Goal: Transaction & Acquisition: Purchase product/service

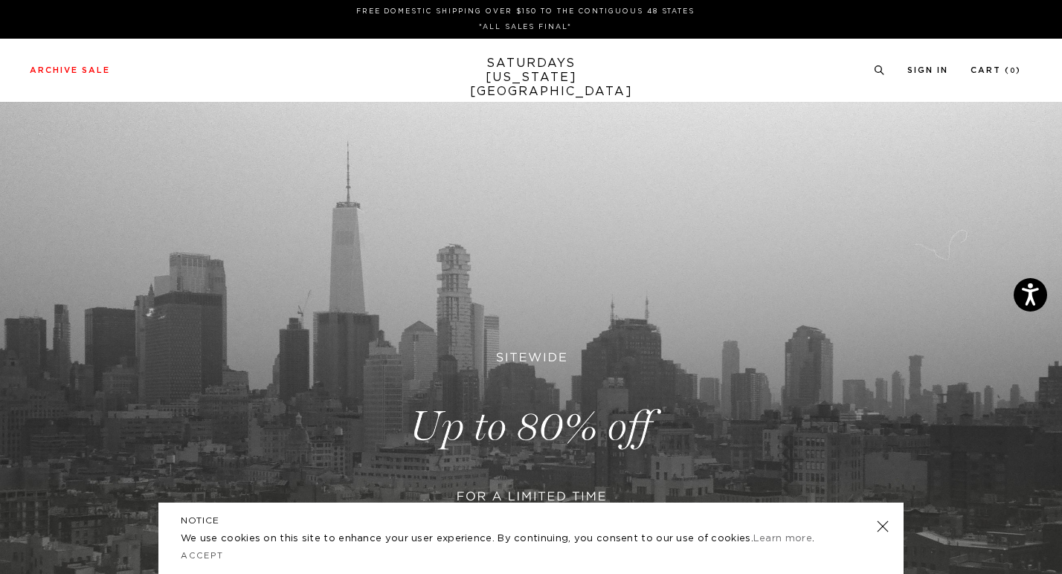
click at [891, 526] on link at bounding box center [882, 526] width 21 height 21
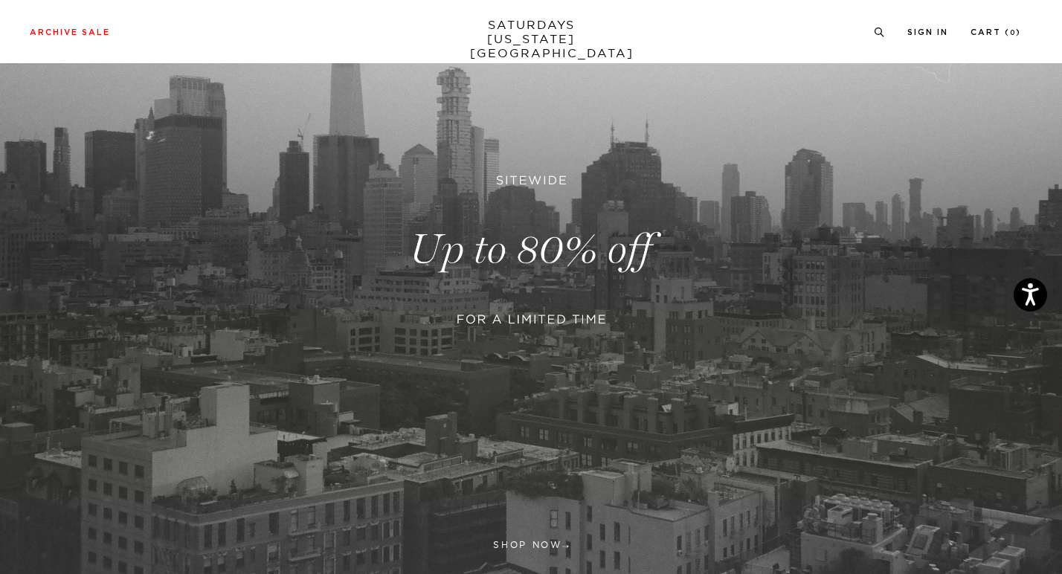
scroll to position [178, 0]
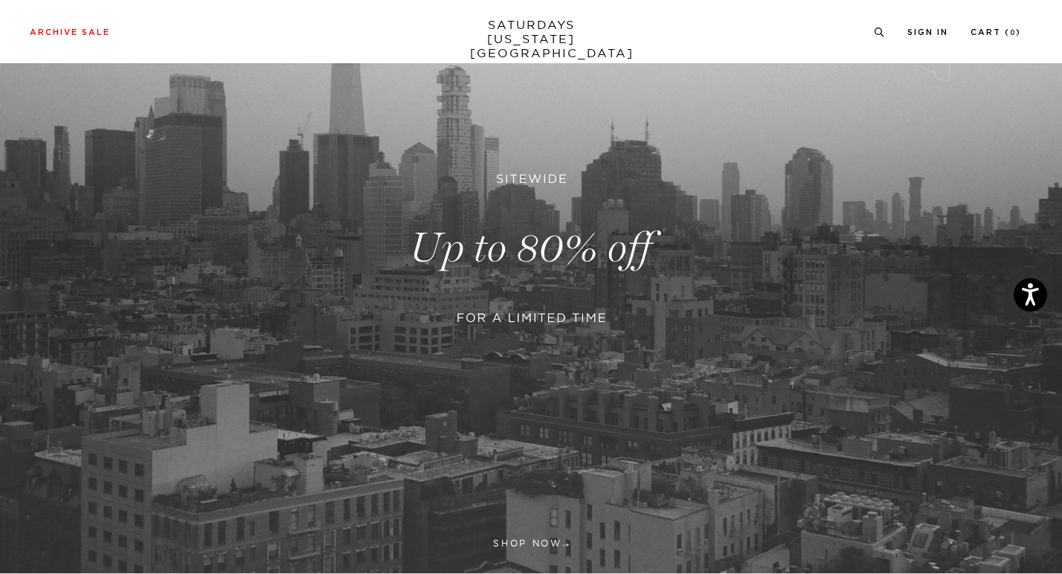
click at [533, 247] on link at bounding box center [531, 248] width 1062 height 650
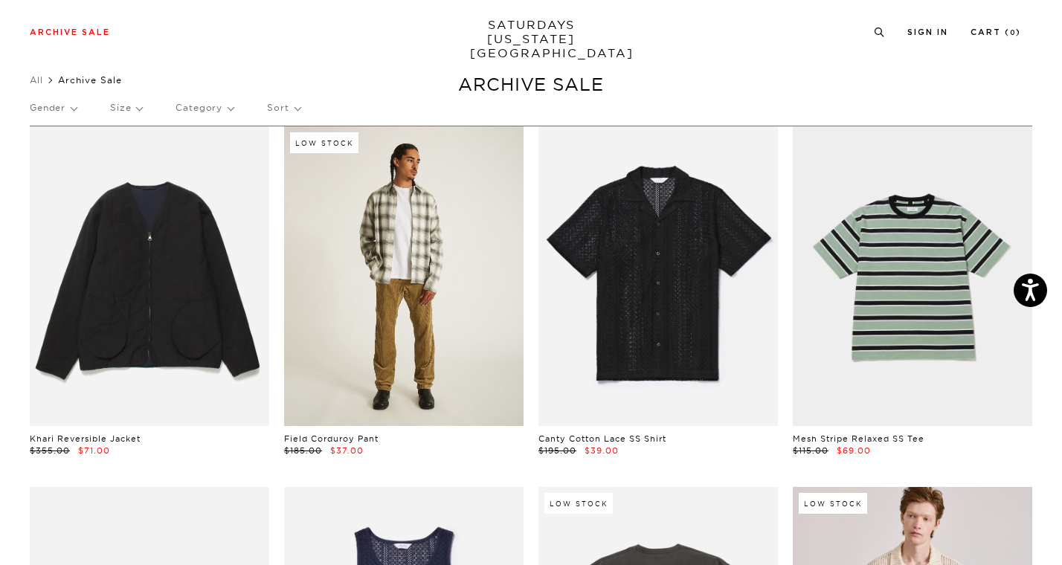
scroll to position [31, 0]
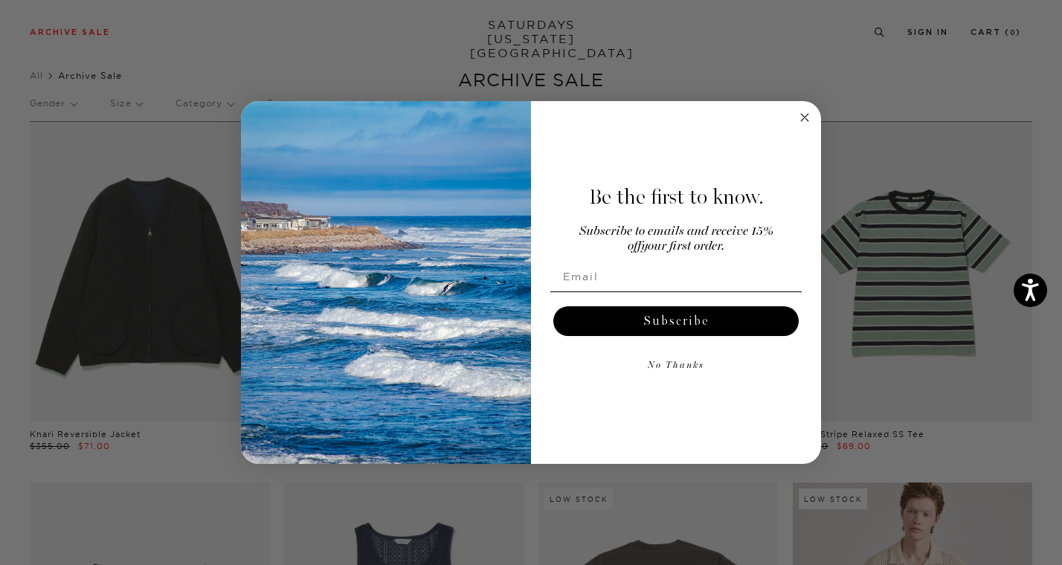
click at [803, 117] on icon "Close dialog" at bounding box center [804, 117] width 7 height 7
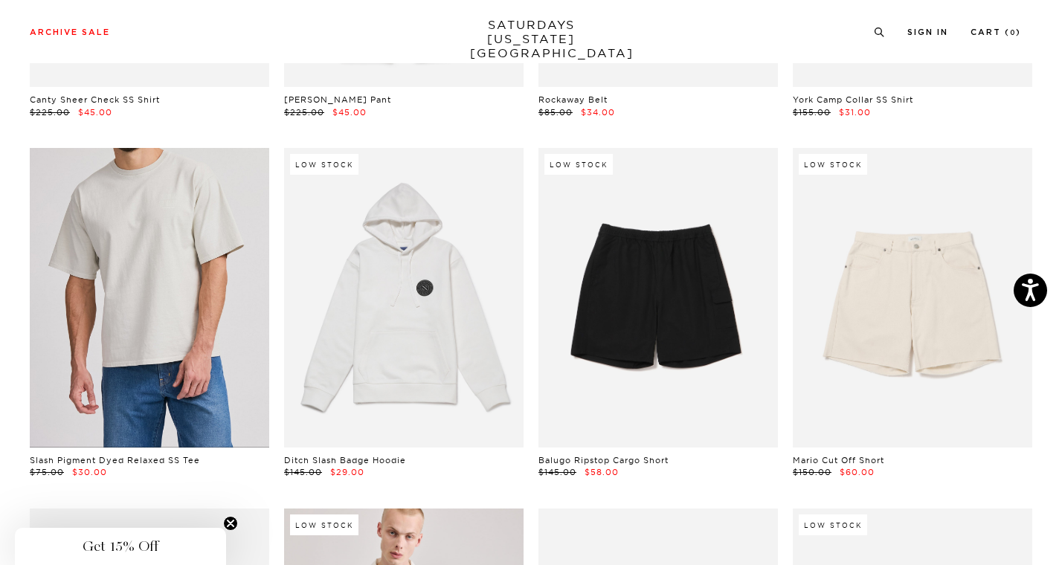
scroll to position [1448, 0]
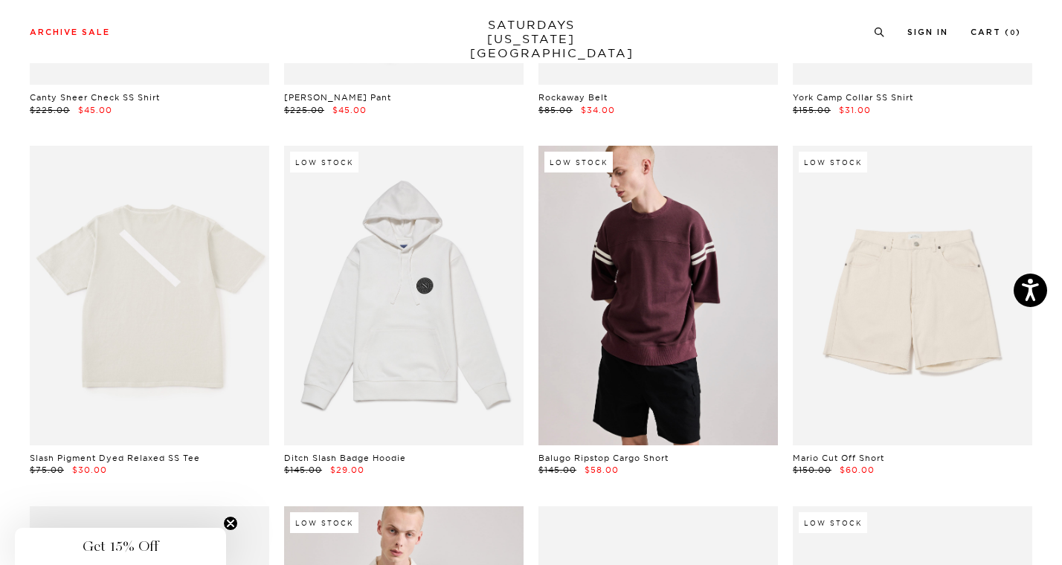
click at [717, 272] on link at bounding box center [657, 296] width 239 height 300
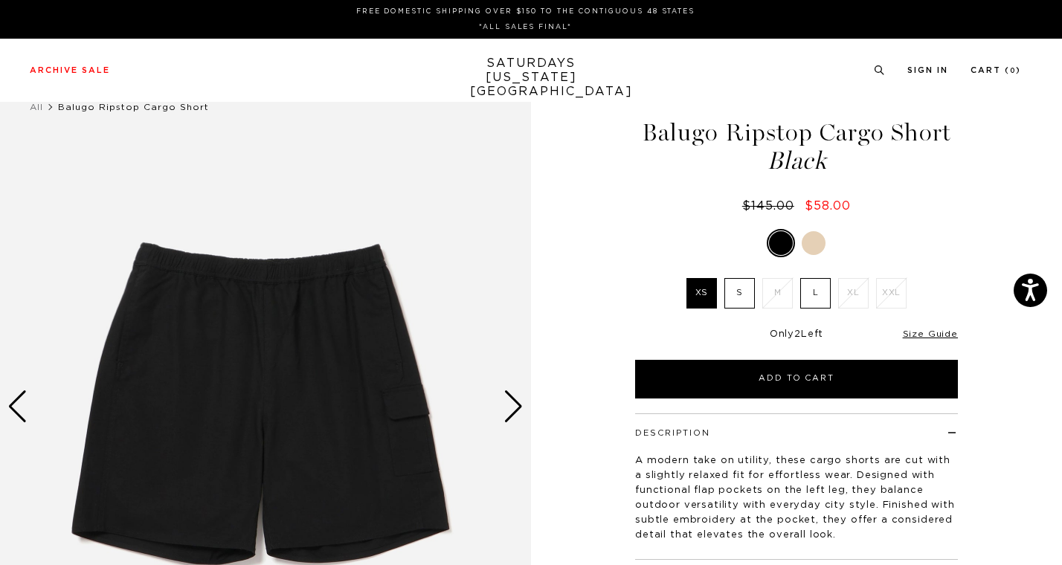
click at [821, 288] on label "L" at bounding box center [815, 293] width 30 height 30
click at [0, 0] on input "L" at bounding box center [0, 0] width 0 height 0
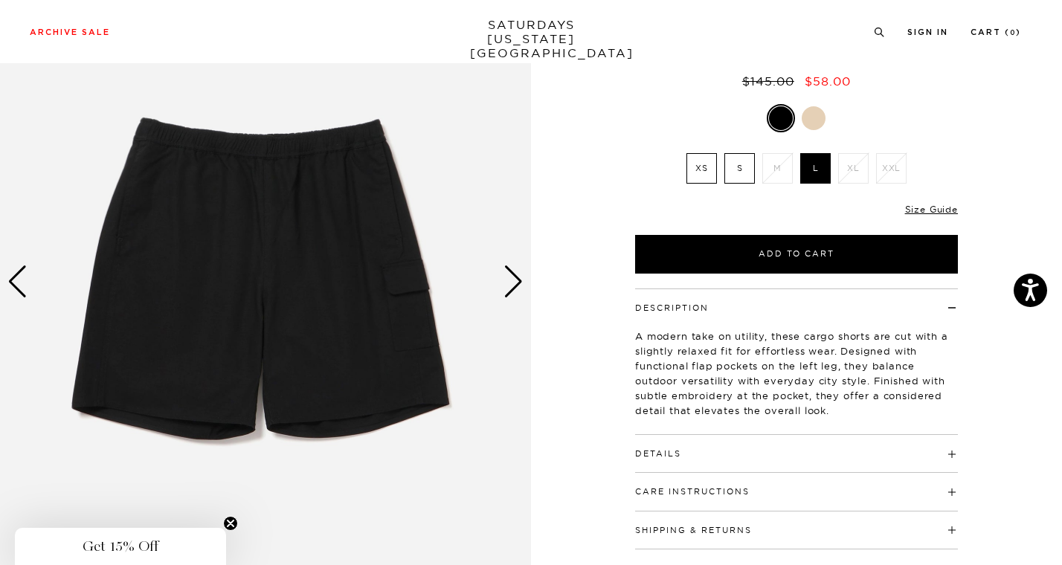
scroll to position [120, 0]
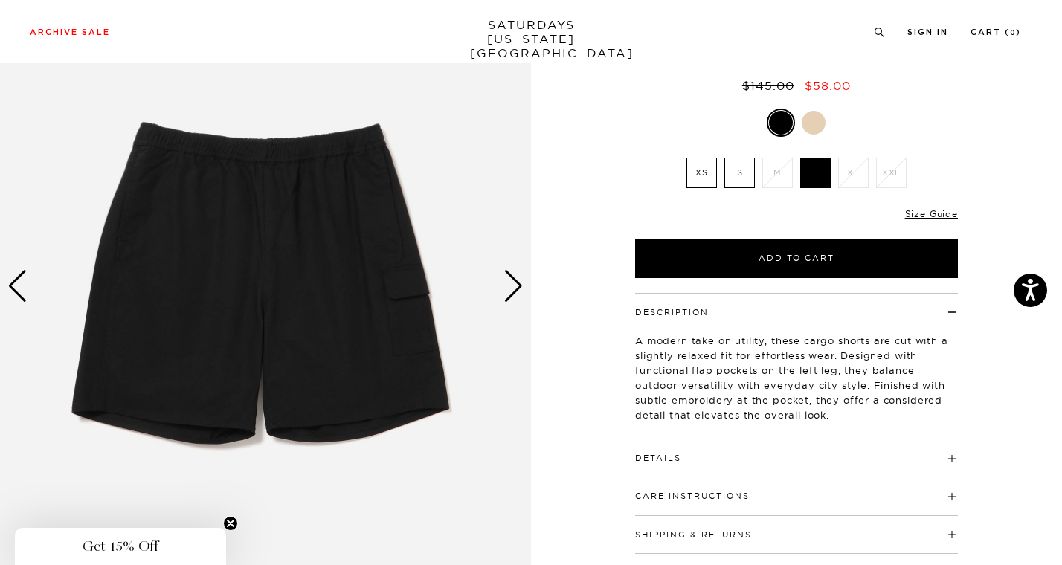
click at [515, 275] on div "Next slide" at bounding box center [513, 286] width 20 height 33
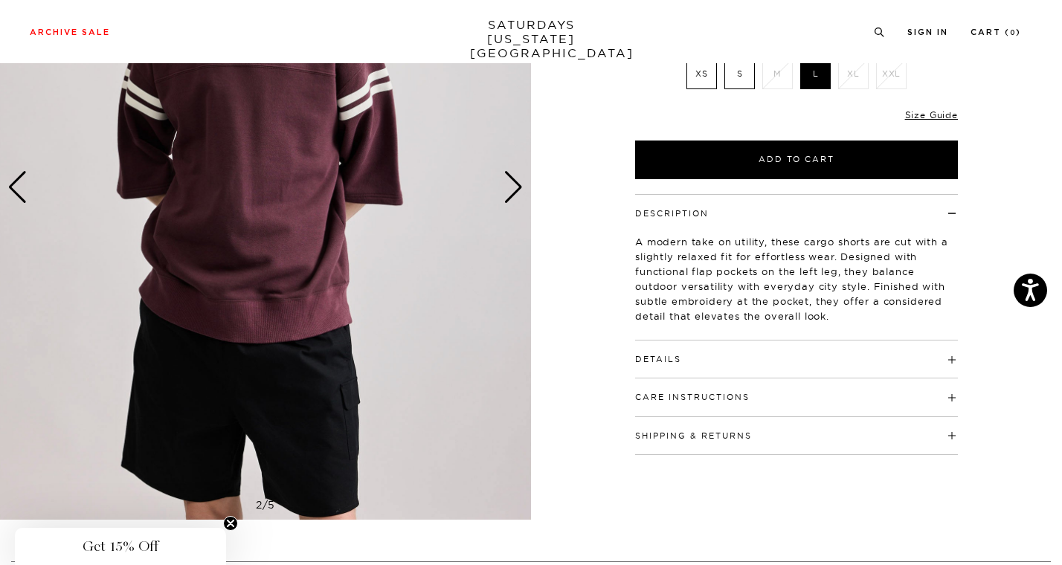
scroll to position [221, 0]
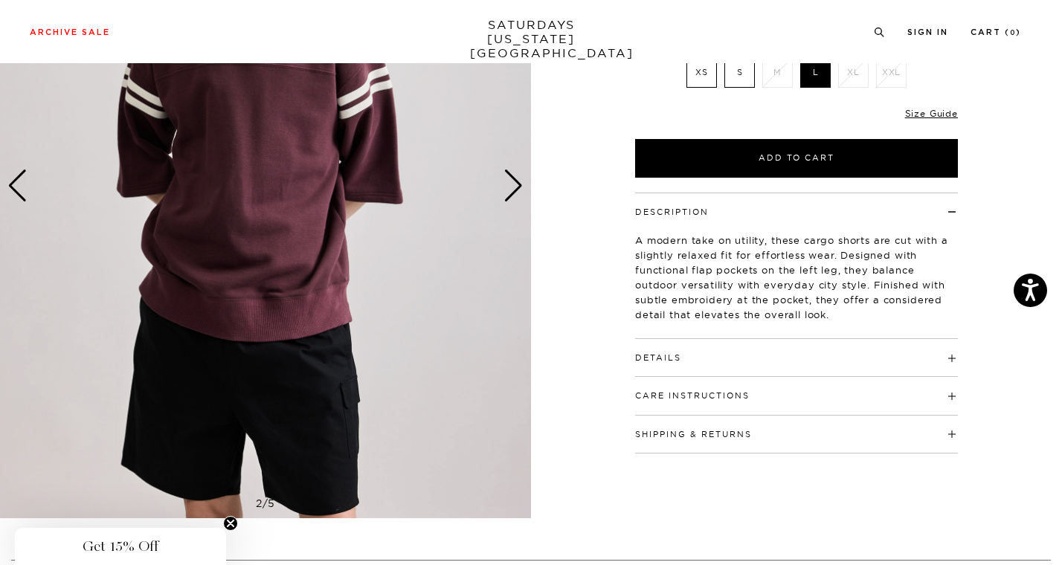
click at [514, 187] on div "Next slide" at bounding box center [513, 186] width 20 height 33
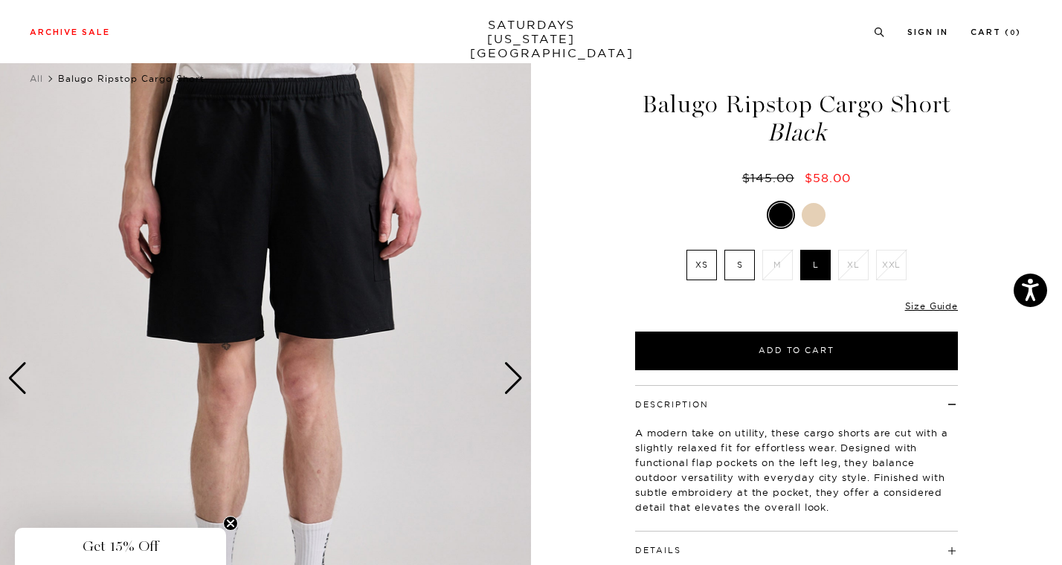
scroll to position [22, 0]
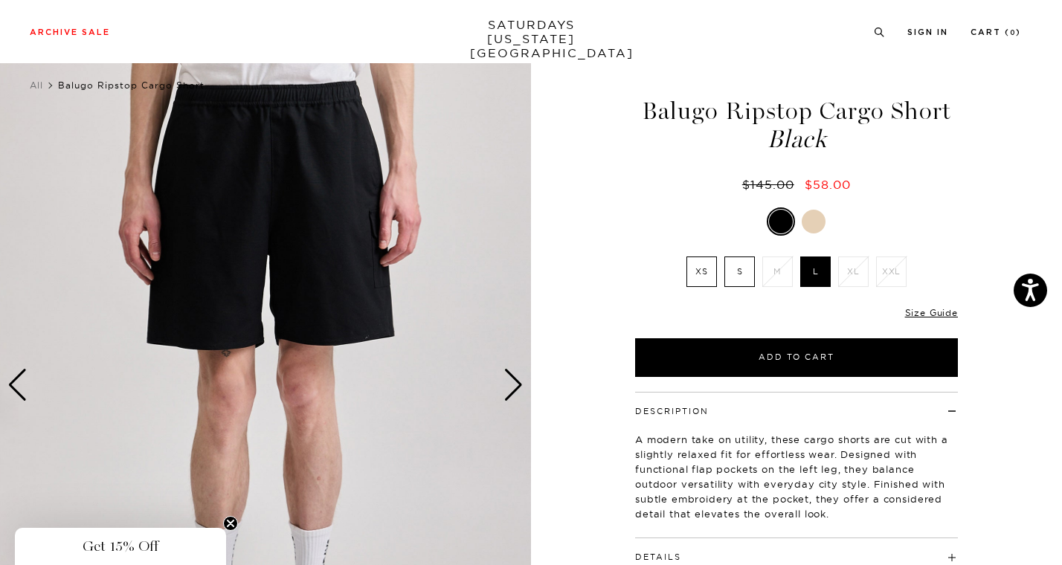
click at [514, 373] on div "Next slide" at bounding box center [513, 385] width 20 height 33
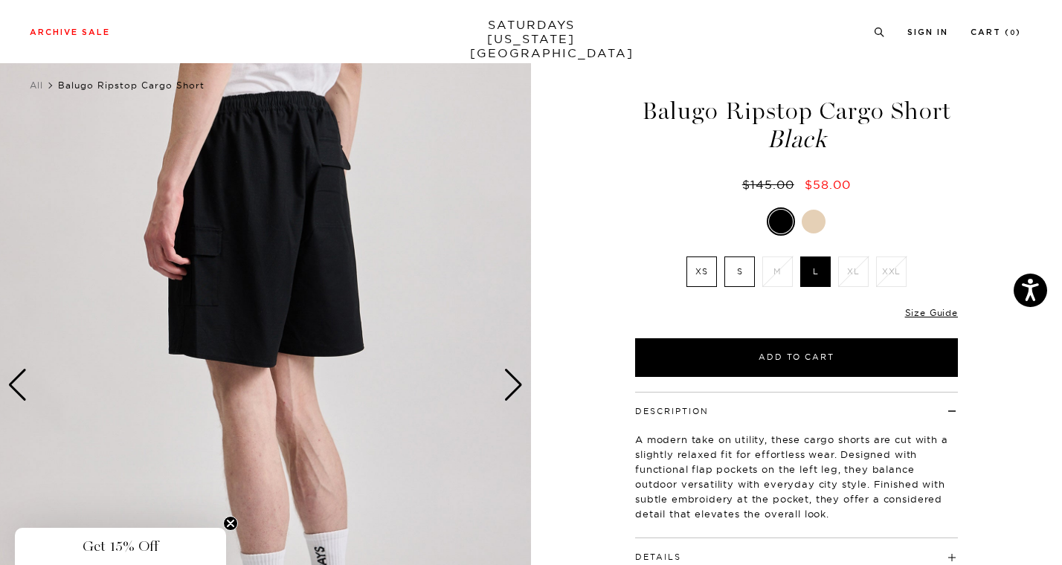
click at [514, 373] on div "Next slide" at bounding box center [513, 385] width 20 height 33
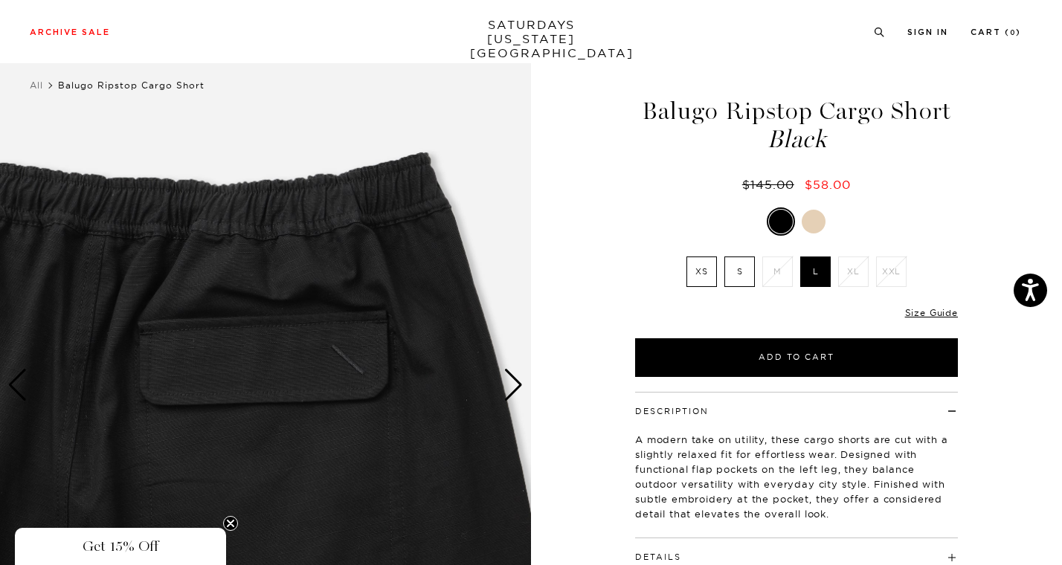
click at [514, 373] on div "Next slide" at bounding box center [513, 385] width 20 height 33
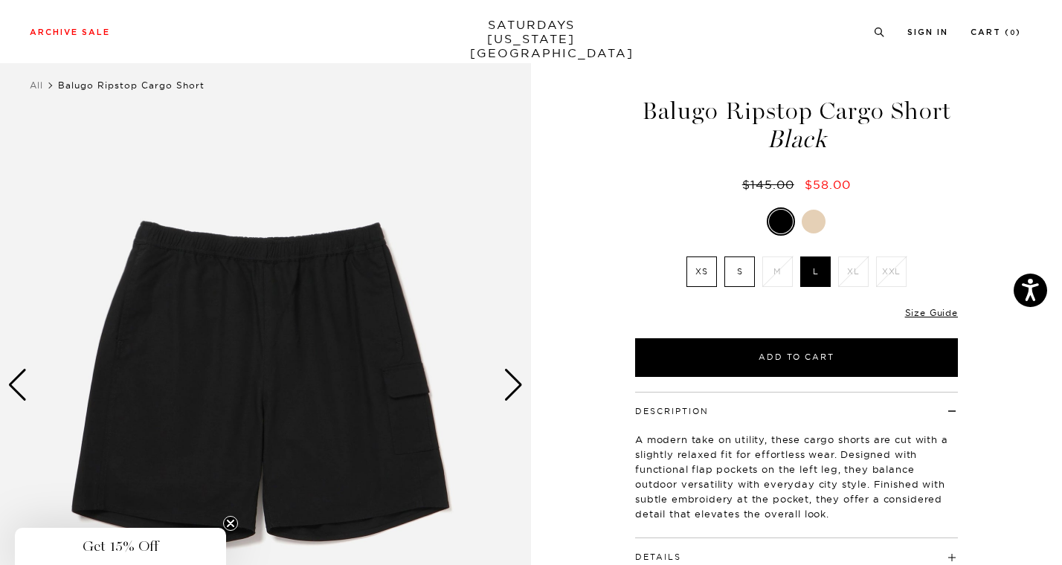
click at [514, 373] on div "Next slide" at bounding box center [513, 385] width 20 height 33
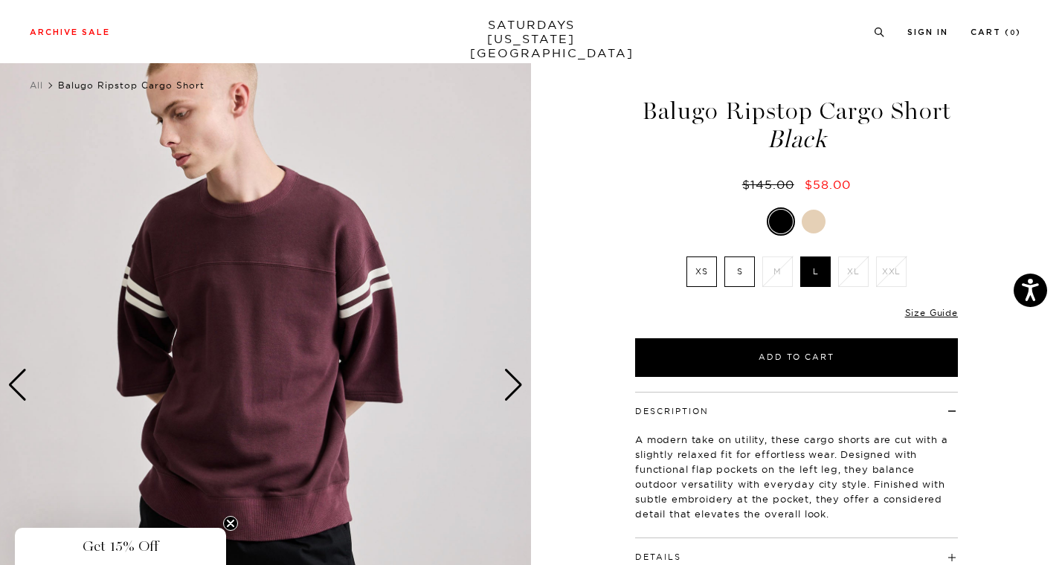
click at [514, 373] on div "Next slide" at bounding box center [513, 385] width 20 height 33
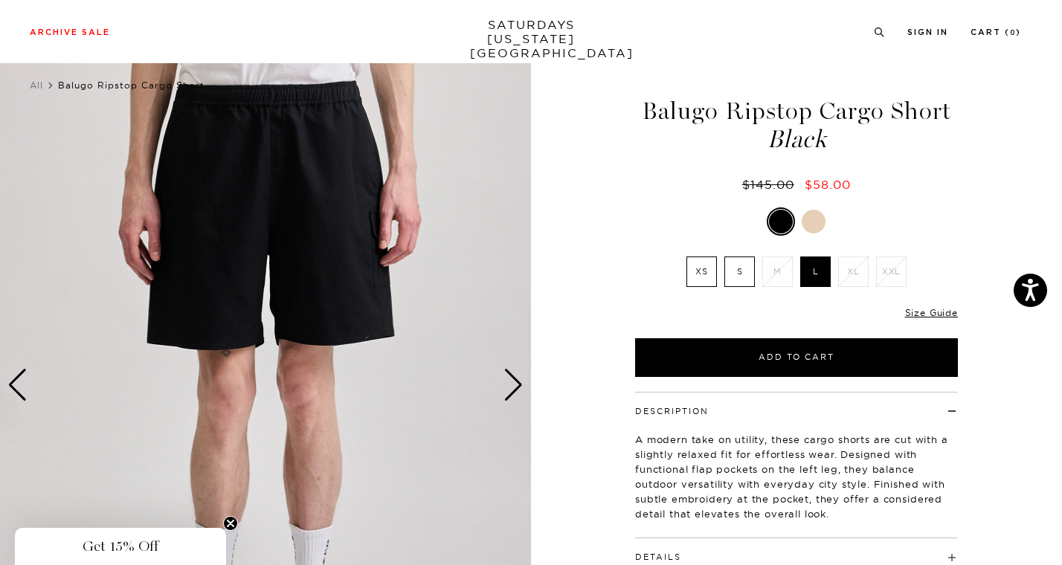
click at [514, 373] on div "Next slide" at bounding box center [513, 385] width 20 height 33
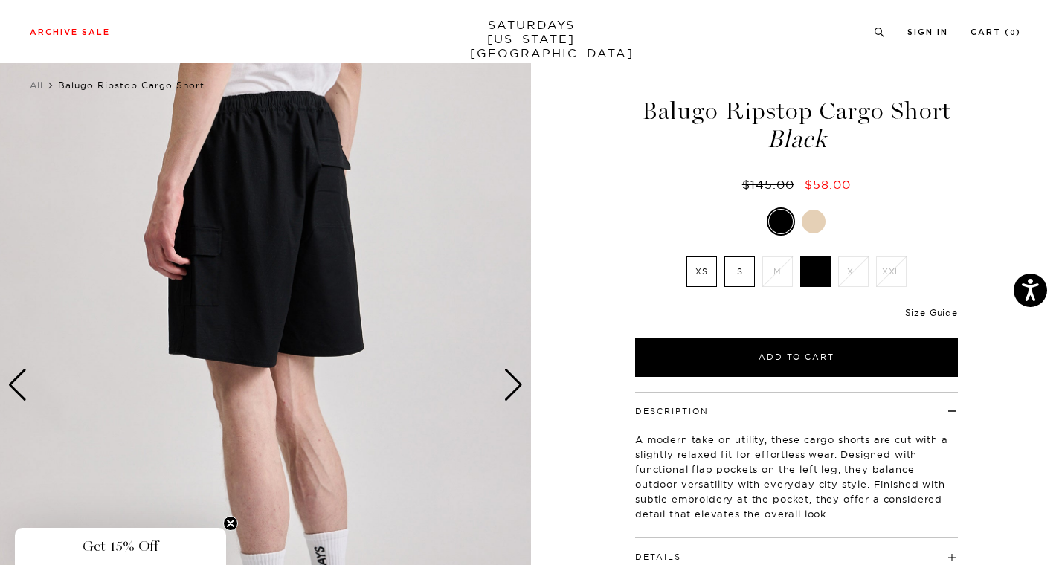
click at [514, 373] on div "Next slide" at bounding box center [513, 385] width 20 height 33
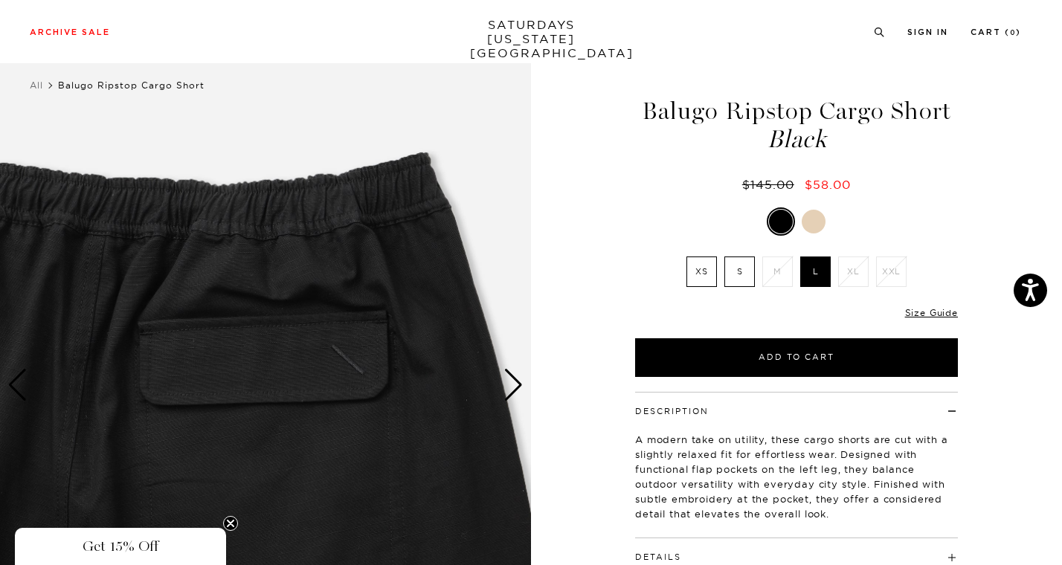
click at [514, 373] on div "Next slide" at bounding box center [513, 385] width 20 height 33
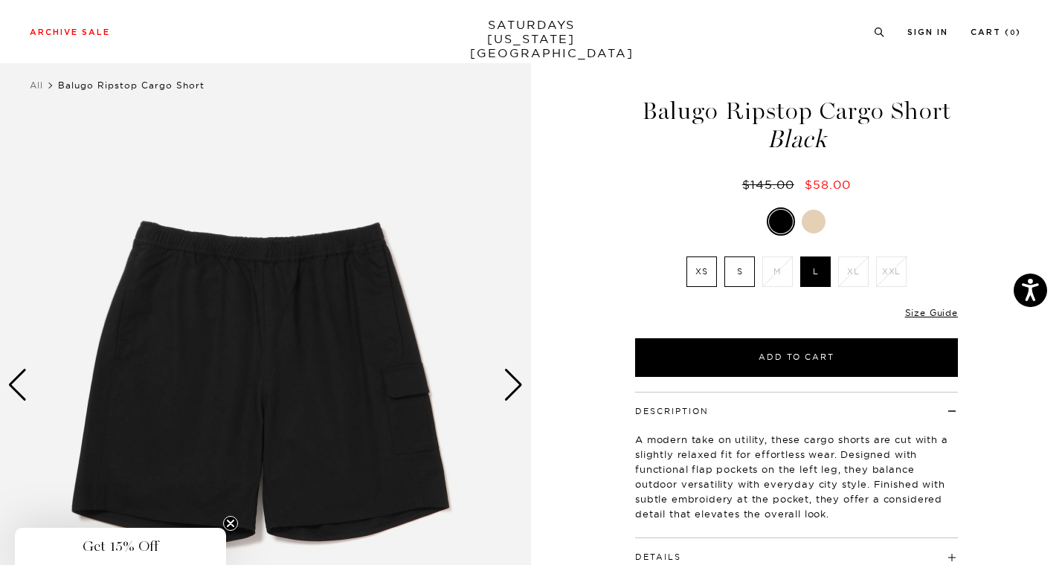
click at [514, 373] on div "Next slide" at bounding box center [513, 385] width 20 height 33
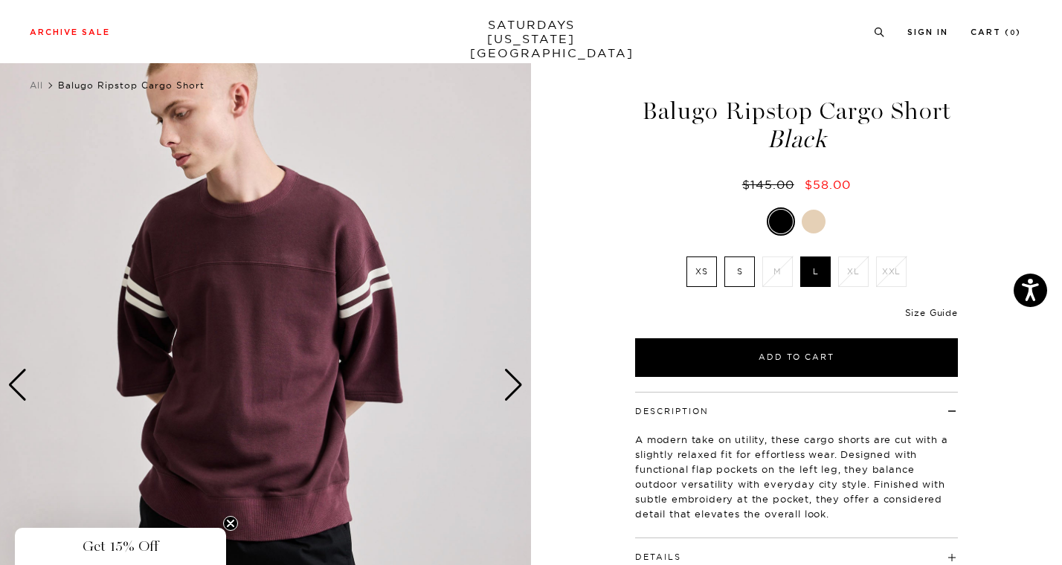
click at [926, 307] on link "Size Guide" at bounding box center [931, 312] width 53 height 11
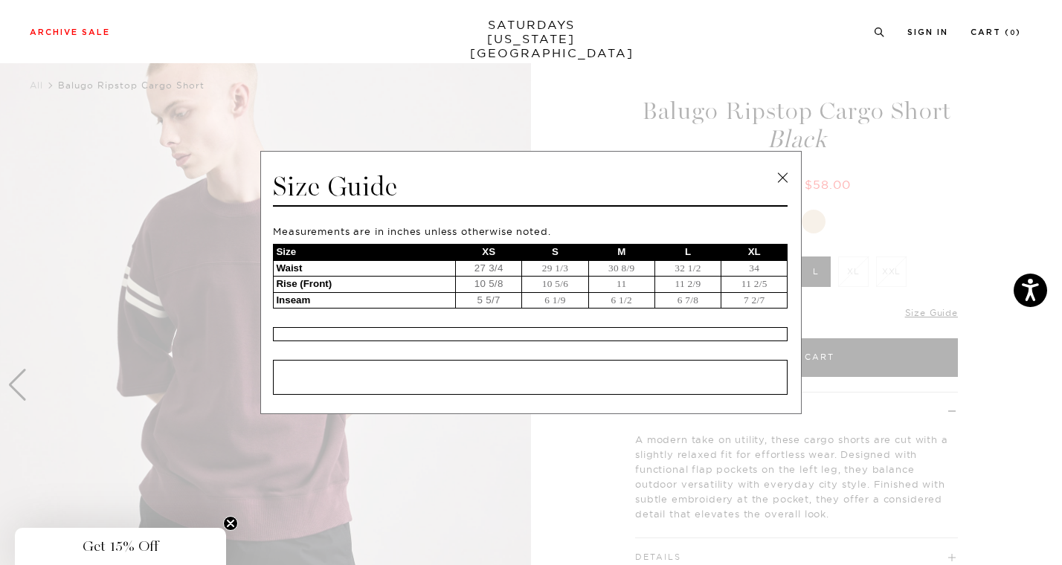
click at [781, 181] on link at bounding box center [782, 178] width 22 height 22
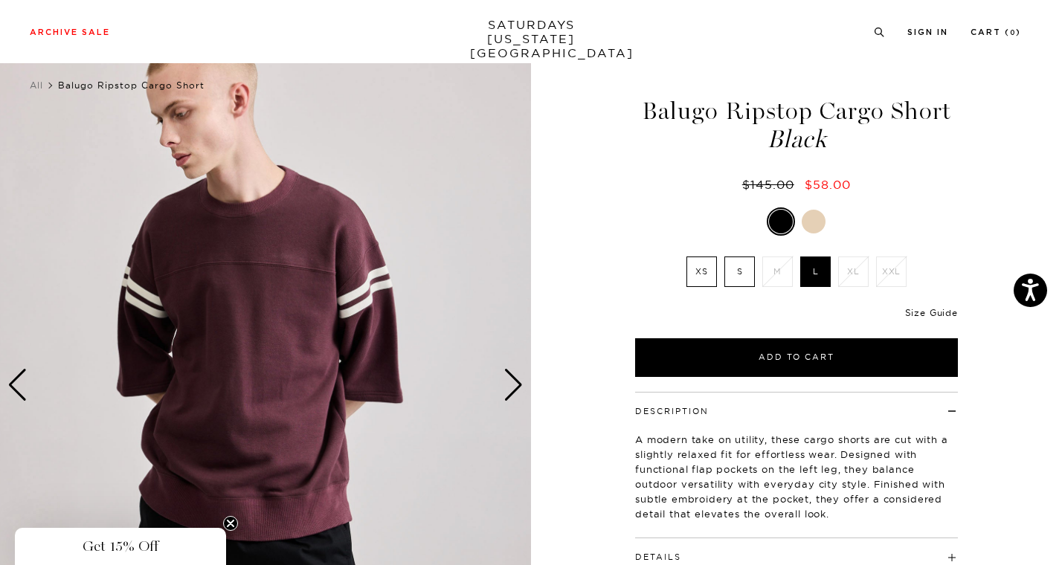
click at [946, 311] on link "Size Guide" at bounding box center [931, 312] width 53 height 11
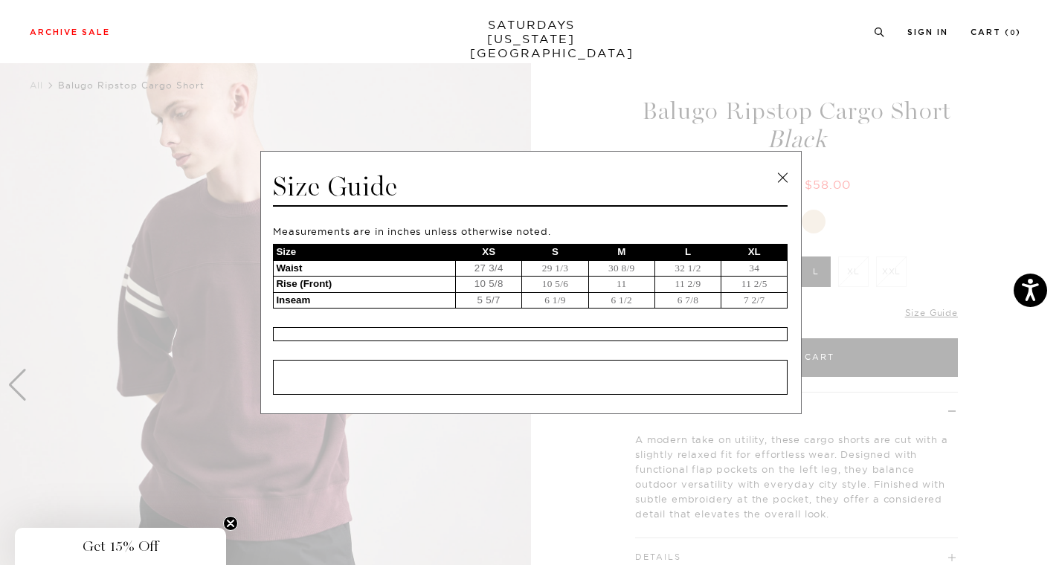
click at [781, 180] on link at bounding box center [782, 178] width 22 height 22
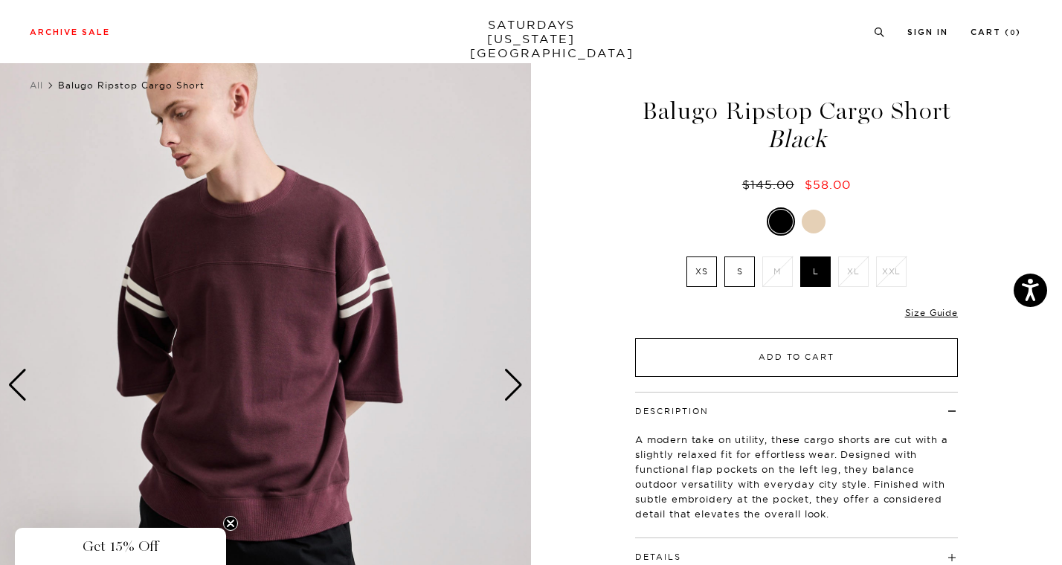
click at [810, 349] on button "Add to Cart" at bounding box center [796, 357] width 323 height 39
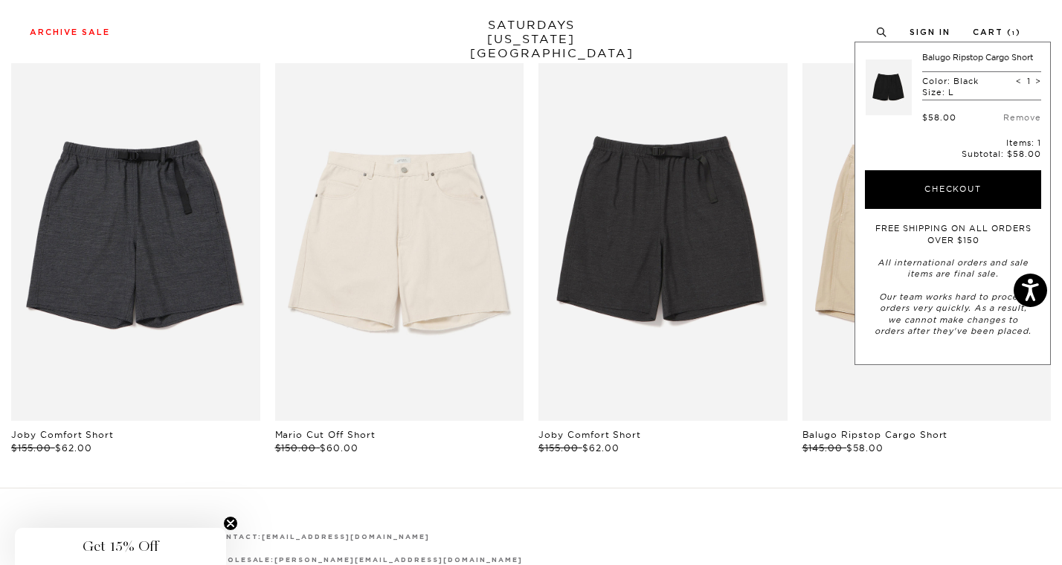
scroll to position [772, 0]
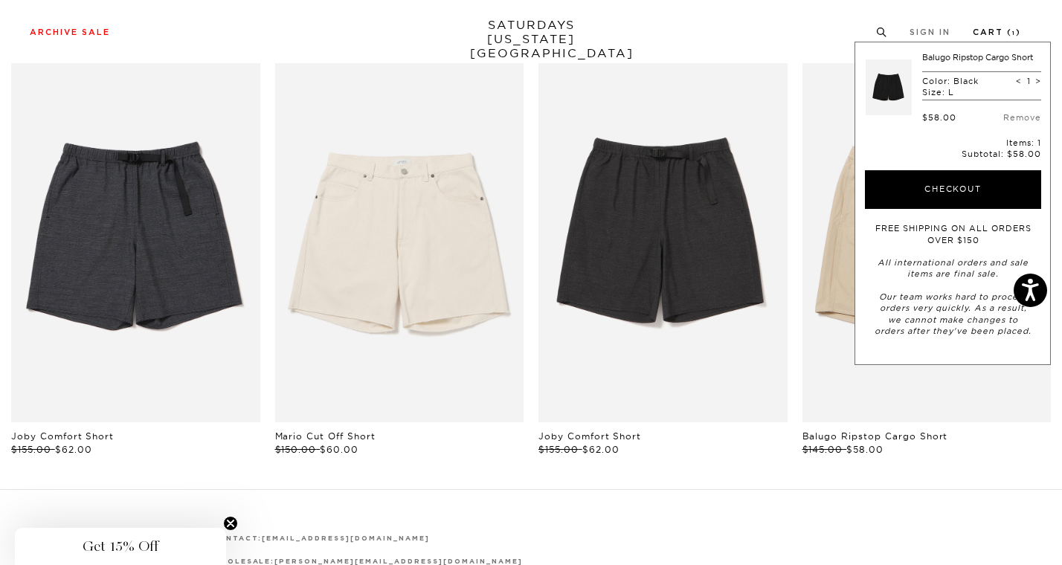
click at [984, 33] on link "Cart ( 1 )" at bounding box center [996, 32] width 48 height 8
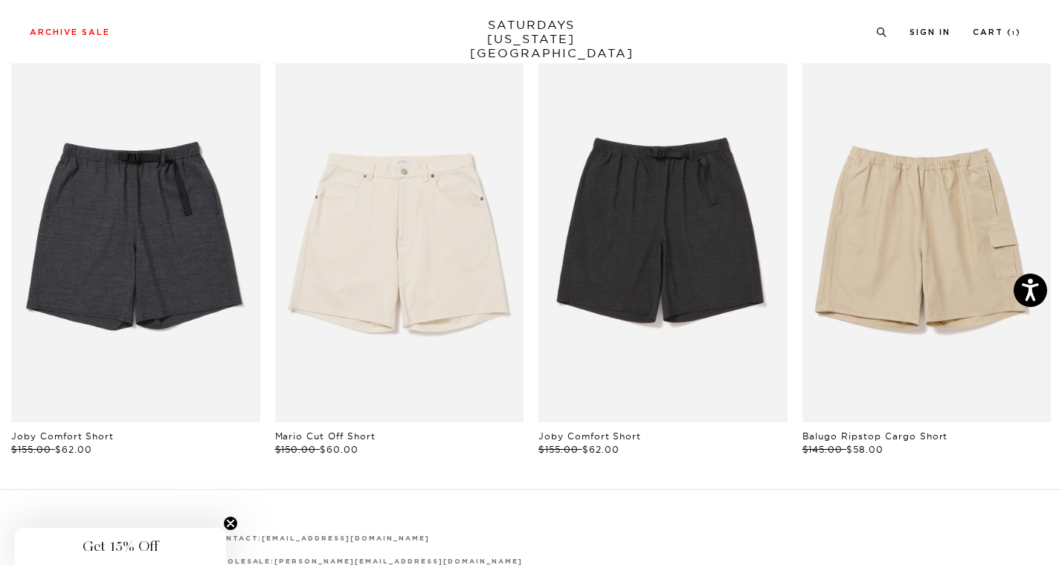
click at [17, 37] on div "Archive Sale Men's Tees Shirts Shorts Swim Knitwear Pants Sweats Women's" at bounding box center [531, 31] width 1062 height 13
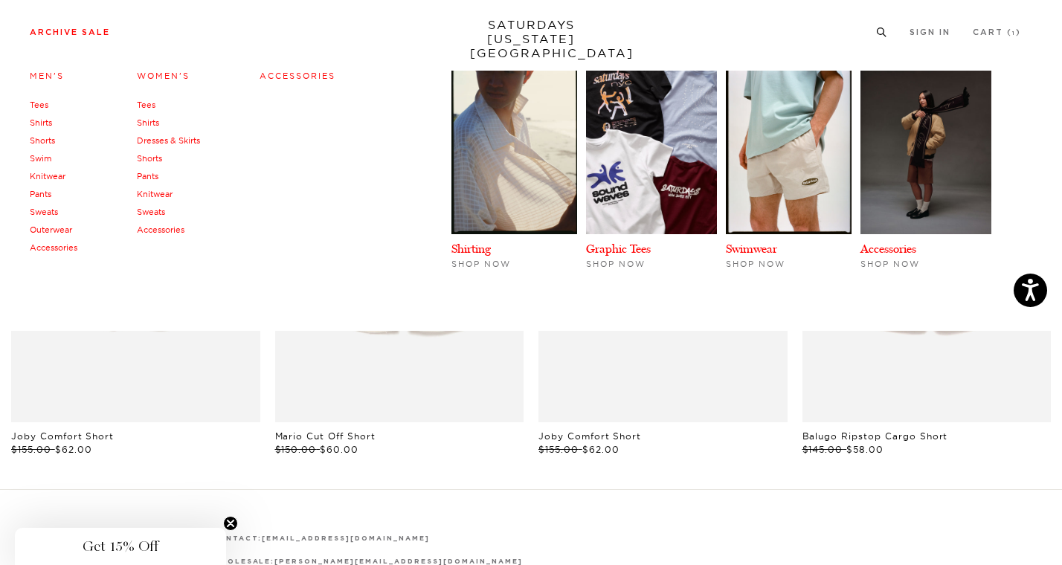
click at [51, 29] on link "Archive Sale" at bounding box center [70, 32] width 80 height 8
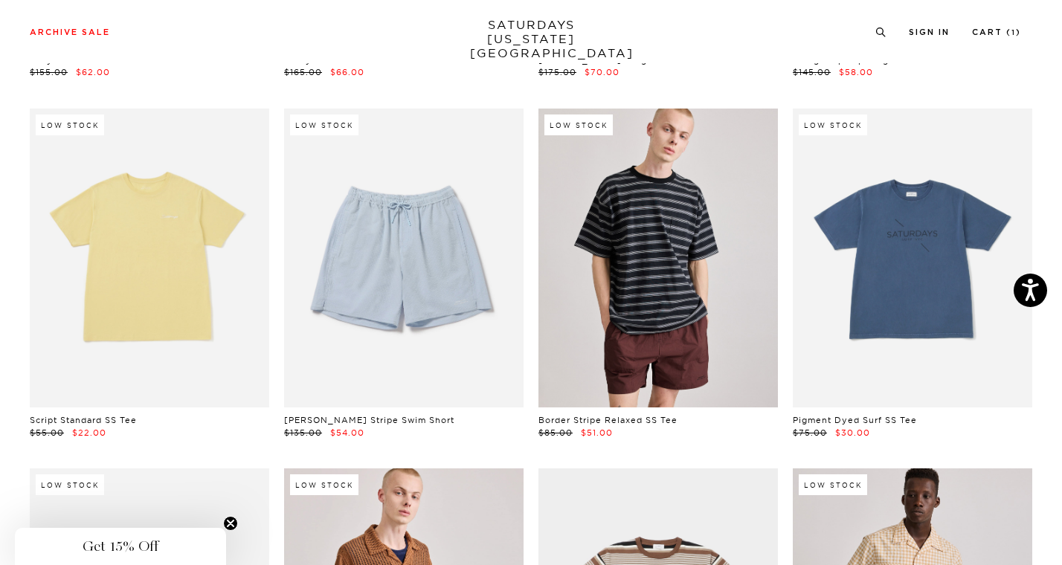
scroll to position [2567, 1]
click at [646, 289] on link at bounding box center [657, 258] width 239 height 300
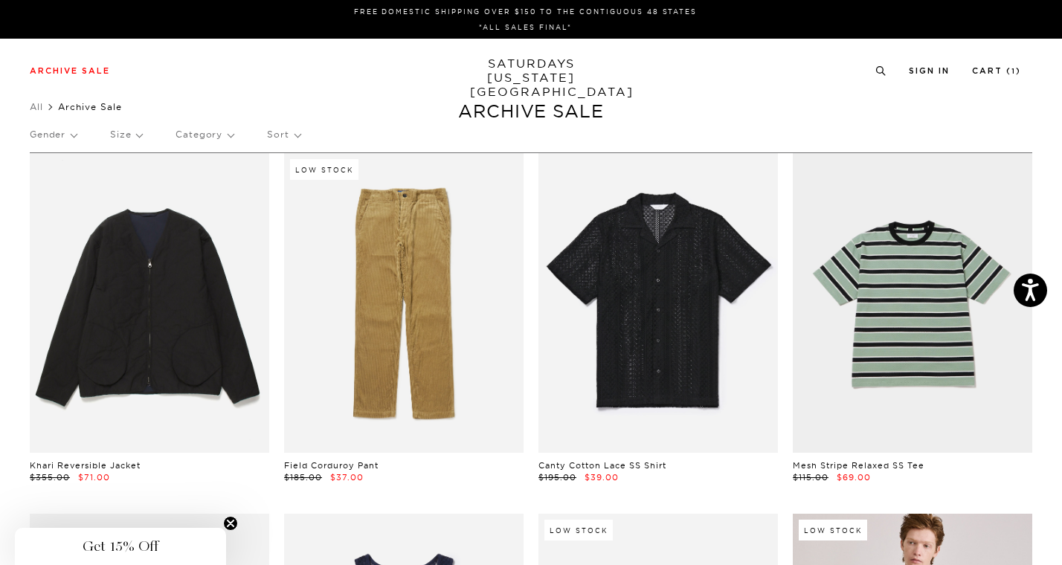
scroll to position [0, 0]
click at [120, 135] on p "Size" at bounding box center [126, 134] width 32 height 34
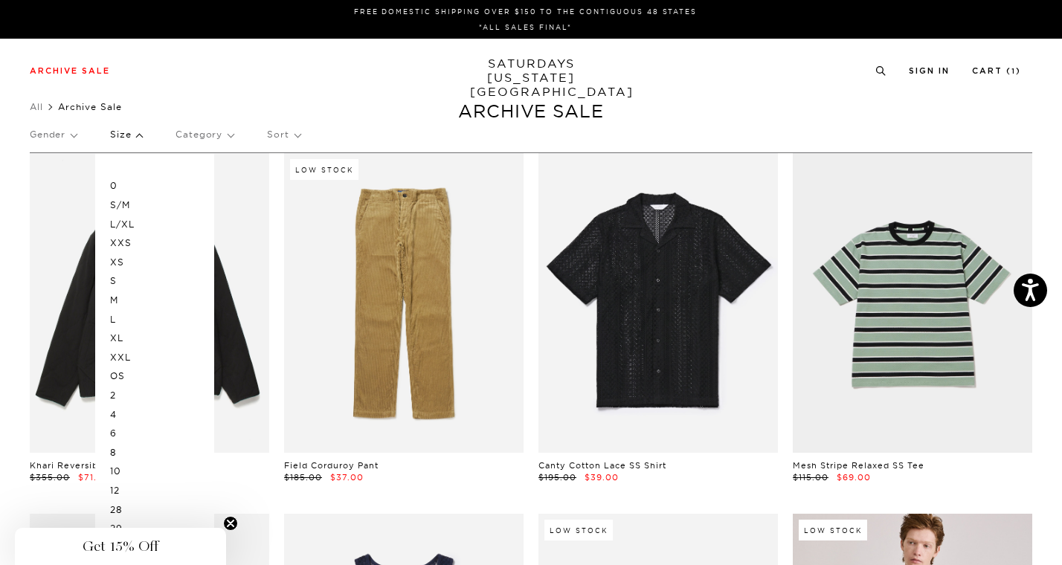
click at [123, 223] on p "L/XL" at bounding box center [154, 224] width 89 height 19
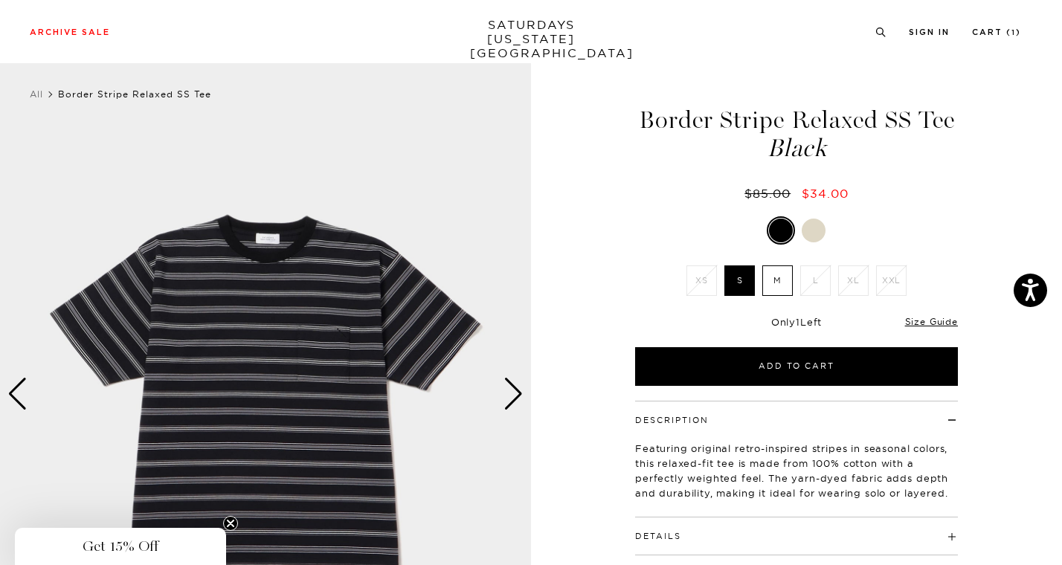
scroll to position [114, 0]
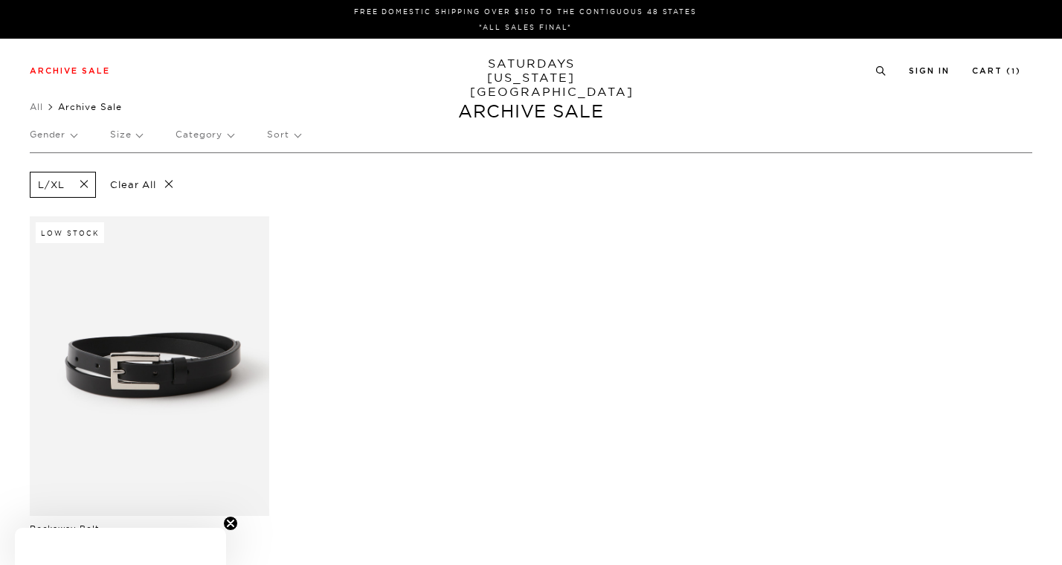
click at [120, 135] on p "Size" at bounding box center [126, 134] width 32 height 34
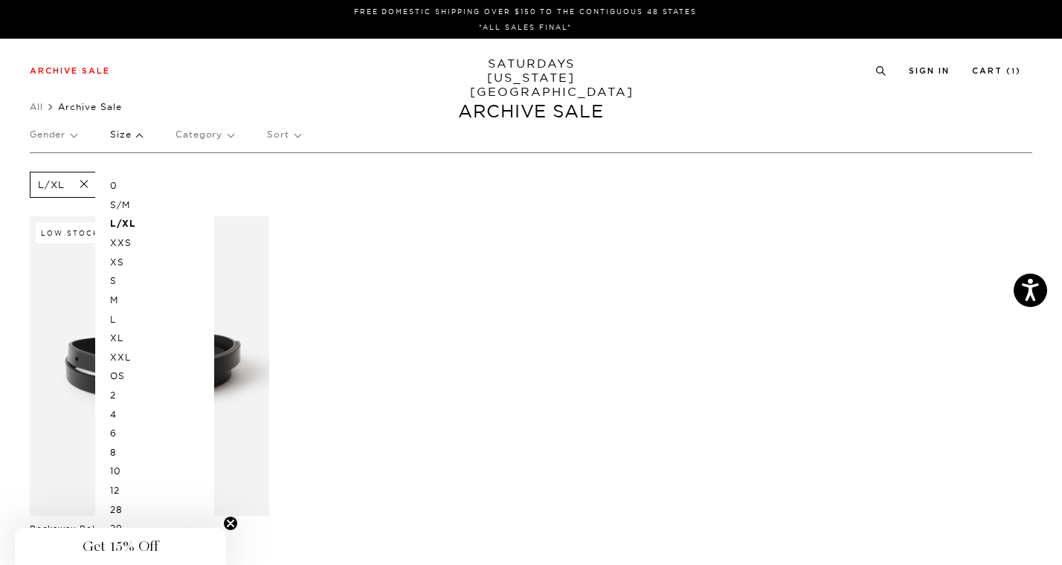
click at [111, 335] on p "XL" at bounding box center [154, 338] width 89 height 19
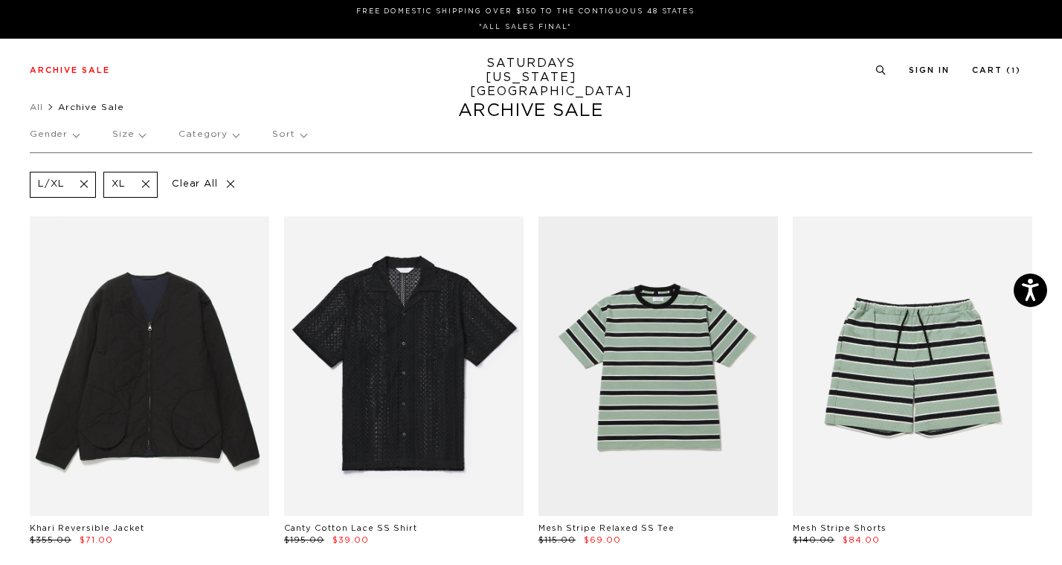
click at [120, 135] on p "Size" at bounding box center [128, 134] width 33 height 34
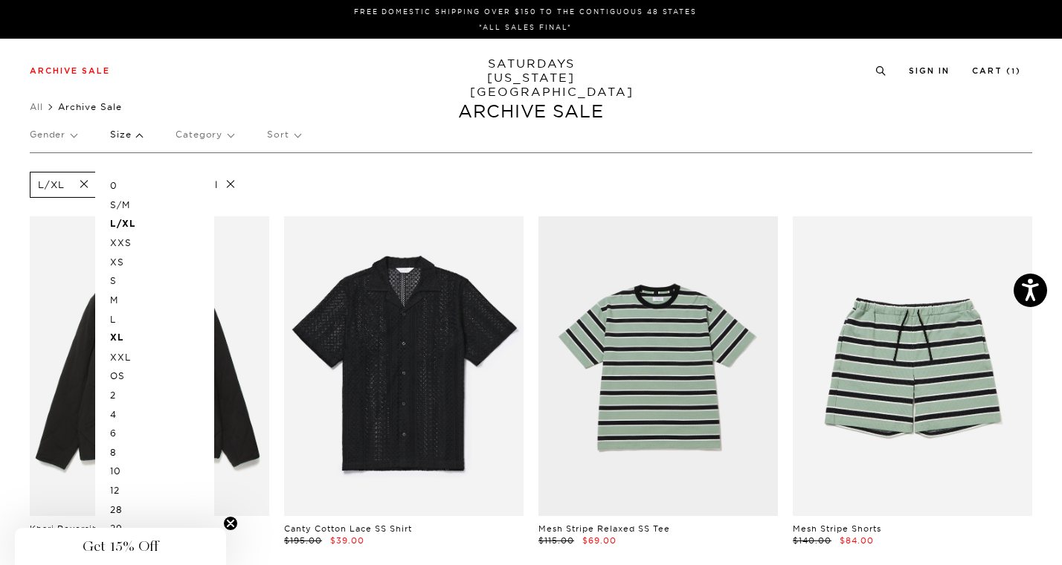
click at [120, 135] on p "Size" at bounding box center [126, 134] width 32 height 34
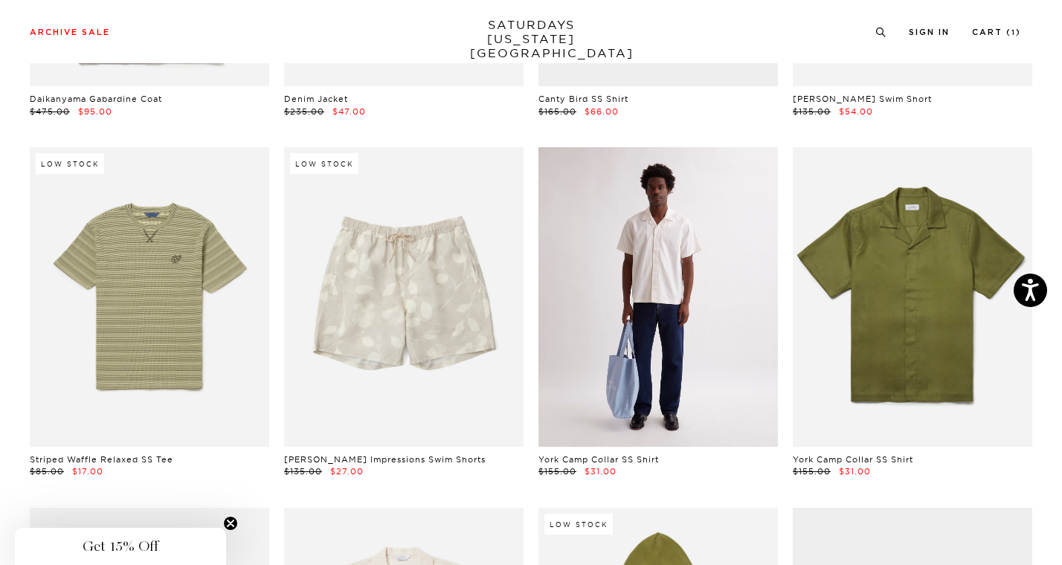
scroll to position [2955, 1]
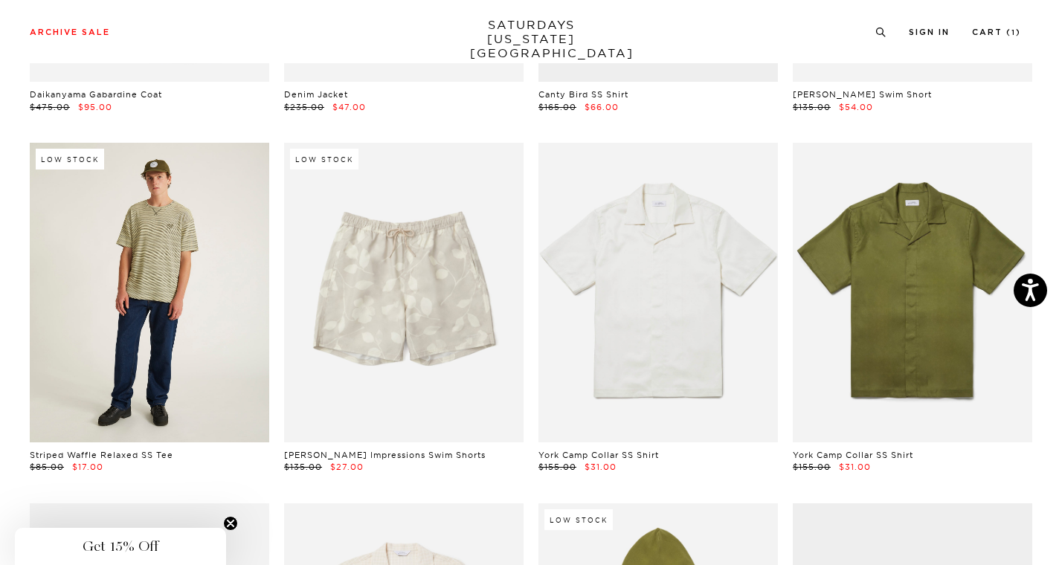
click at [178, 313] on link at bounding box center [149, 293] width 239 height 300
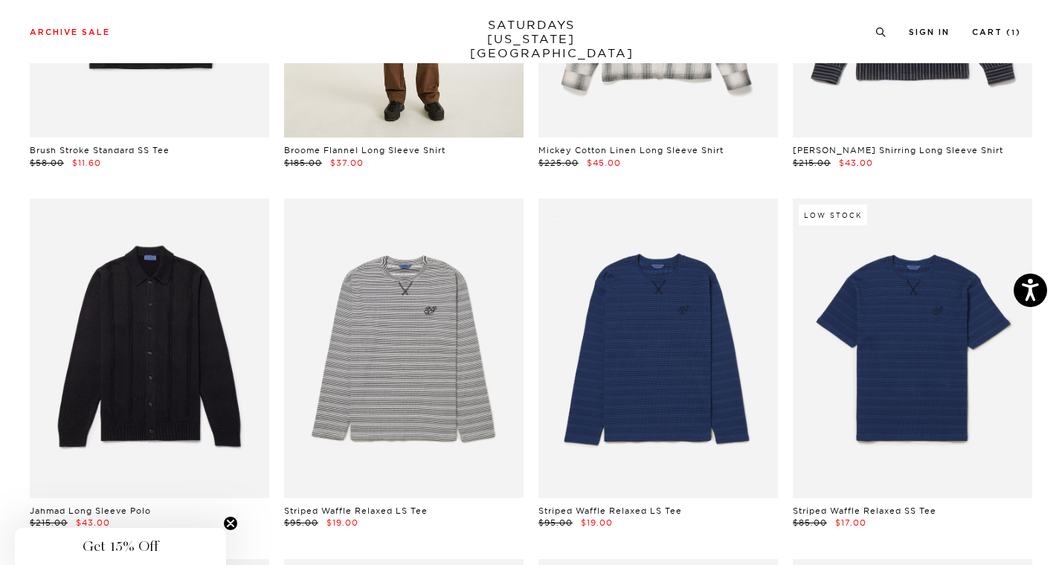
scroll to position [6930, 0]
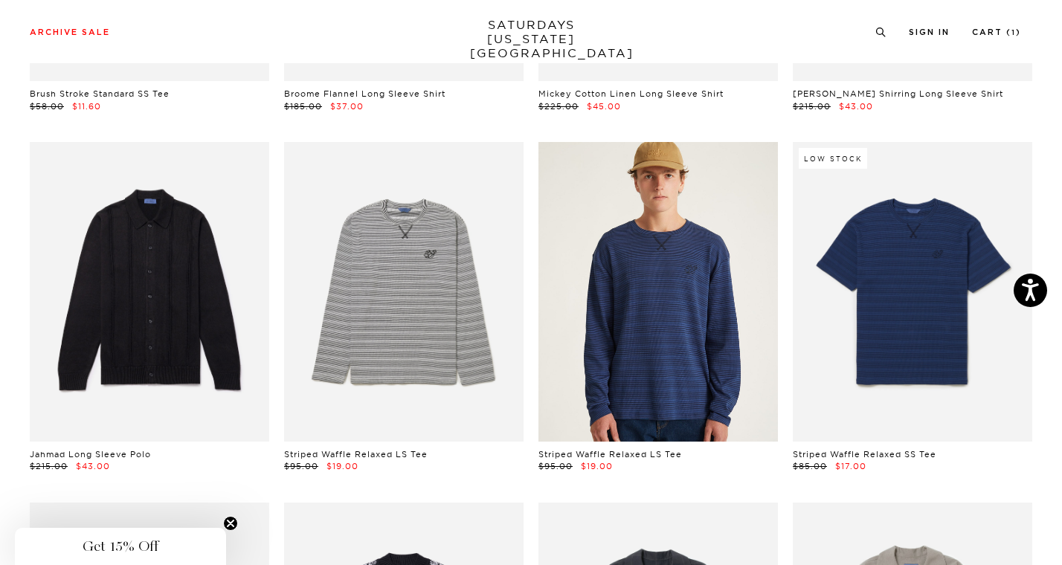
click at [659, 299] on link at bounding box center [657, 292] width 239 height 300
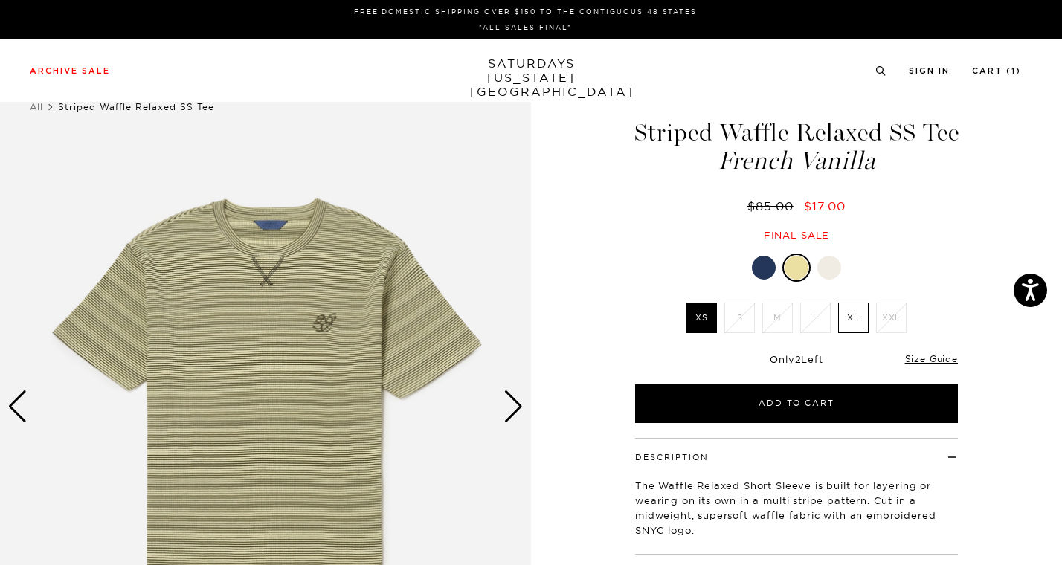
click at [523, 394] on div "Next slide" at bounding box center [513, 406] width 20 height 33
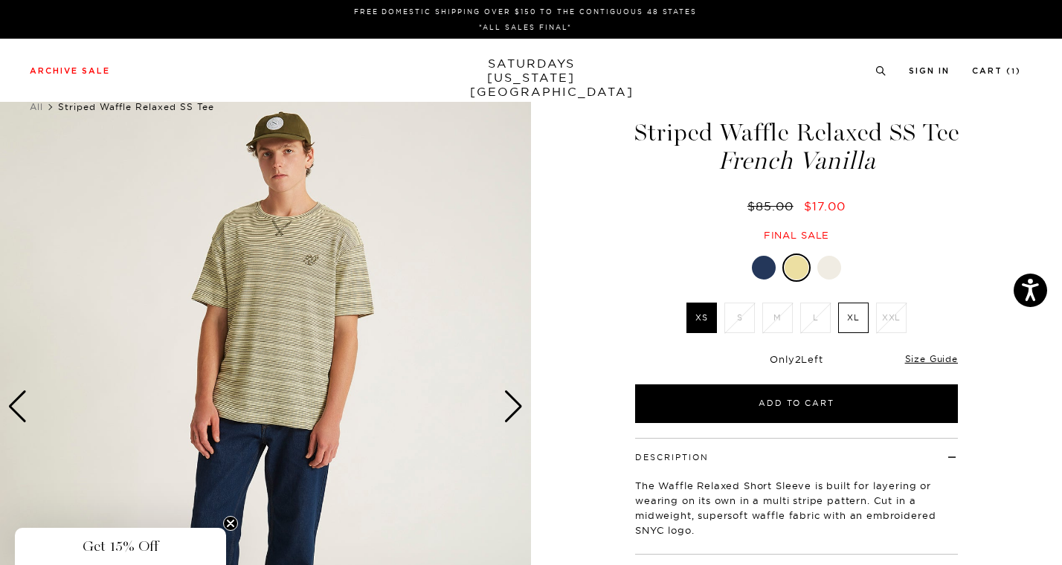
click at [514, 401] on div "Next slide" at bounding box center [513, 406] width 20 height 33
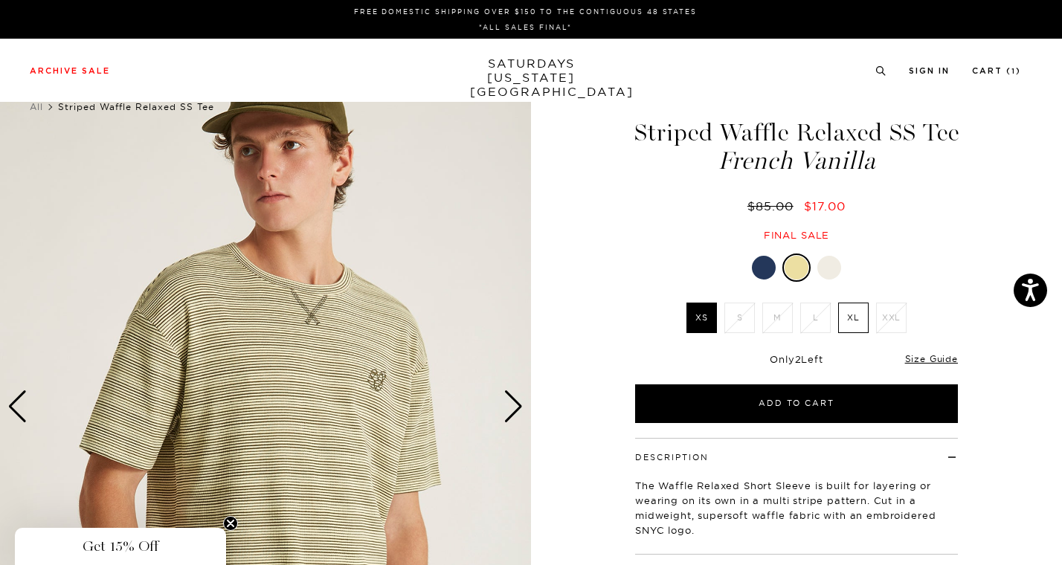
click at [764, 265] on div at bounding box center [764, 268] width 24 height 24
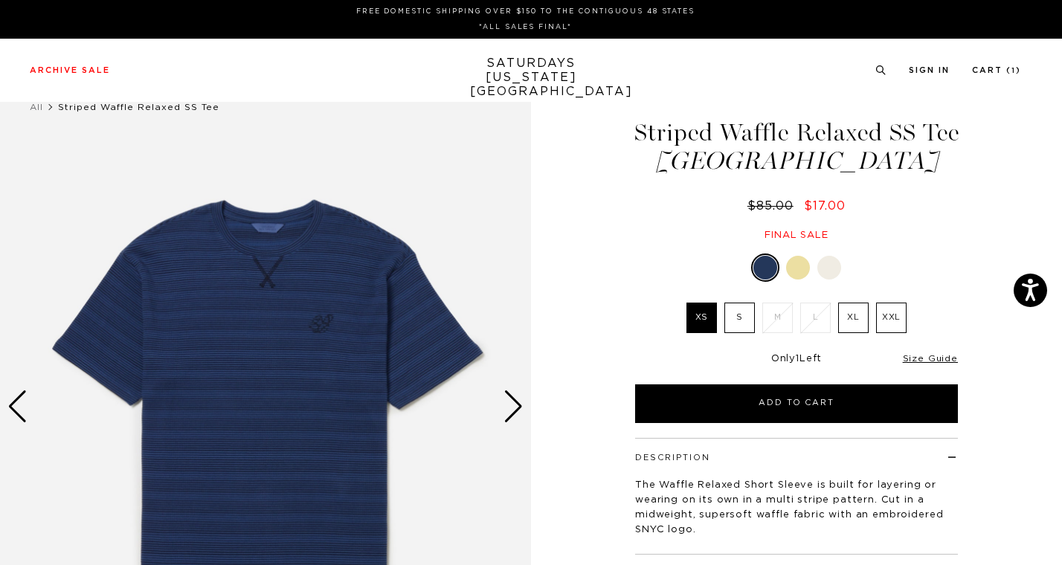
scroll to position [86, 0]
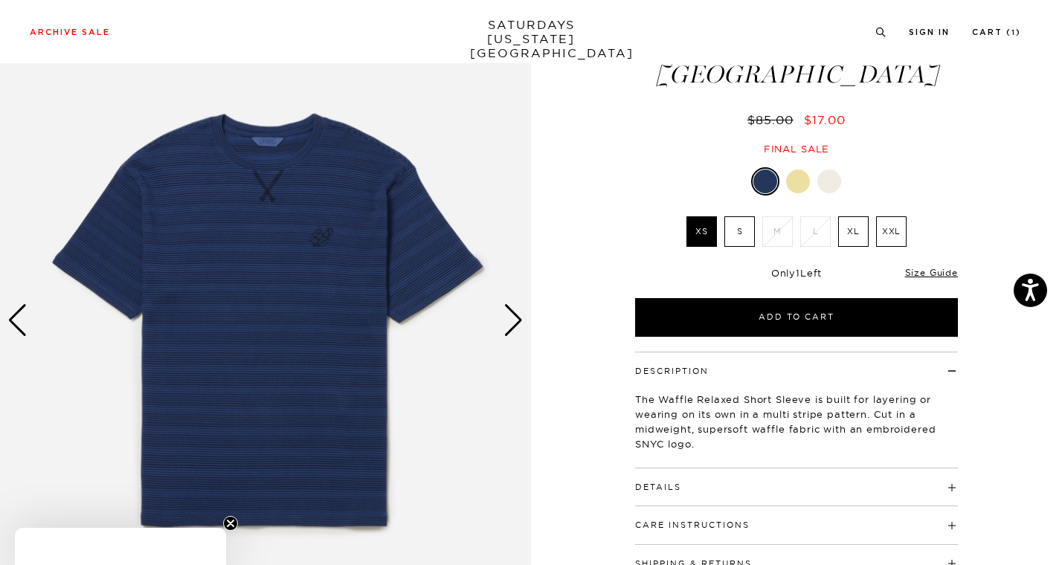
click at [520, 312] on div "Next slide" at bounding box center [513, 320] width 20 height 33
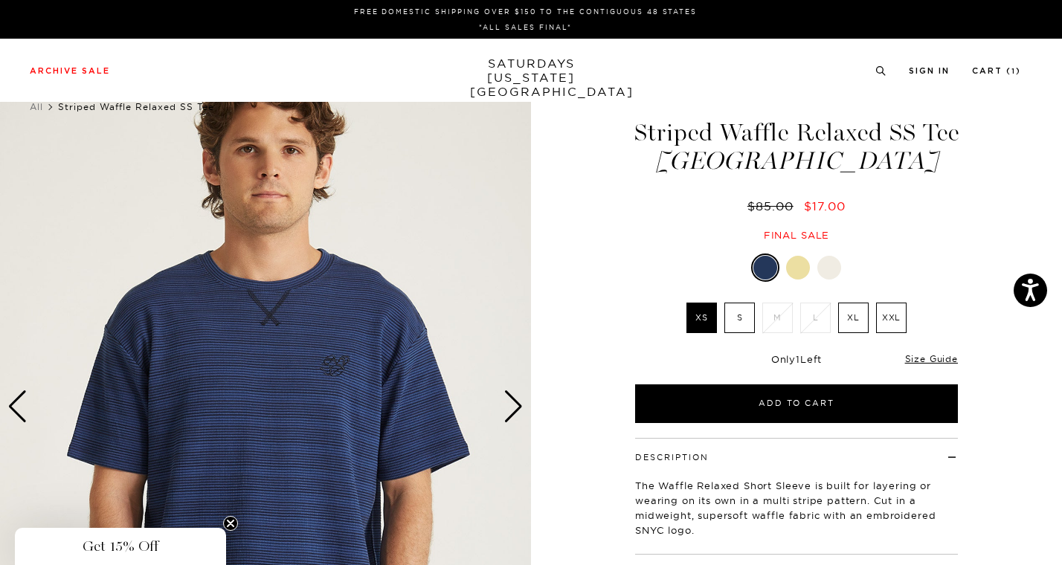
scroll to position [77, 0]
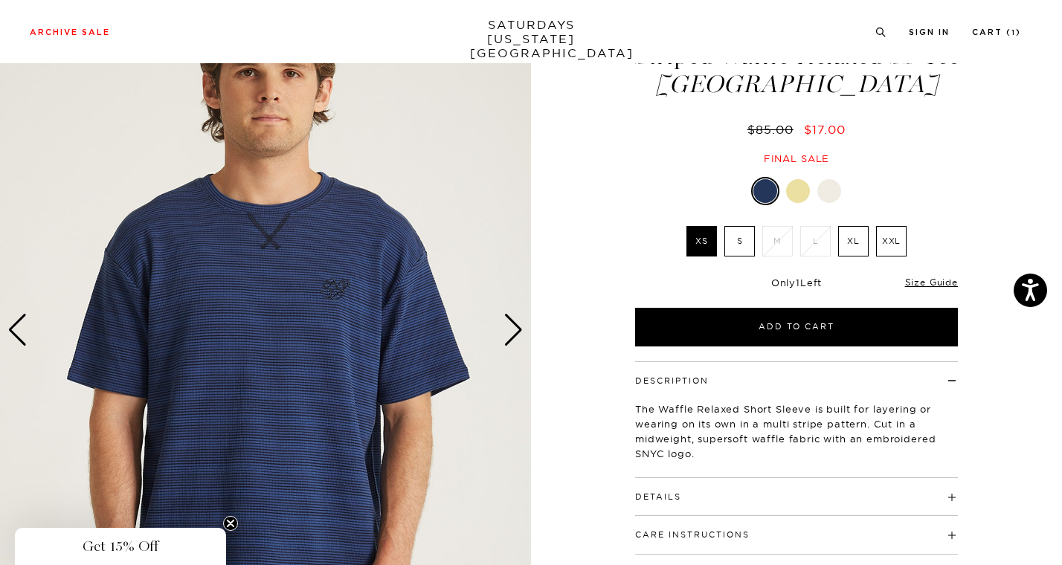
click at [502, 332] on img at bounding box center [265, 331] width 531 height 664
click at [511, 325] on div "Next slide" at bounding box center [513, 330] width 20 height 33
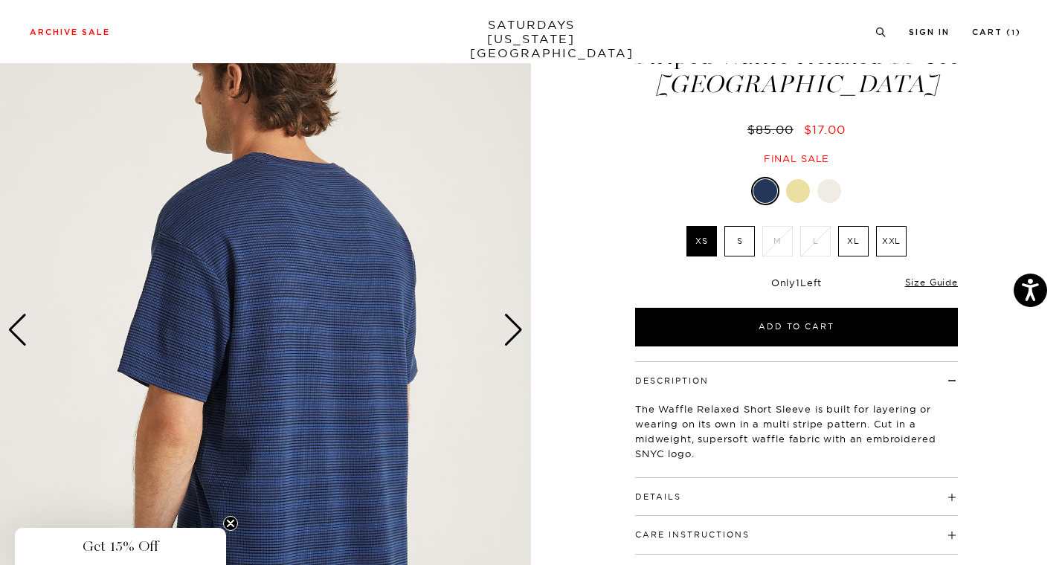
click at [511, 325] on div "Next slide" at bounding box center [513, 330] width 20 height 33
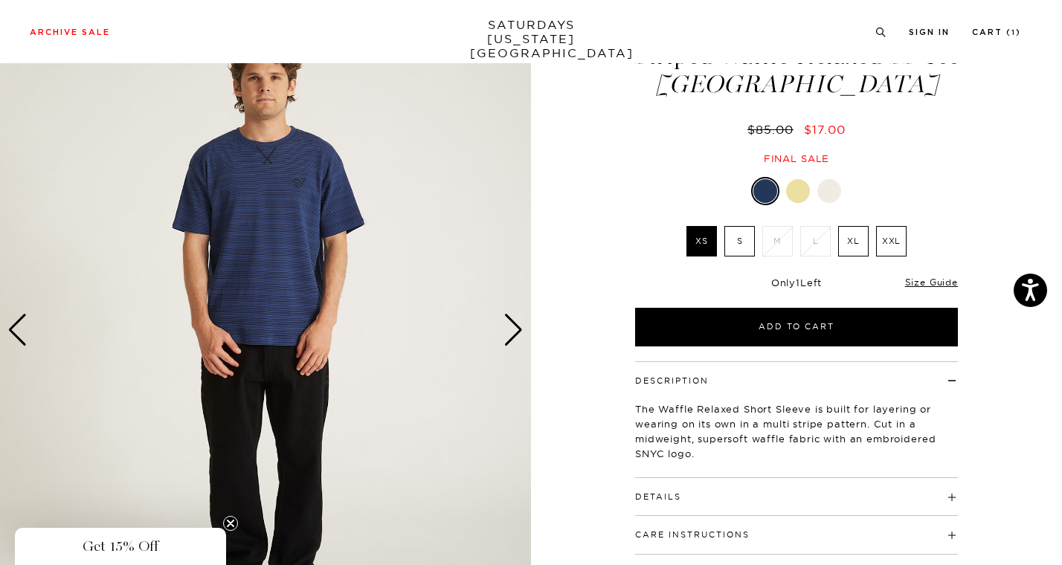
click at [796, 190] on div at bounding box center [798, 191] width 24 height 24
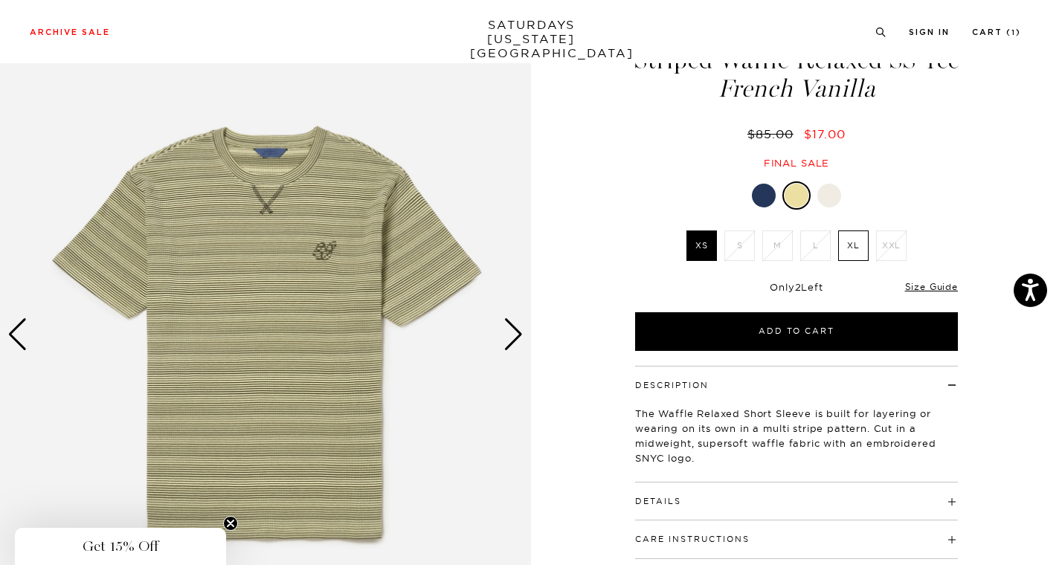
click at [516, 326] on div "Next slide" at bounding box center [513, 334] width 20 height 33
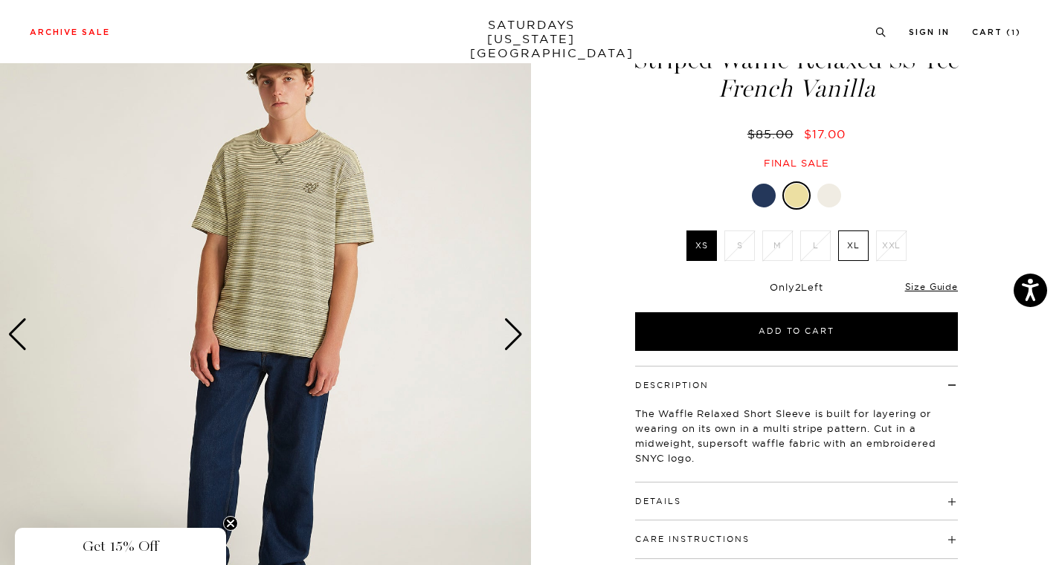
click at [516, 326] on div "Next slide" at bounding box center [513, 334] width 20 height 33
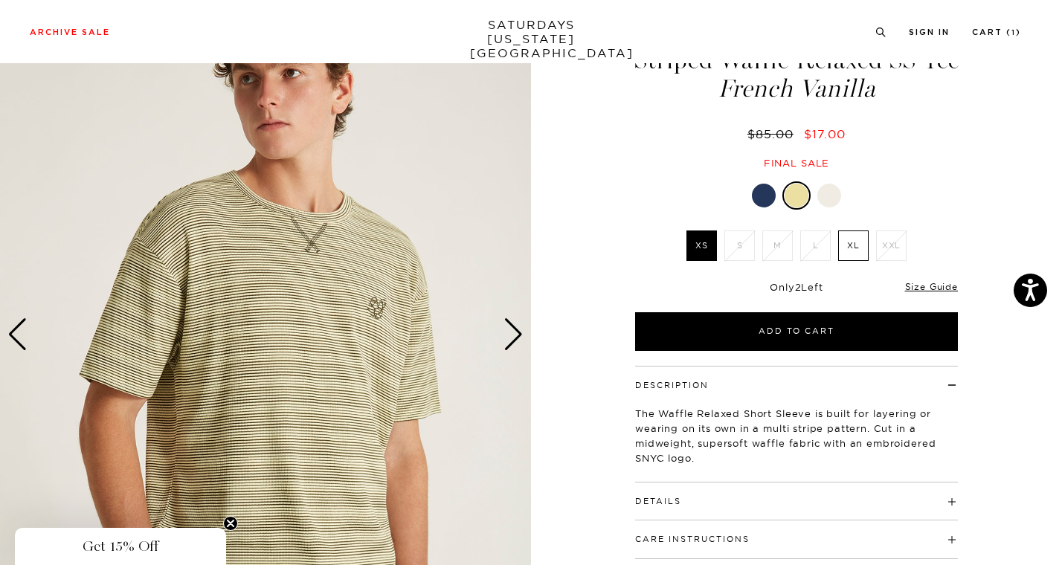
click at [516, 326] on div "Next slide" at bounding box center [513, 334] width 20 height 33
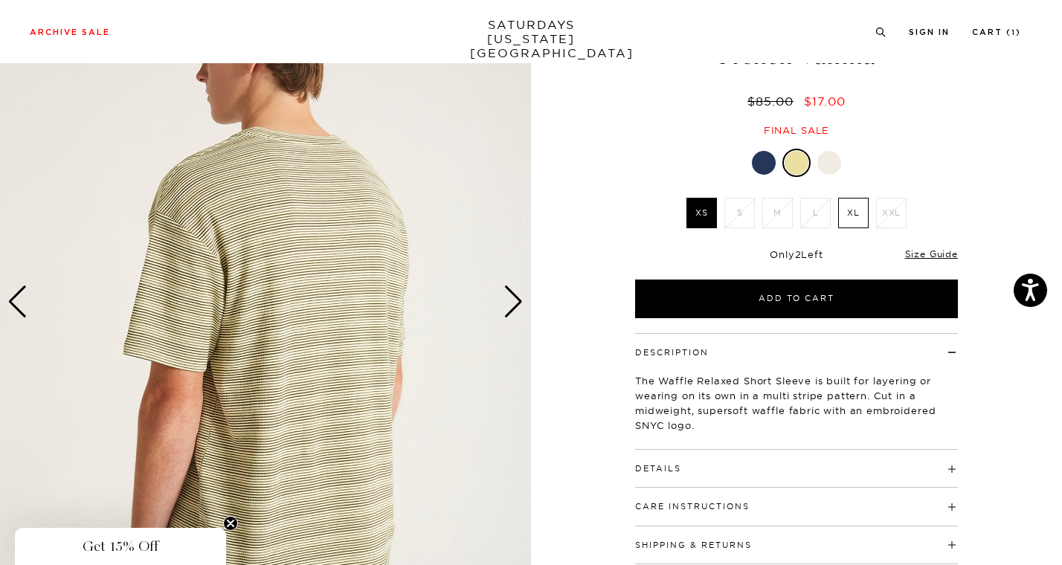
scroll to position [68, 1]
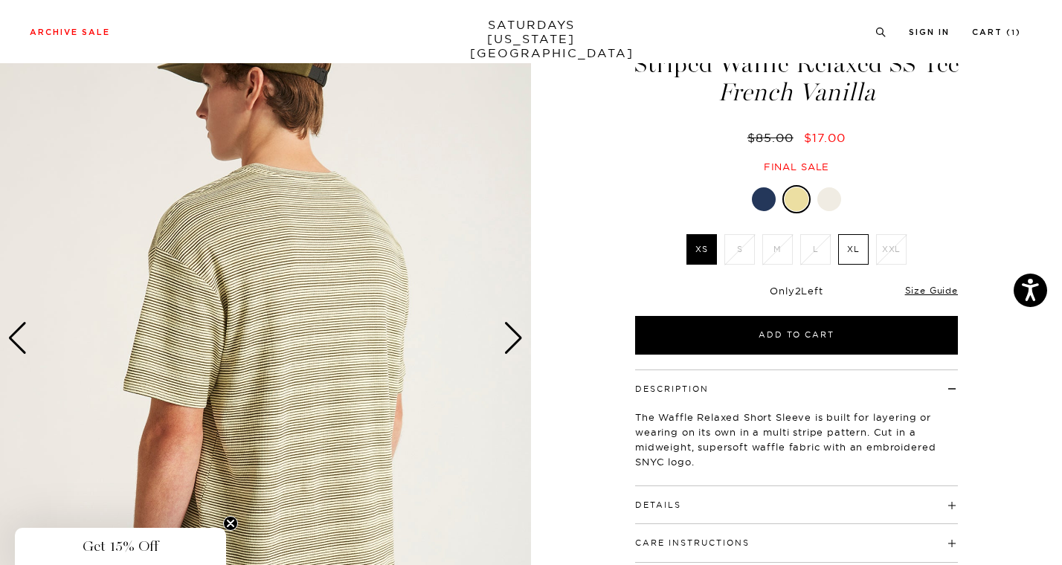
click at [509, 327] on div "Next slide" at bounding box center [513, 338] width 20 height 33
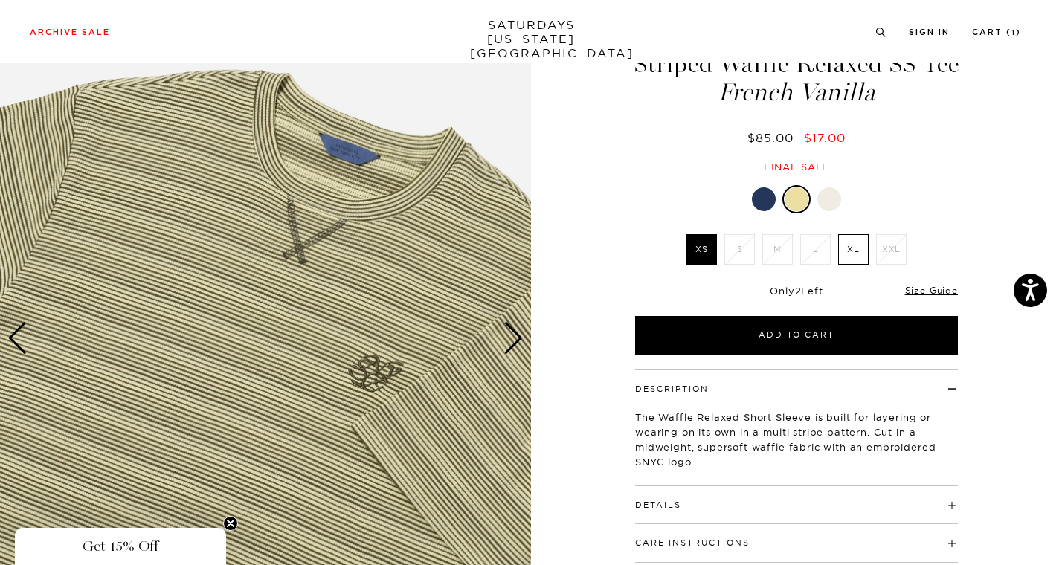
click at [505, 333] on div "Next slide" at bounding box center [513, 338] width 20 height 33
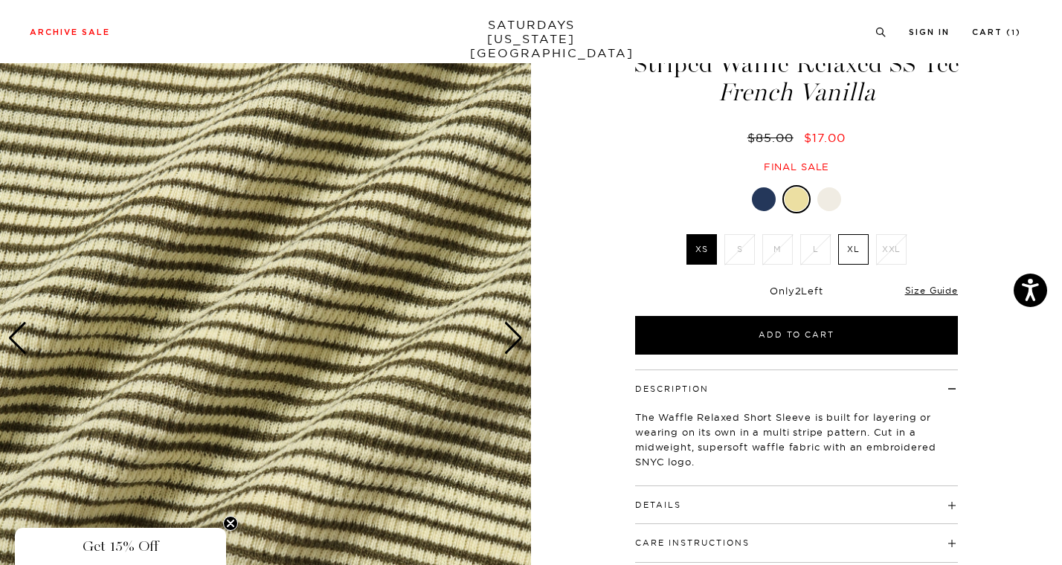
click at [505, 333] on div "Next slide" at bounding box center [513, 338] width 20 height 33
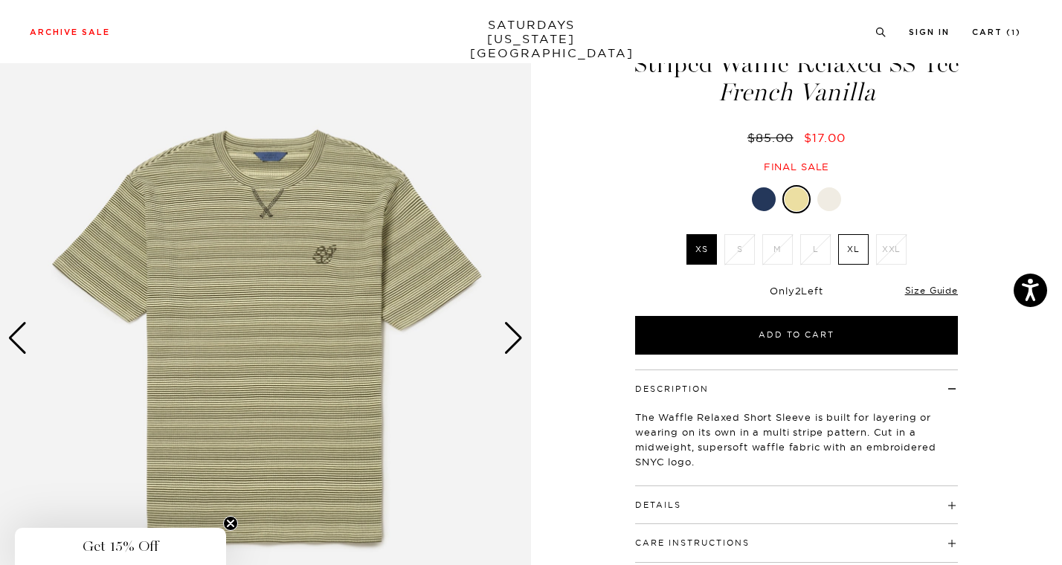
click at [505, 333] on div "Next slide" at bounding box center [513, 338] width 20 height 33
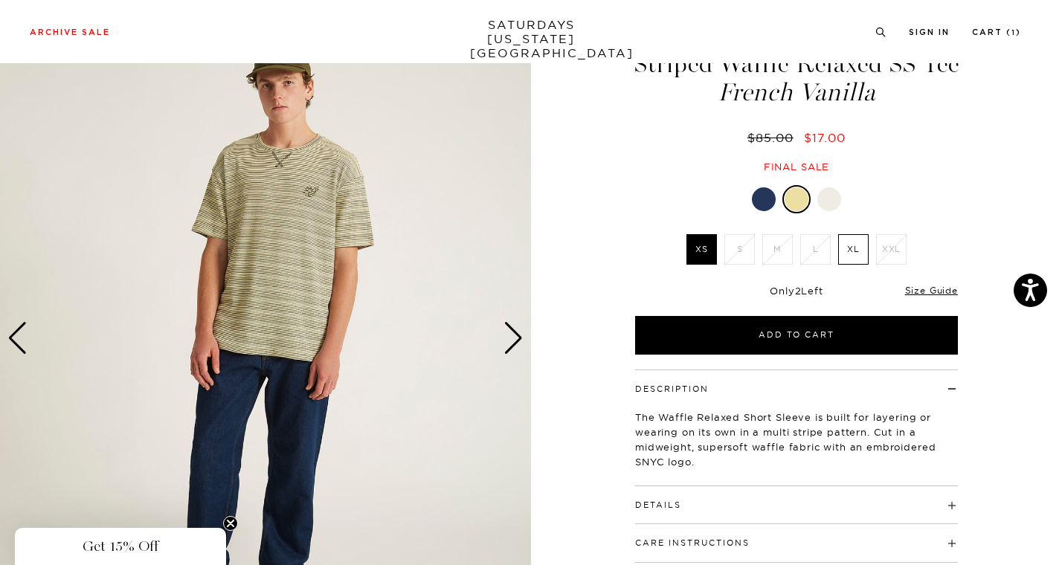
click at [852, 234] on label "XL" at bounding box center [853, 249] width 30 height 30
click at [0, 0] on input "XL" at bounding box center [0, 0] width 0 height 0
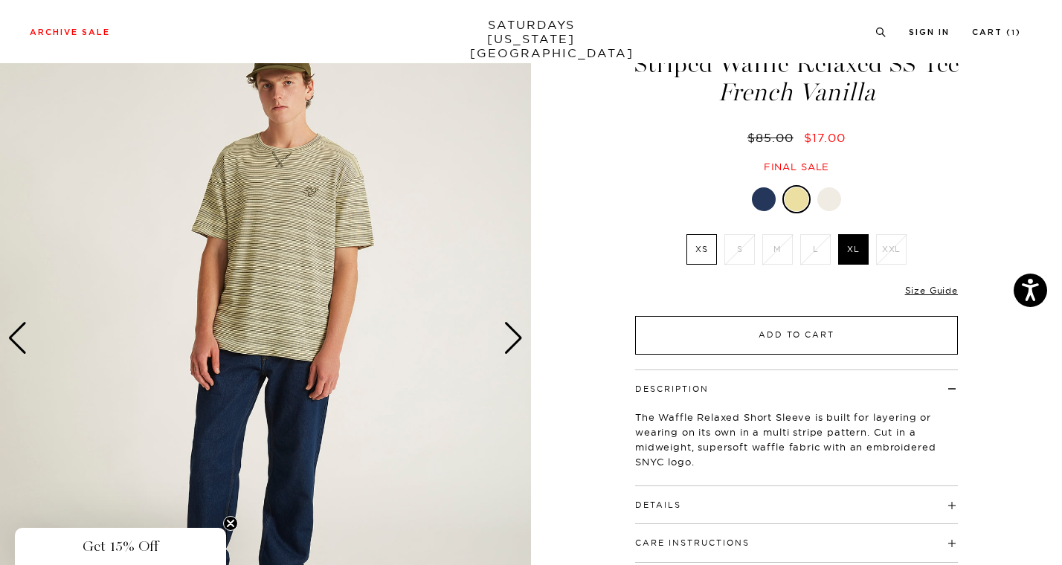
click at [789, 337] on button "Add to Cart" at bounding box center [796, 335] width 323 height 39
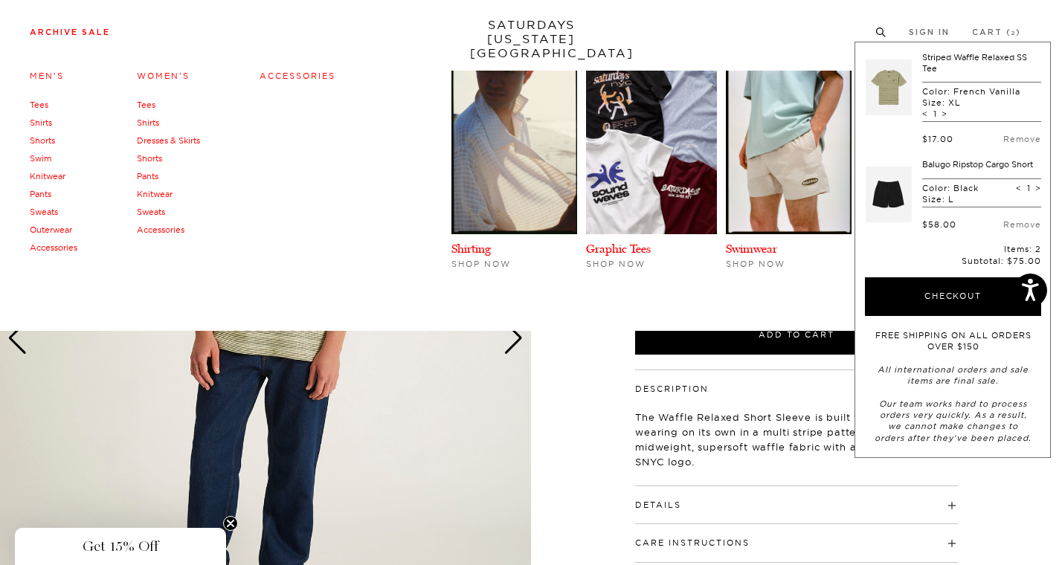
click at [99, 36] on link "Archive Sale" at bounding box center [70, 32] width 80 height 8
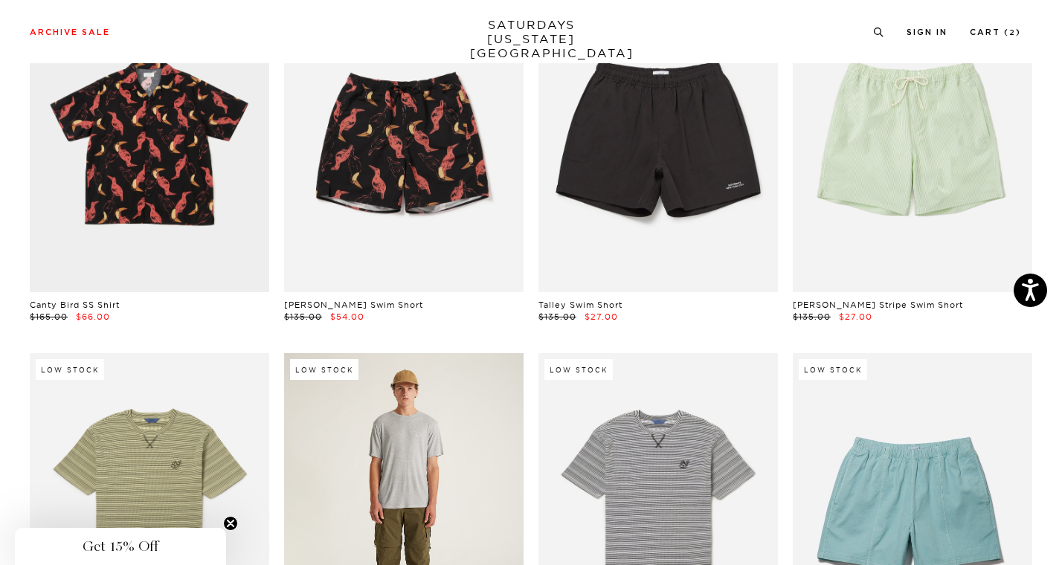
scroll to position [4718, 1]
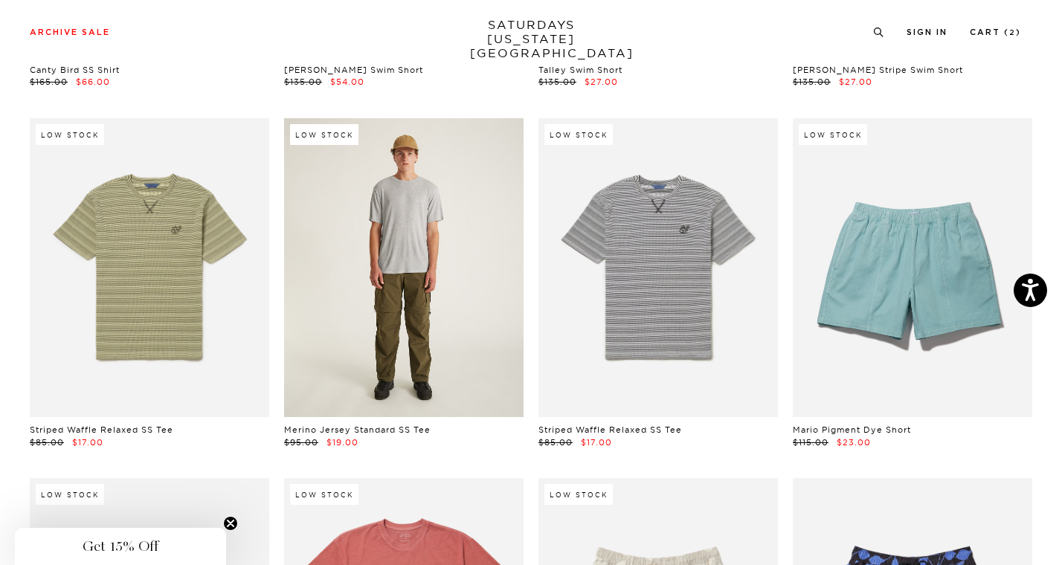
click at [358, 262] on link at bounding box center [403, 268] width 239 height 300
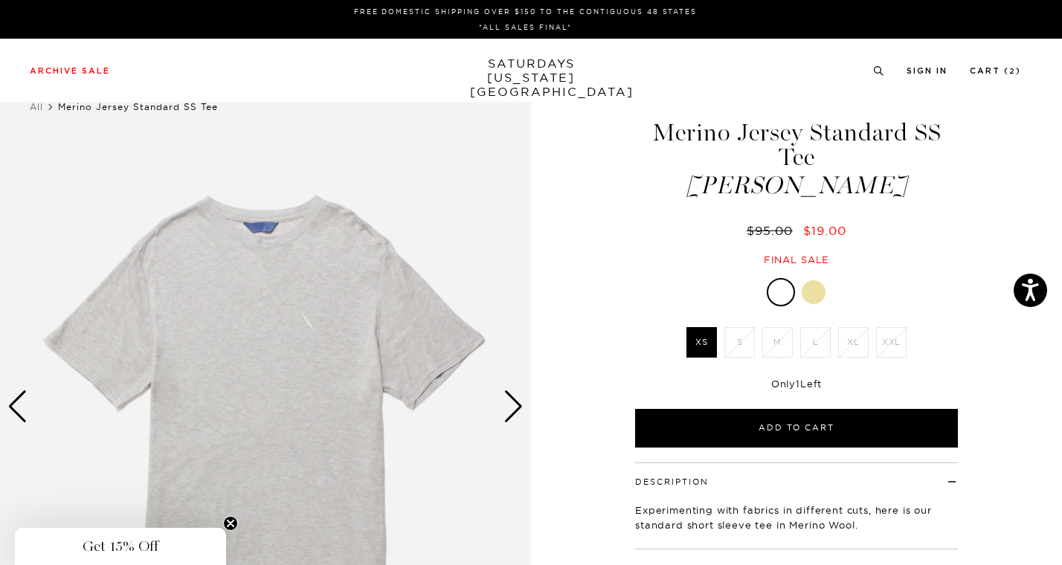
click at [500, 393] on img at bounding box center [265, 407] width 531 height 664
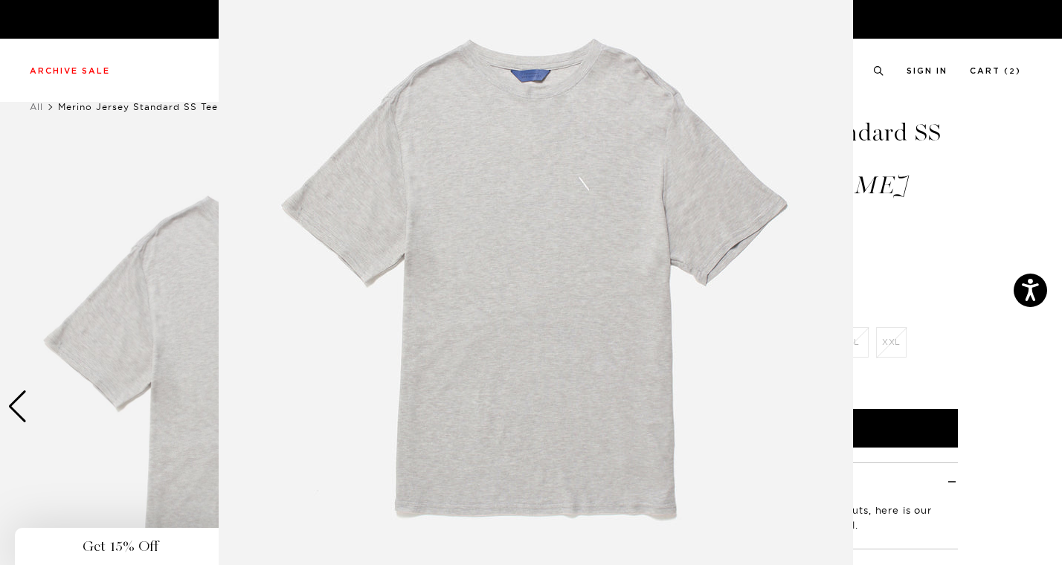
scroll to position [89, 0]
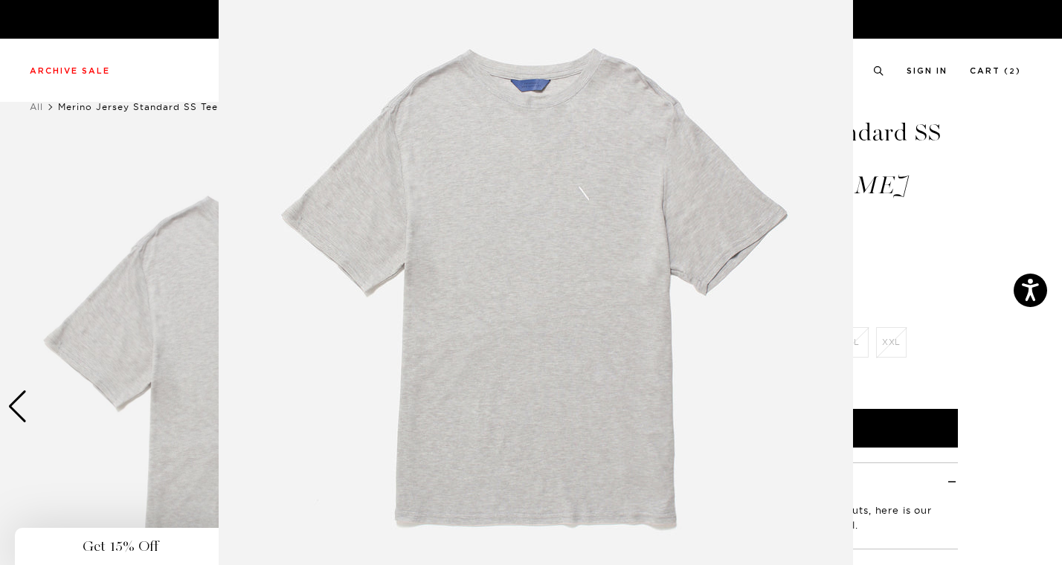
click at [0, 219] on figure at bounding box center [531, 282] width 1062 height 565
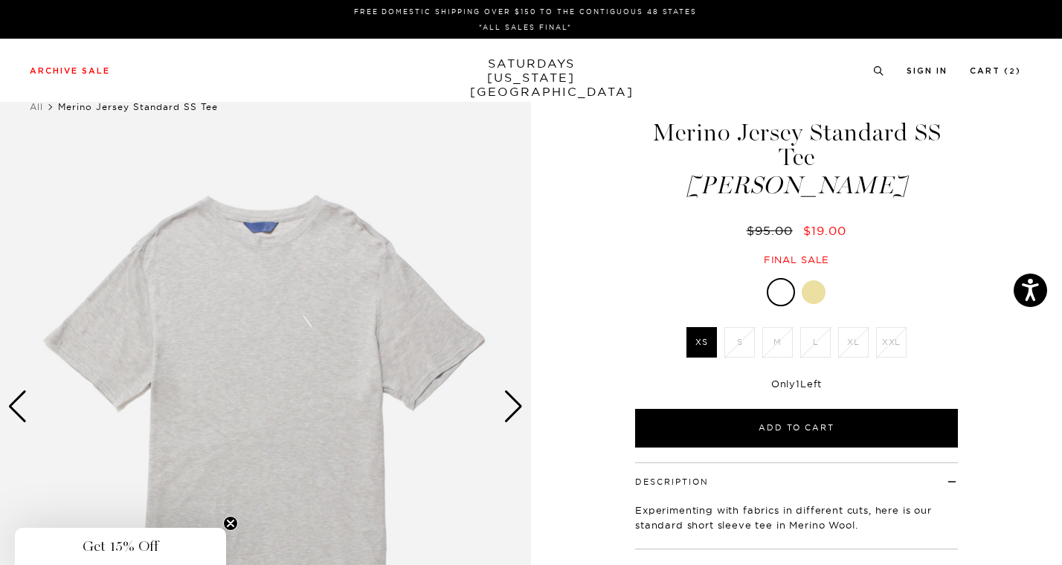
click at [521, 406] on div "Next slide" at bounding box center [513, 406] width 20 height 33
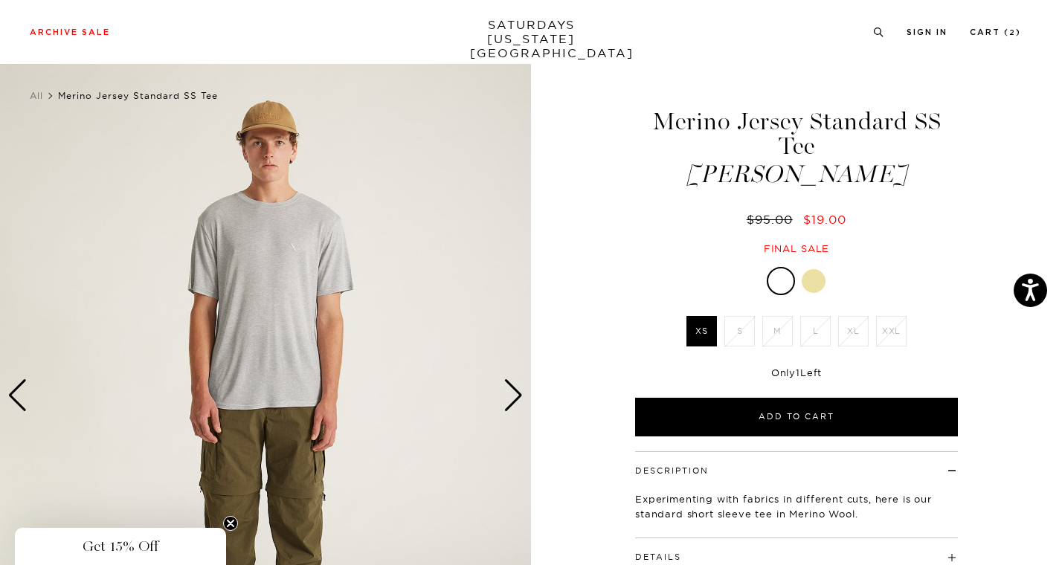
scroll to position [10, 0]
click at [815, 287] on div at bounding box center [813, 282] width 24 height 24
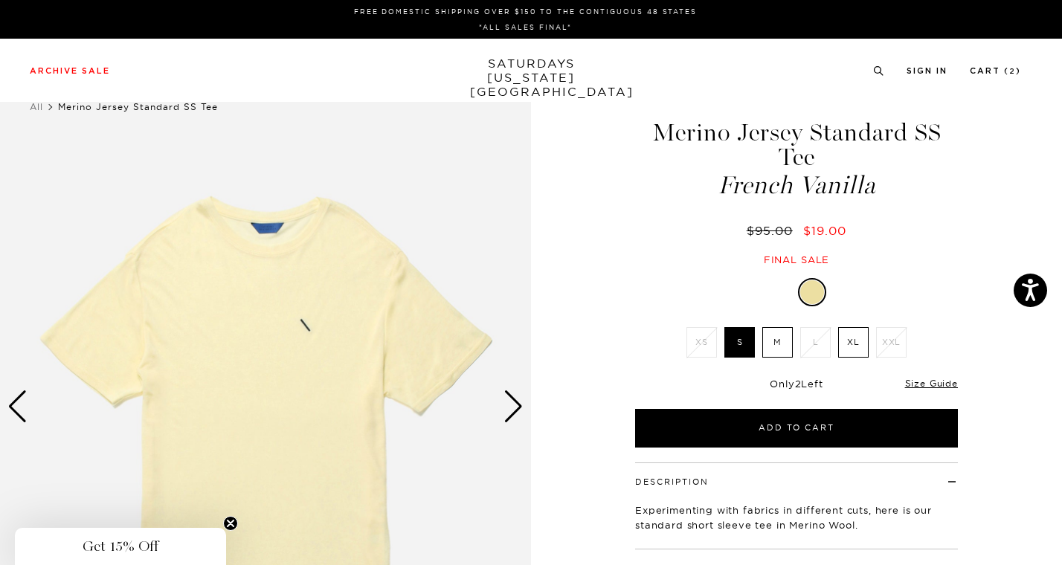
click at [779, 296] on div at bounding box center [779, 292] width 24 height 24
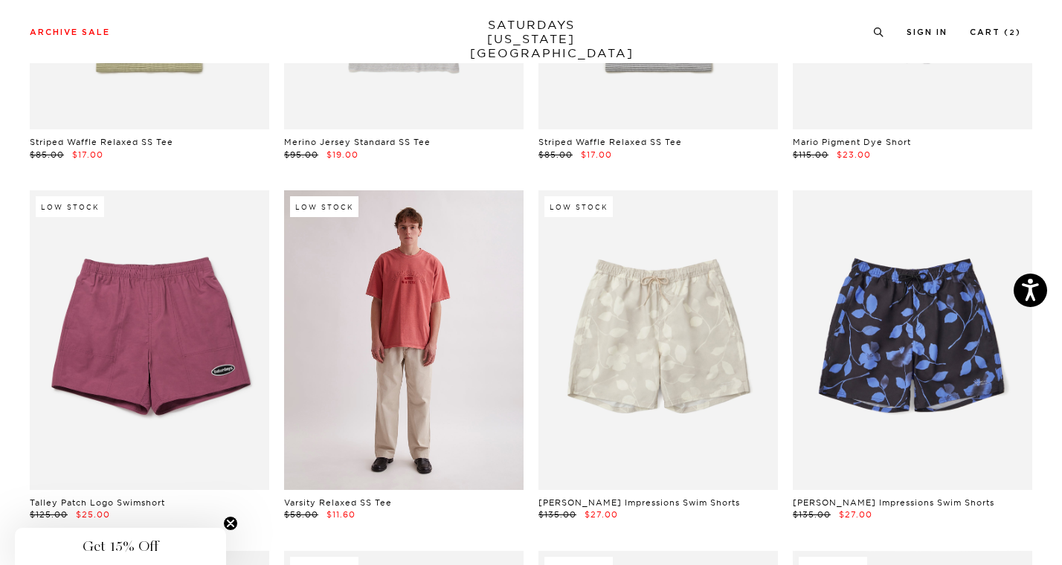
scroll to position [5005, 3]
click at [387, 301] on link at bounding box center [403, 341] width 239 height 300
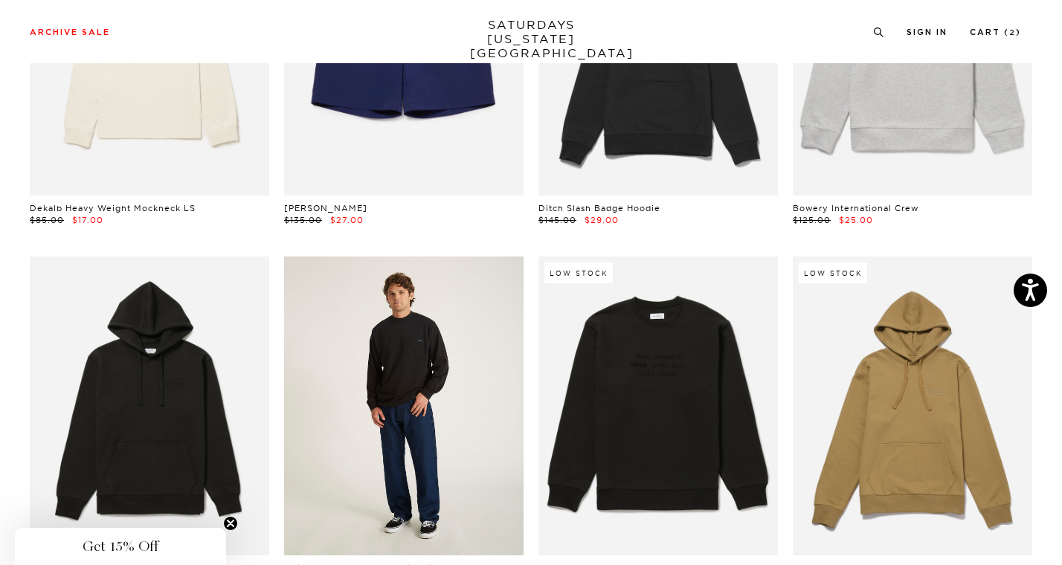
scroll to position [6066, 5]
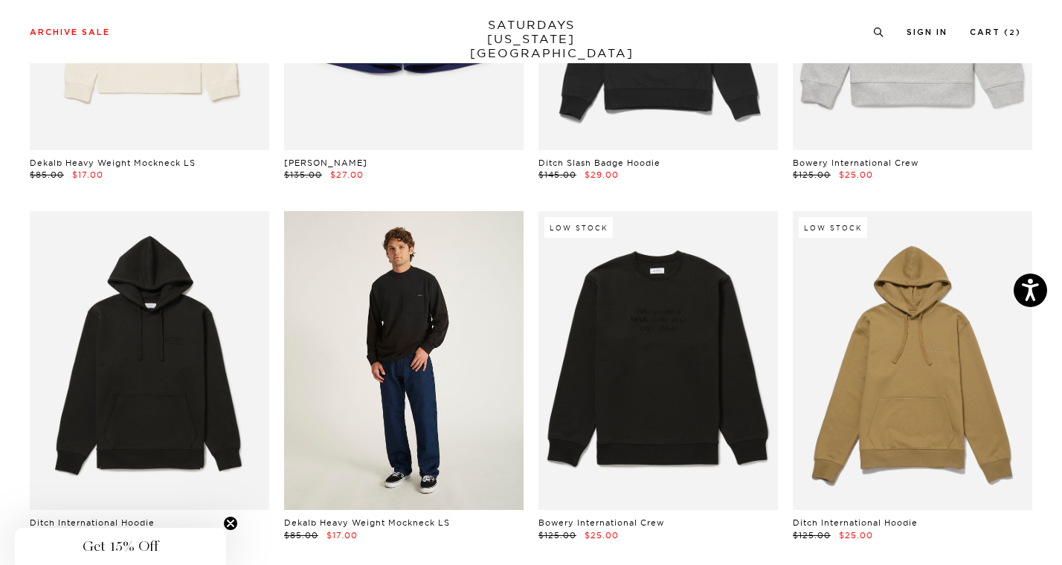
click at [426, 371] on link at bounding box center [403, 361] width 239 height 300
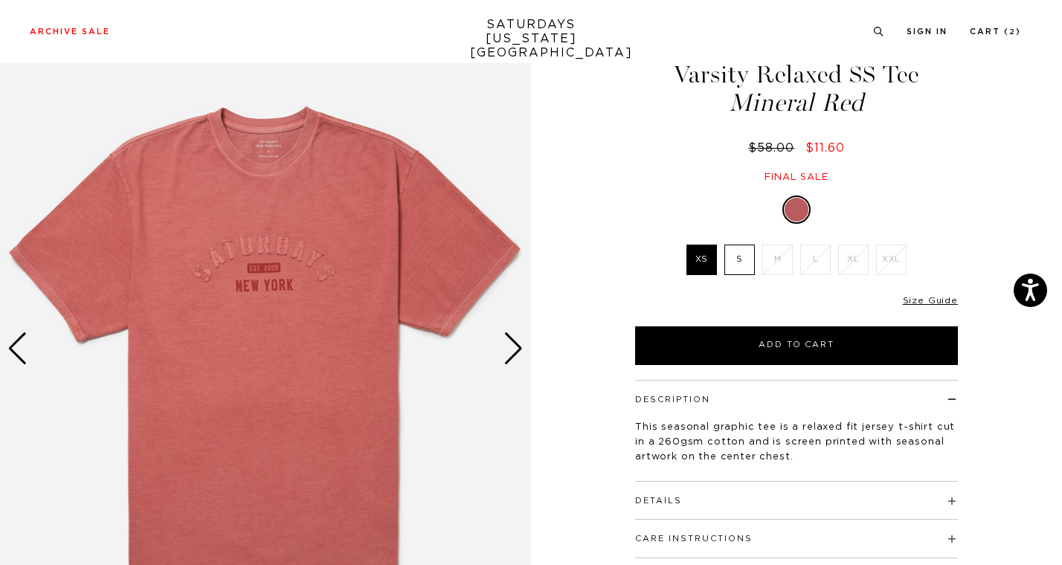
scroll to position [58, 0]
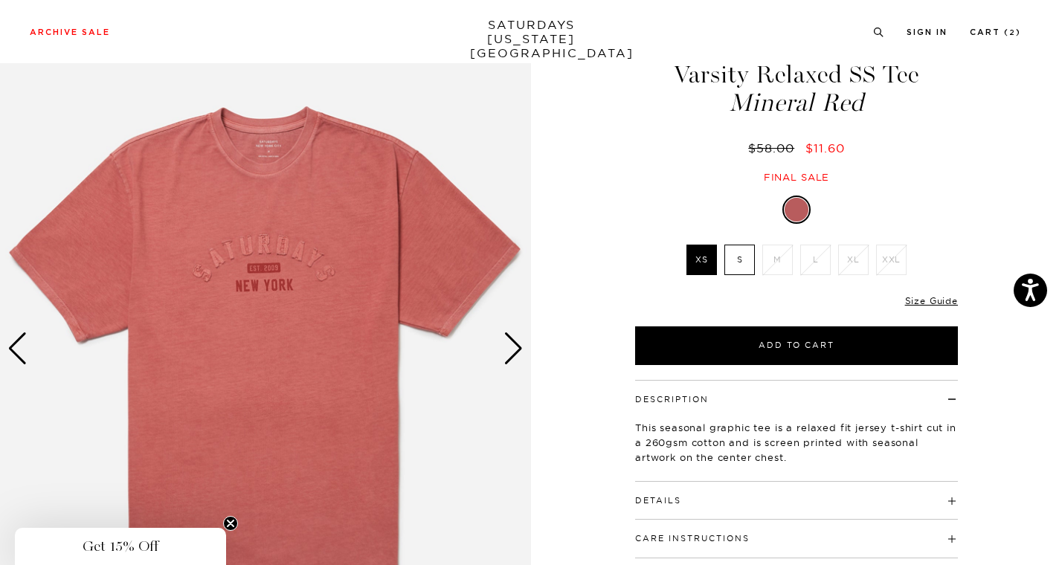
click at [517, 342] on div "Next slide" at bounding box center [513, 348] width 20 height 33
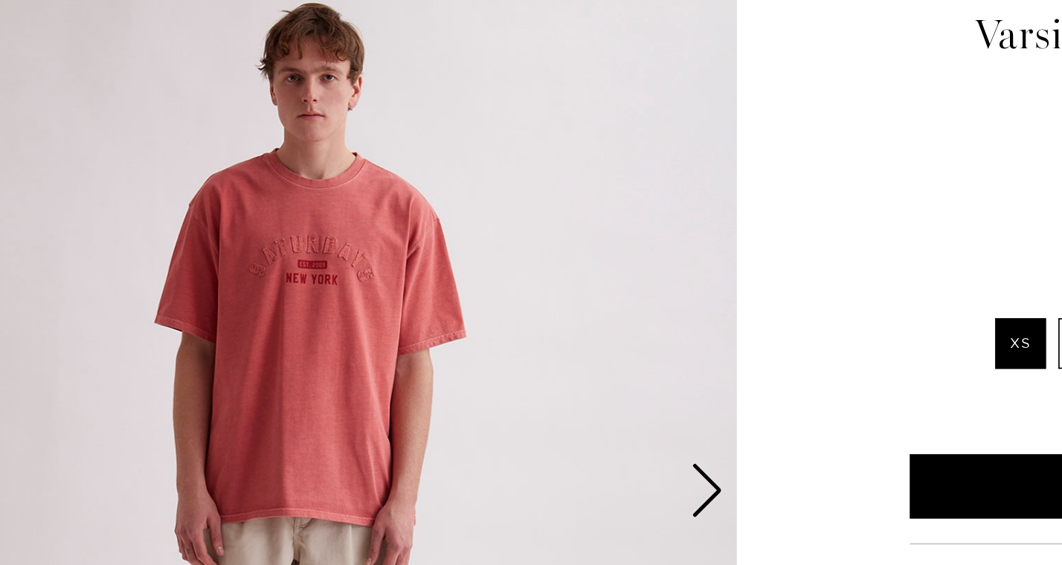
scroll to position [76, 0]
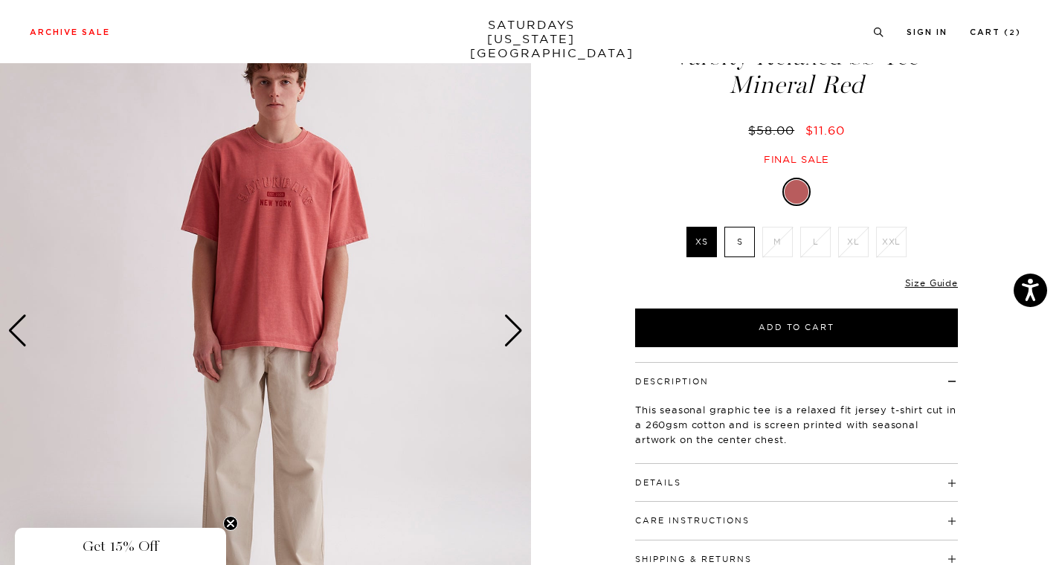
click at [517, 330] on div "Next slide" at bounding box center [513, 330] width 20 height 33
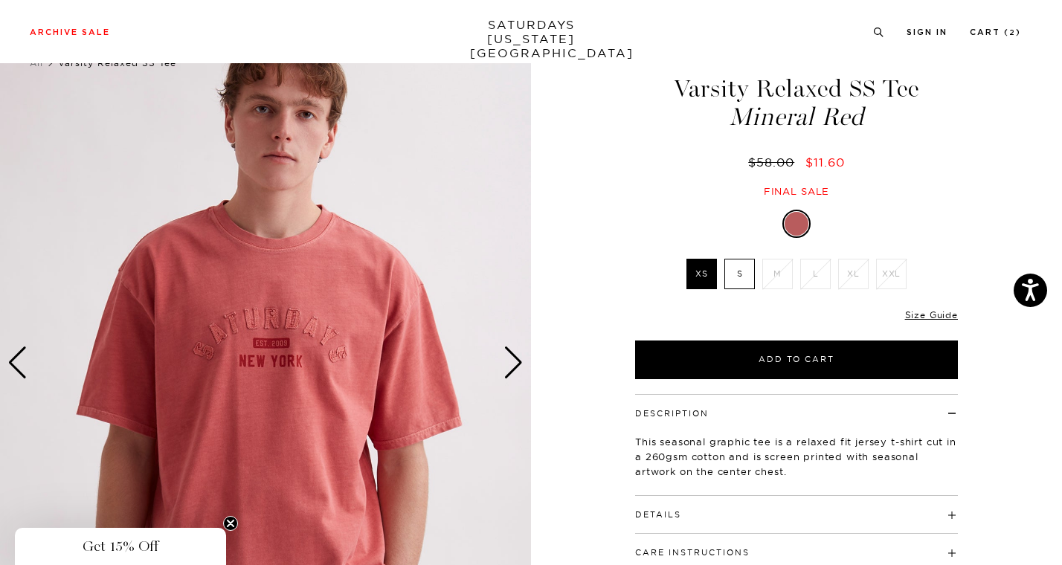
scroll to position [30, 0]
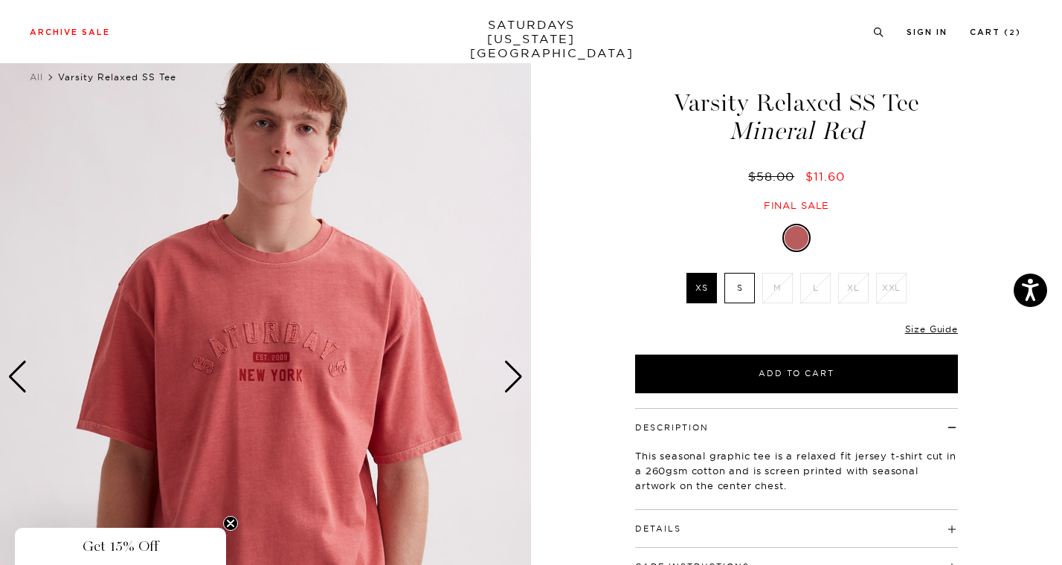
click at [515, 375] on div "Next slide" at bounding box center [513, 377] width 20 height 33
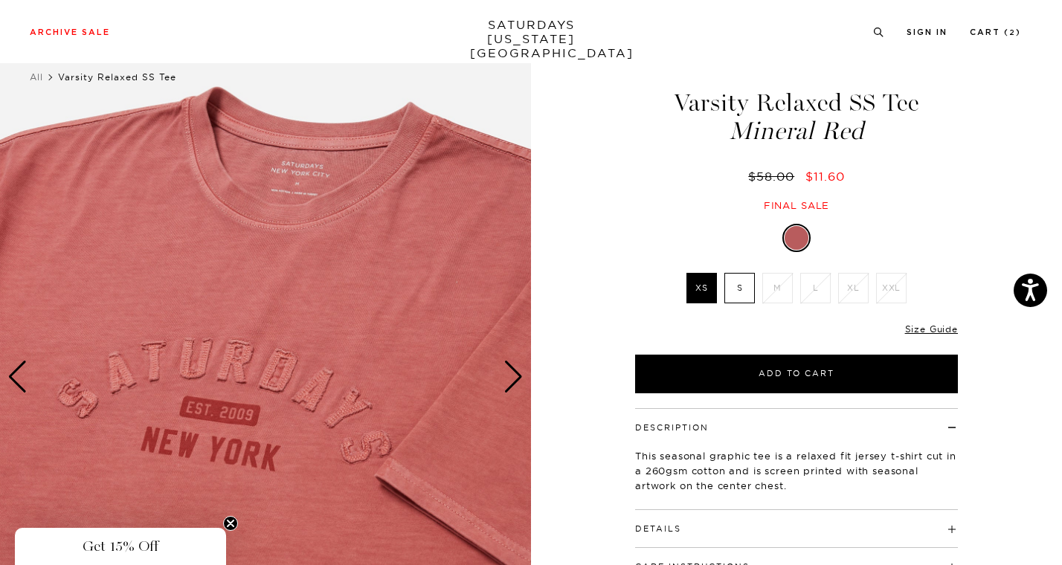
click at [515, 375] on div "Next slide" at bounding box center [513, 377] width 20 height 33
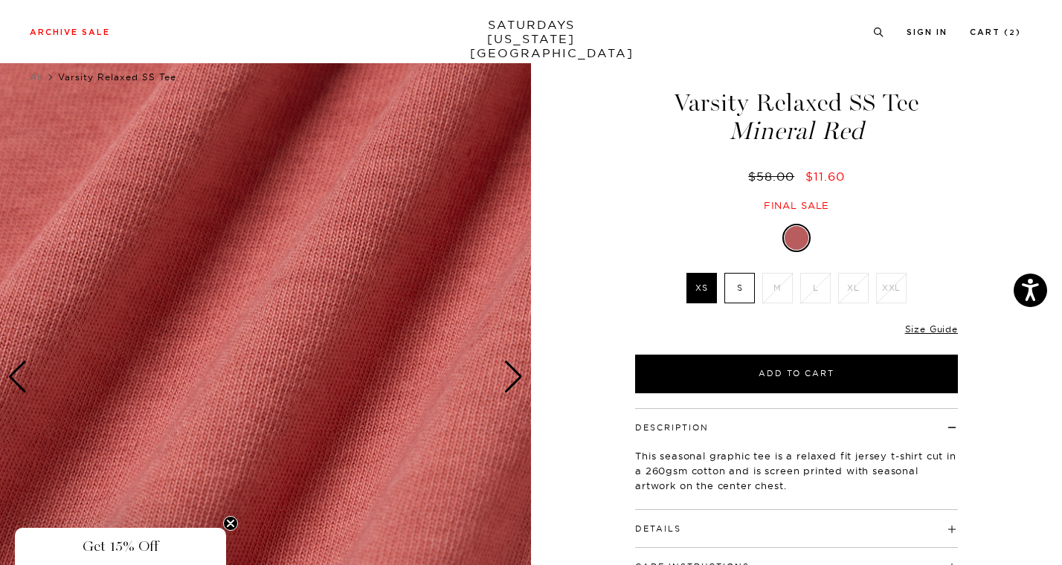
click at [515, 375] on div "Next slide" at bounding box center [513, 377] width 20 height 33
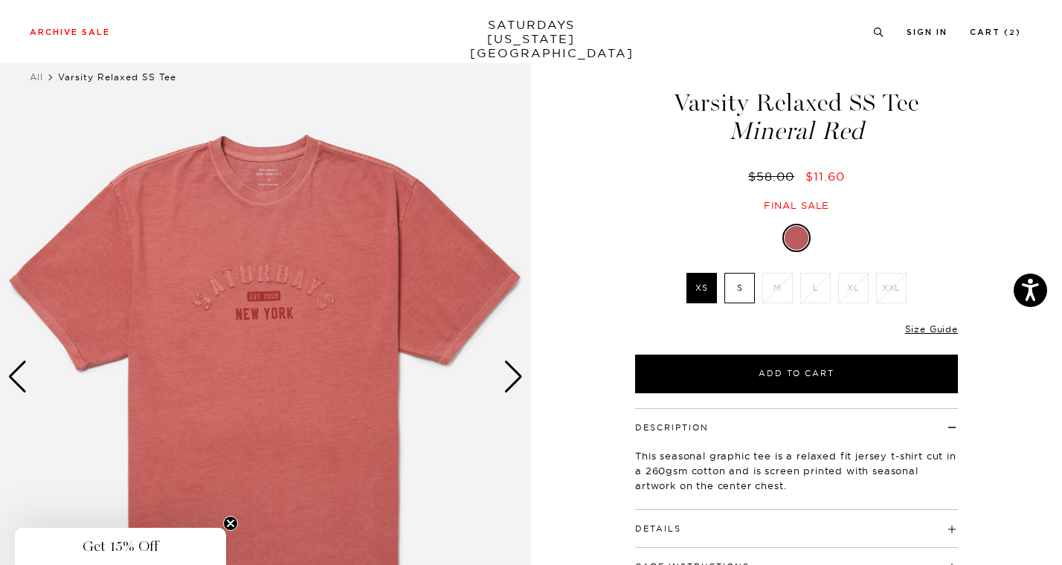
click at [515, 375] on div "Next slide" at bounding box center [513, 377] width 20 height 33
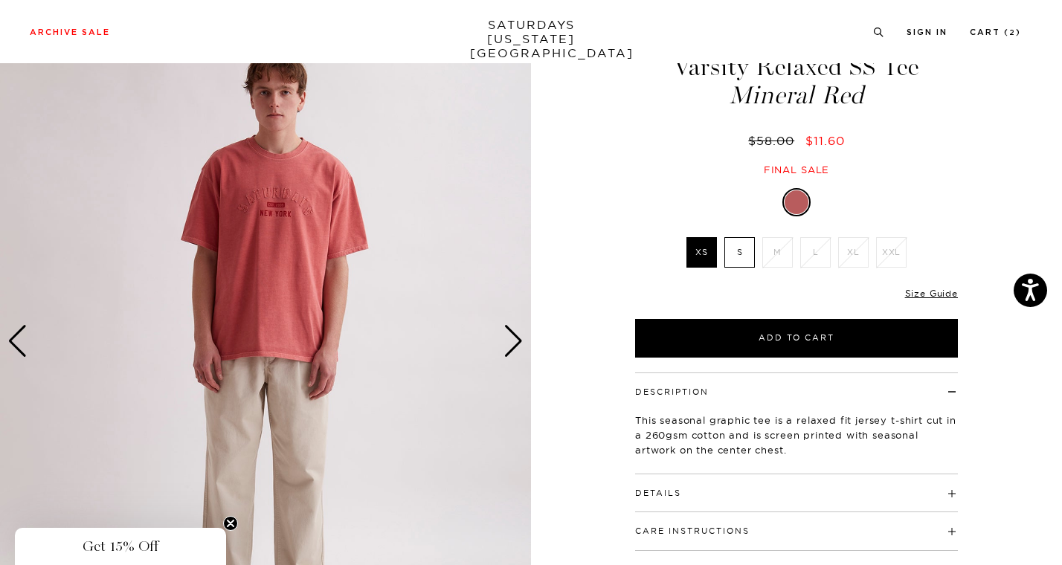
scroll to position [63, 0]
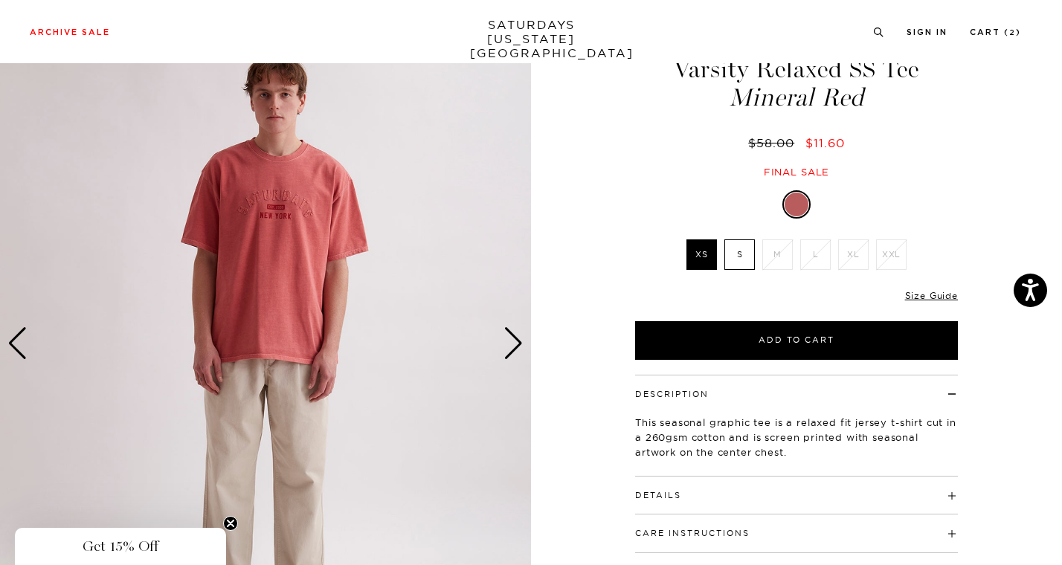
click at [514, 345] on div "Next slide" at bounding box center [513, 343] width 20 height 33
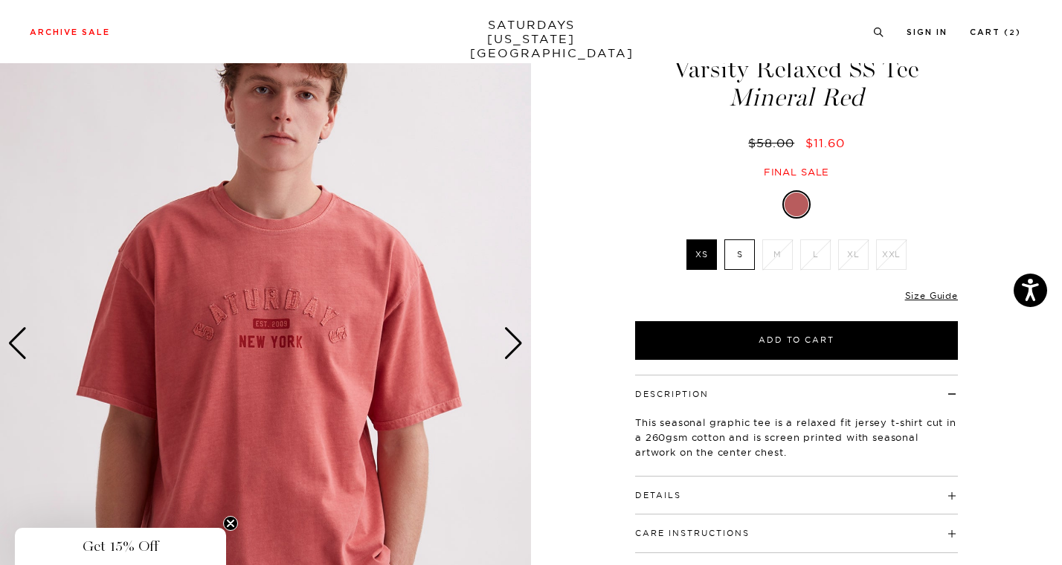
click at [514, 345] on div "Next slide" at bounding box center [513, 343] width 20 height 33
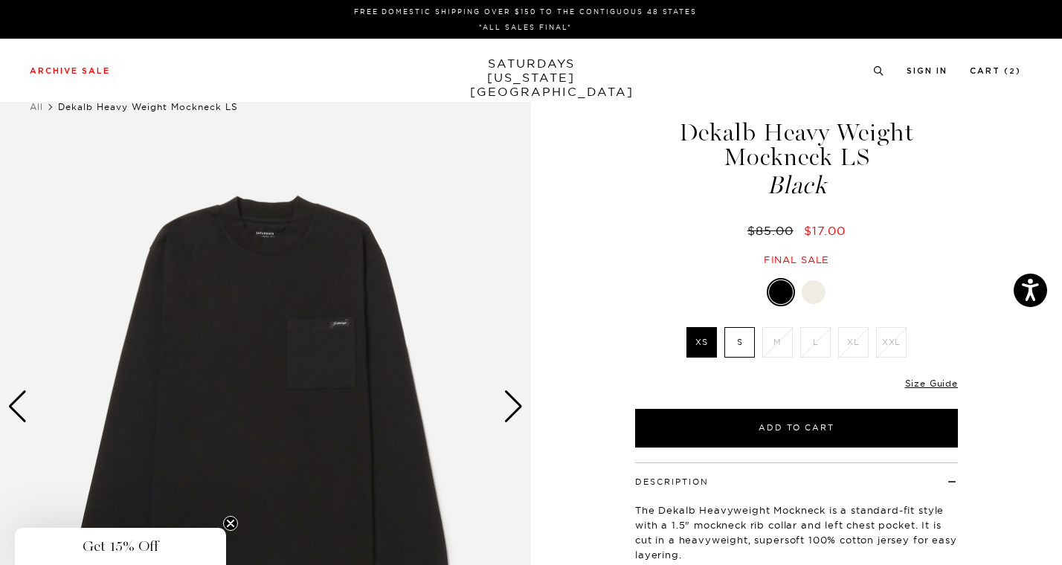
click at [810, 289] on div at bounding box center [813, 292] width 24 height 24
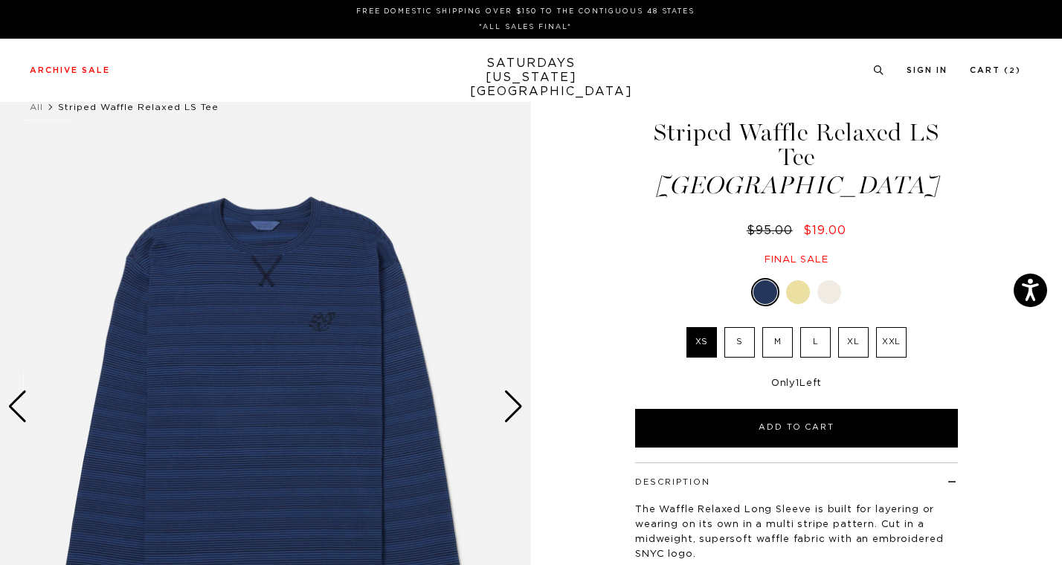
click at [512, 405] on div "Next slide" at bounding box center [513, 406] width 20 height 33
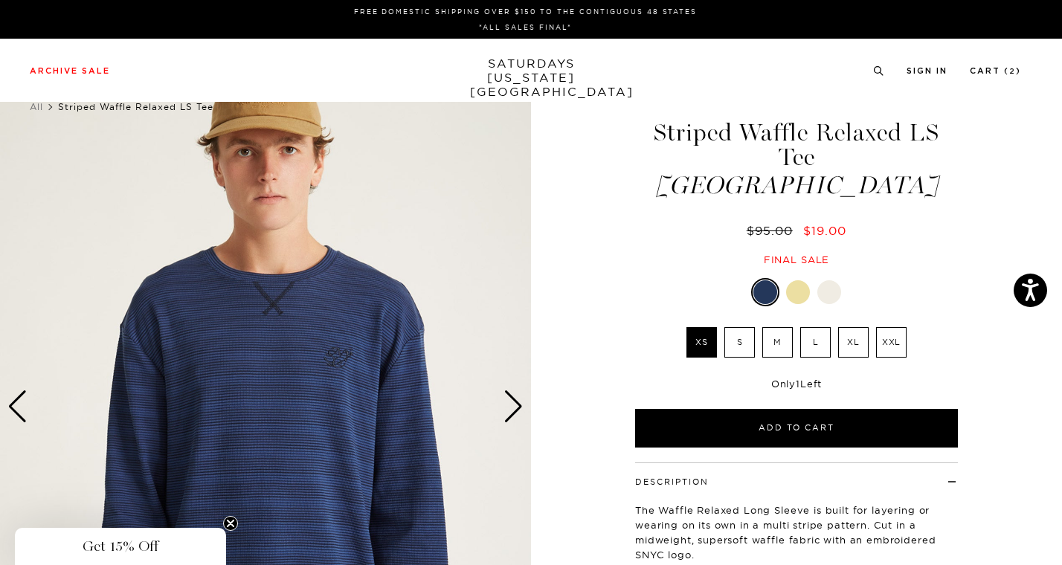
click at [512, 405] on div "Next slide" at bounding box center [513, 406] width 20 height 33
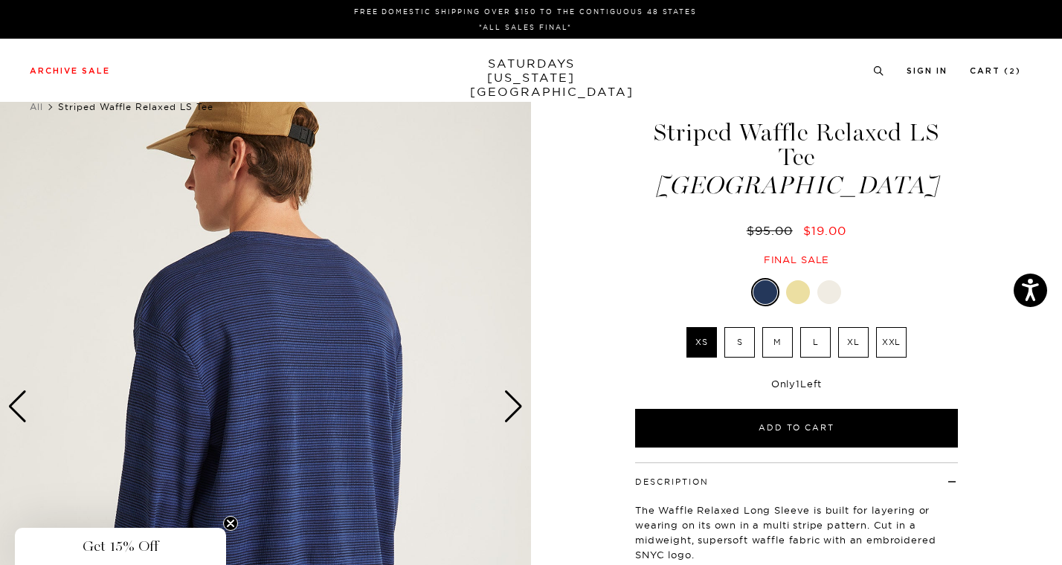
click at [512, 405] on div "Next slide" at bounding box center [513, 406] width 20 height 33
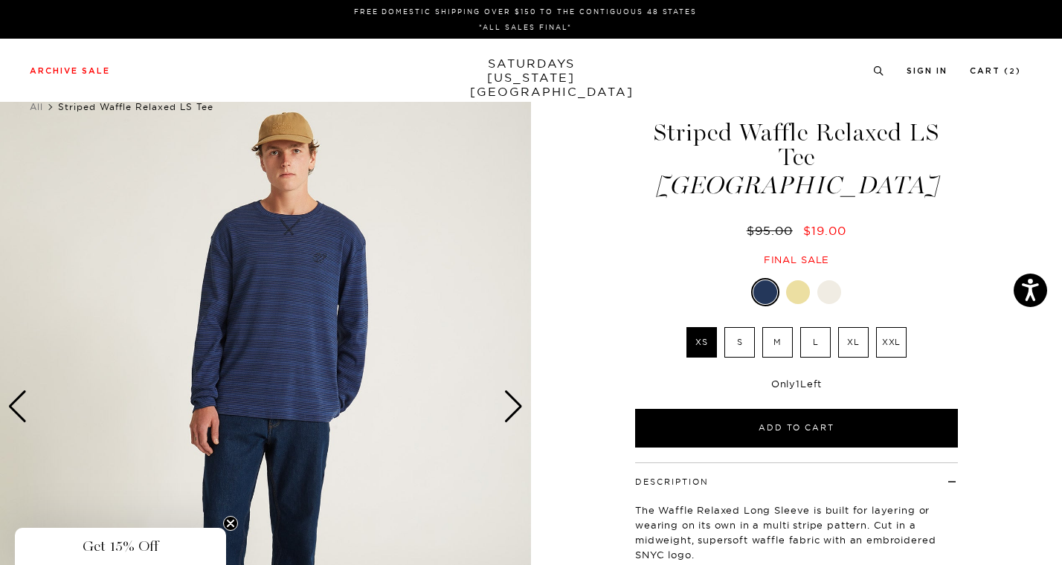
click at [848, 327] on label "XL" at bounding box center [853, 342] width 30 height 30
click at [0, 0] on input "XL" at bounding box center [0, 0] width 0 height 0
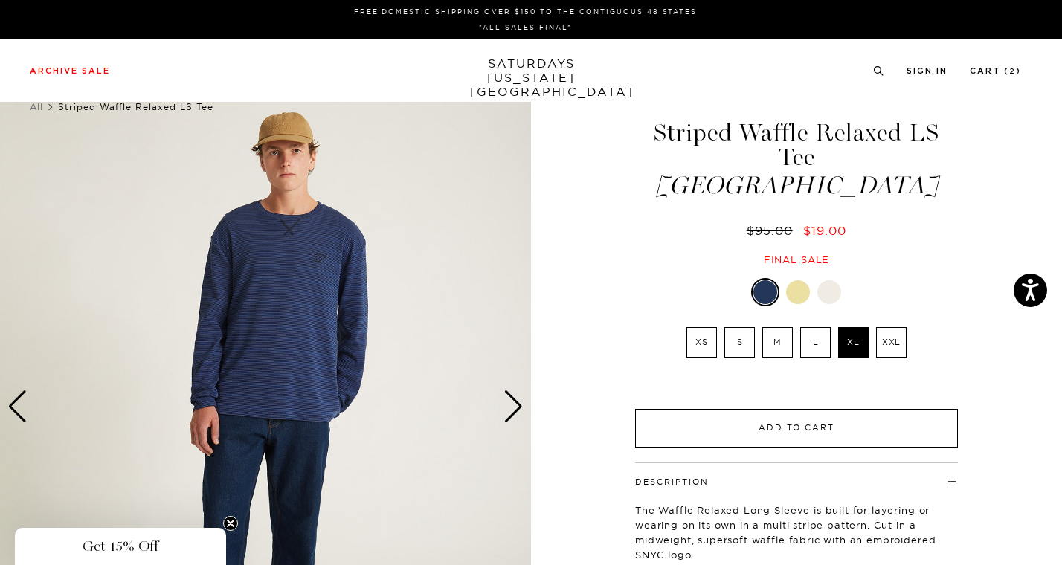
click at [767, 409] on button "Add to Cart" at bounding box center [796, 428] width 323 height 39
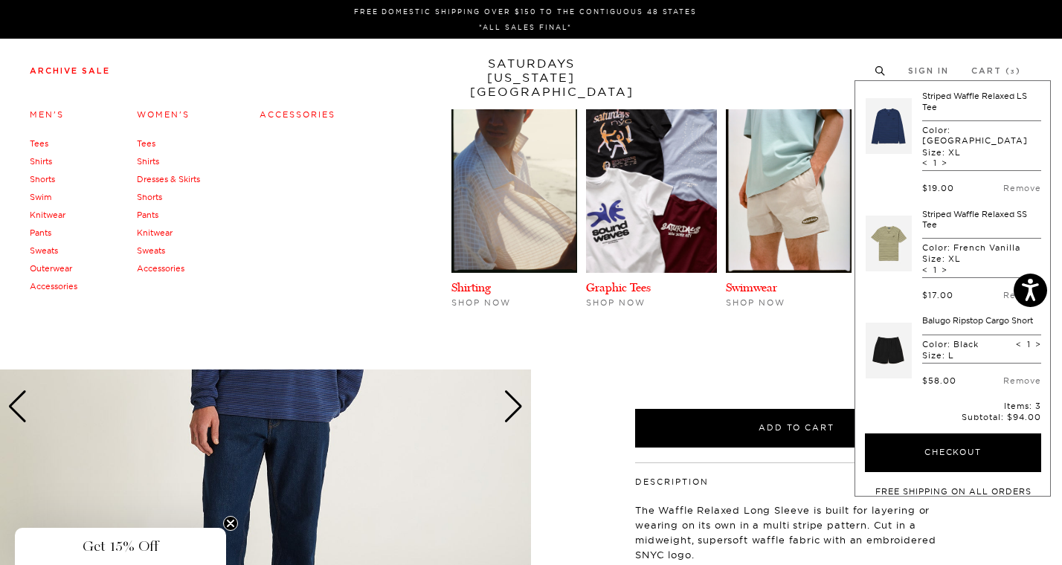
scroll to position [0, 9]
click at [78, 73] on link "Archive Sale" at bounding box center [70, 71] width 80 height 8
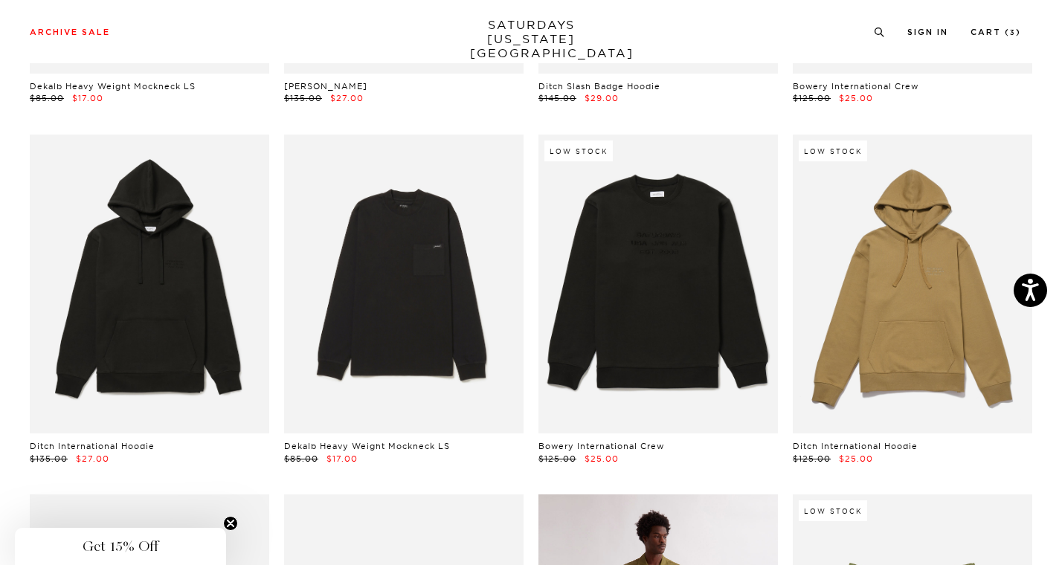
scroll to position [6139, 0]
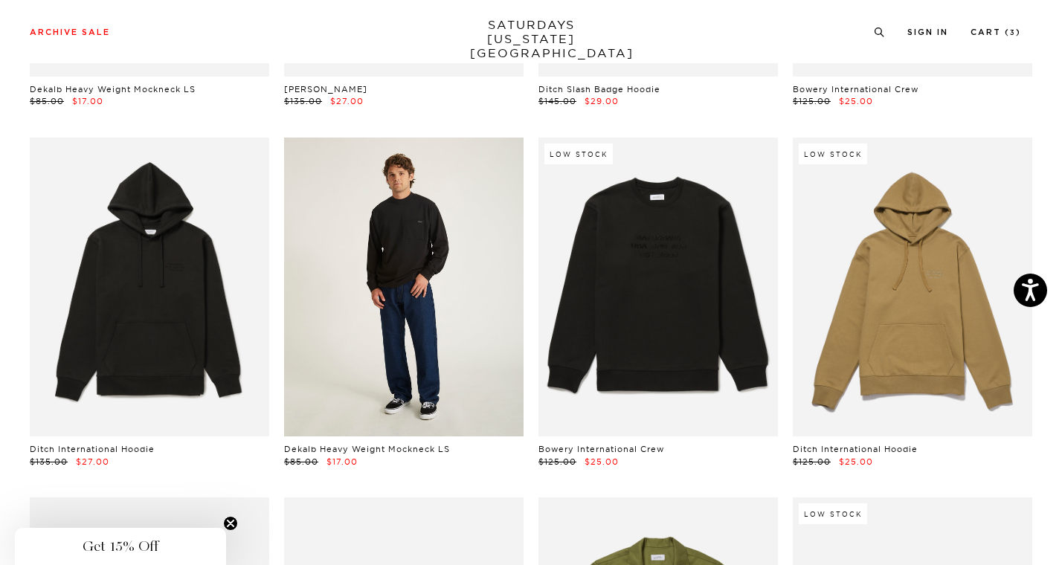
click at [396, 325] on link at bounding box center [403, 288] width 239 height 300
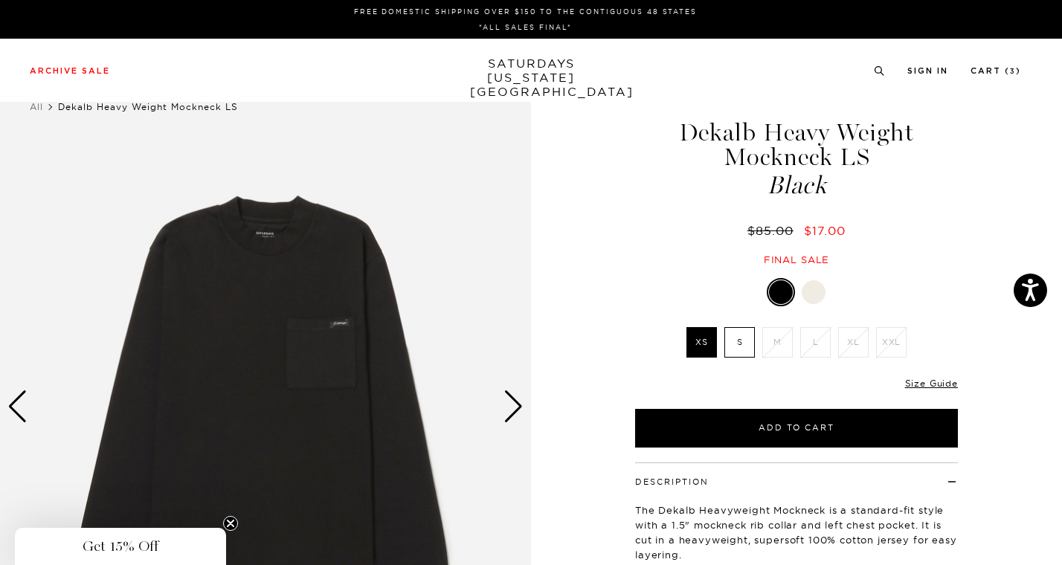
click at [808, 295] on div at bounding box center [813, 292] width 24 height 24
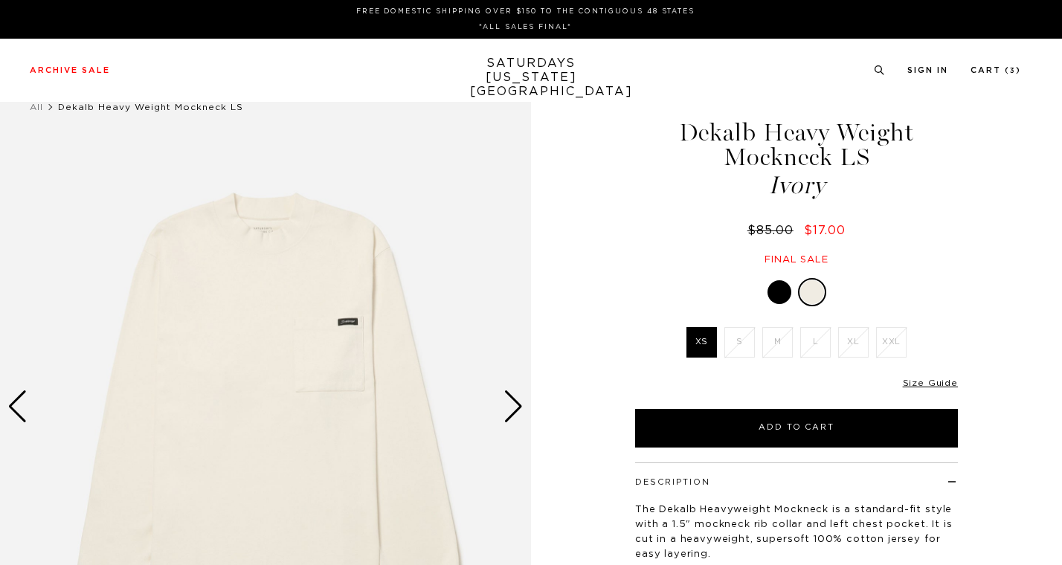
click at [775, 293] on div at bounding box center [779, 292] width 24 height 24
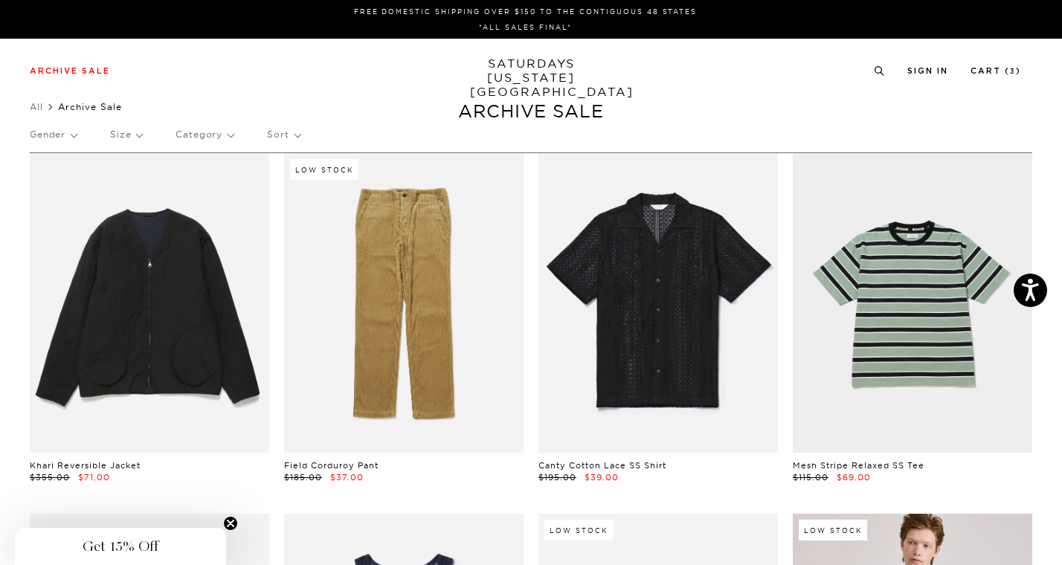
click at [127, 125] on p "Size" at bounding box center [126, 134] width 32 height 34
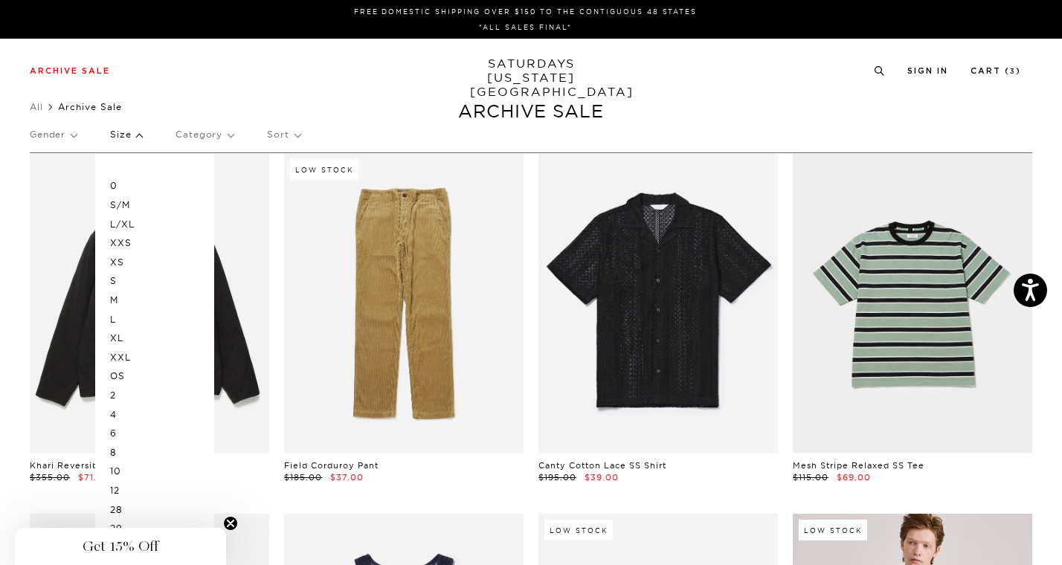
click at [119, 337] on p "XL" at bounding box center [154, 338] width 89 height 19
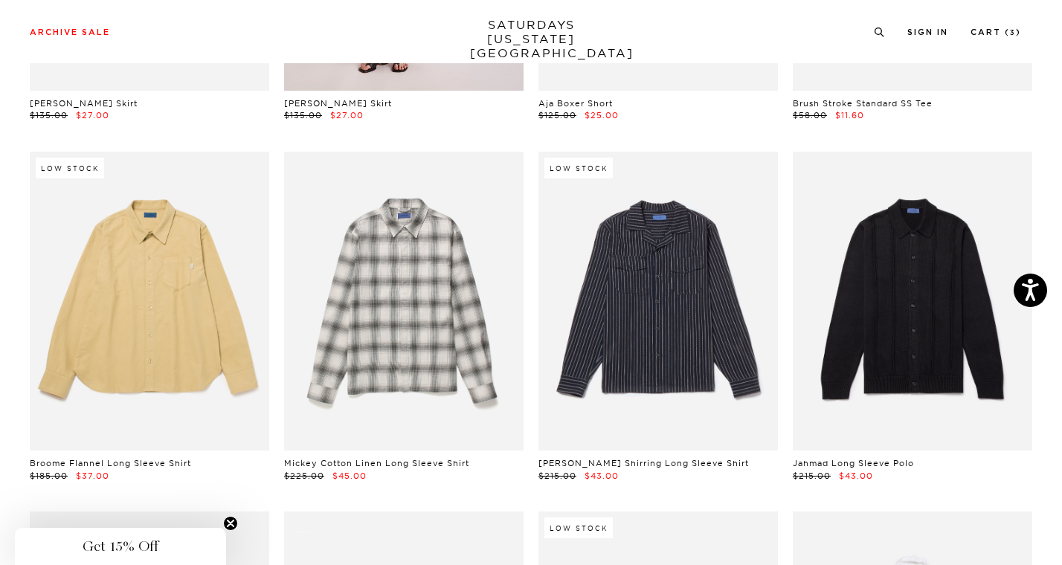
scroll to position [6563, 1]
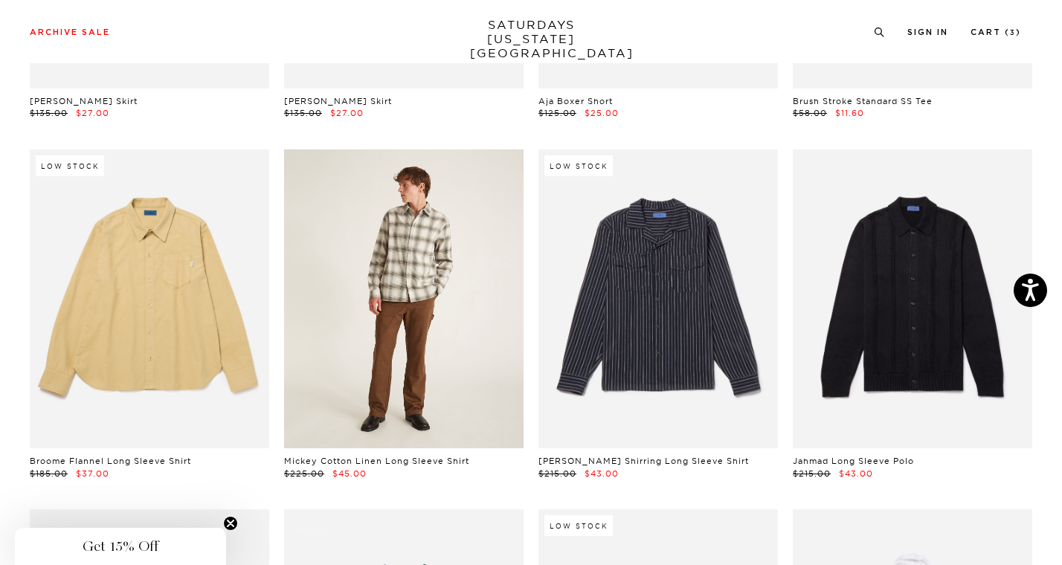
click at [436, 351] on link at bounding box center [403, 299] width 239 height 300
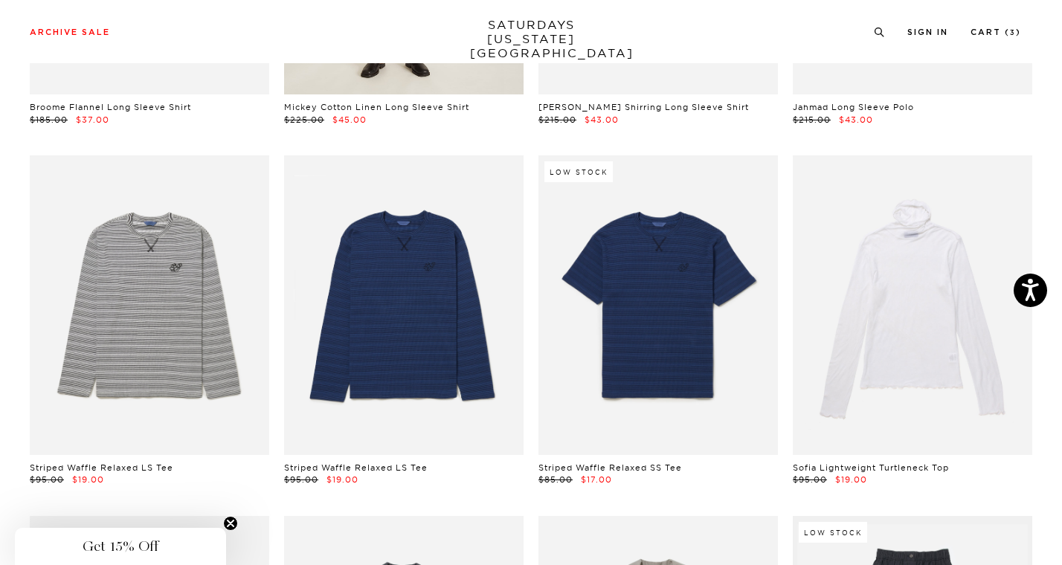
scroll to position [6919, 2]
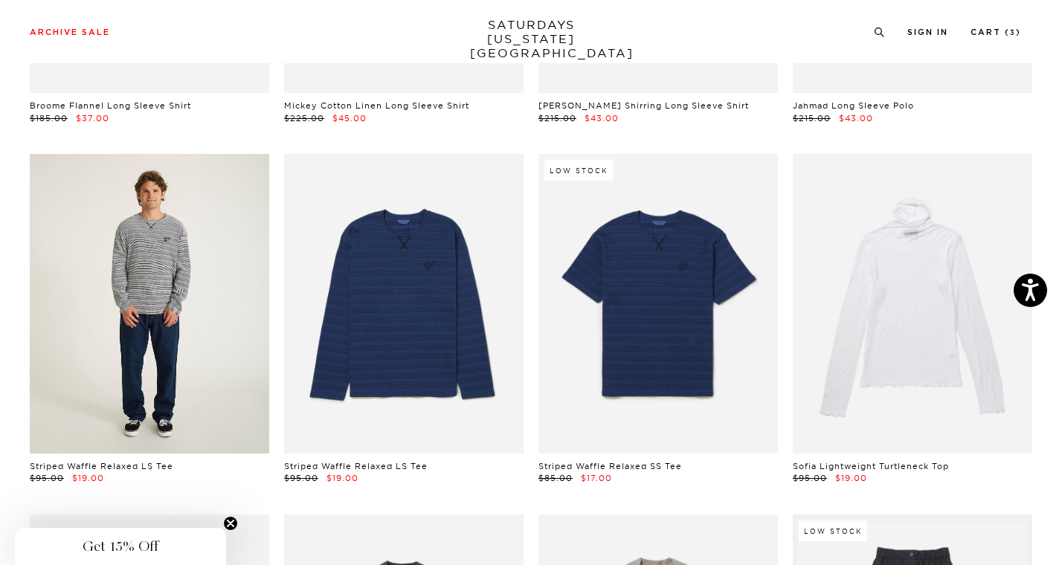
click at [164, 300] on link at bounding box center [149, 304] width 239 height 300
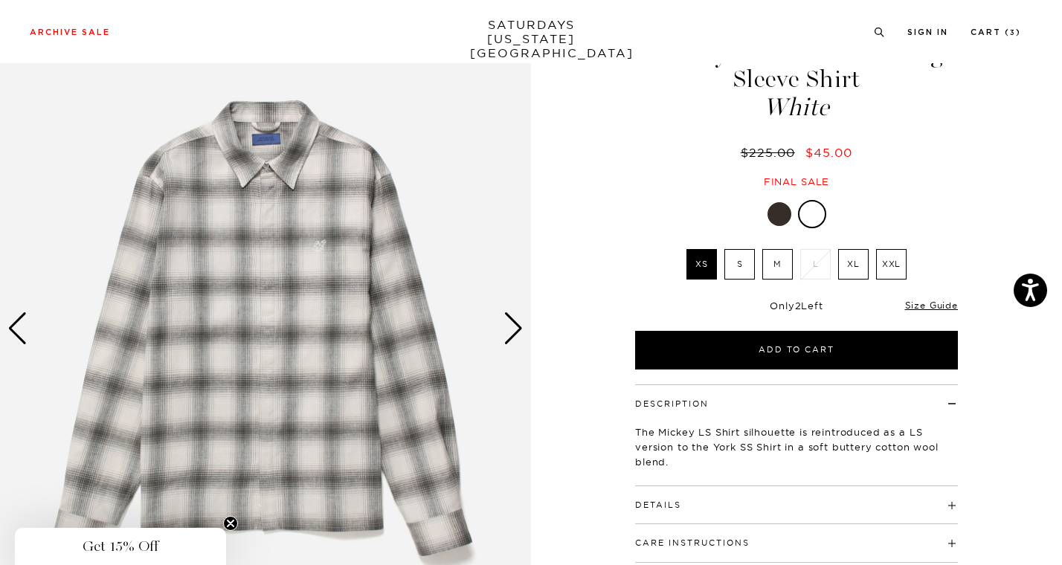
scroll to position [95, 0]
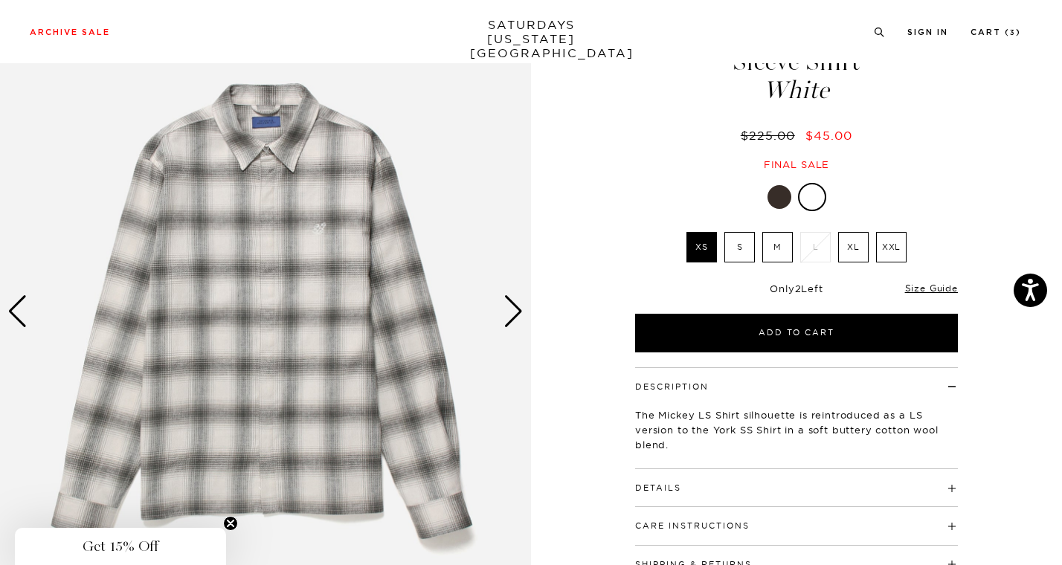
click at [510, 303] on div "Next slide" at bounding box center [513, 311] width 20 height 33
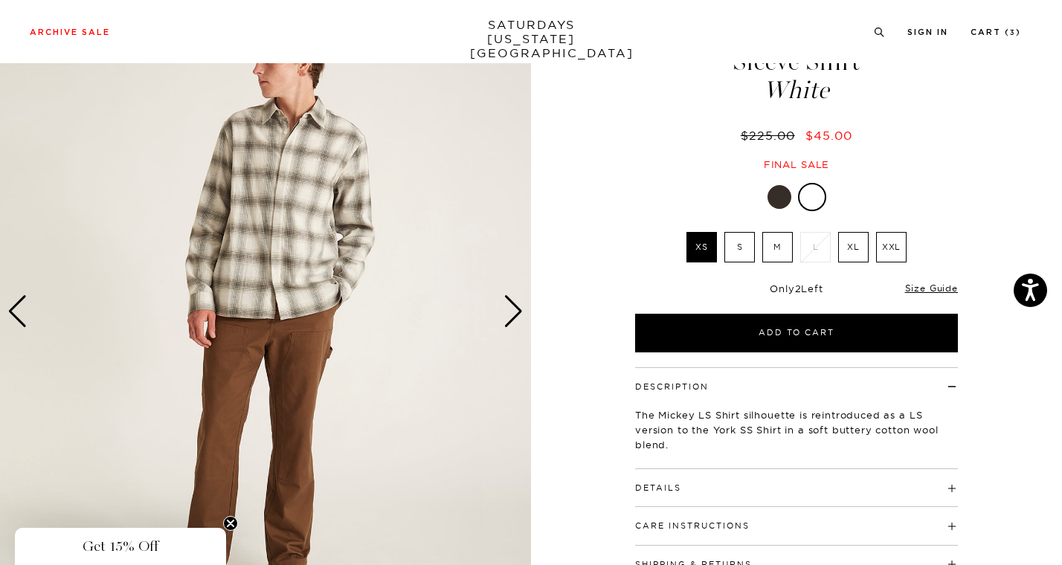
click at [510, 303] on div "Next slide" at bounding box center [513, 311] width 20 height 33
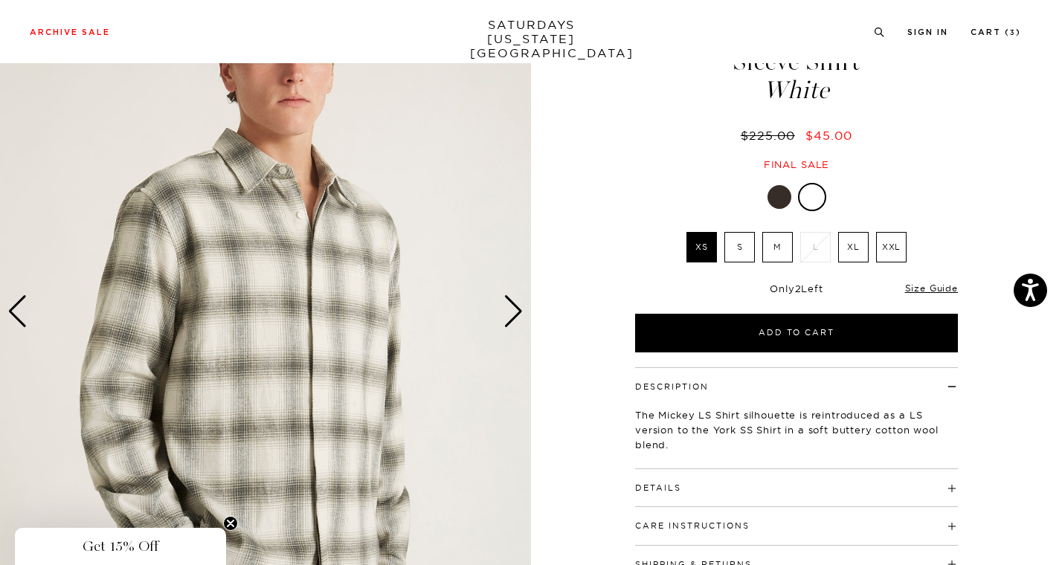
click at [510, 303] on div "Next slide" at bounding box center [513, 311] width 20 height 33
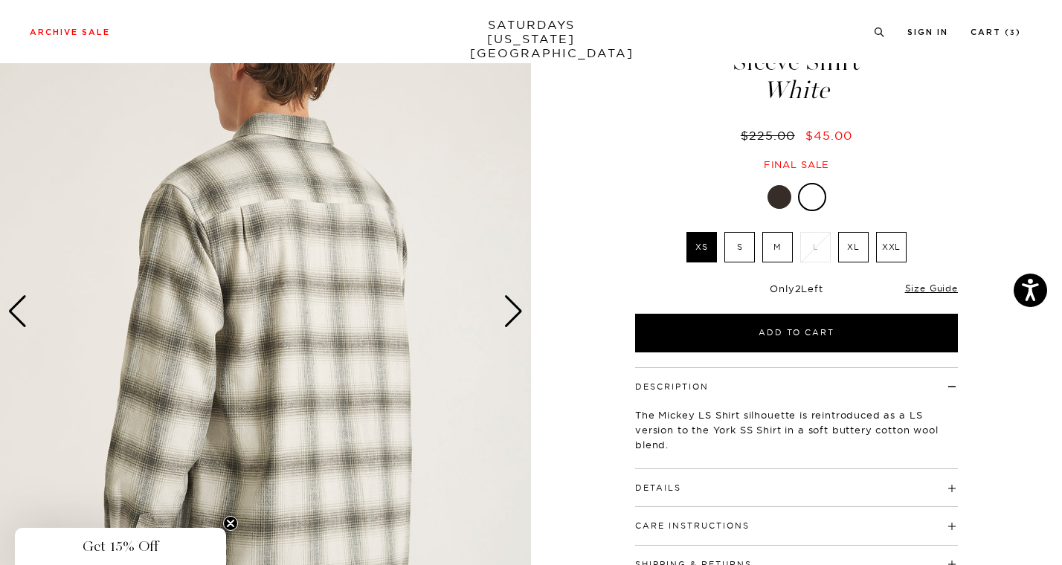
click at [510, 303] on div "Next slide" at bounding box center [513, 311] width 20 height 33
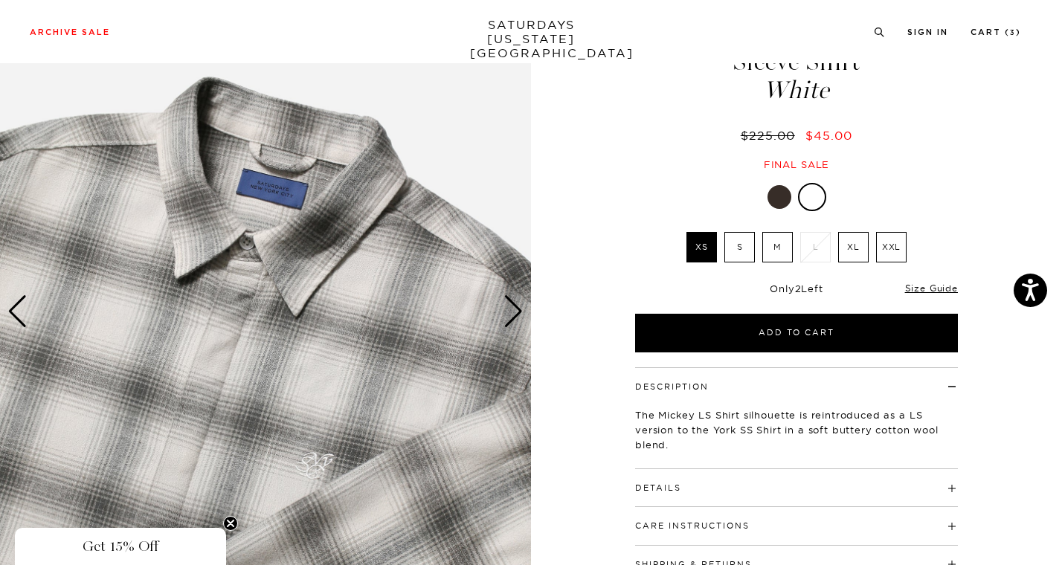
click at [510, 303] on div "Next slide" at bounding box center [513, 311] width 20 height 33
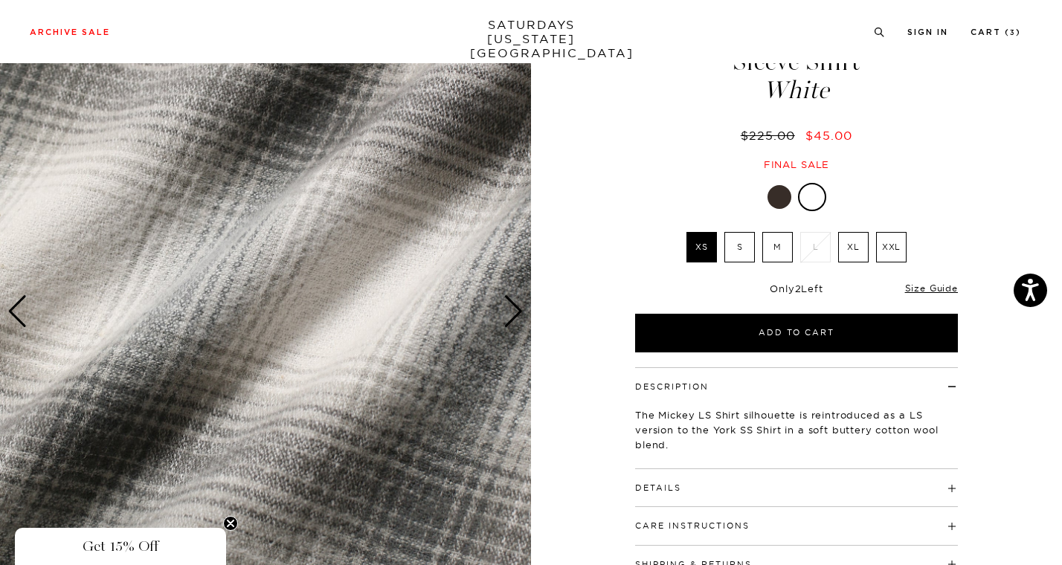
click at [510, 303] on div "Next slide" at bounding box center [513, 311] width 20 height 33
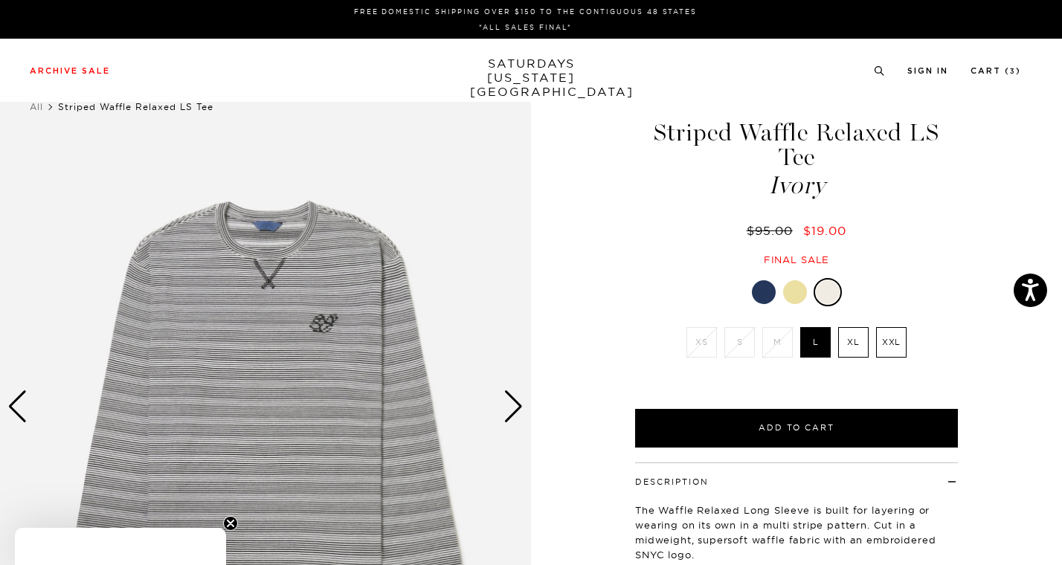
click at [872, 327] on li "XXL" at bounding box center [891, 342] width 38 height 30
click at [845, 327] on label "XL" at bounding box center [853, 342] width 30 height 30
click at [0, 0] on input "XL" at bounding box center [0, 0] width 0 height 0
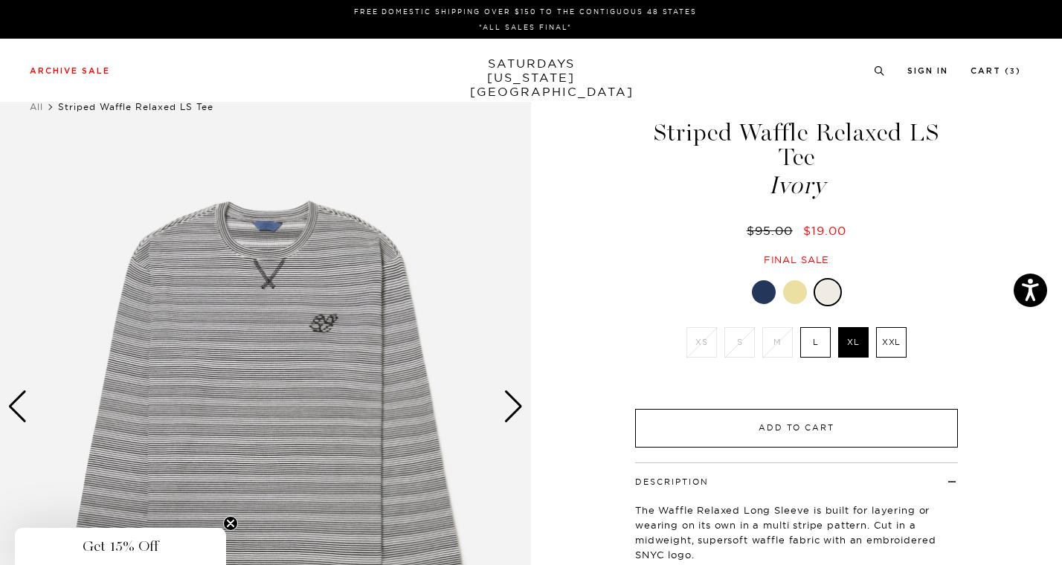
click at [820, 409] on button "Add to Cart" at bounding box center [796, 428] width 323 height 39
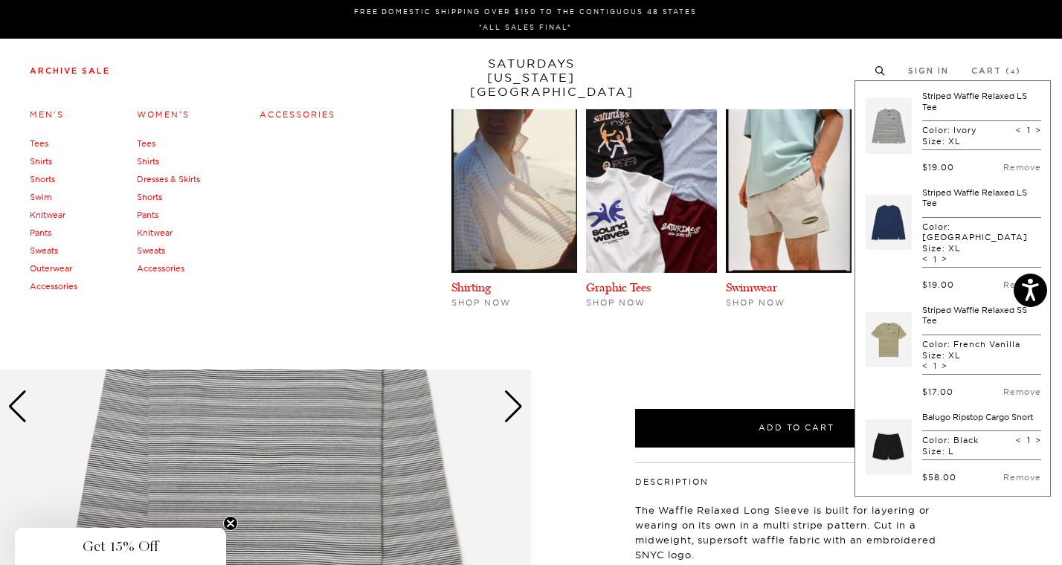
click at [109, 68] on link "Archive Sale" at bounding box center [70, 71] width 80 height 8
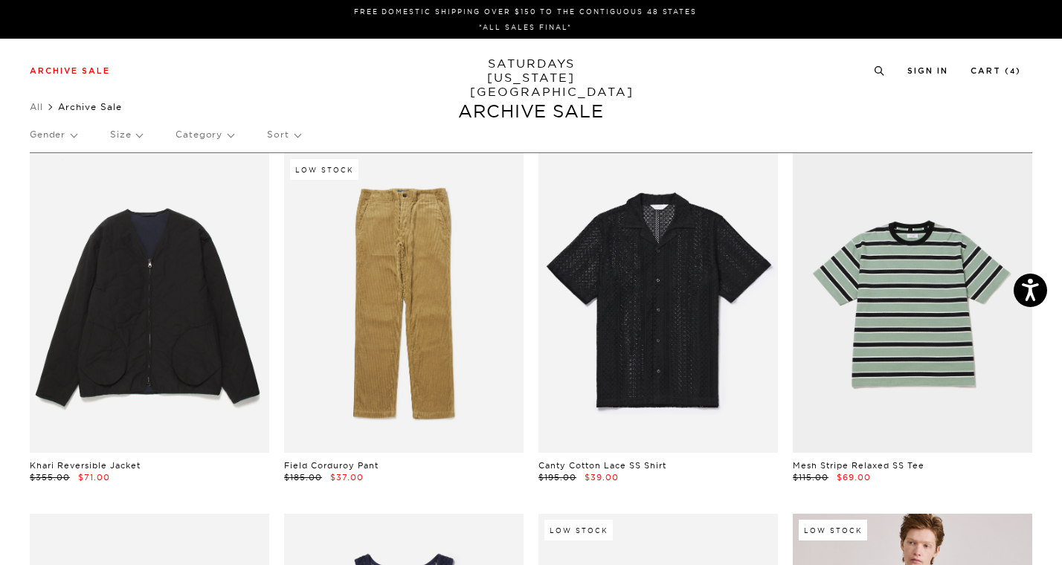
click at [128, 132] on p "Size" at bounding box center [126, 134] width 32 height 34
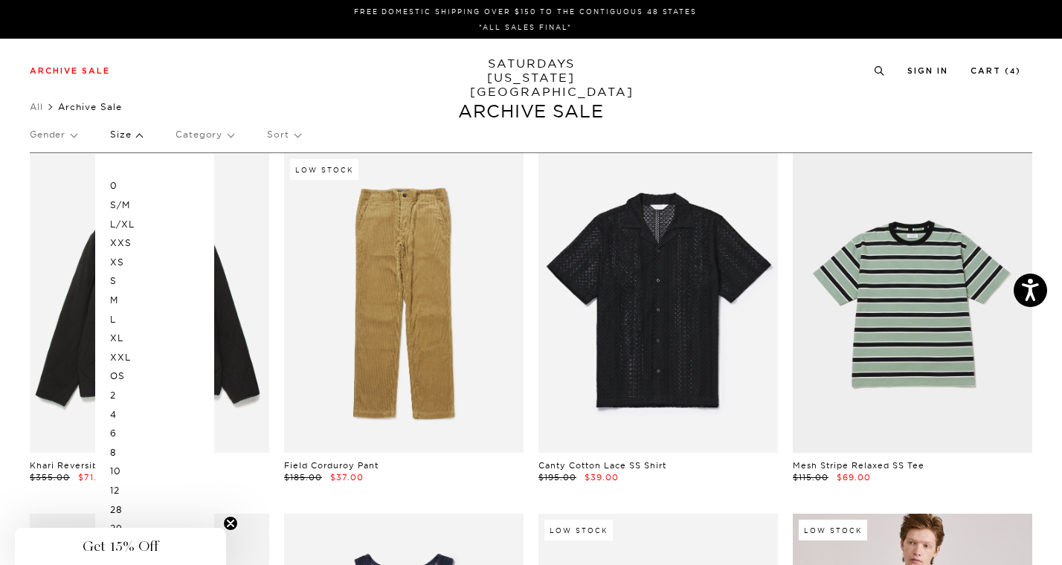
click at [119, 331] on p "XL" at bounding box center [154, 338] width 89 height 19
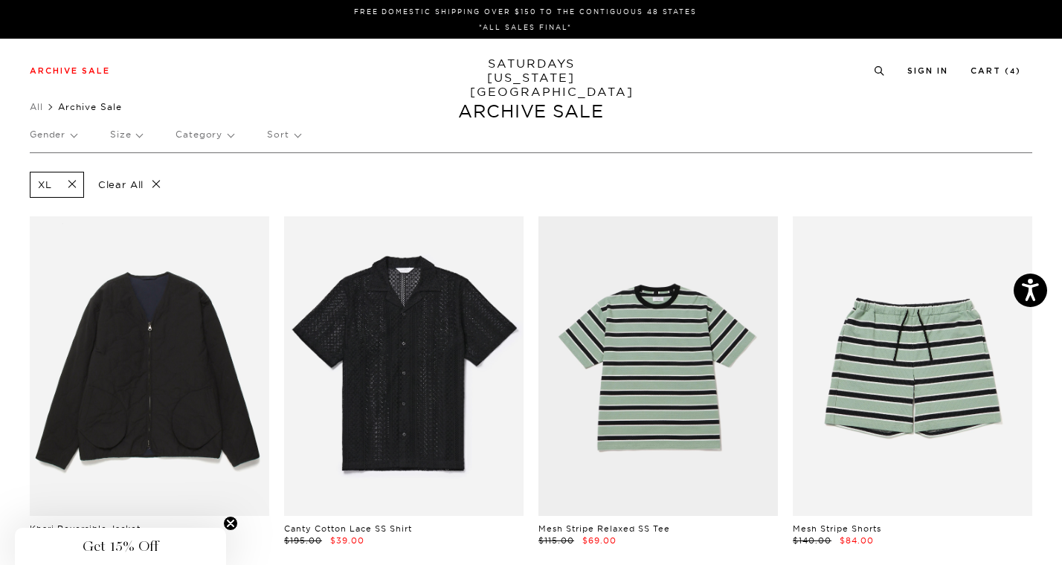
click at [526, 79] on link "SATURDAYS [US_STATE][GEOGRAPHIC_DATA]" at bounding box center [531, 78] width 123 height 42
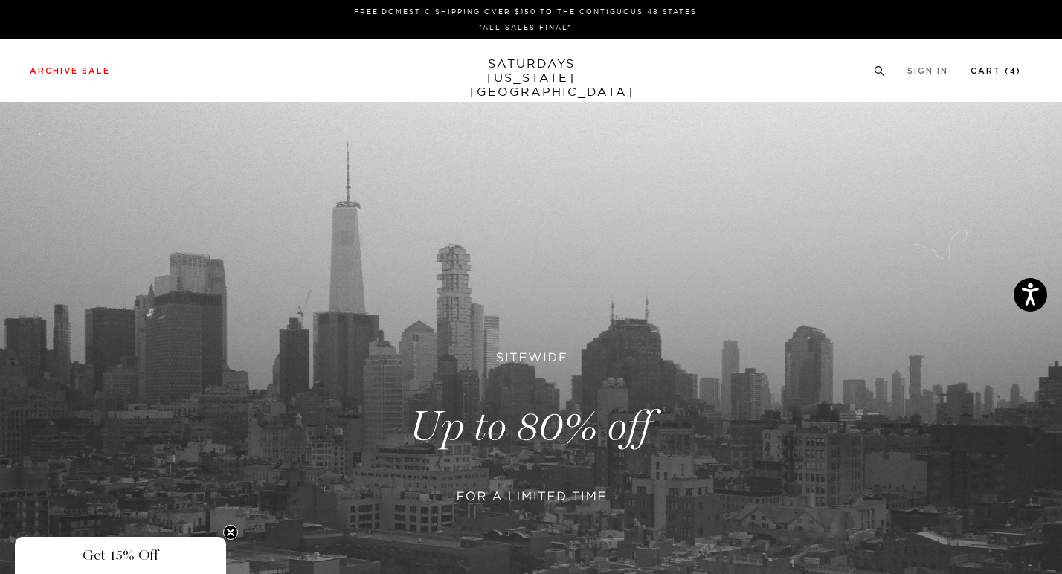
click at [990, 65] on li "Cart ( 4 )" at bounding box center [995, 69] width 51 height 13
click at [994, 71] on link "Cart ( 4 )" at bounding box center [995, 71] width 51 height 8
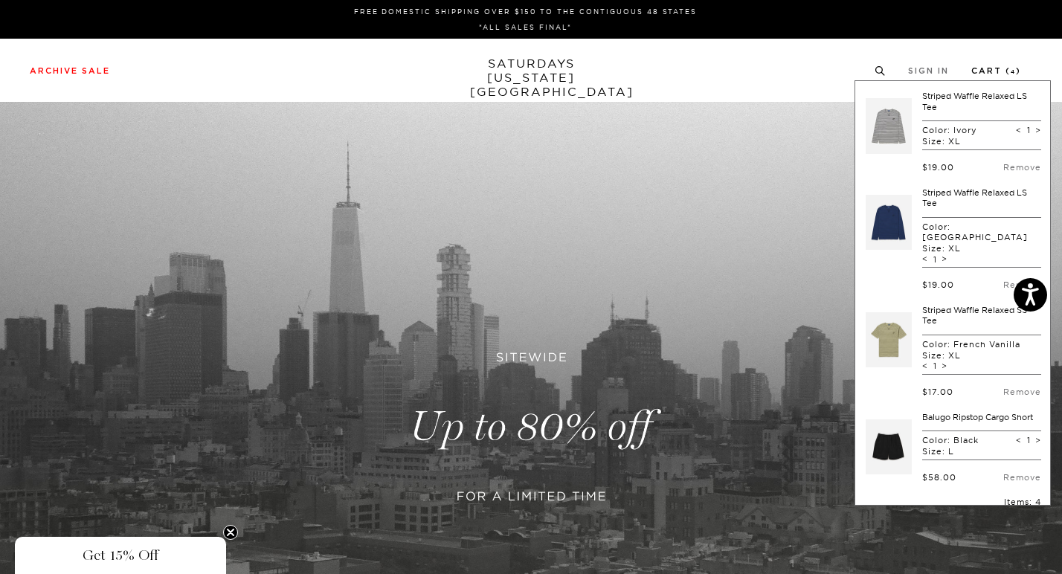
click at [982, 70] on link "Cart ( 4 )" at bounding box center [996, 71] width 50 height 8
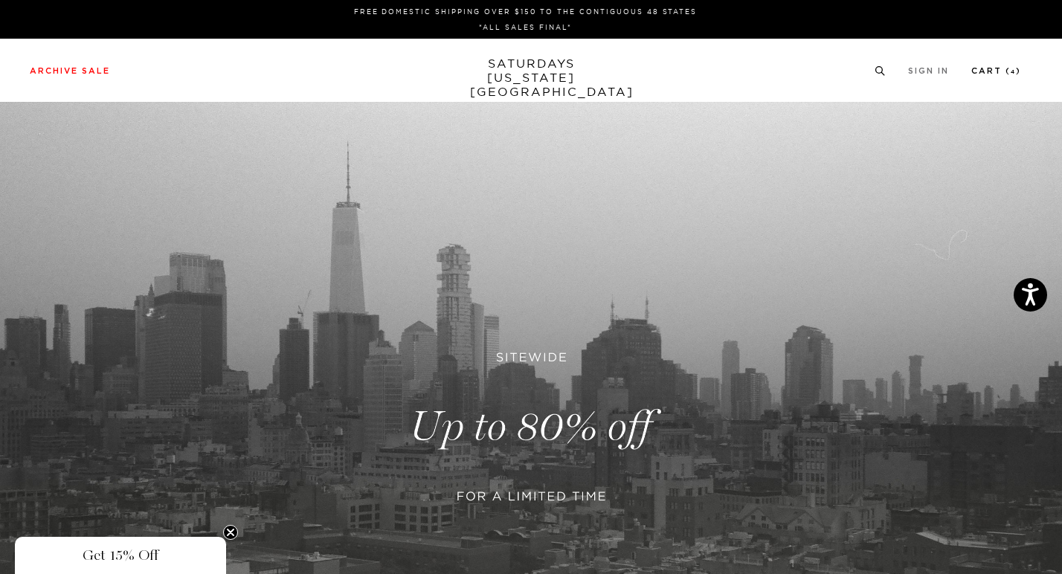
click at [982, 68] on link "Cart ( 4 )" at bounding box center [996, 71] width 50 height 8
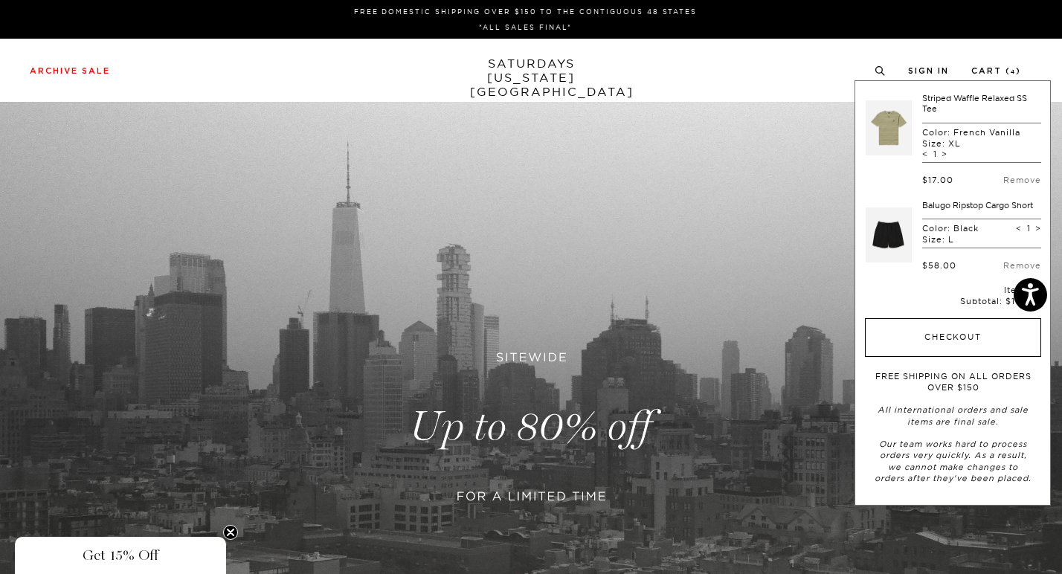
scroll to position [211, 0]
click at [925, 319] on button "Checkout" at bounding box center [953, 338] width 176 height 39
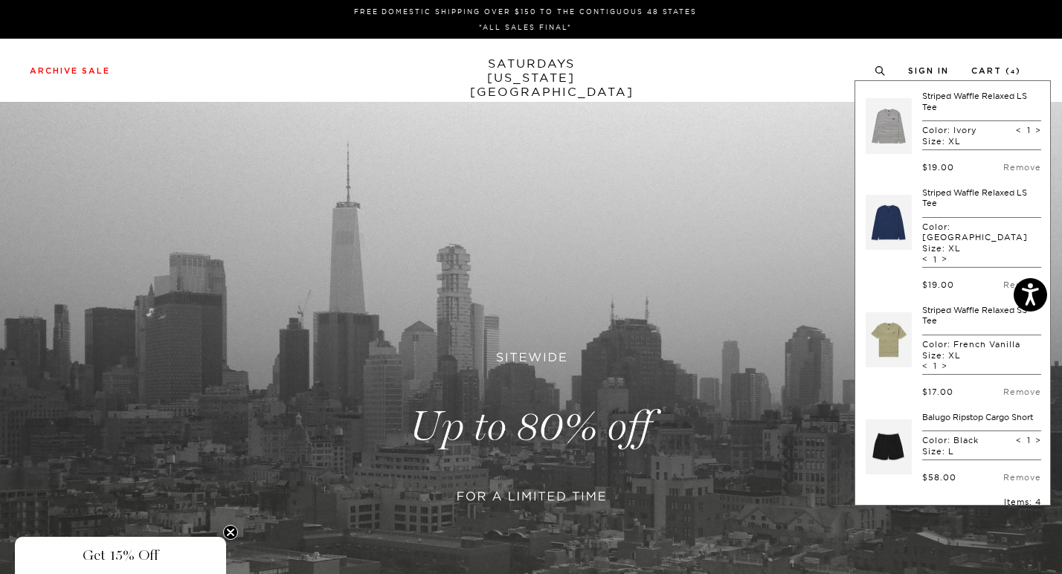
scroll to position [0, 0]
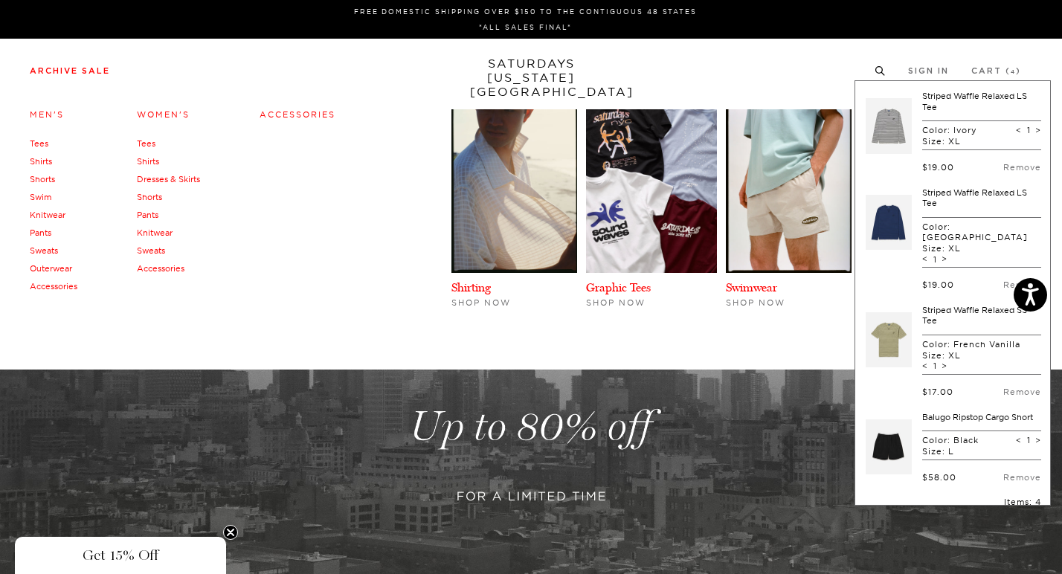
click at [54, 71] on link "Archive Sale" at bounding box center [70, 71] width 80 height 8
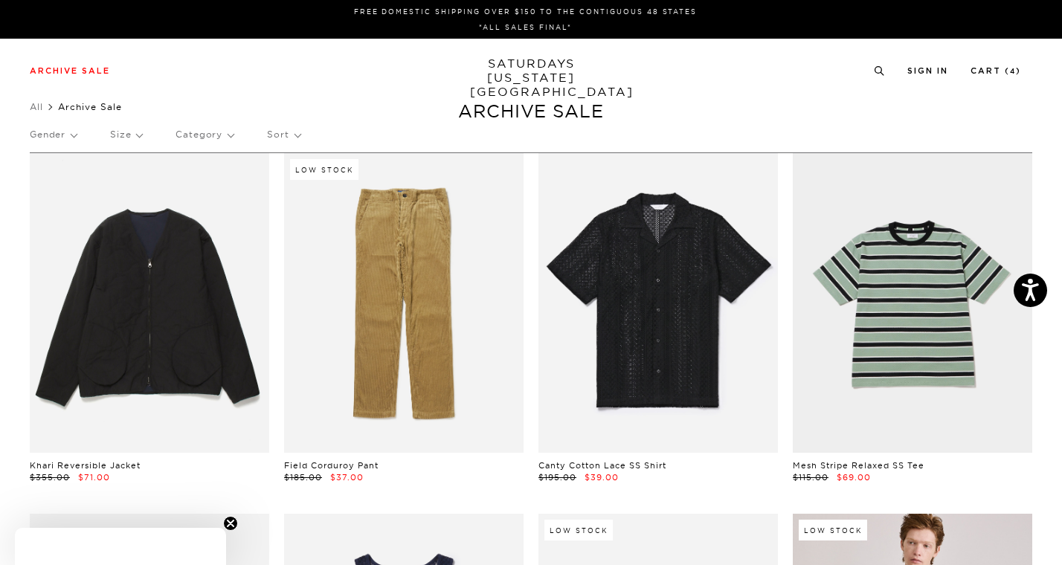
click at [123, 130] on p "Size" at bounding box center [126, 134] width 32 height 34
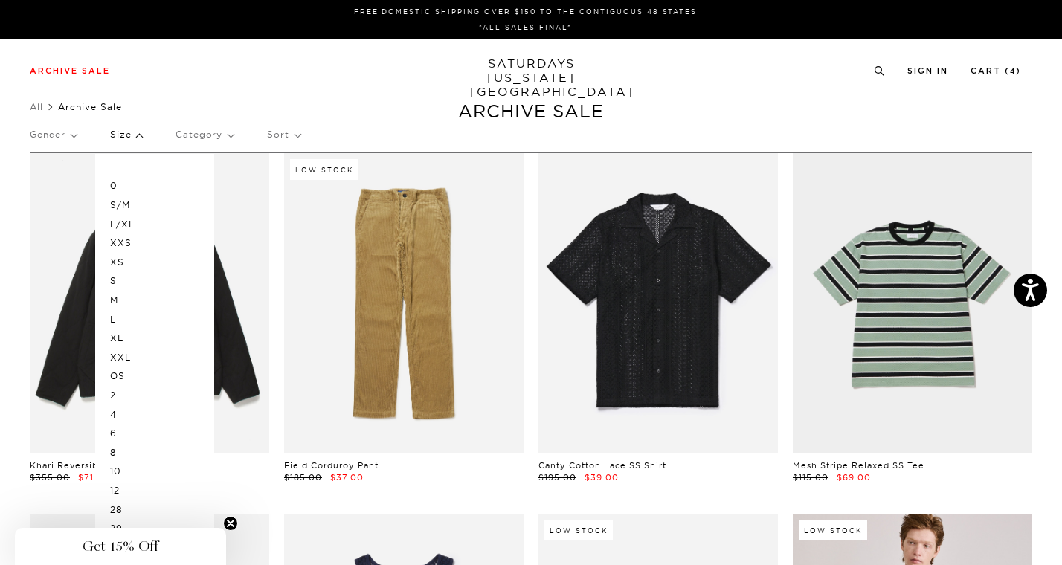
click at [118, 352] on p "XXL" at bounding box center [154, 357] width 89 height 19
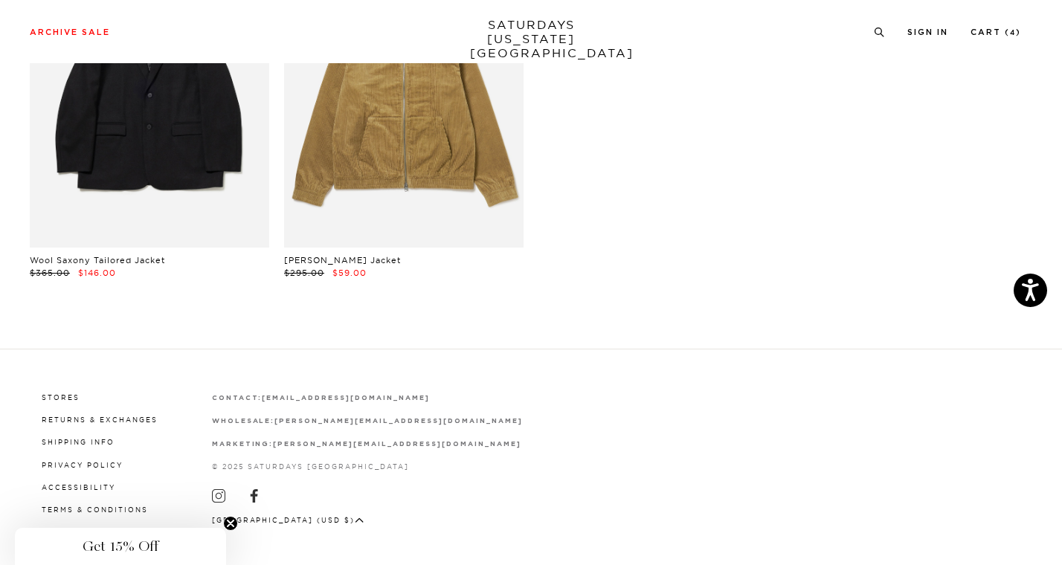
scroll to position [5670, 1]
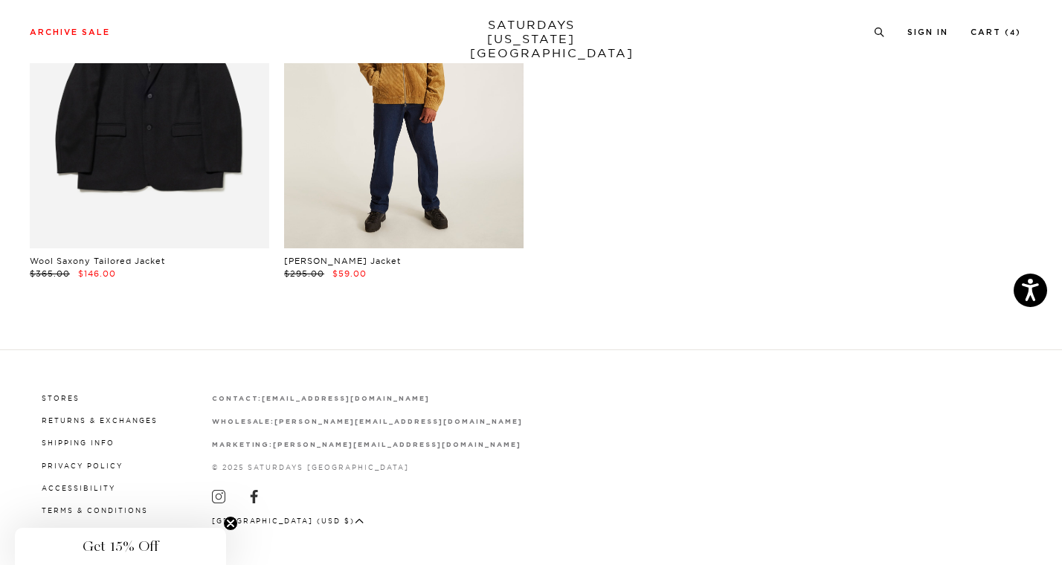
click at [365, 158] on link at bounding box center [403, 99] width 239 height 300
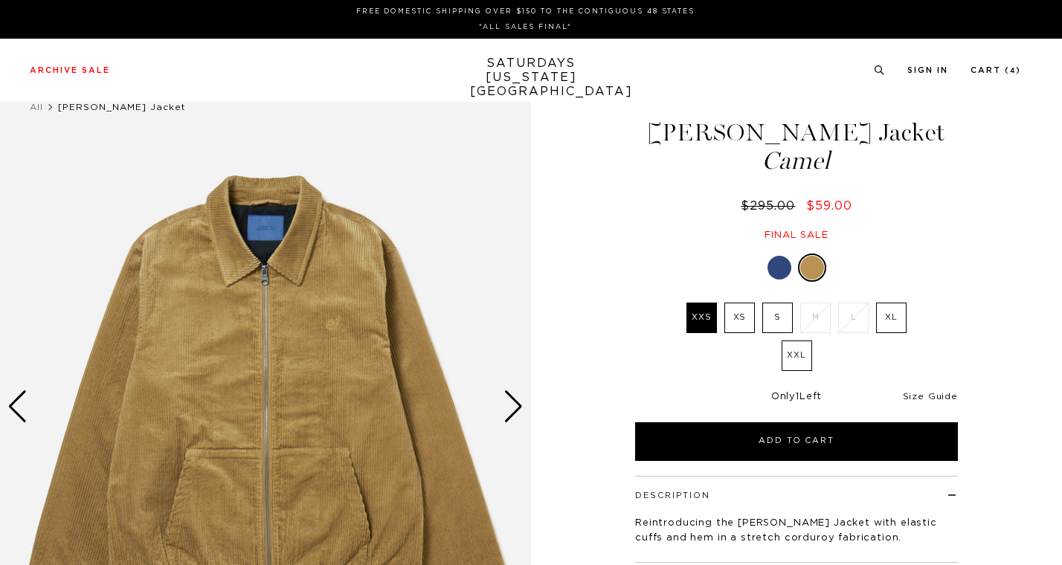
click at [921, 395] on link "Size Guide" at bounding box center [930, 396] width 55 height 9
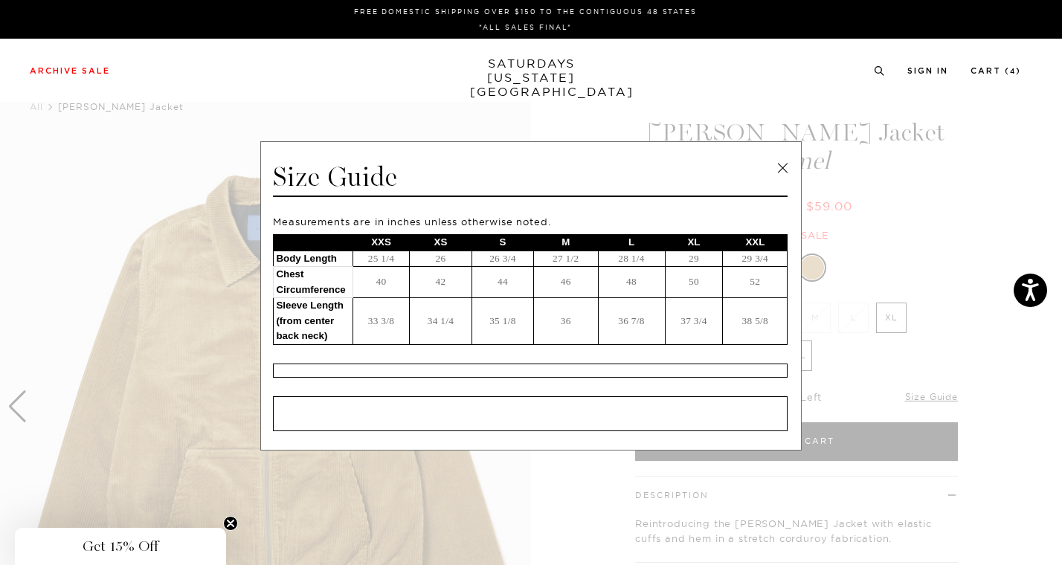
click at [777, 158] on link at bounding box center [782, 168] width 22 height 22
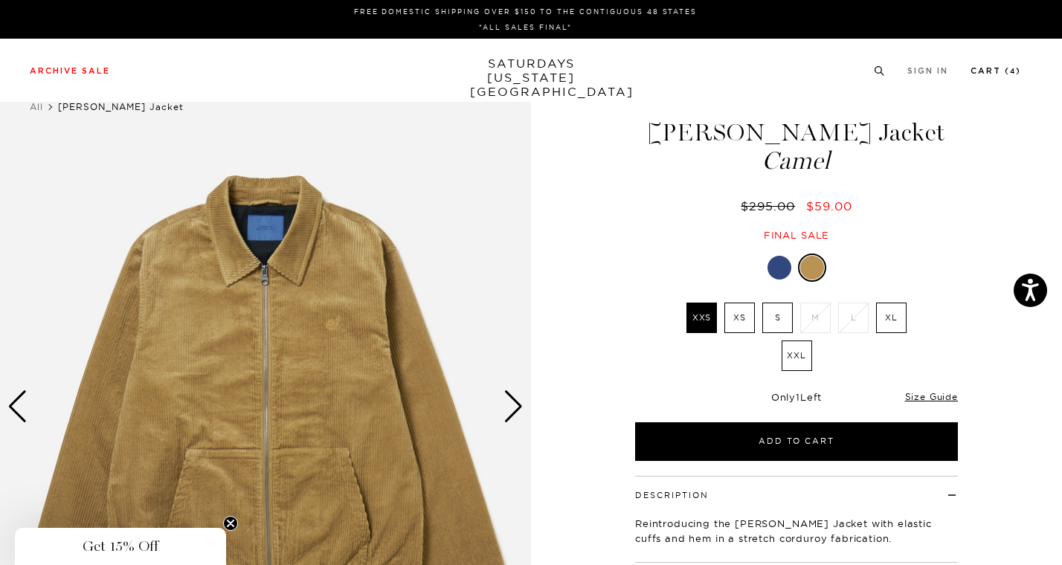
click at [1000, 70] on link "Cart ( 4 )" at bounding box center [995, 71] width 51 height 8
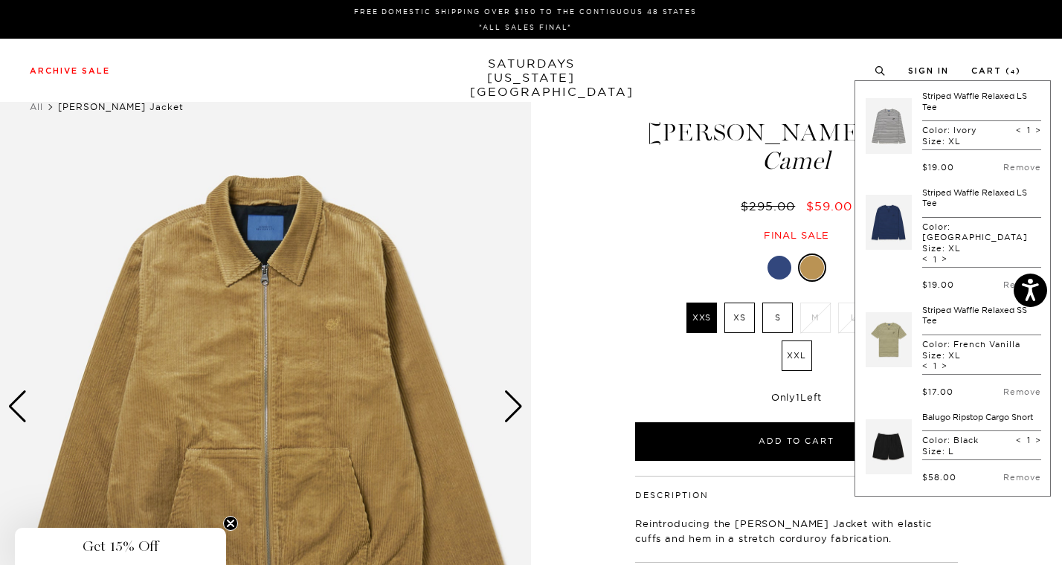
click at [895, 422] on link at bounding box center [888, 447] width 46 height 70
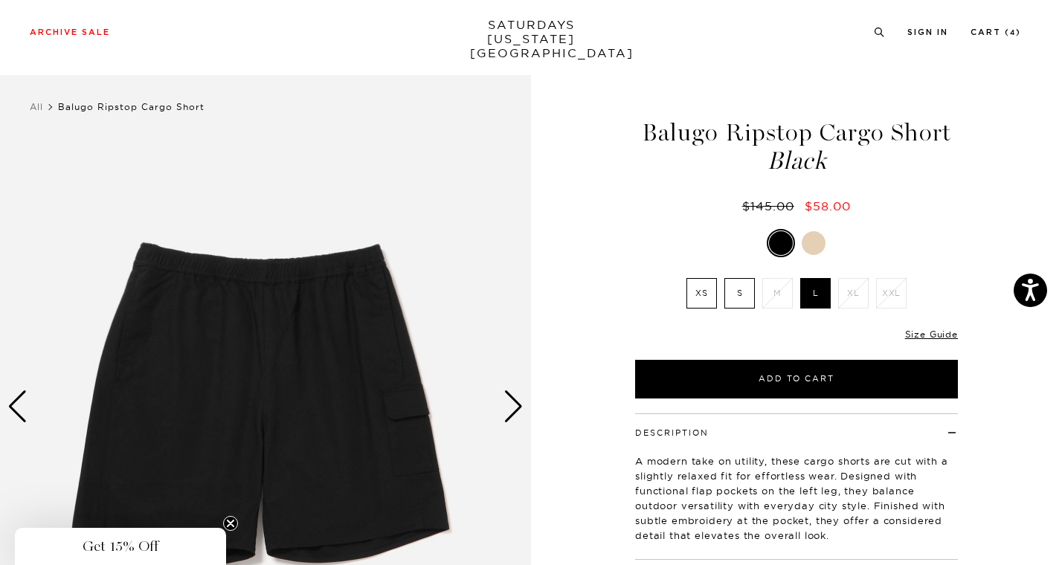
scroll to position [165, 0]
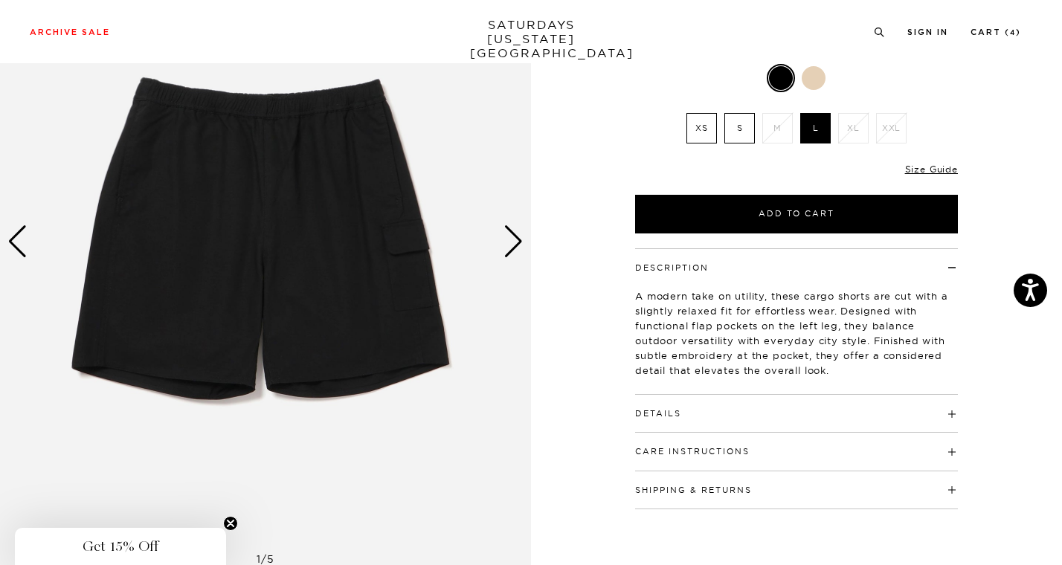
click at [513, 234] on div "Next slide" at bounding box center [513, 241] width 20 height 33
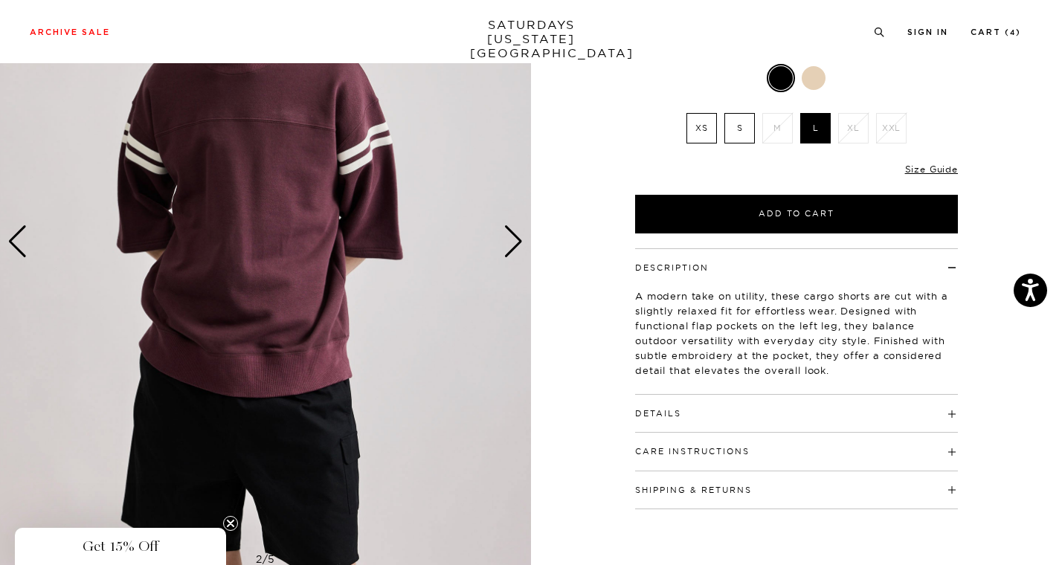
click at [513, 234] on div "Next slide" at bounding box center [513, 241] width 20 height 33
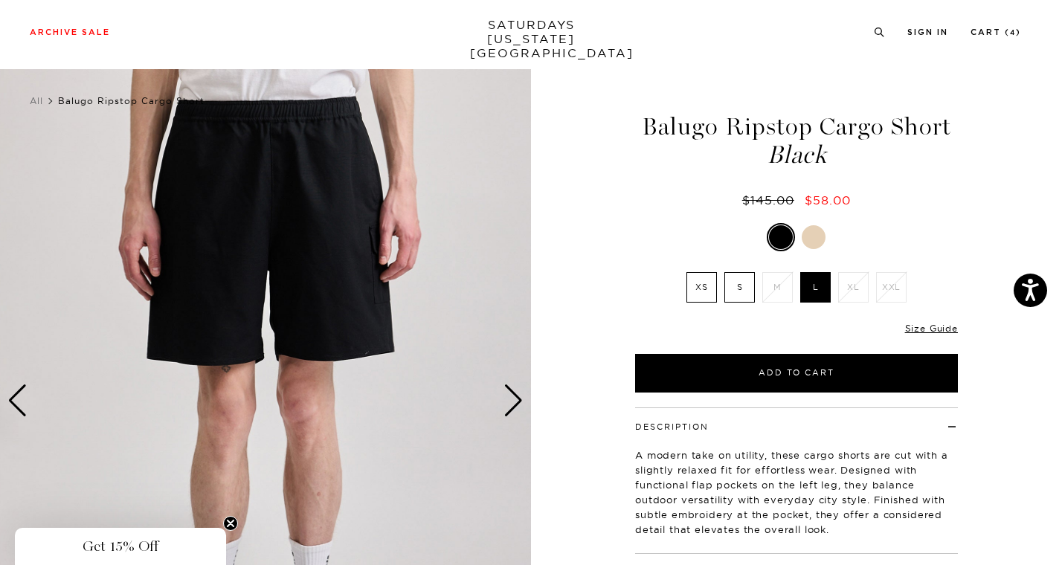
scroll to position [1, 0]
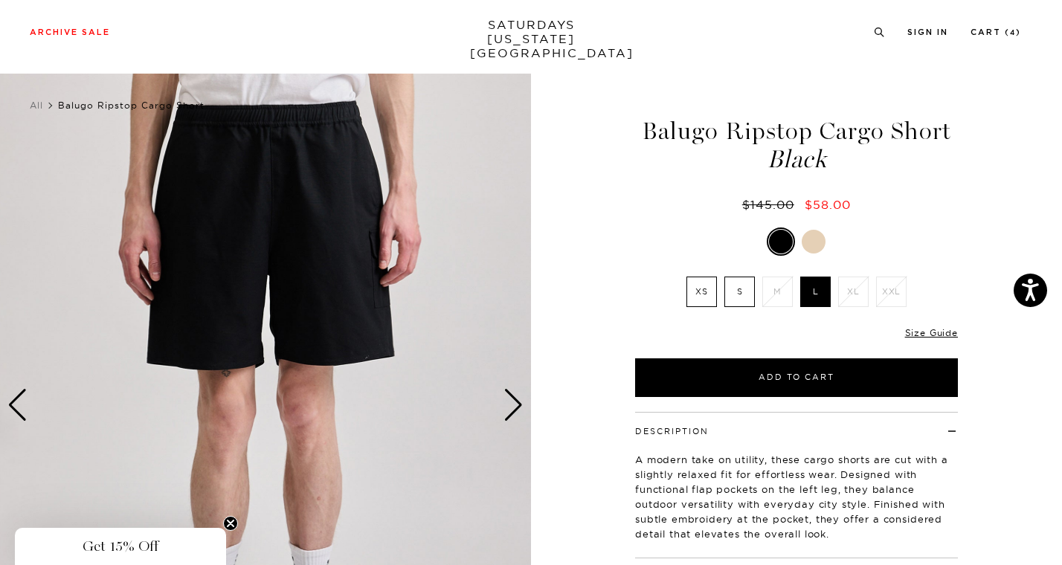
click at [519, 405] on div "Next slide" at bounding box center [513, 405] width 20 height 33
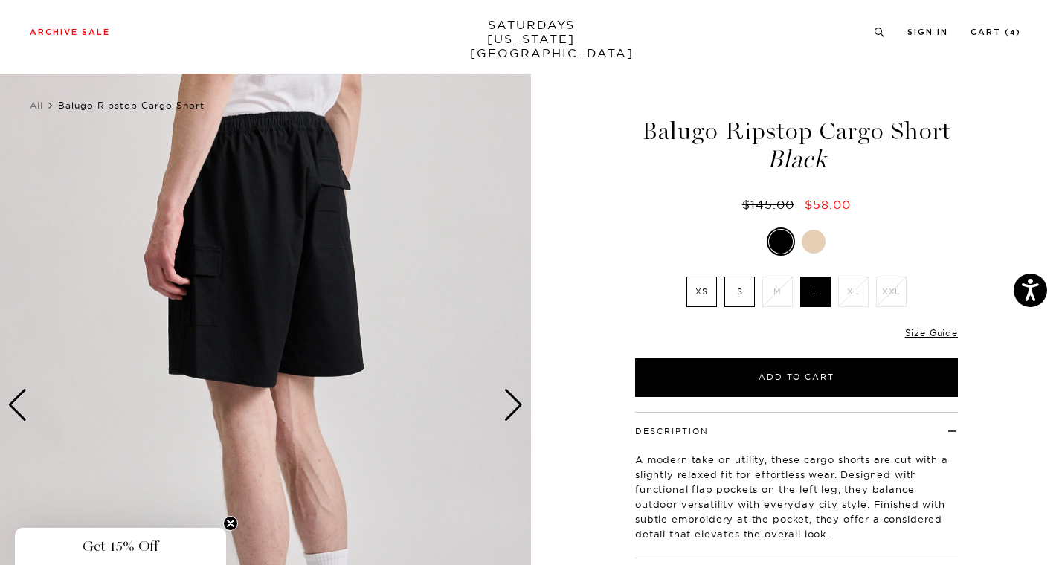
click at [519, 405] on div "Next slide" at bounding box center [513, 405] width 20 height 33
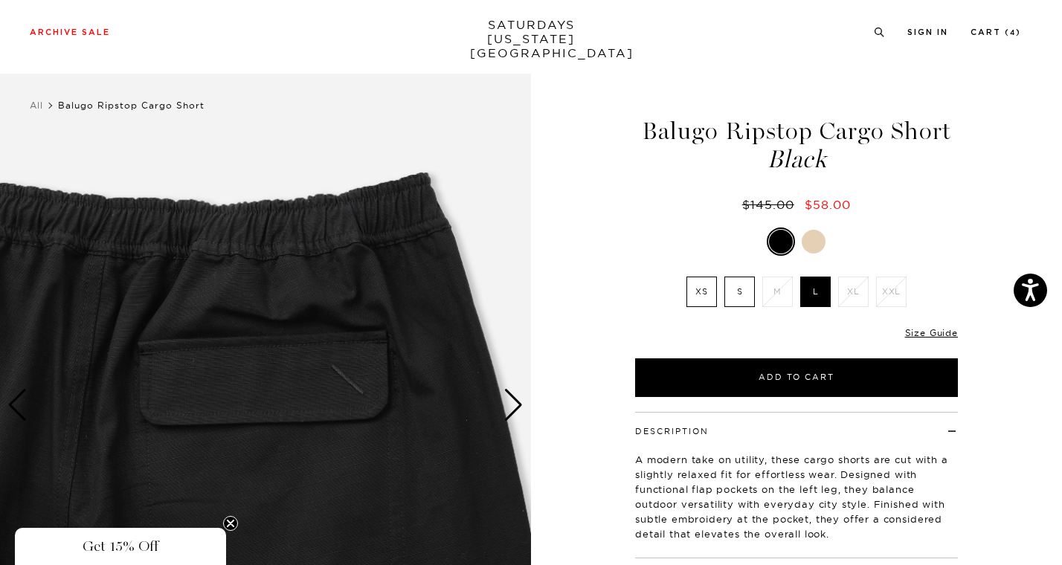
click at [509, 398] on div "Next slide" at bounding box center [513, 405] width 20 height 33
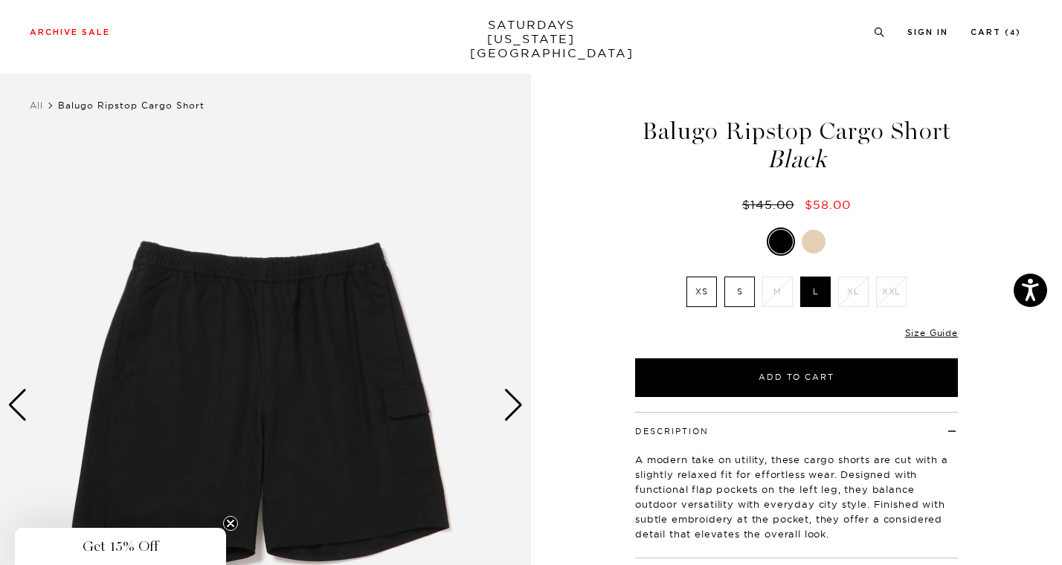
click at [509, 398] on div "Next slide" at bounding box center [513, 405] width 20 height 33
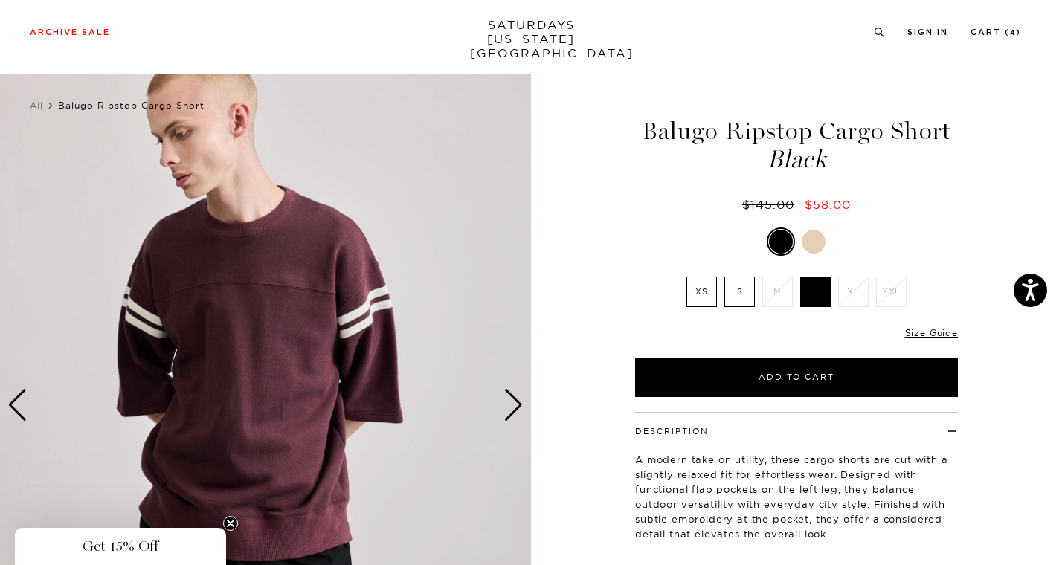
click at [509, 398] on div "Next slide" at bounding box center [513, 405] width 20 height 33
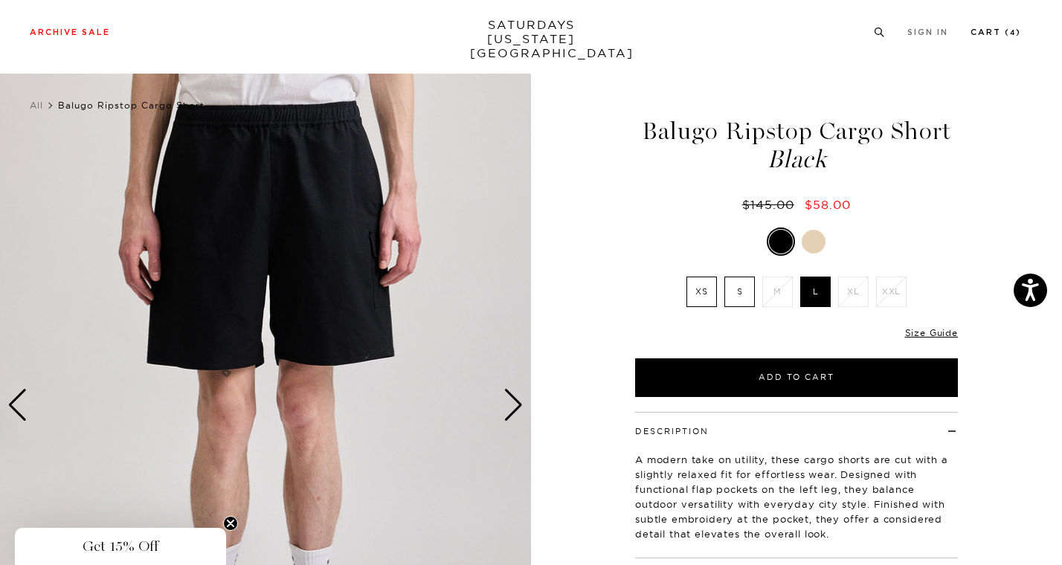
click at [990, 25] on li "Cart ( 4 )" at bounding box center [995, 31] width 51 height 13
click at [1004, 36] on link "Cart ( 4 )" at bounding box center [995, 32] width 51 height 8
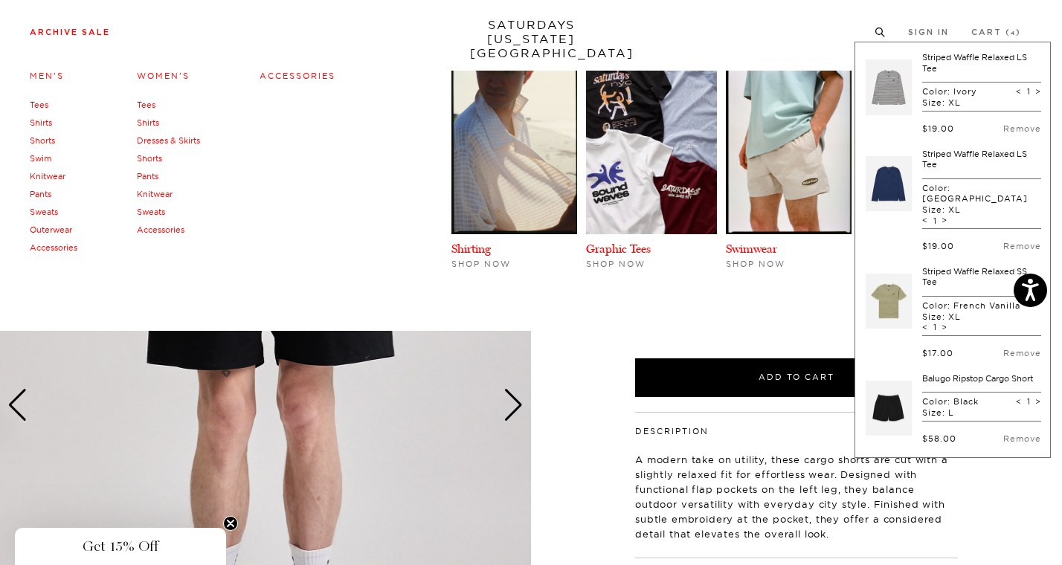
click at [37, 193] on link "Pants" at bounding box center [41, 194] width 22 height 10
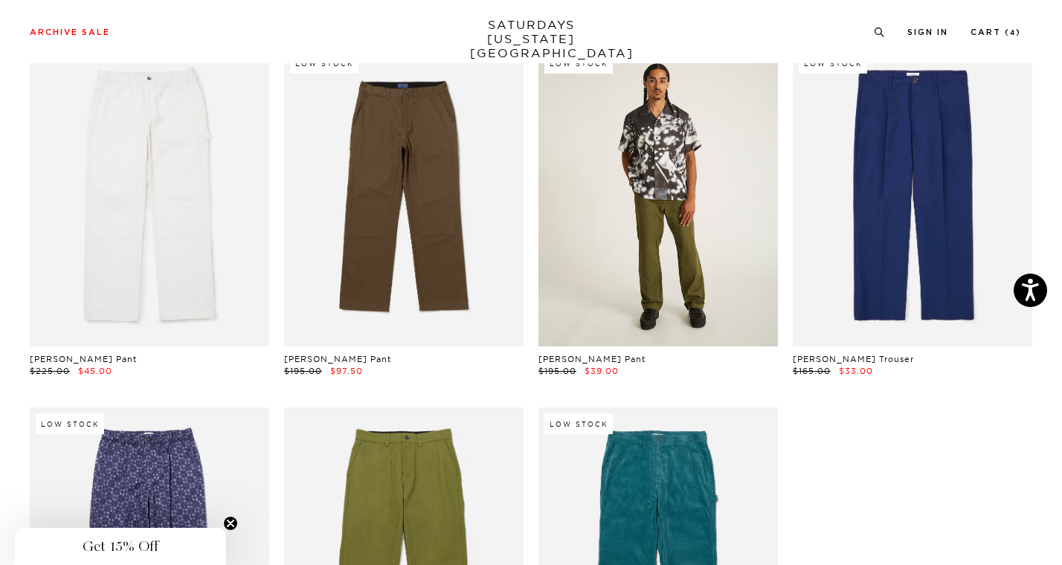
scroll to position [827, 0]
click at [607, 227] on link at bounding box center [657, 196] width 239 height 300
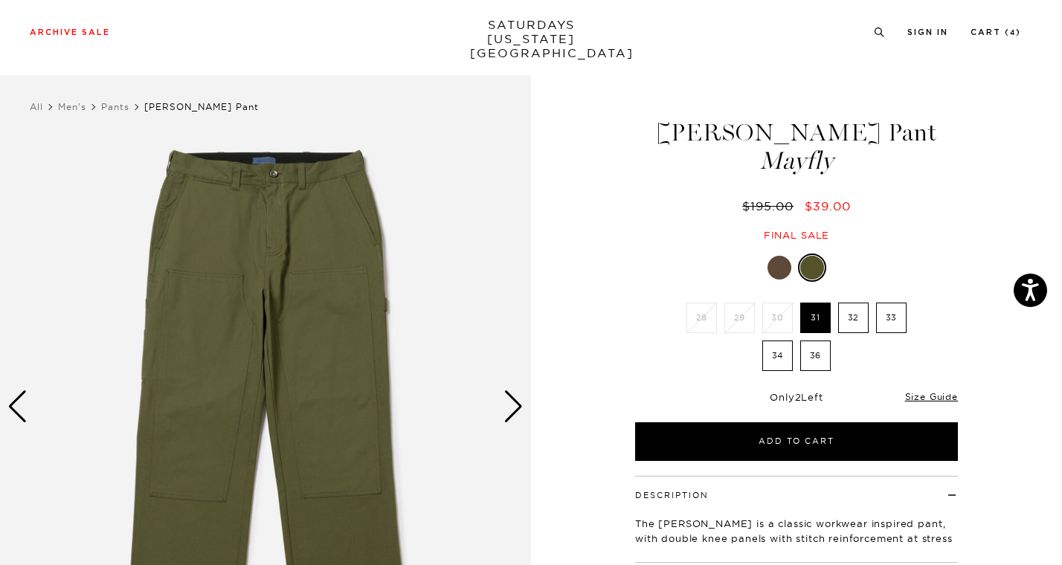
scroll to position [90, 0]
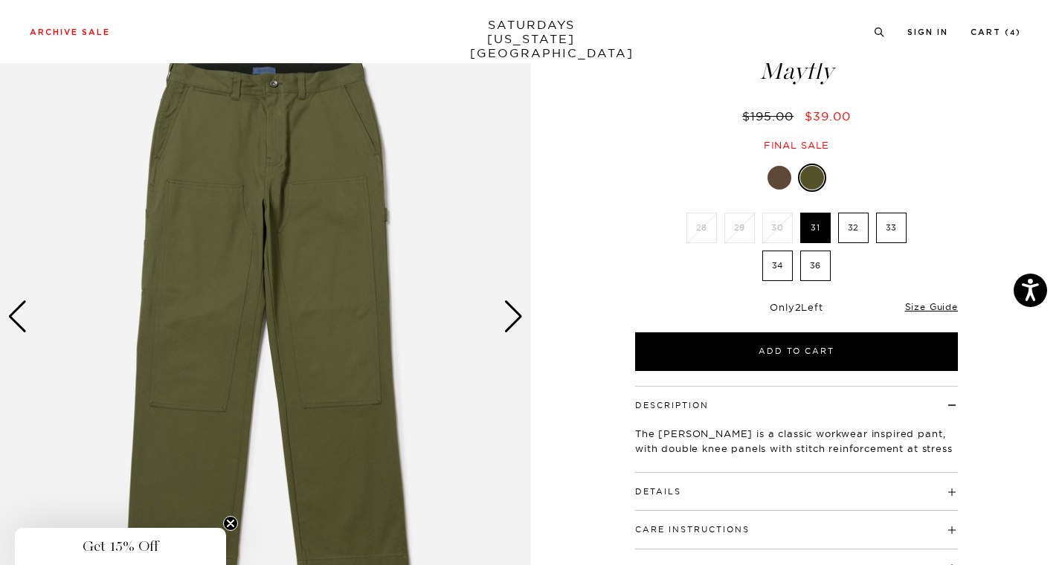
click at [503, 310] on div "Next slide" at bounding box center [513, 316] width 20 height 33
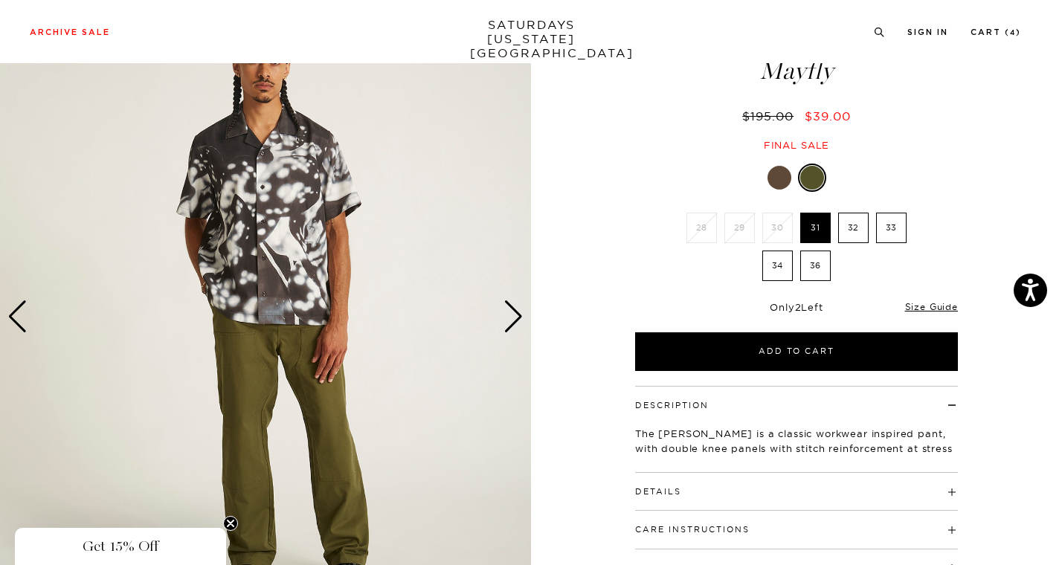
click at [503, 310] on div "Next slide" at bounding box center [513, 316] width 20 height 33
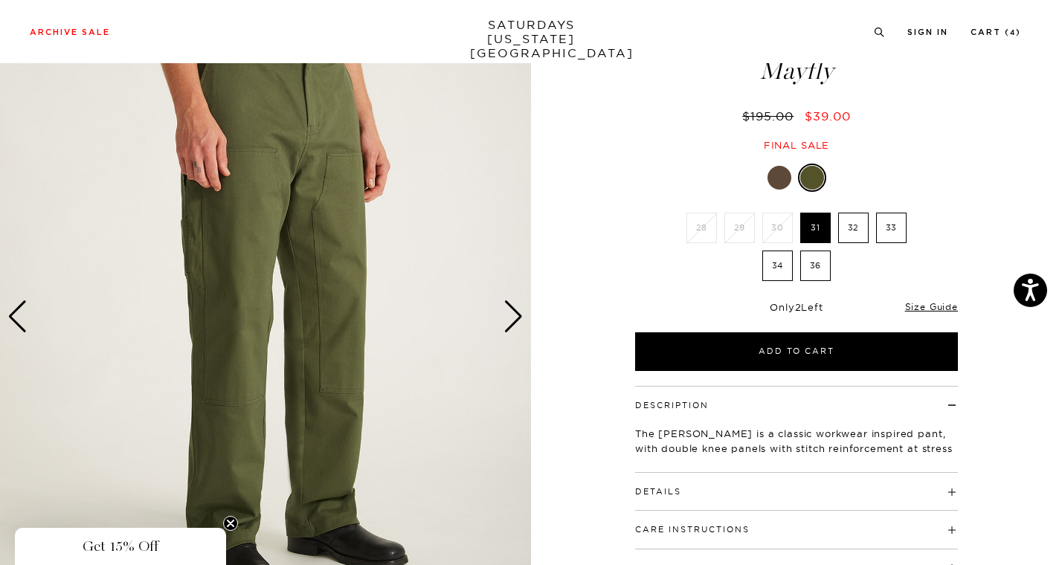
click at [503, 310] on div "Next slide" at bounding box center [513, 316] width 20 height 33
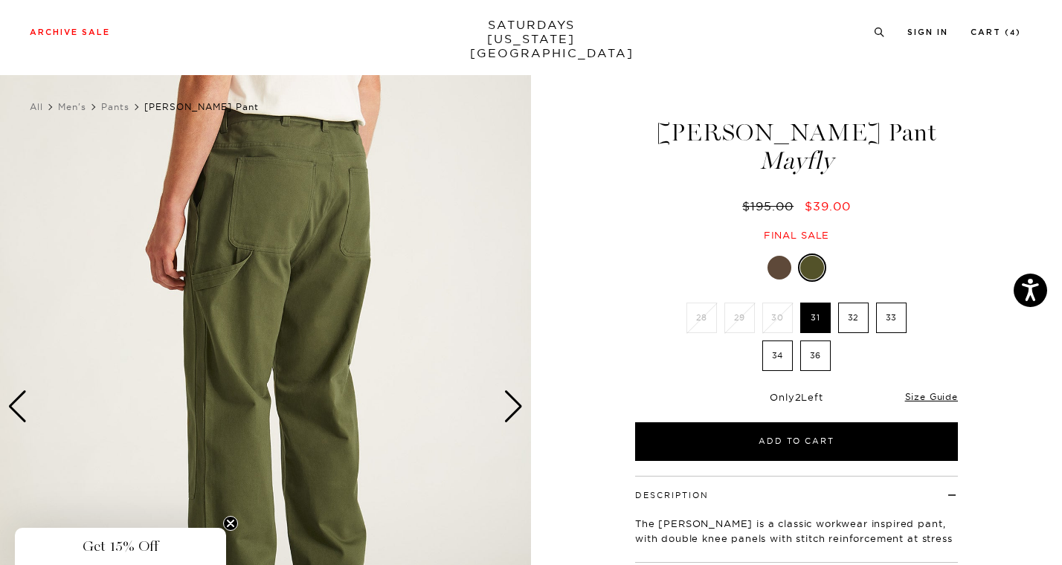
scroll to position [126, 0]
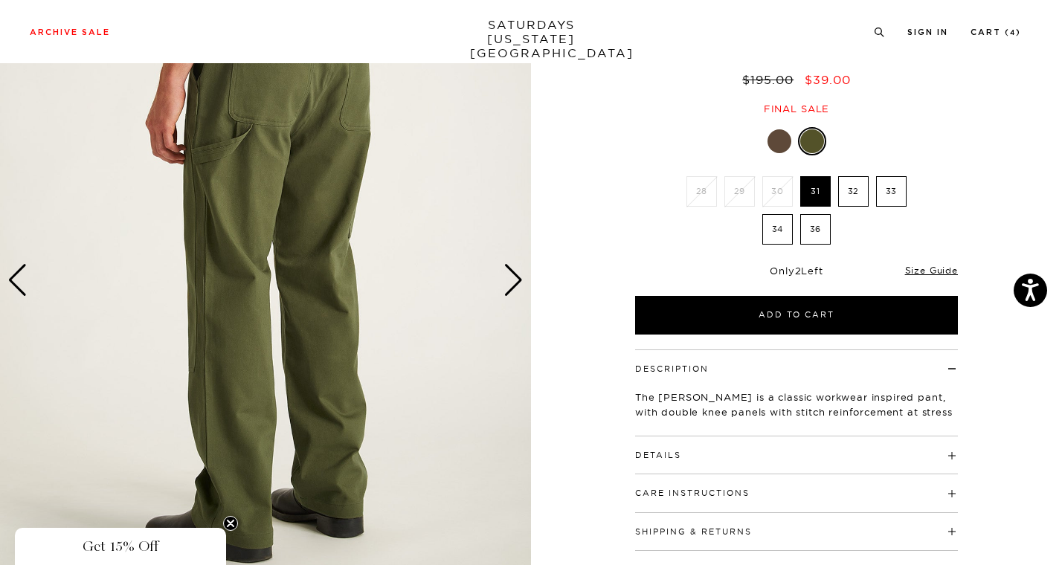
click at [515, 268] on div "Next slide" at bounding box center [513, 280] width 20 height 33
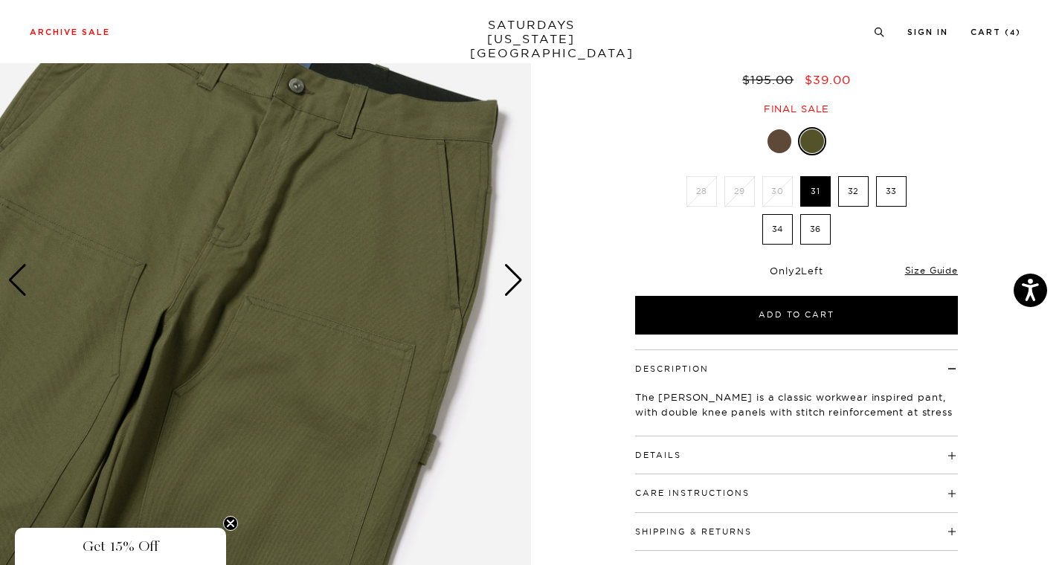
click at [515, 268] on div "Next slide" at bounding box center [513, 280] width 20 height 33
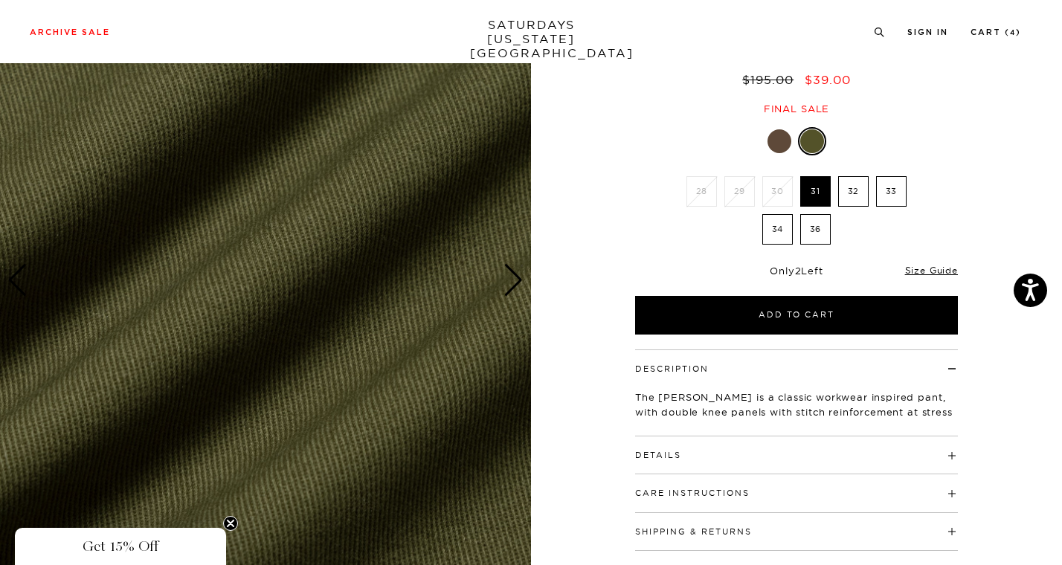
click at [515, 268] on div "Next slide" at bounding box center [513, 280] width 20 height 33
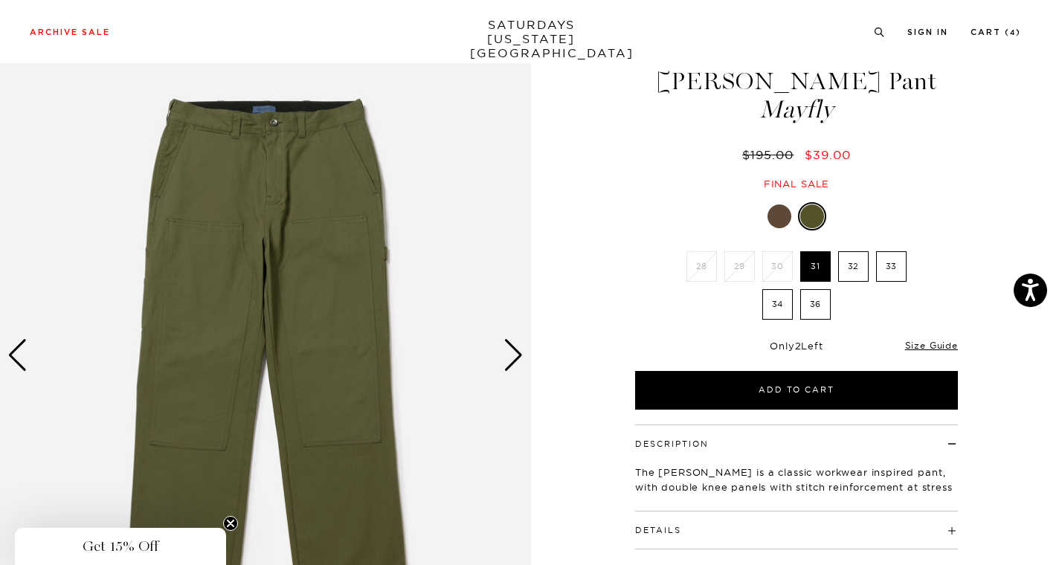
scroll to position [48, 0]
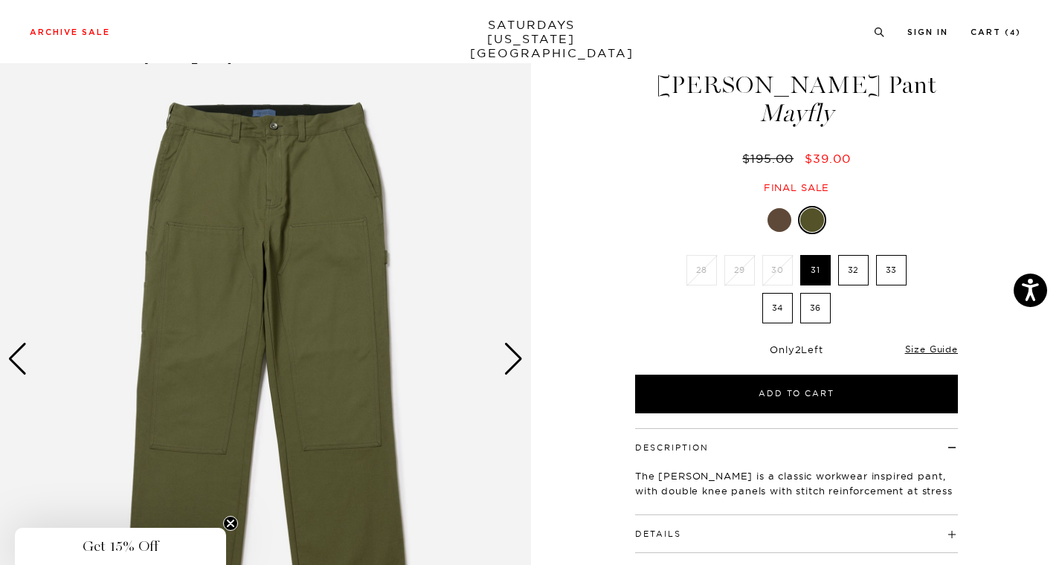
click at [515, 354] on div "Next slide" at bounding box center [513, 359] width 20 height 33
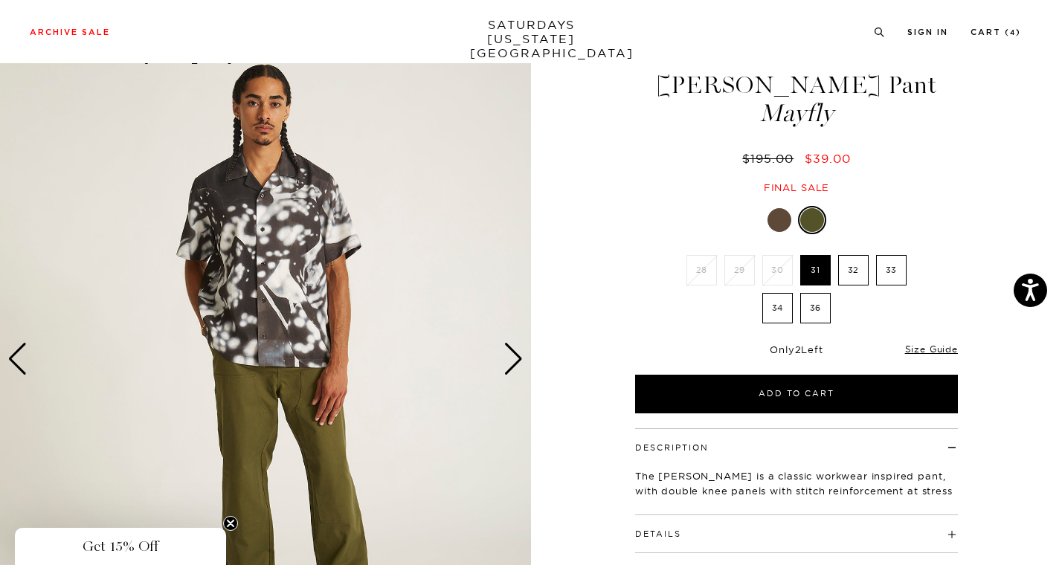
click at [515, 354] on div "Next slide" at bounding box center [513, 359] width 20 height 33
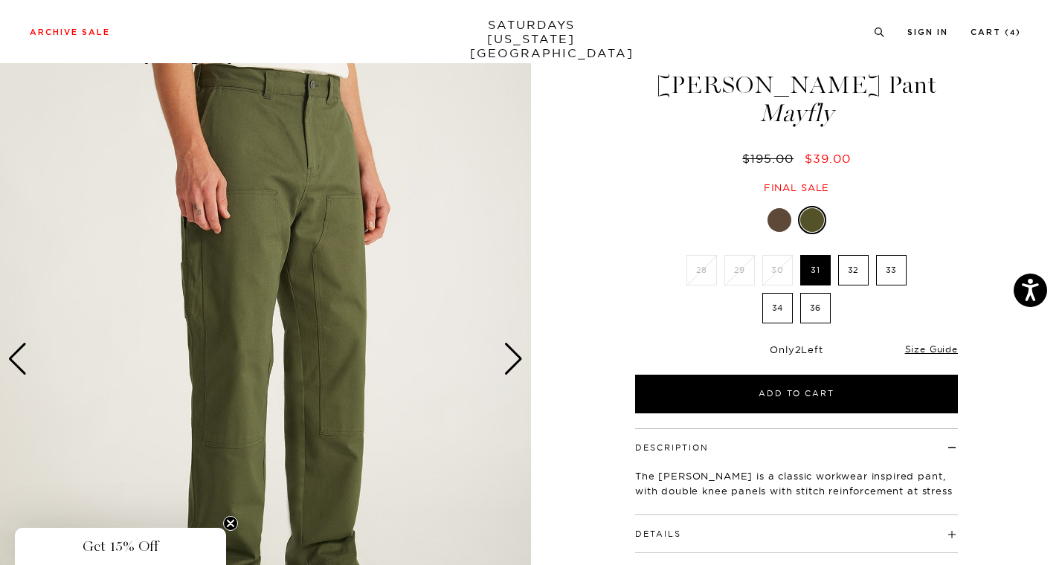
click at [515, 354] on div "Next slide" at bounding box center [513, 359] width 20 height 33
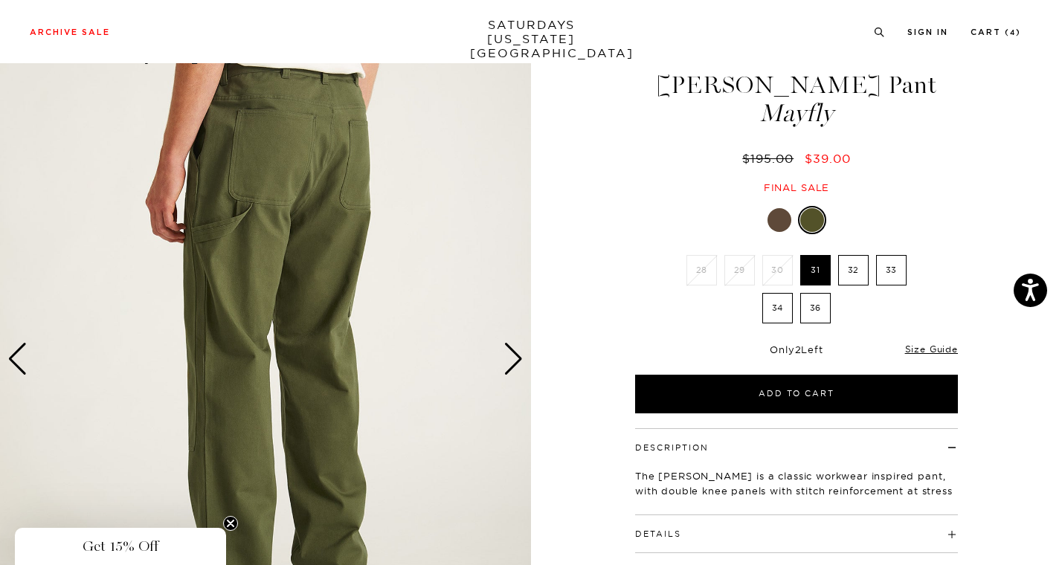
click at [515, 354] on div "Next slide" at bounding box center [513, 359] width 20 height 33
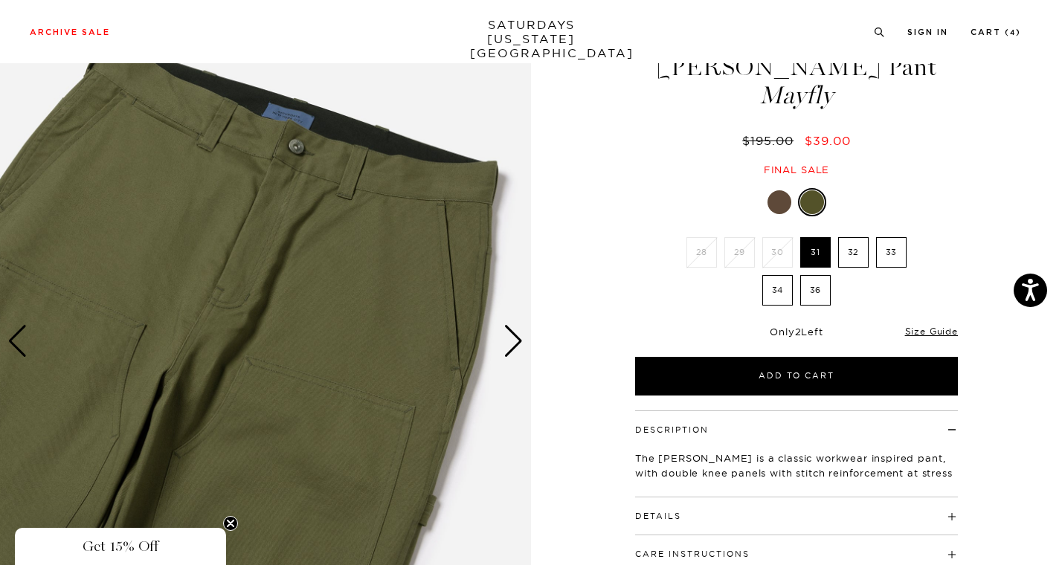
scroll to position [64, 0]
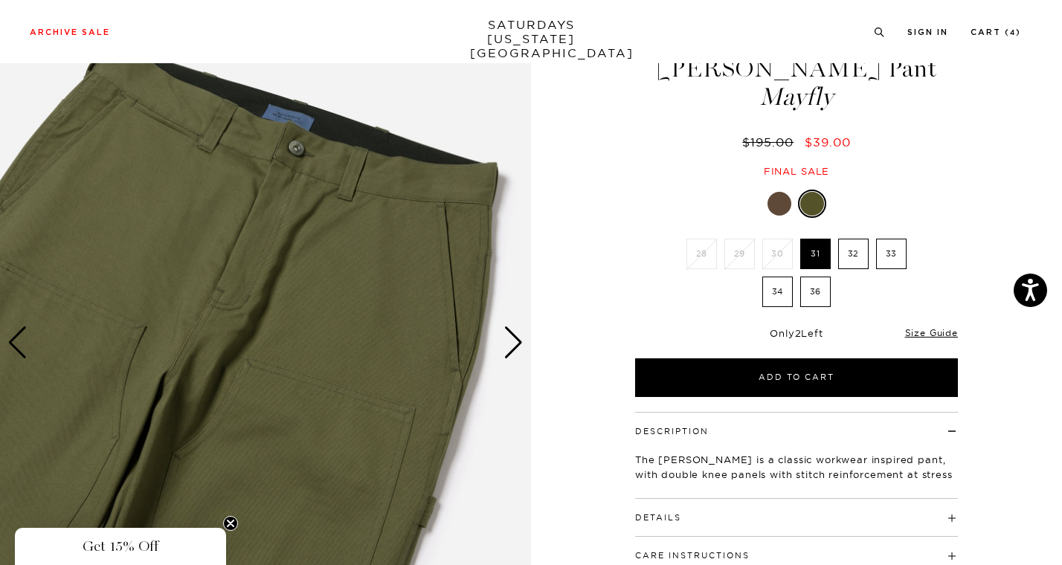
click at [787, 207] on div at bounding box center [779, 204] width 24 height 24
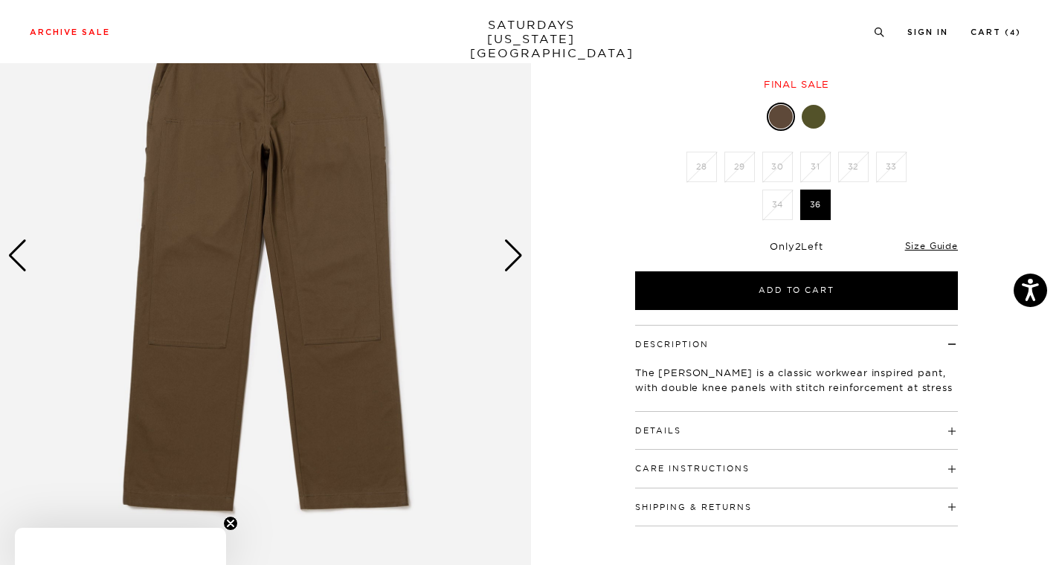
scroll to position [58, 0]
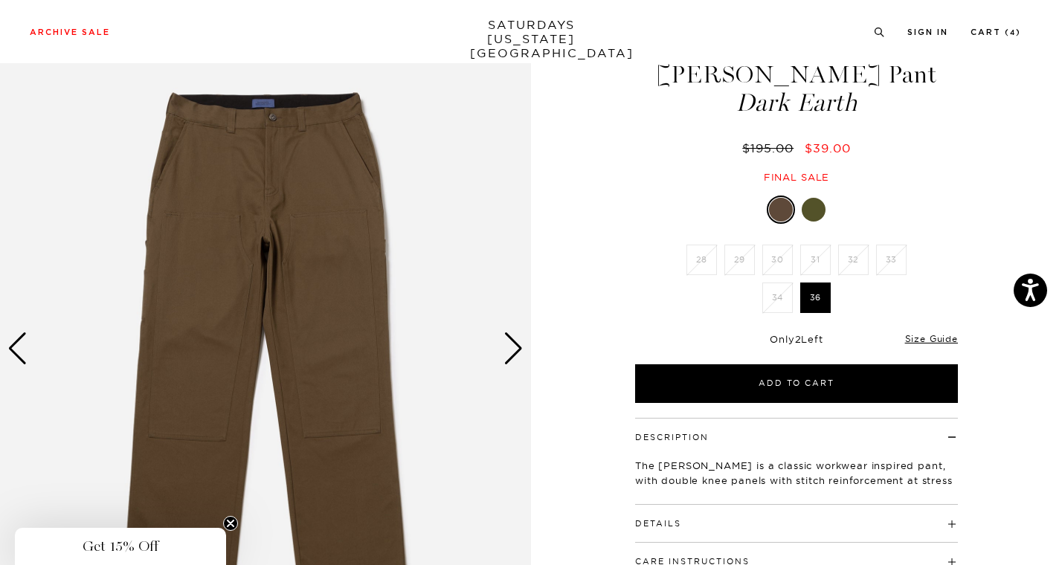
click at [514, 340] on div "Next slide" at bounding box center [513, 348] width 20 height 33
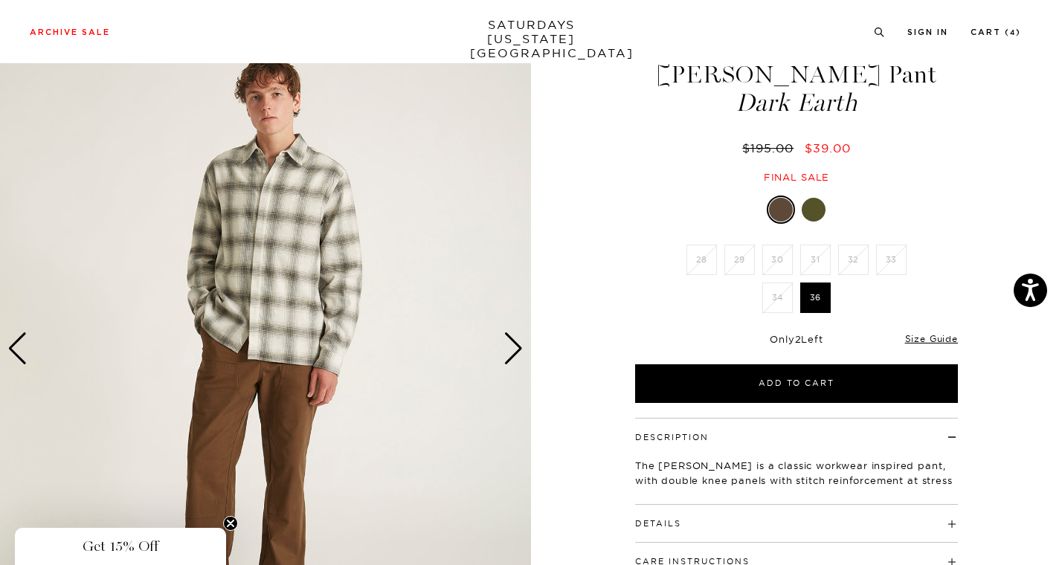
click at [514, 340] on div "Next slide" at bounding box center [513, 348] width 20 height 33
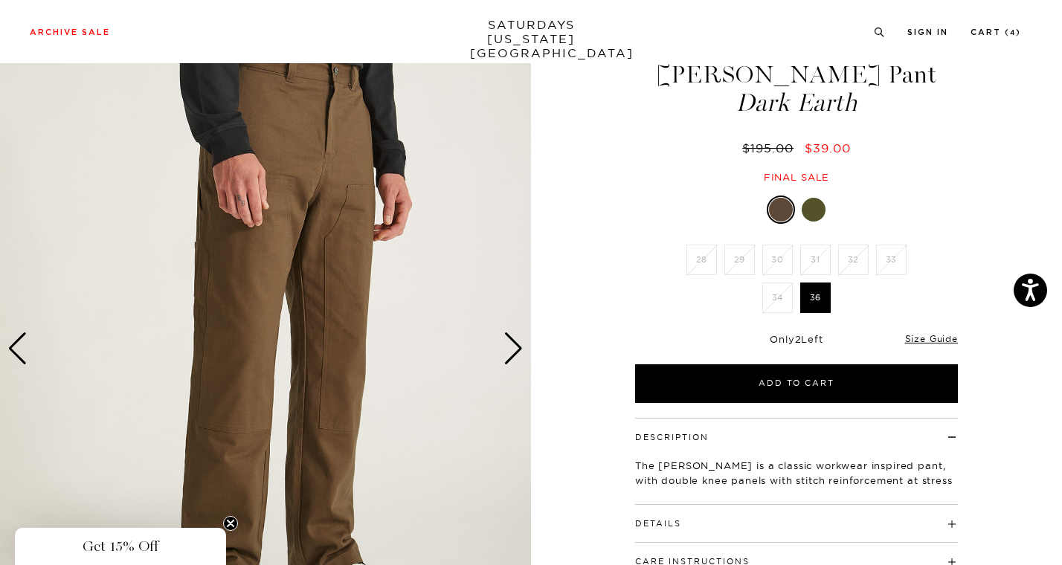
click at [514, 340] on div "Next slide" at bounding box center [513, 348] width 20 height 33
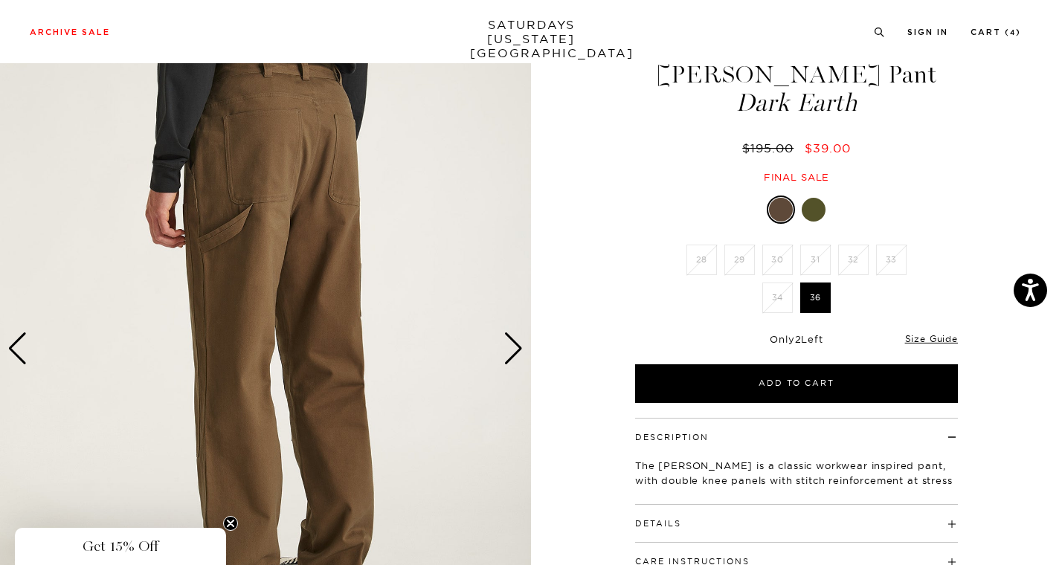
click at [514, 340] on div "Next slide" at bounding box center [513, 348] width 20 height 33
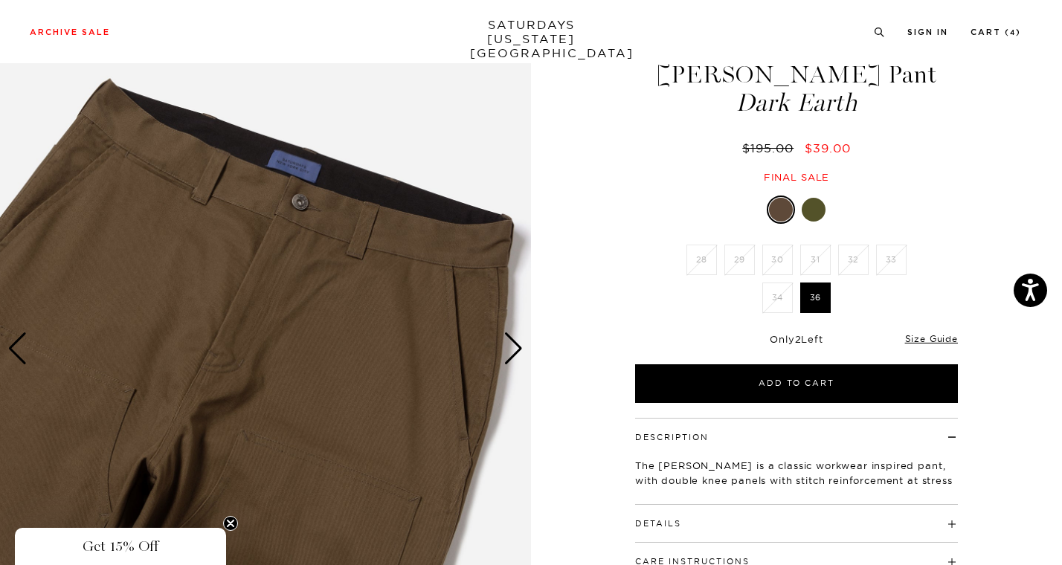
click at [819, 197] on link at bounding box center [813, 209] width 25 height 25
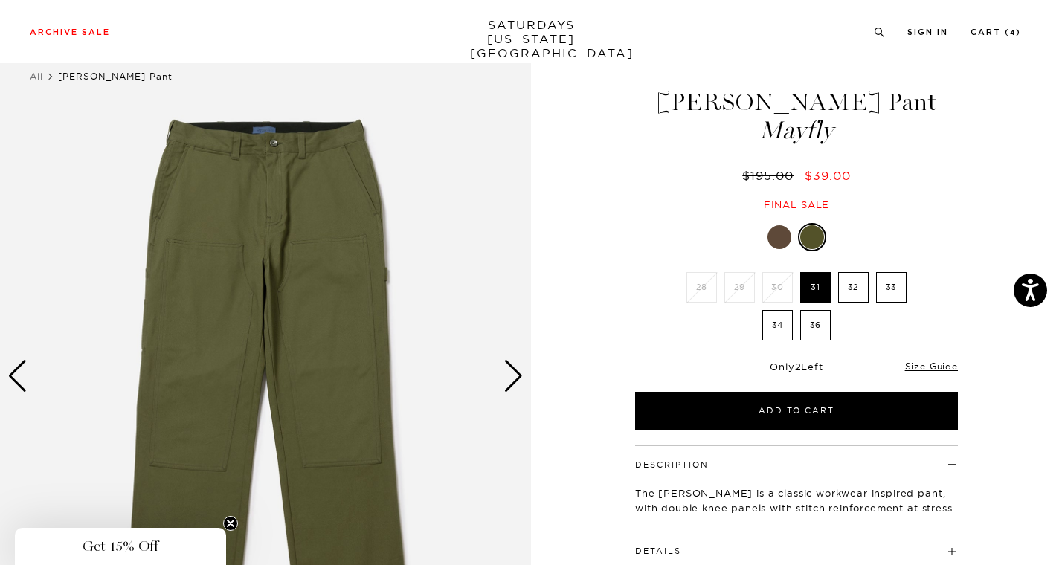
scroll to position [30, 1]
click at [508, 375] on div "Next slide" at bounding box center [513, 377] width 20 height 33
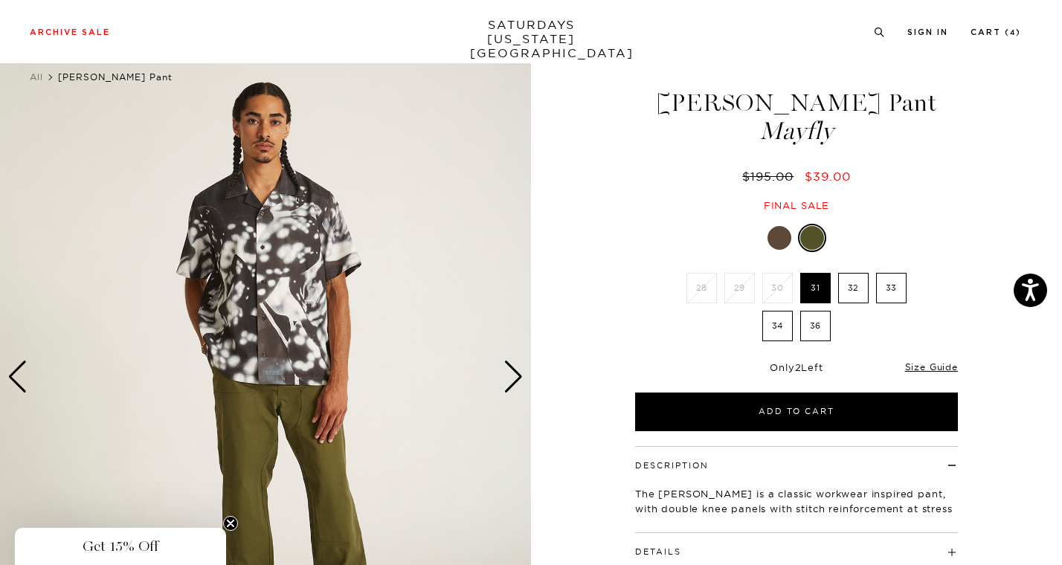
scroll to position [176, 2]
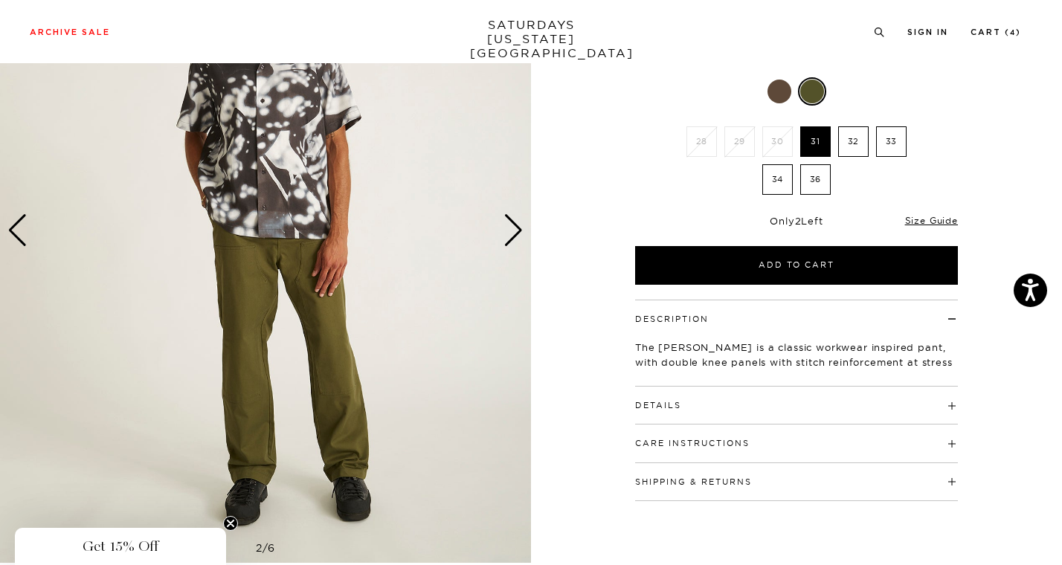
click at [509, 227] on div "Next slide" at bounding box center [513, 230] width 20 height 33
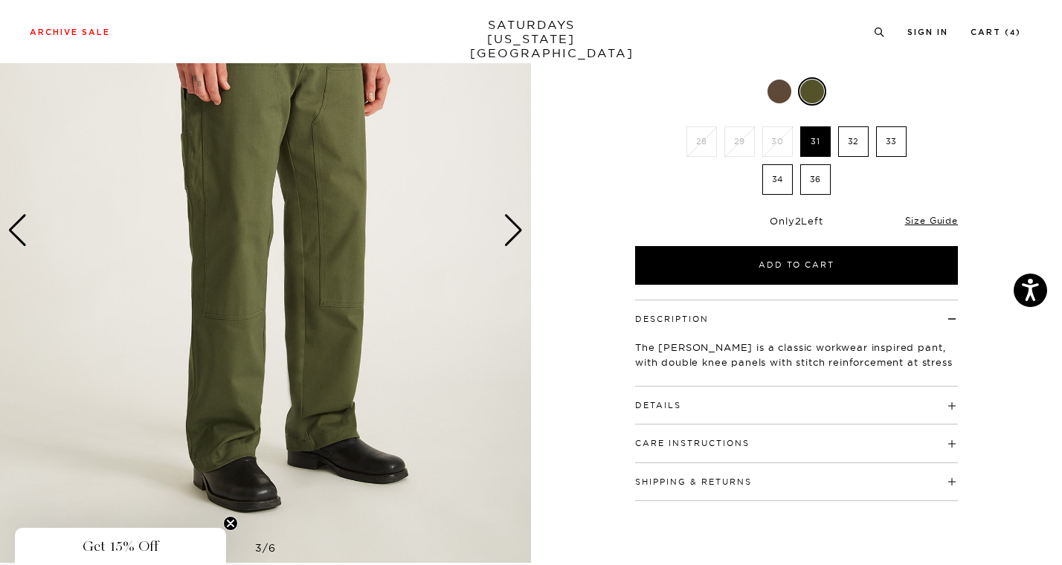
click at [509, 227] on div "Next slide" at bounding box center [513, 230] width 20 height 33
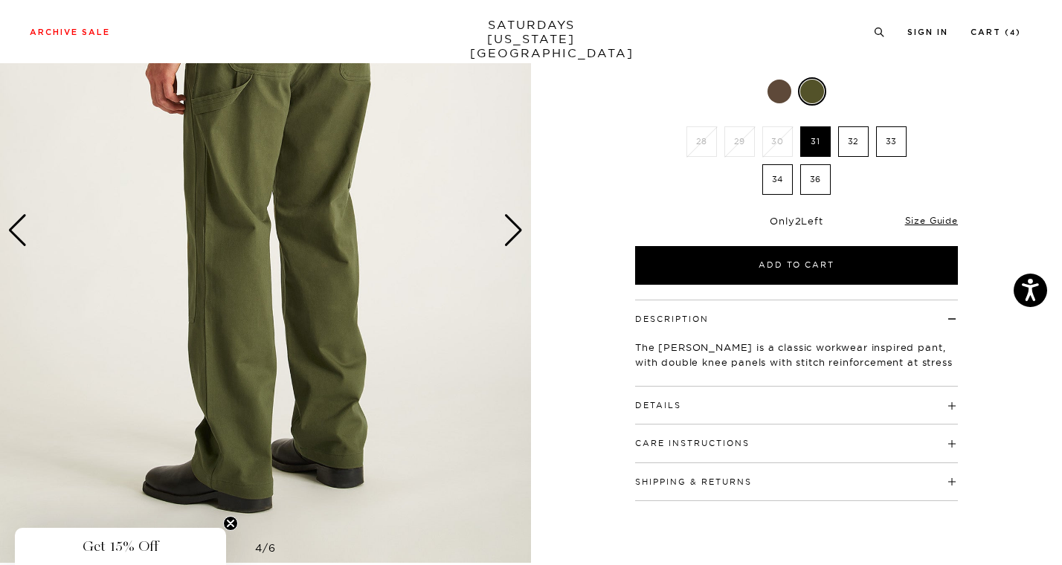
click at [509, 227] on div "Next slide" at bounding box center [513, 230] width 20 height 33
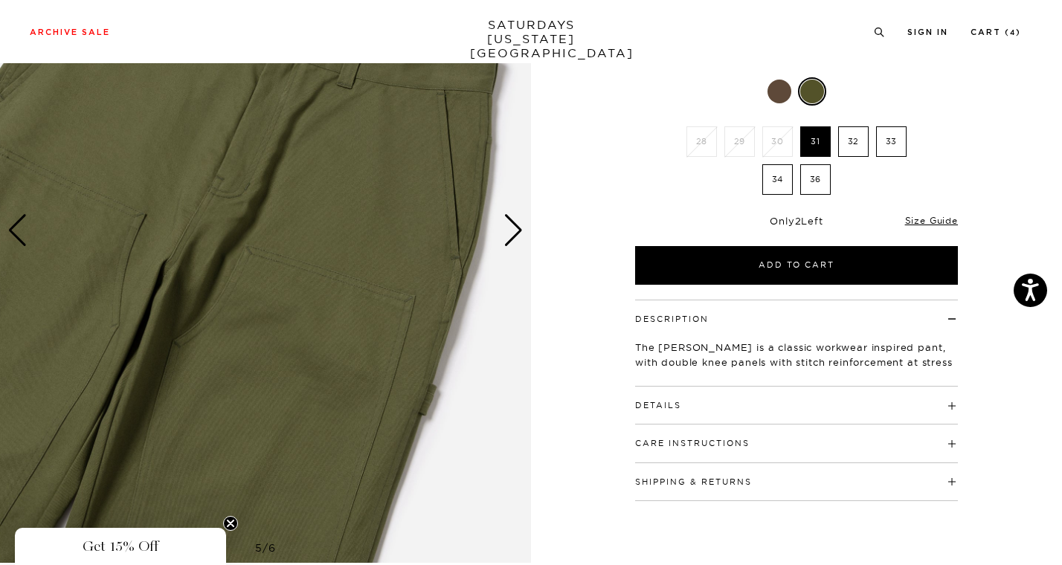
click at [509, 227] on div "Next slide" at bounding box center [513, 230] width 20 height 33
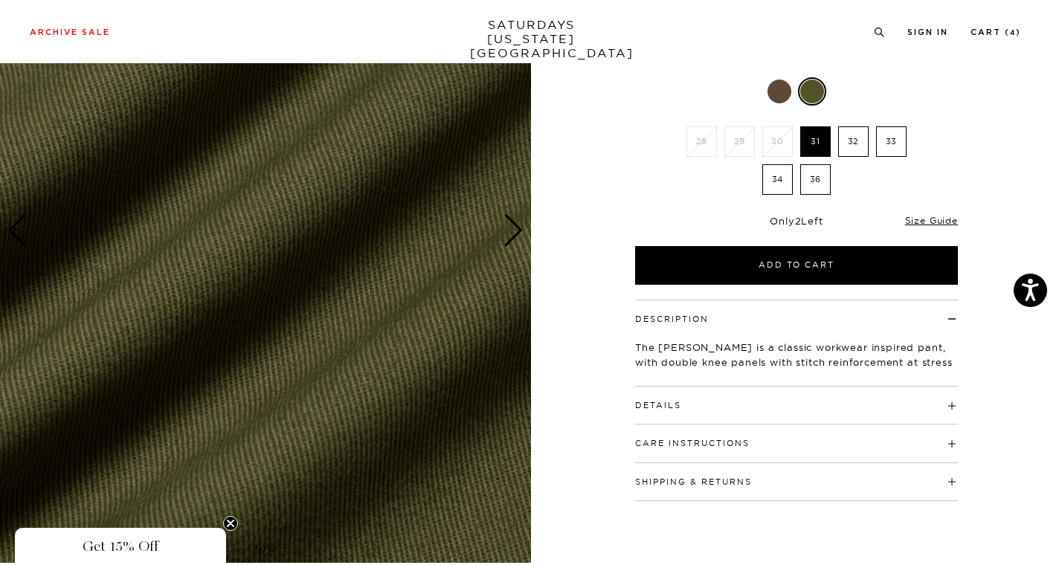
click at [509, 227] on div "Next slide" at bounding box center [513, 230] width 20 height 33
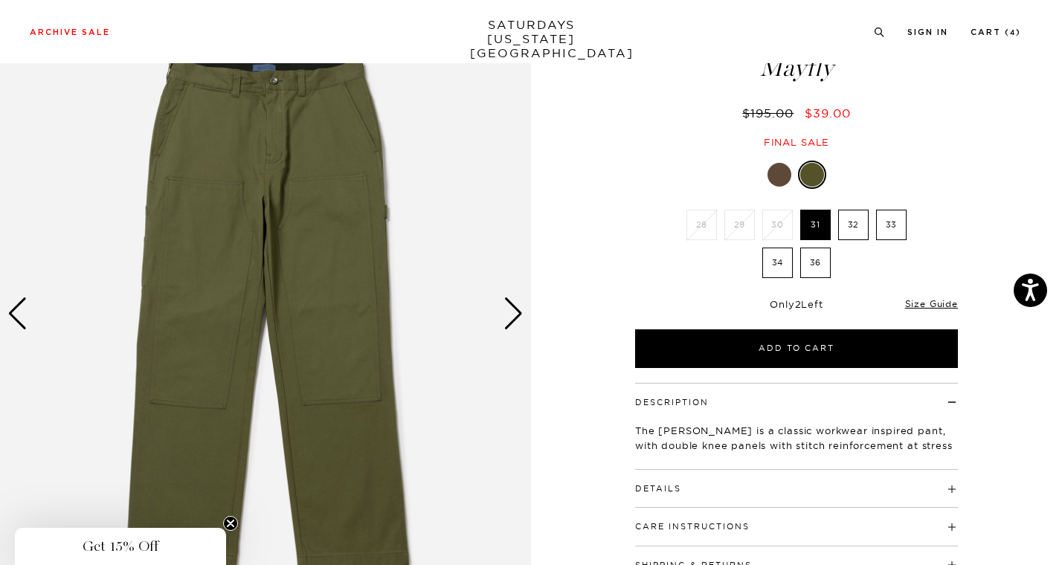
scroll to position [71, 0]
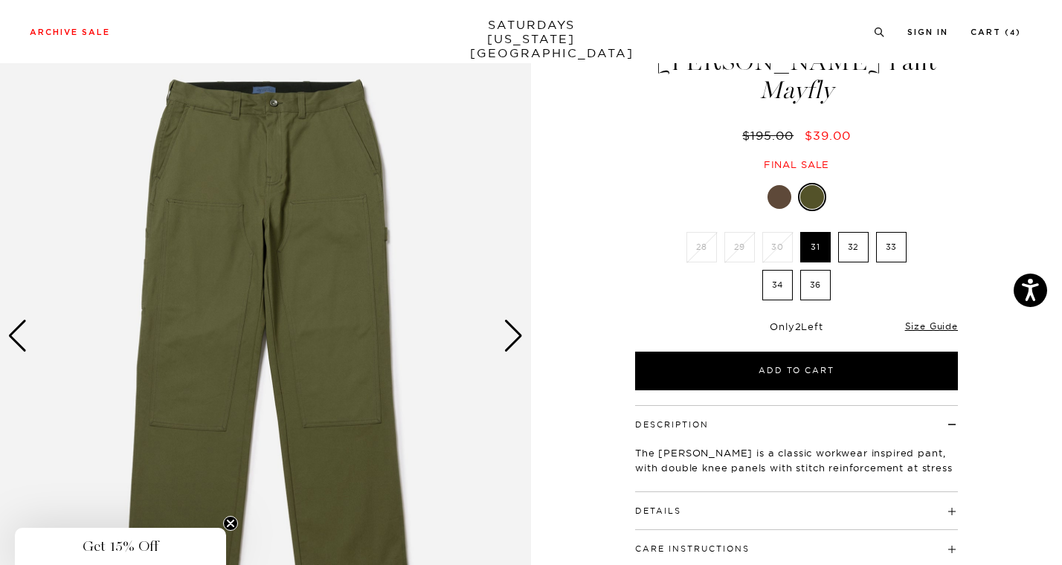
click at [516, 349] on div "Next slide" at bounding box center [513, 336] width 20 height 33
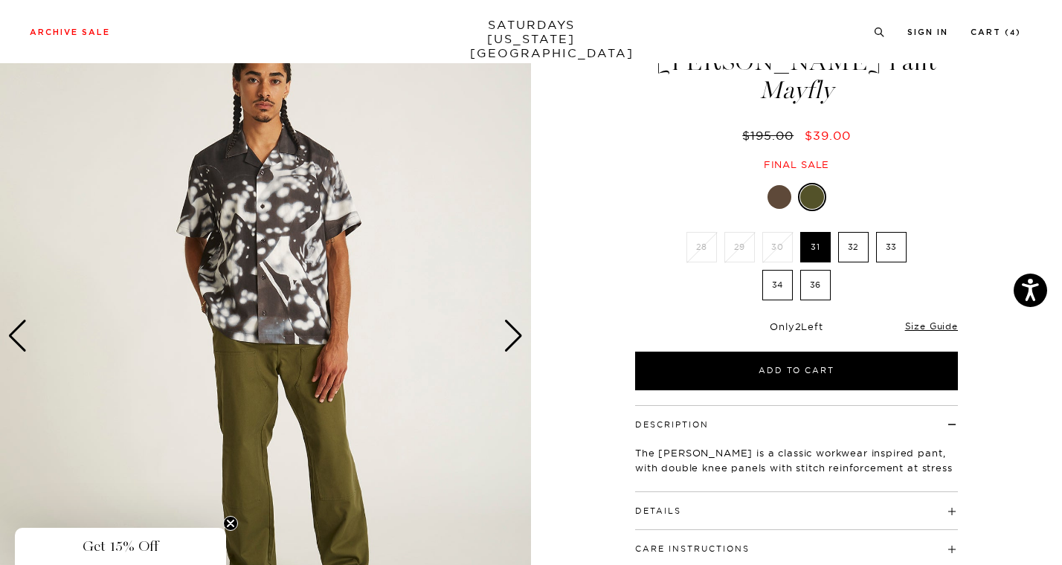
click at [516, 349] on div "Next slide" at bounding box center [513, 336] width 20 height 33
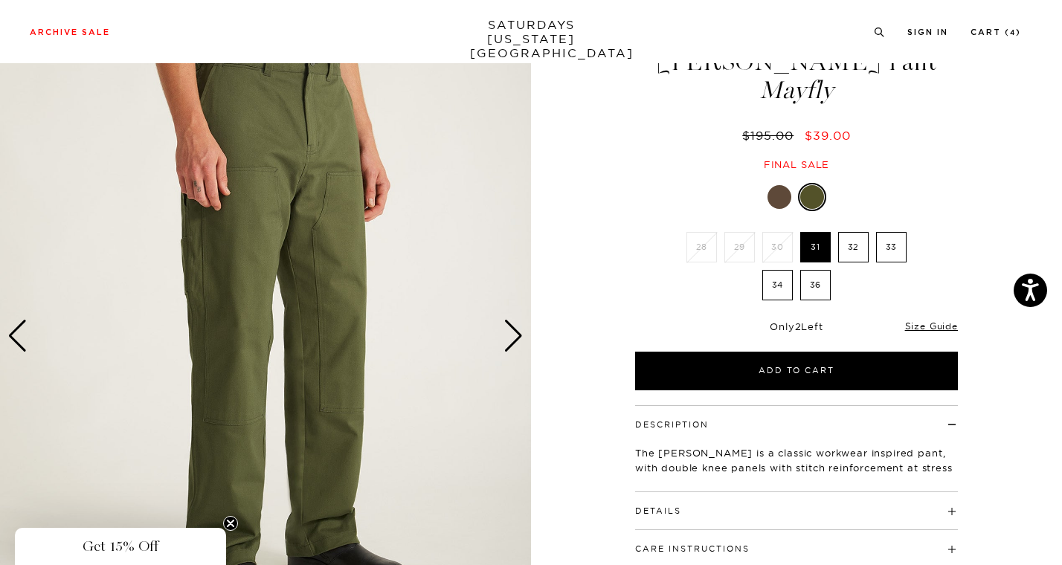
click at [510, 329] on div "Next slide" at bounding box center [513, 336] width 20 height 33
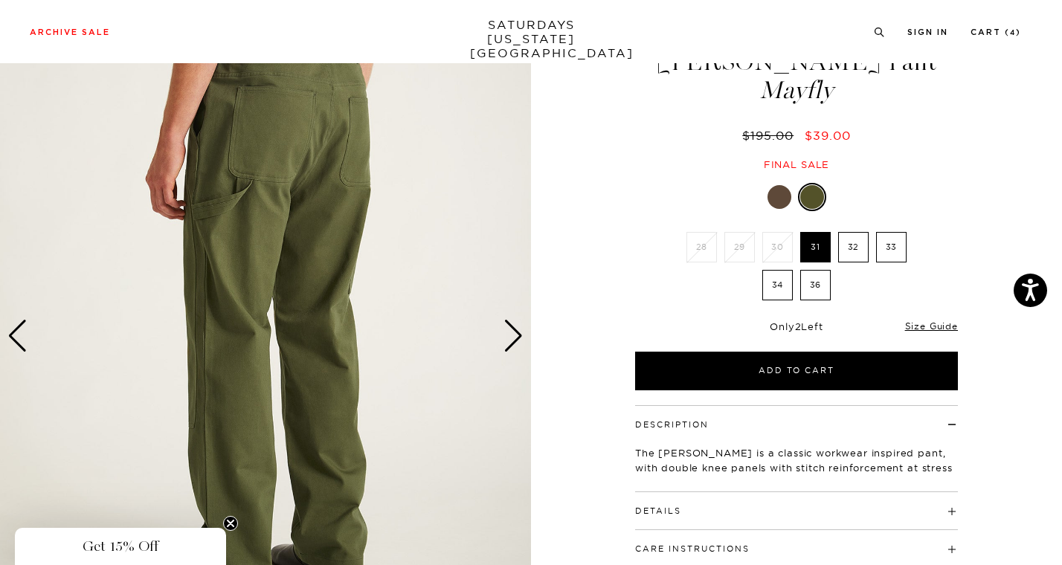
click at [510, 329] on div "Next slide" at bounding box center [513, 336] width 20 height 33
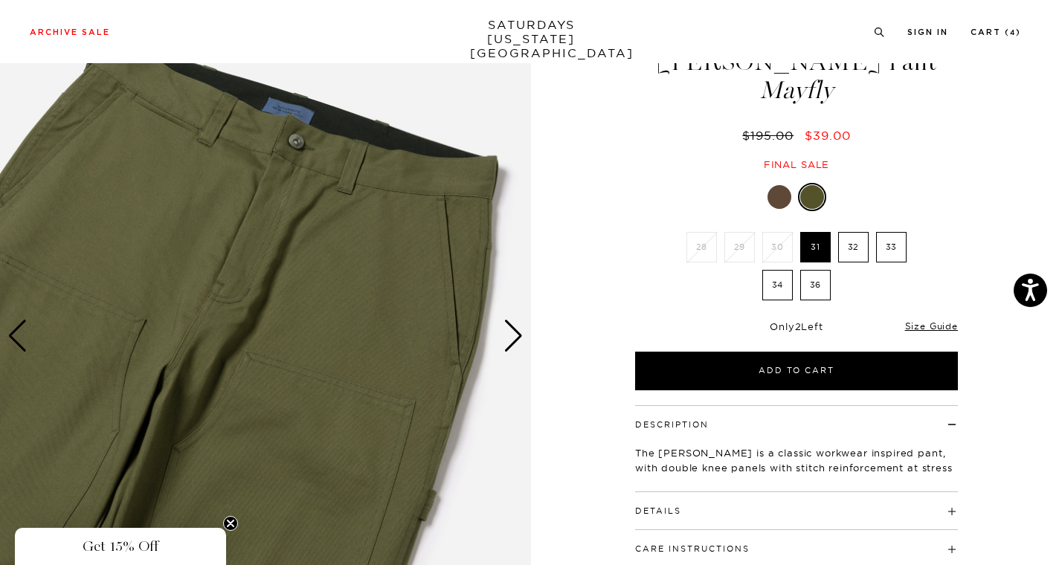
click at [510, 329] on div "Next slide" at bounding box center [513, 336] width 20 height 33
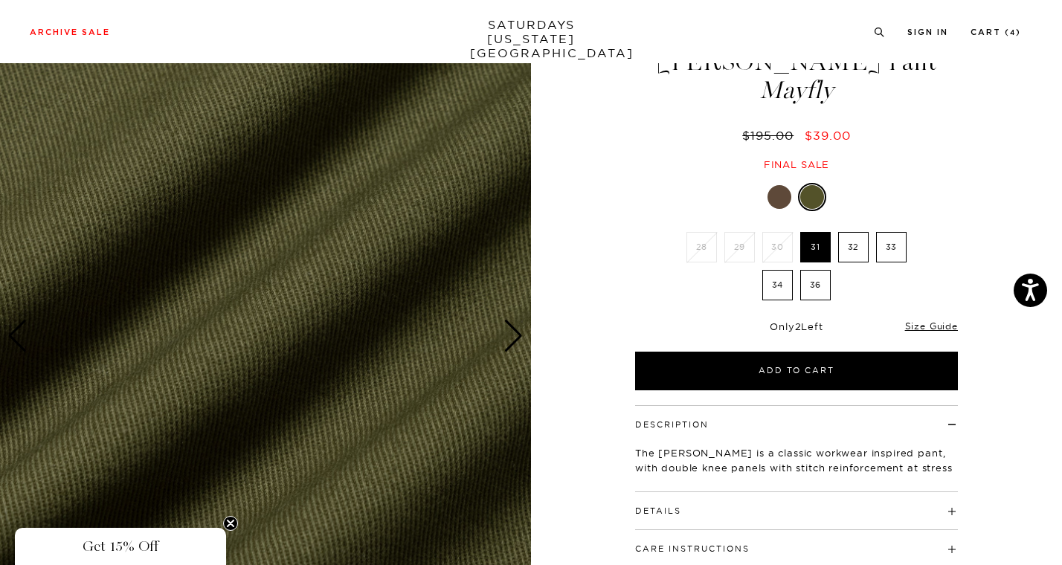
click at [510, 329] on div "Next slide" at bounding box center [513, 336] width 20 height 33
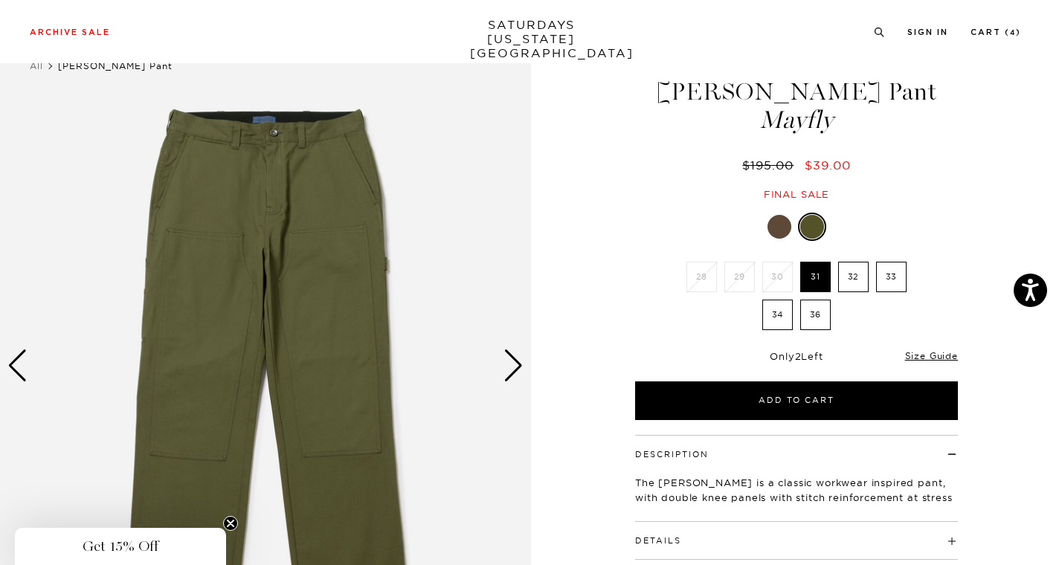
scroll to position [41, 1]
click at [774, 222] on div at bounding box center [779, 227] width 24 height 24
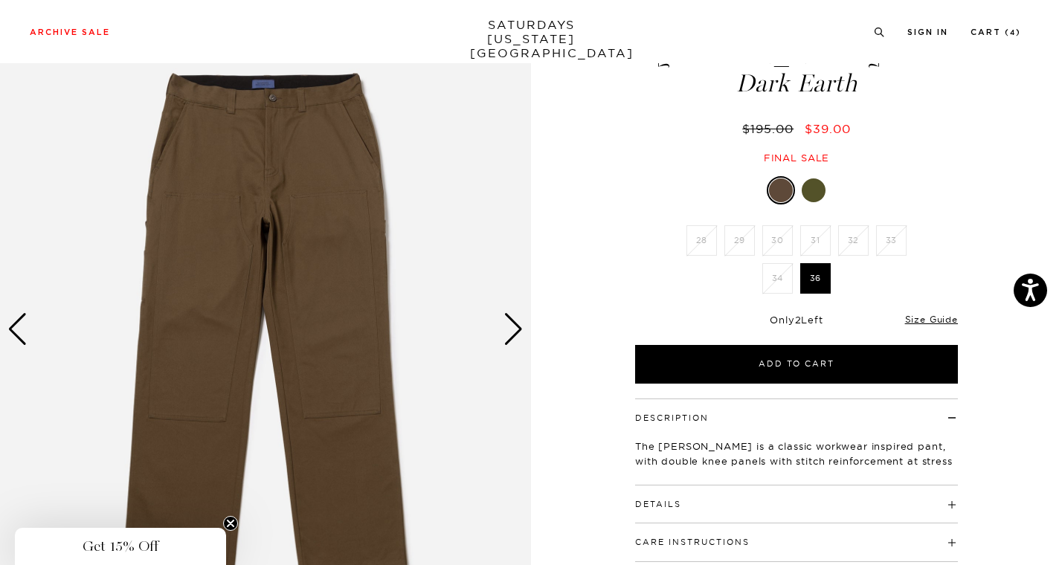
scroll to position [129, 0]
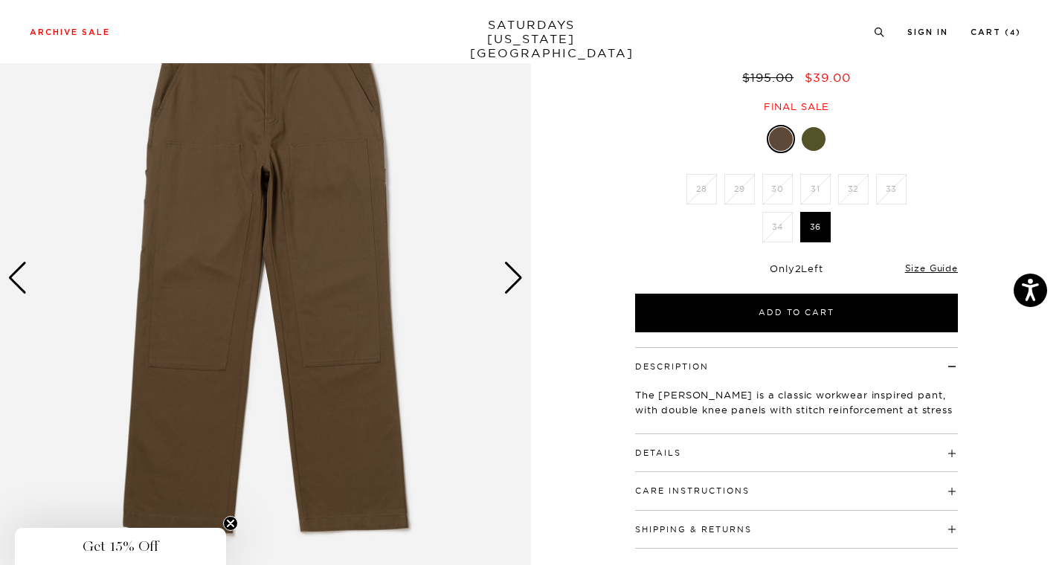
click at [515, 277] on div "Next slide" at bounding box center [513, 278] width 20 height 33
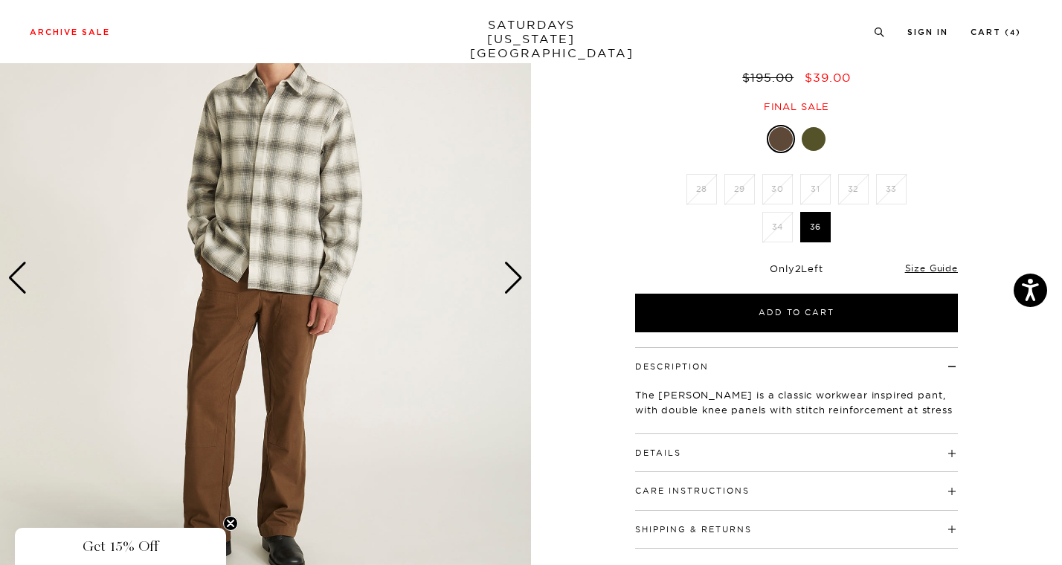
click at [515, 277] on div "Next slide" at bounding box center [513, 278] width 20 height 33
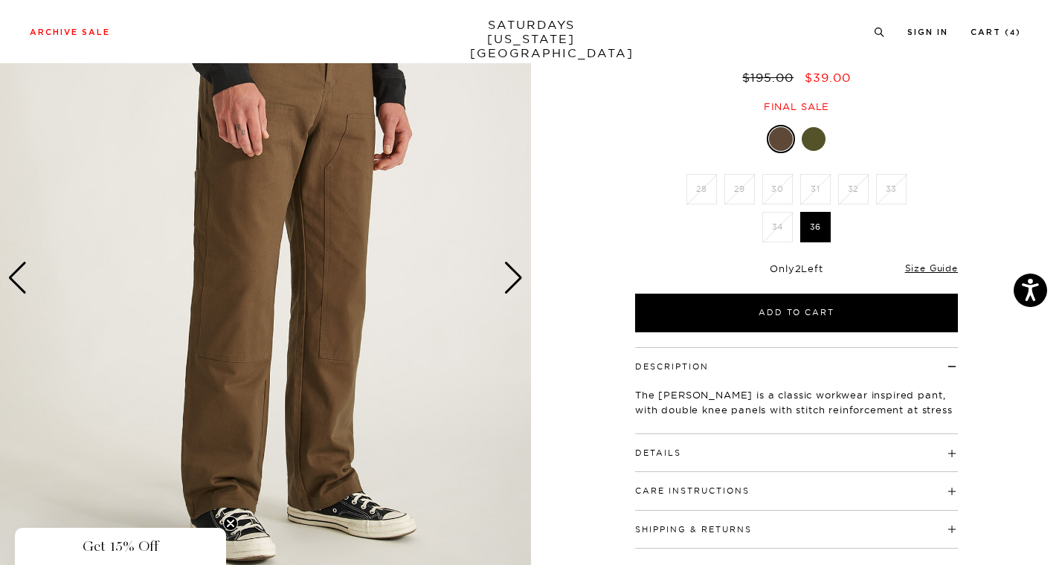
click at [813, 140] on div at bounding box center [813, 139] width 24 height 24
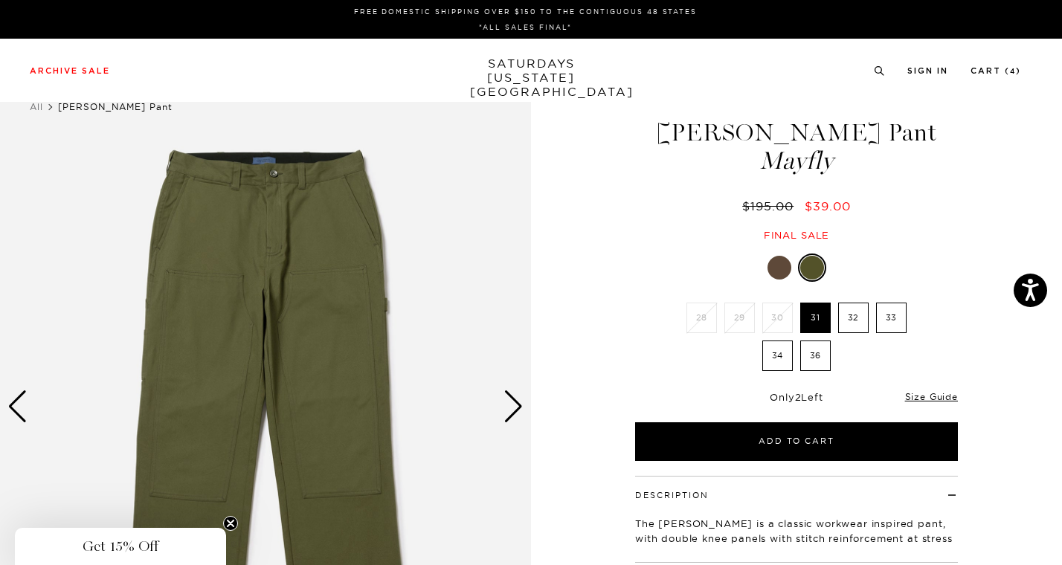
click at [765, 356] on label "34" at bounding box center [777, 356] width 30 height 30
click at [0, 0] on input "34" at bounding box center [0, 0] width 0 height 0
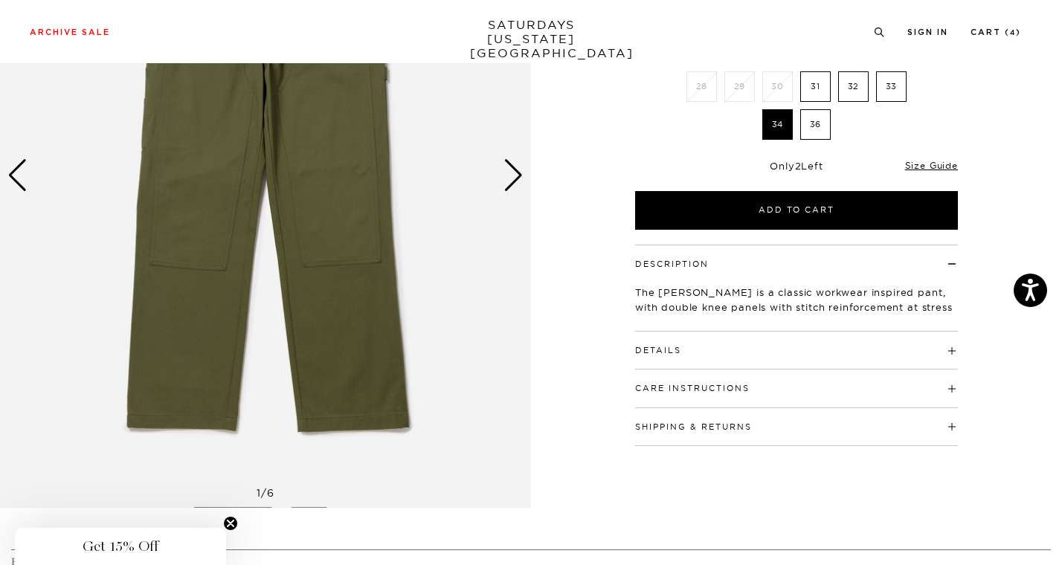
scroll to position [238, 0]
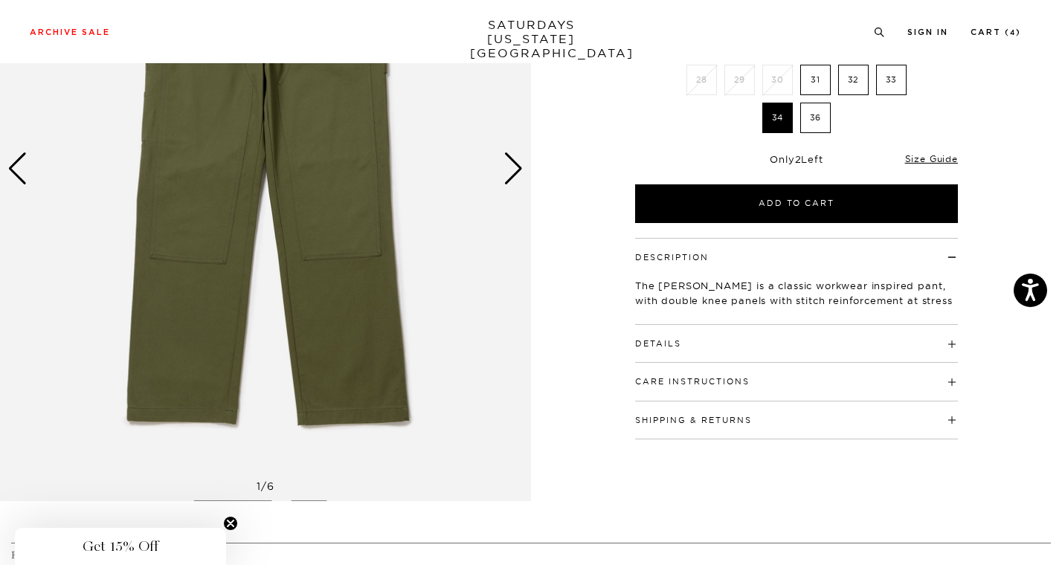
click at [654, 340] on button "Details" at bounding box center [658, 344] width 46 height 8
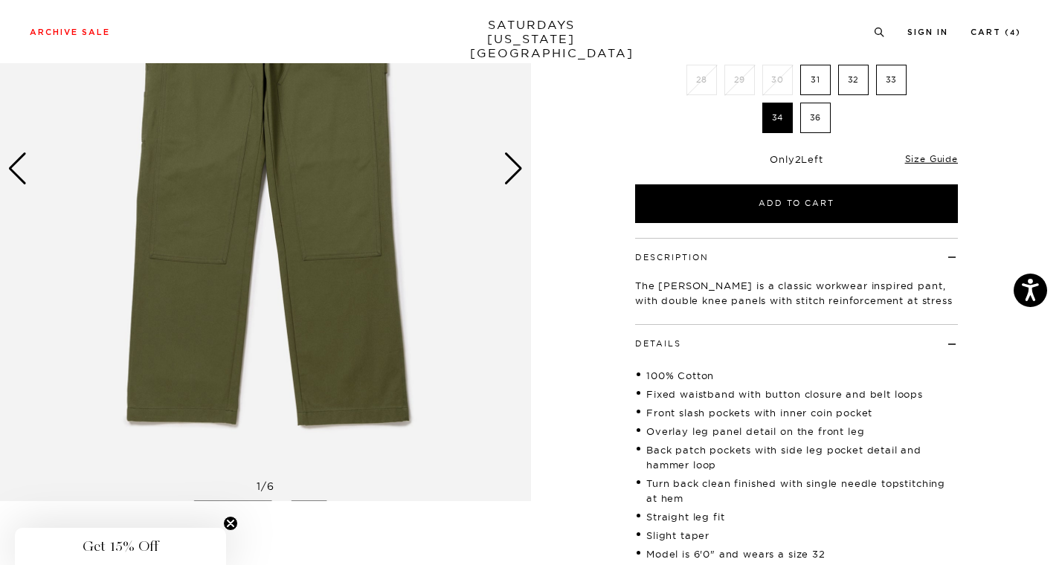
click at [654, 340] on button "Details" at bounding box center [658, 344] width 46 height 8
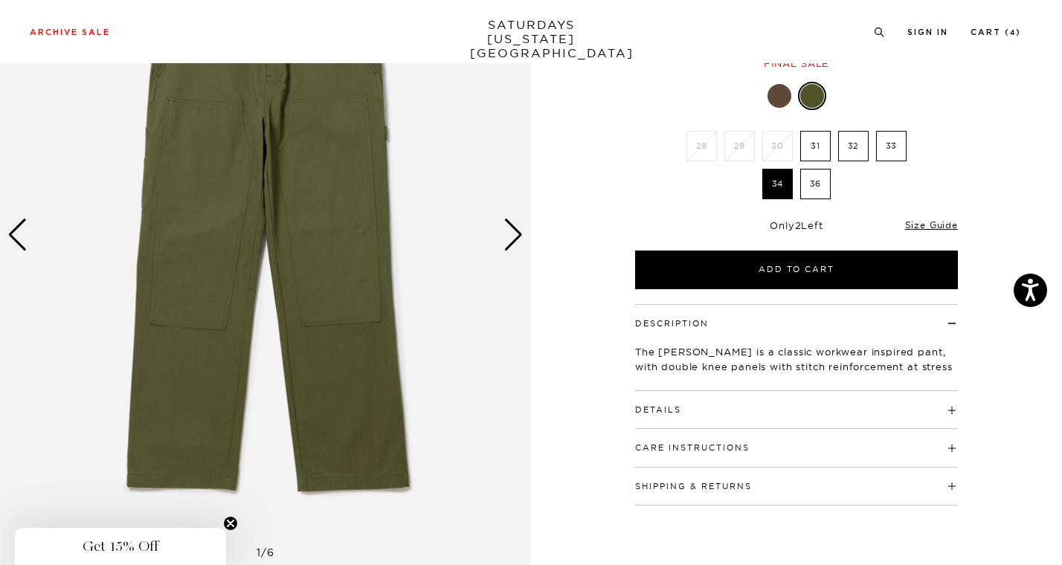
scroll to position [80, 0]
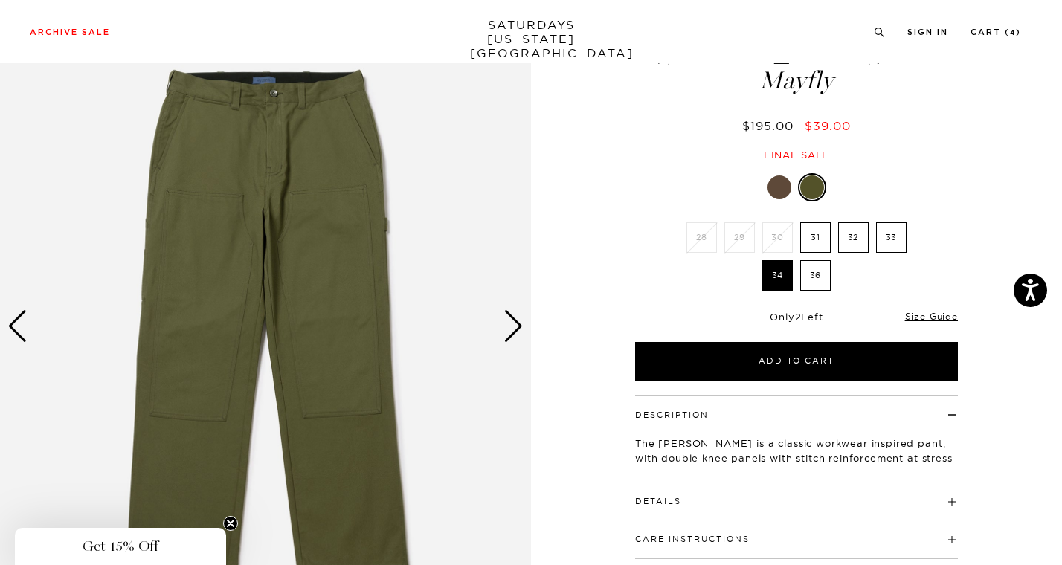
click at [512, 325] on div "Next slide" at bounding box center [513, 326] width 20 height 33
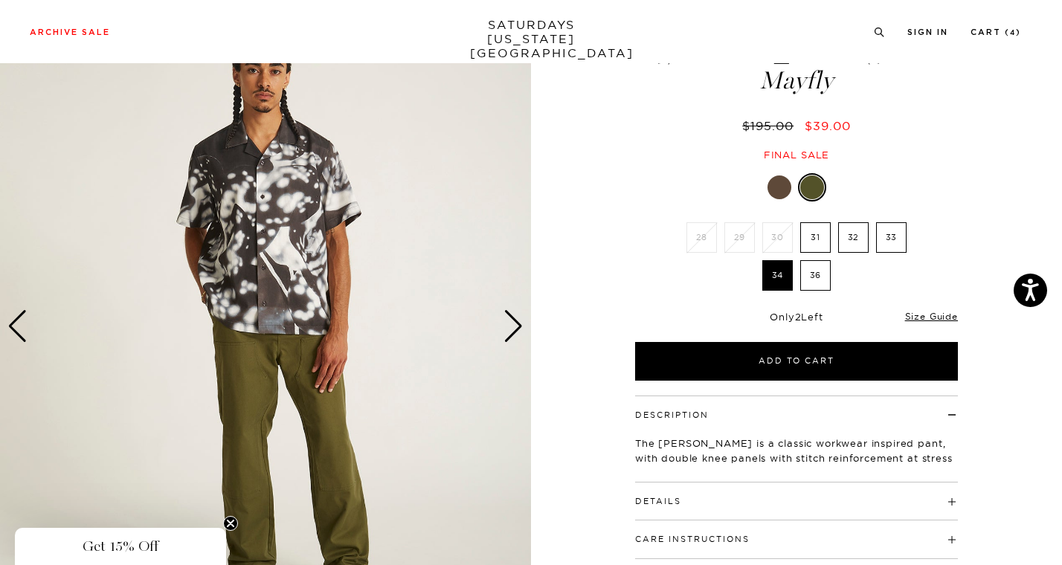
click at [512, 325] on div "Next slide" at bounding box center [513, 326] width 20 height 33
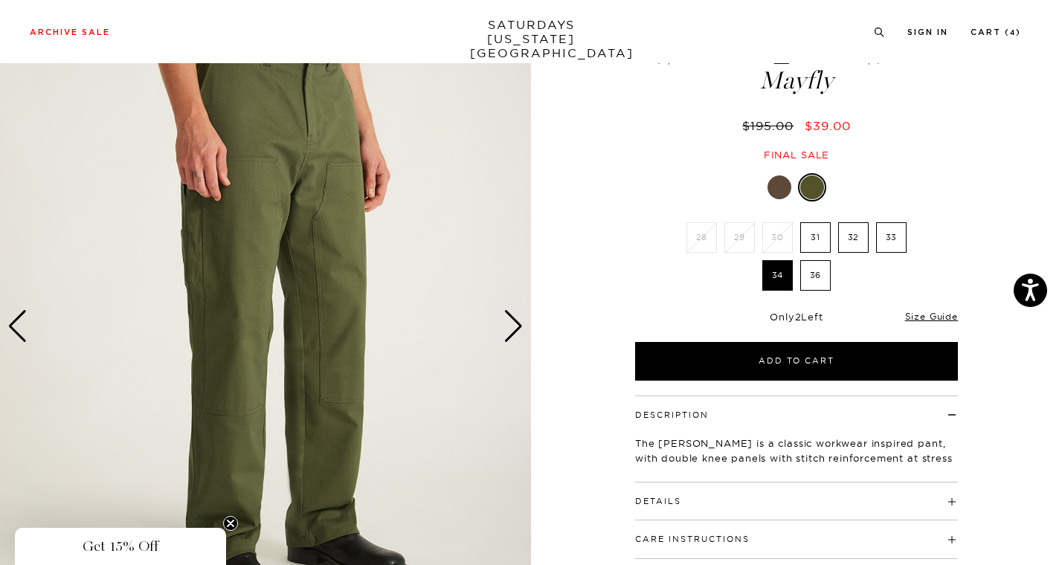
click at [512, 325] on div "Next slide" at bounding box center [513, 326] width 20 height 33
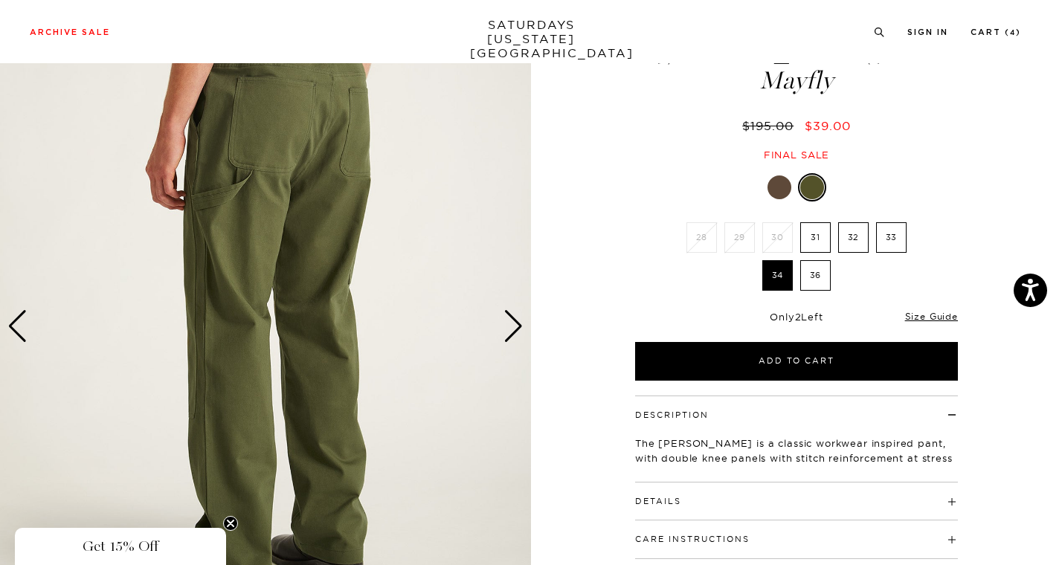
click at [512, 325] on div "Next slide" at bounding box center [513, 326] width 20 height 33
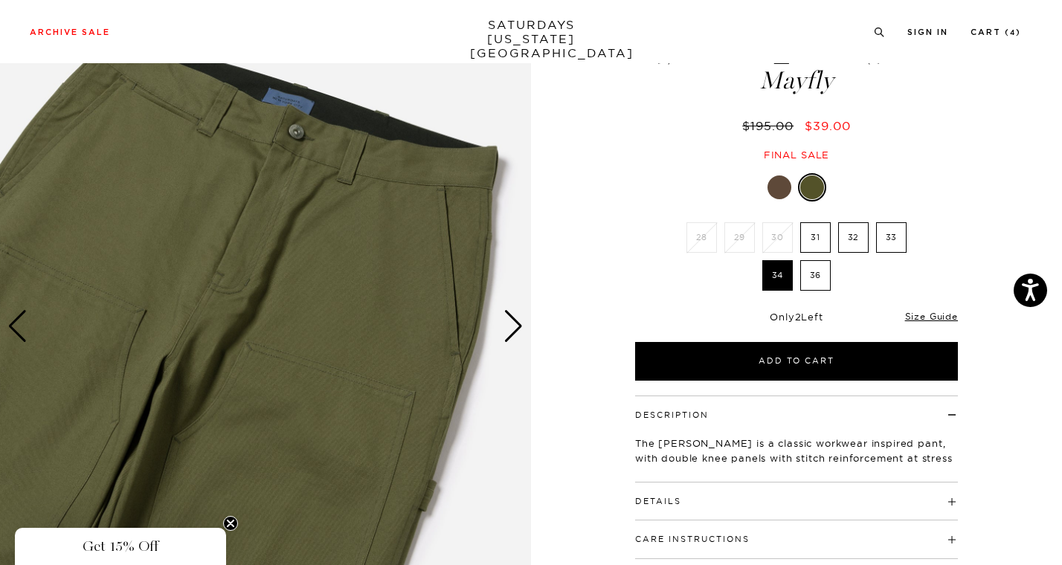
click at [512, 325] on div "Next slide" at bounding box center [513, 326] width 20 height 33
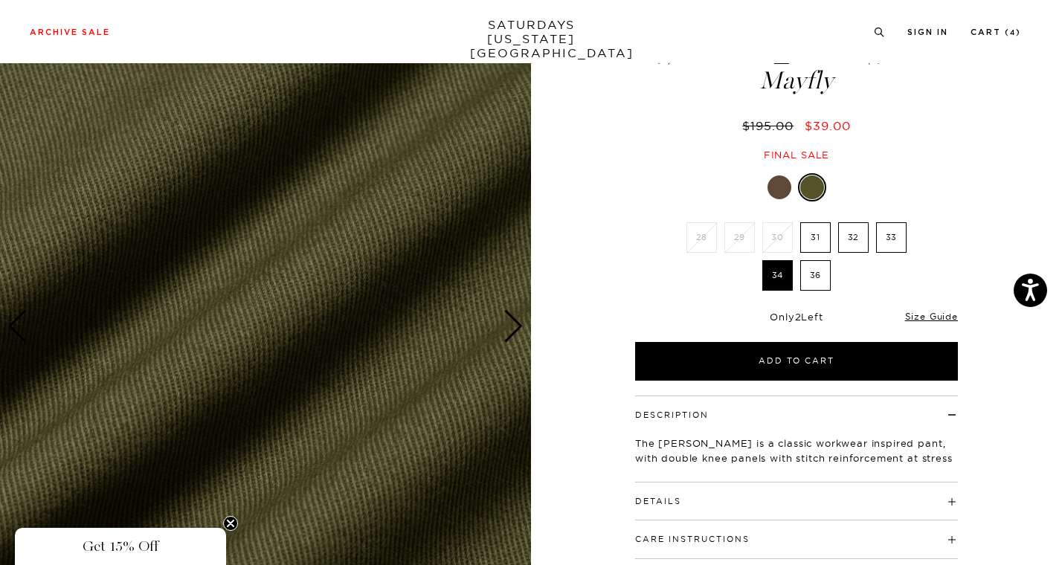
click at [512, 325] on div "Next slide" at bounding box center [513, 326] width 20 height 33
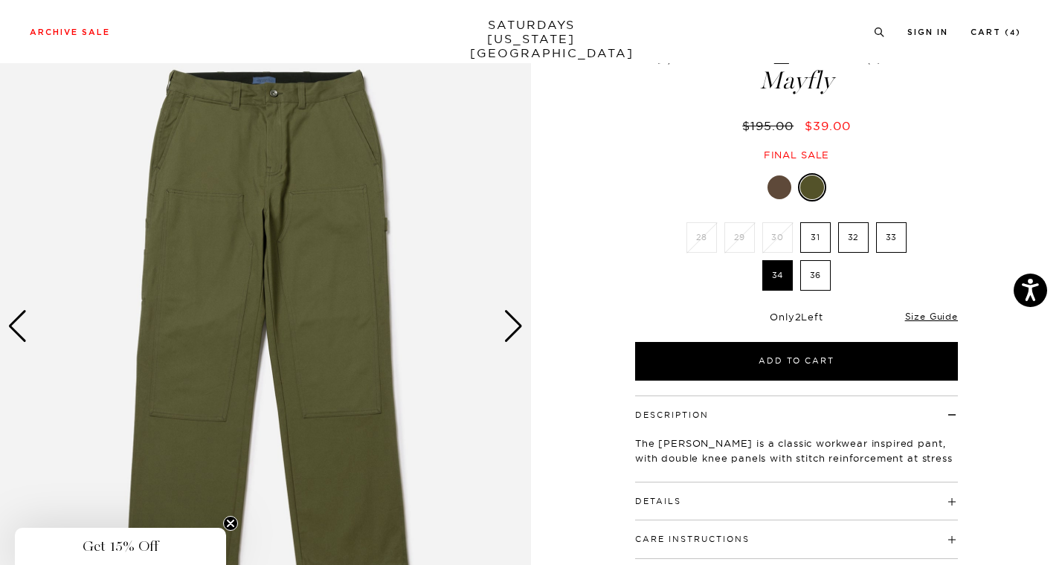
click at [512, 325] on div "Next slide" at bounding box center [513, 326] width 20 height 33
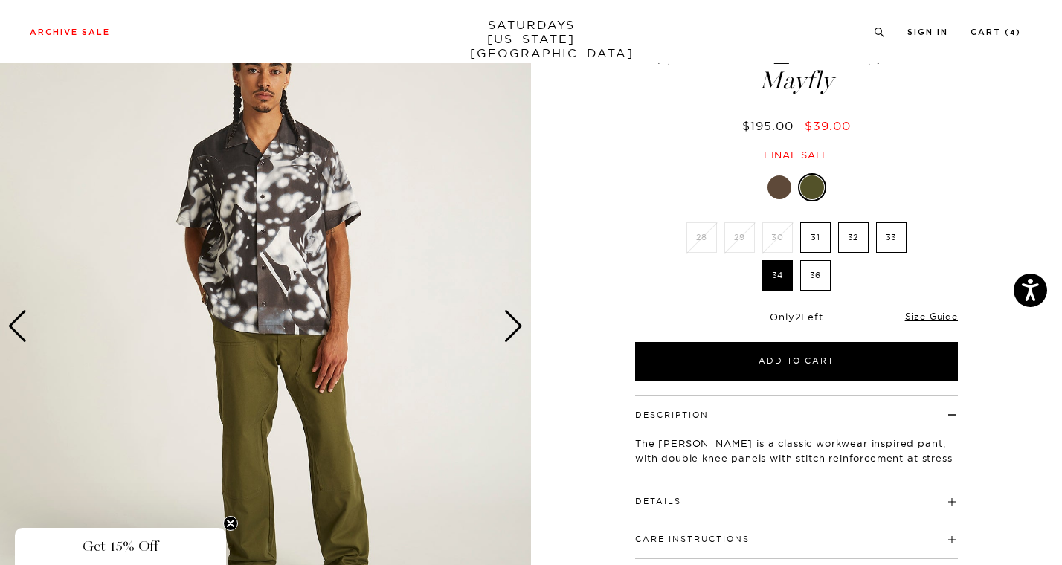
click at [23, 318] on div "Previous slide" at bounding box center [17, 326] width 20 height 33
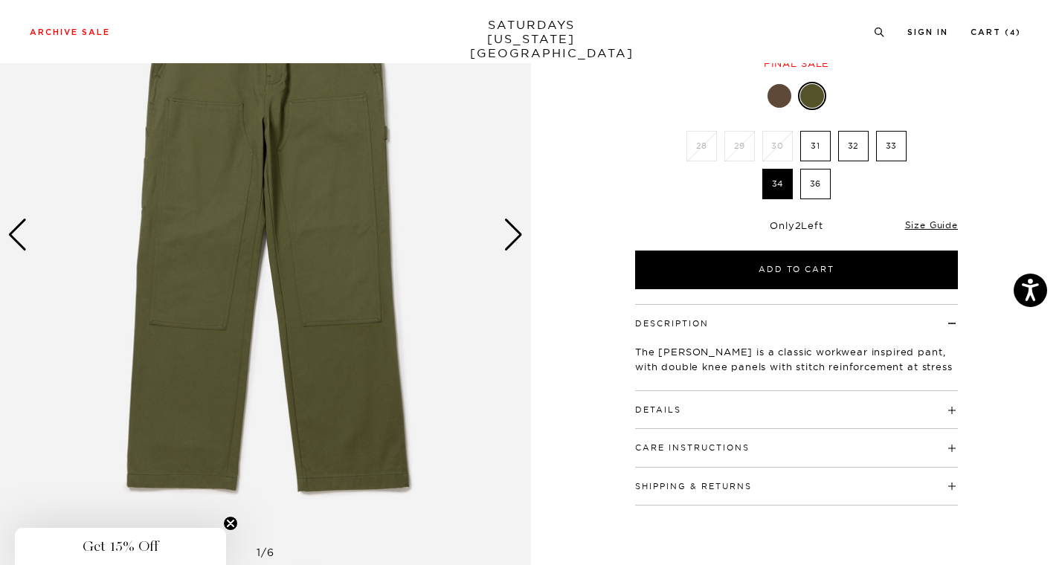
scroll to position [174, 0]
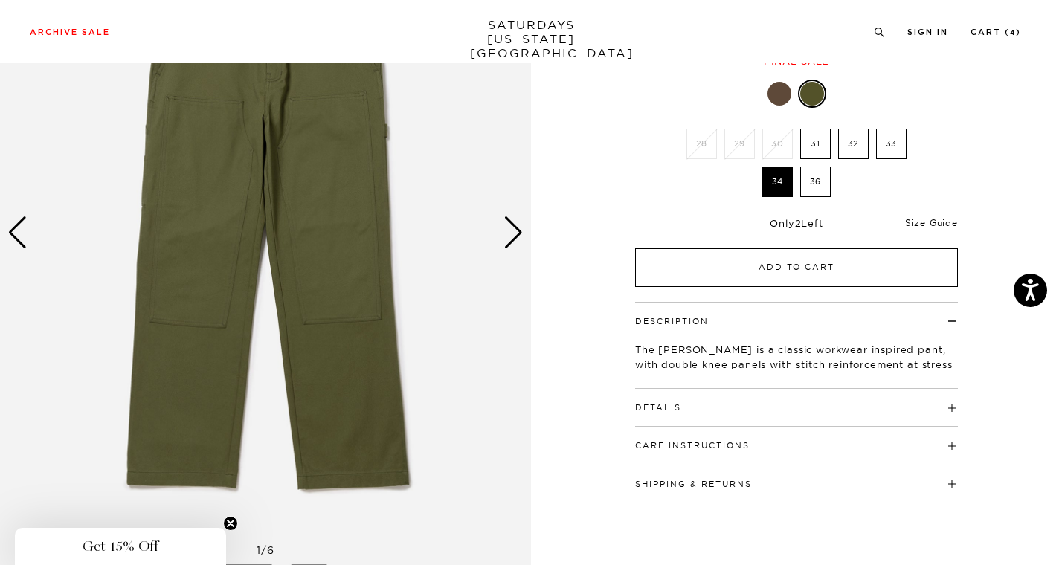
click at [706, 266] on button "Add to Cart" at bounding box center [796, 267] width 323 height 39
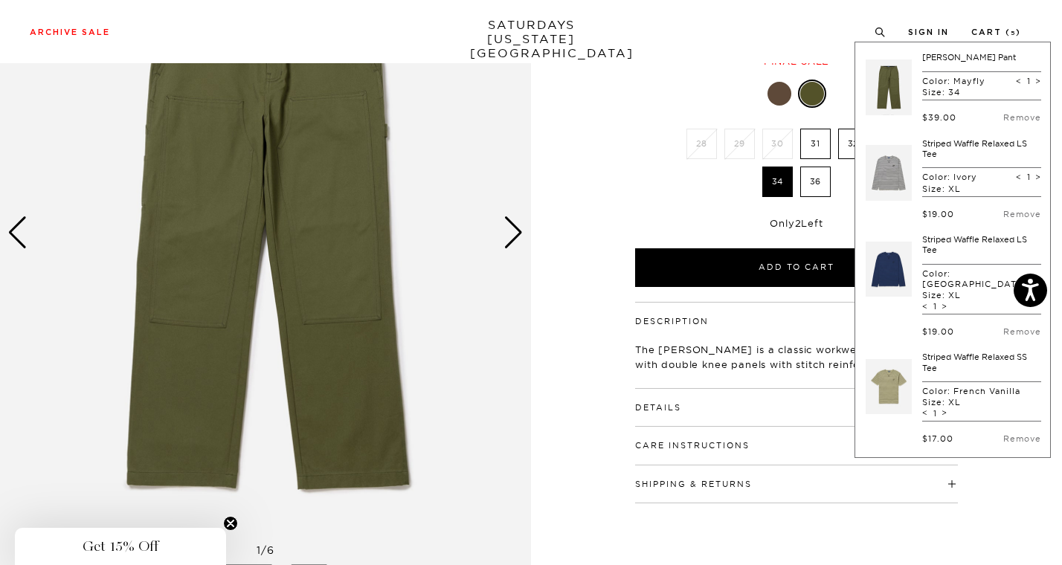
scroll to position [0, 0]
click at [895, 369] on link at bounding box center [888, 387] width 46 height 70
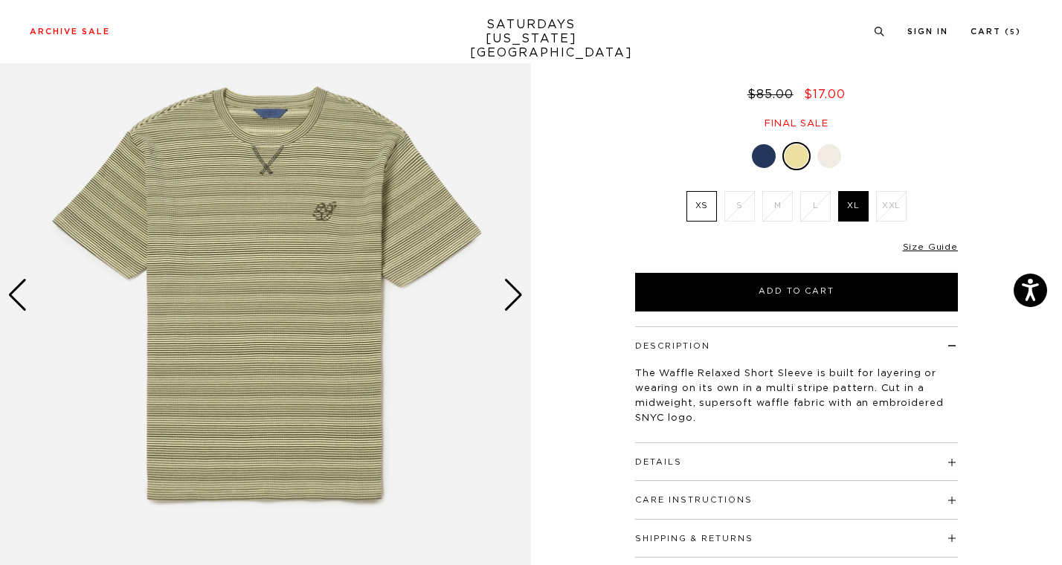
scroll to position [68, 8]
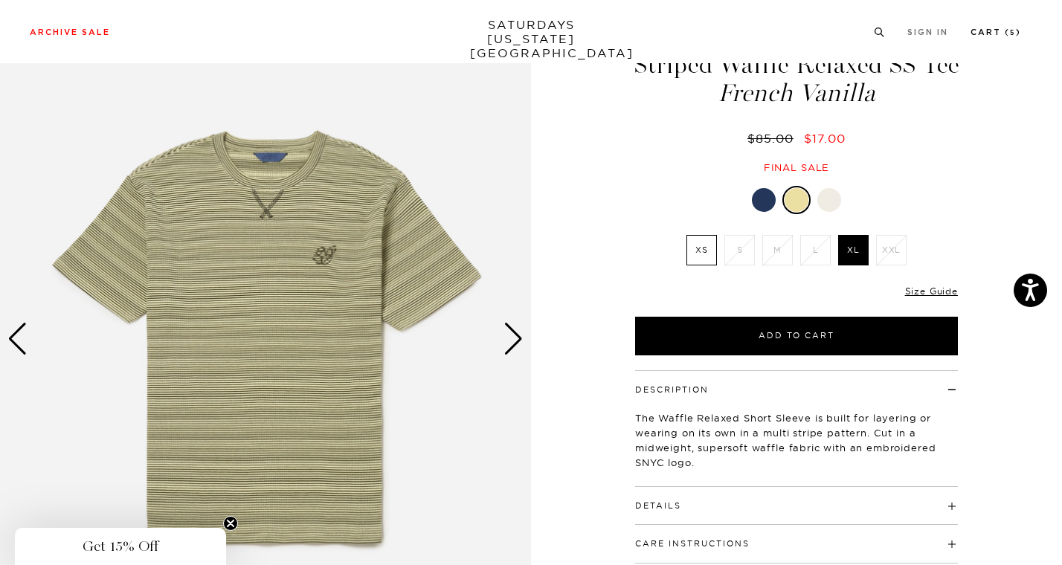
click at [977, 34] on link "Cart ( 5 )" at bounding box center [995, 32] width 51 height 8
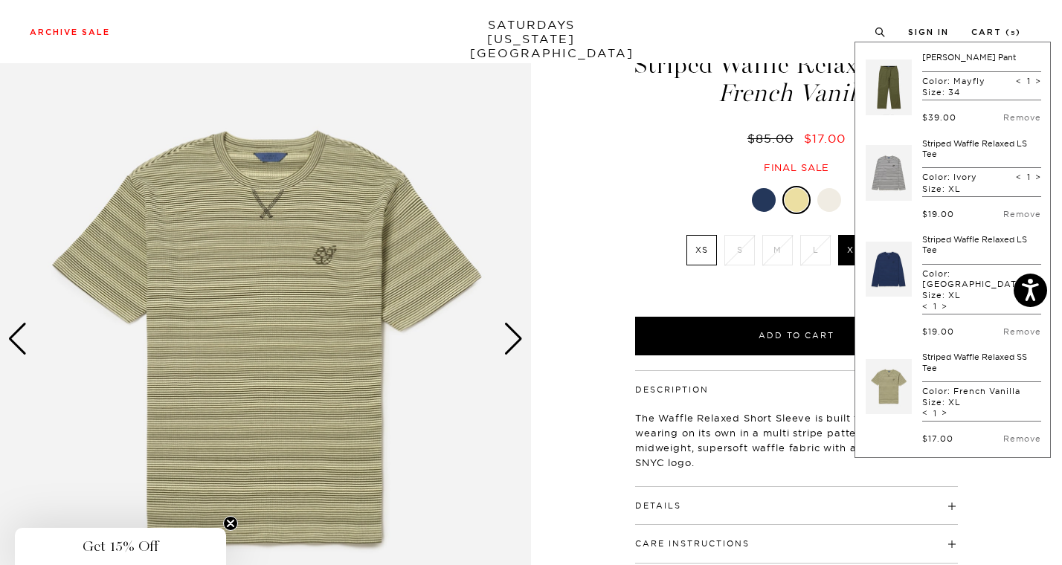
click at [682, 170] on div "Final sale" at bounding box center [796, 167] width 327 height 13
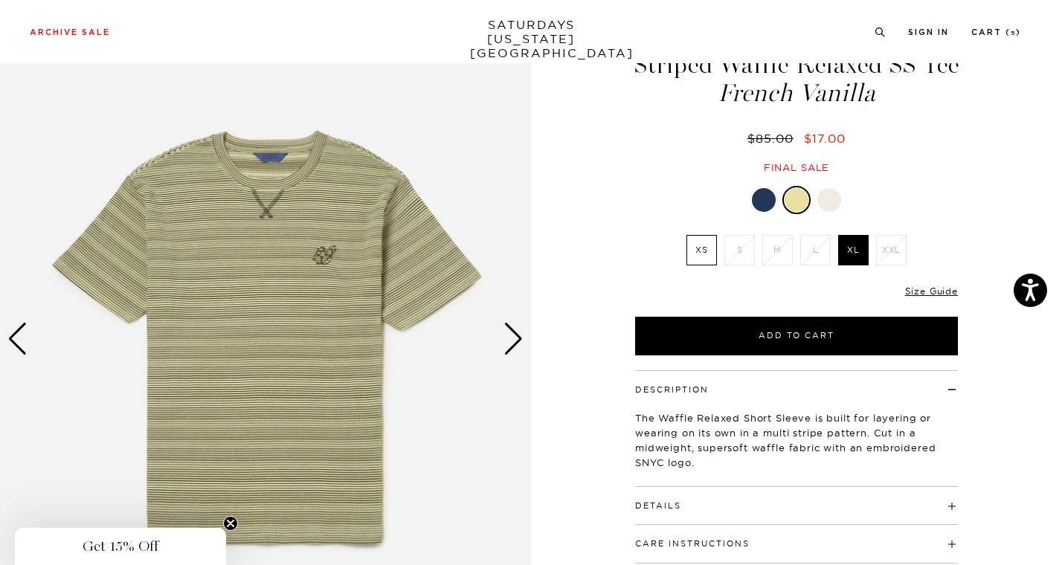
click at [752, 196] on div at bounding box center [764, 200] width 24 height 24
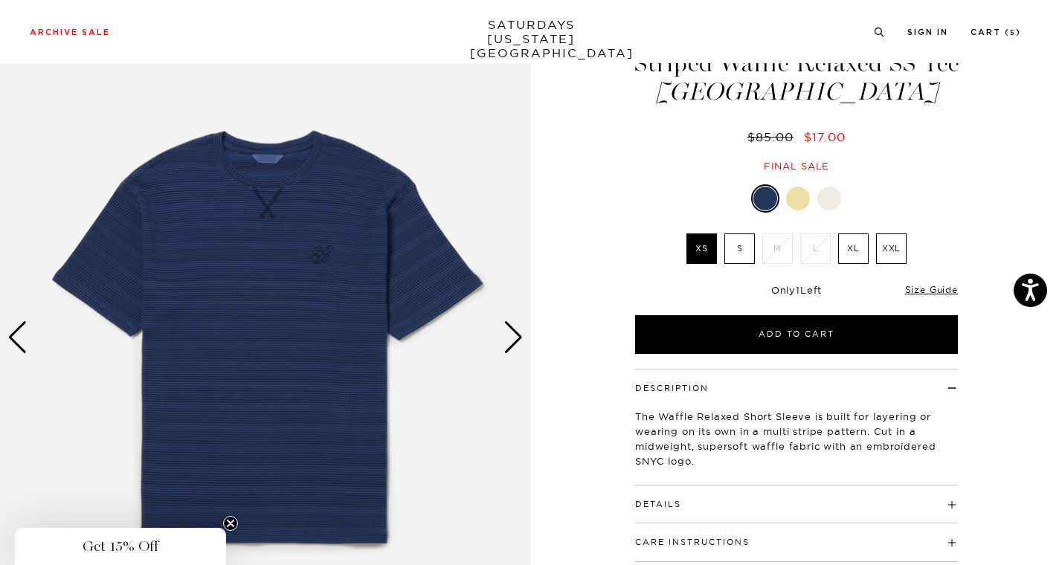
click at [826, 199] on div at bounding box center [829, 199] width 24 height 24
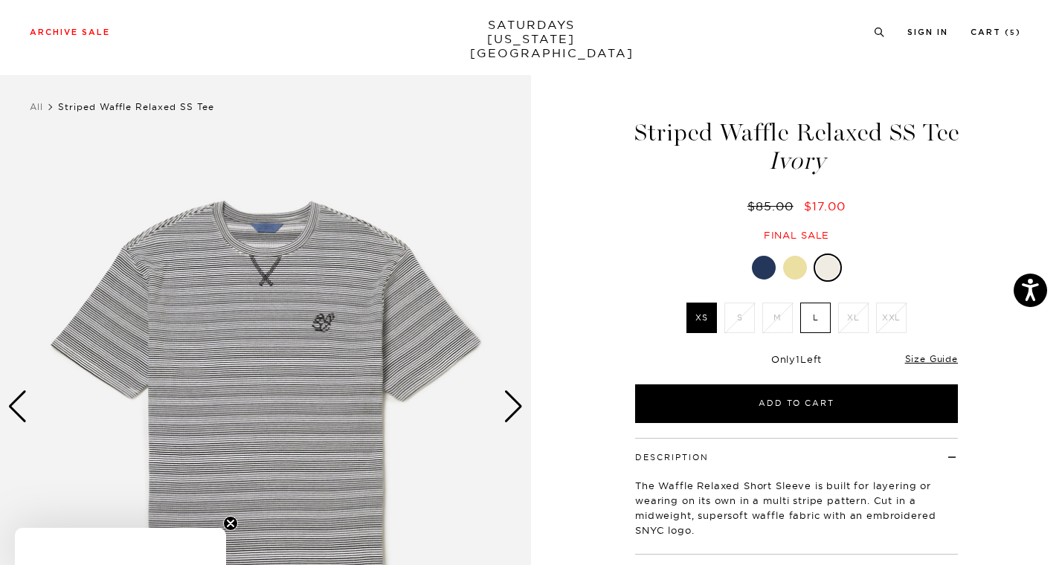
scroll to position [83, 0]
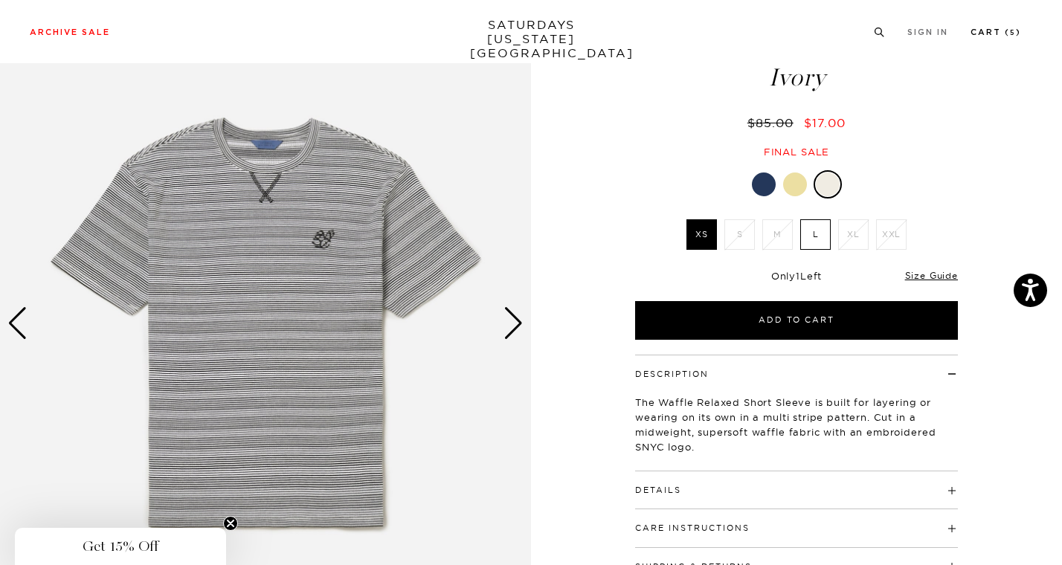
click at [984, 36] on link "Cart ( 5 )" at bounding box center [995, 32] width 51 height 8
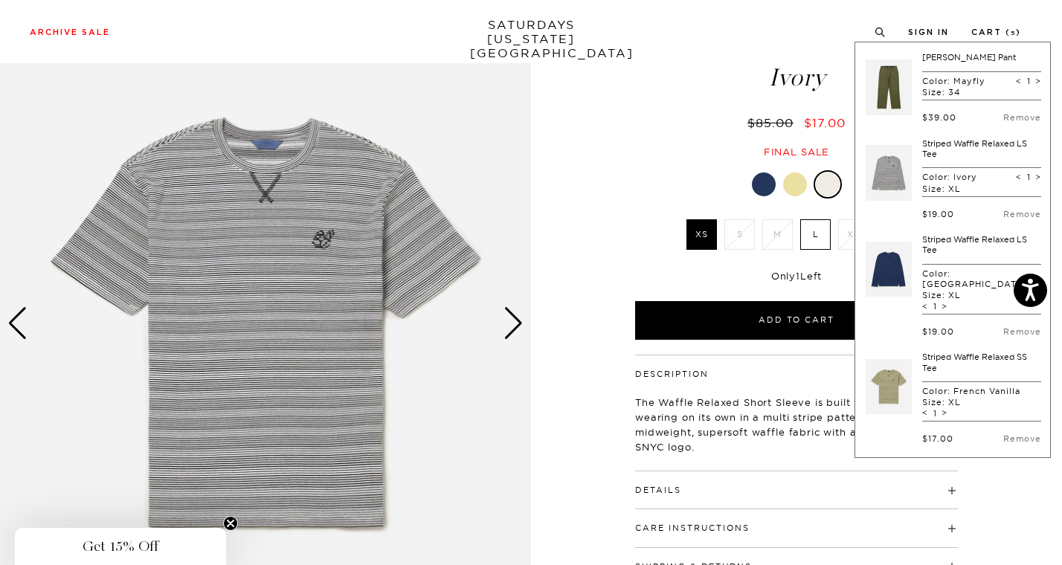
scroll to position [14, 0]
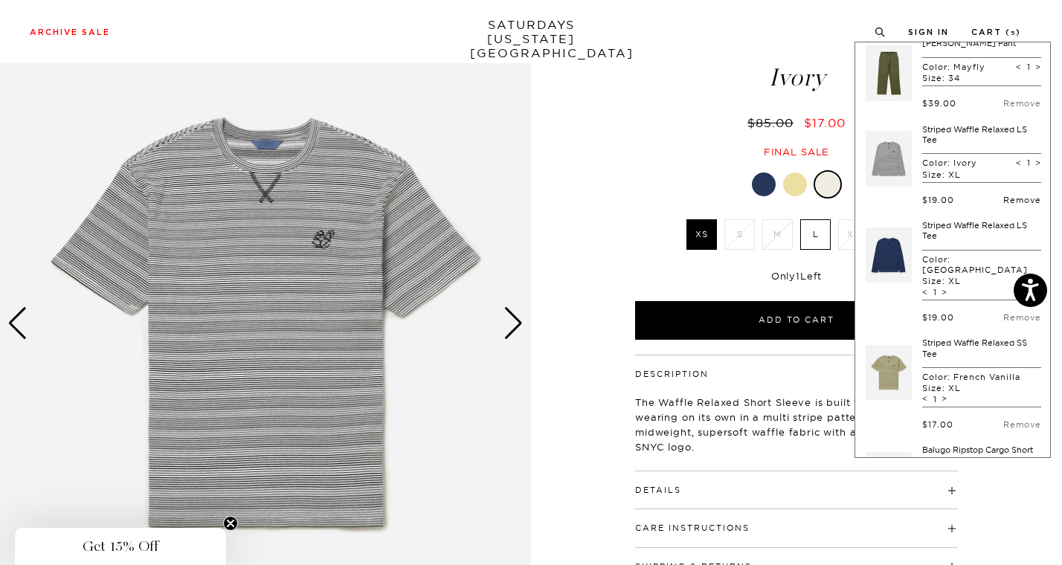
click at [1005, 196] on link "Remove" at bounding box center [1022, 200] width 38 height 10
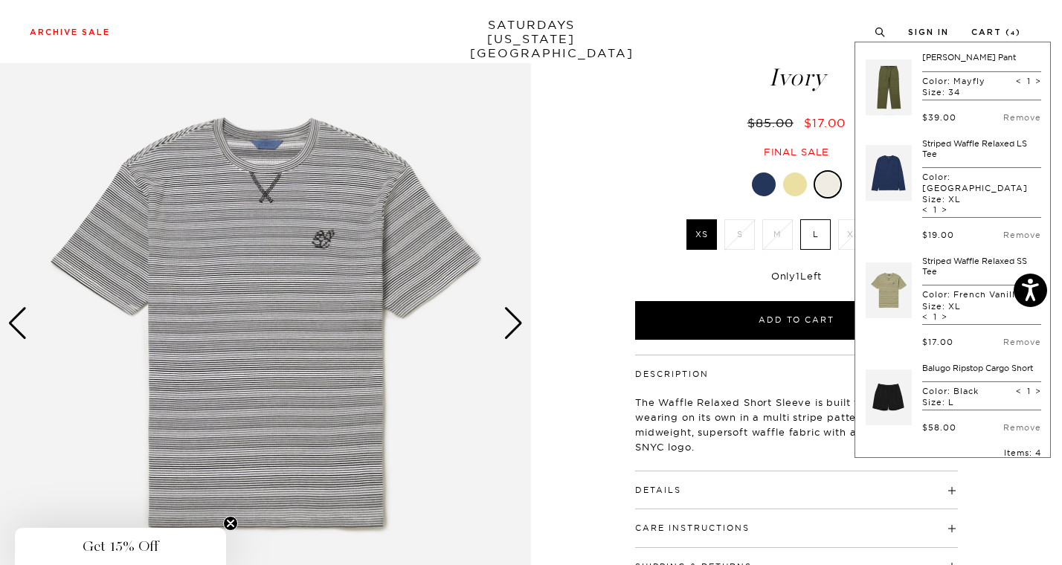
scroll to position [36, 0]
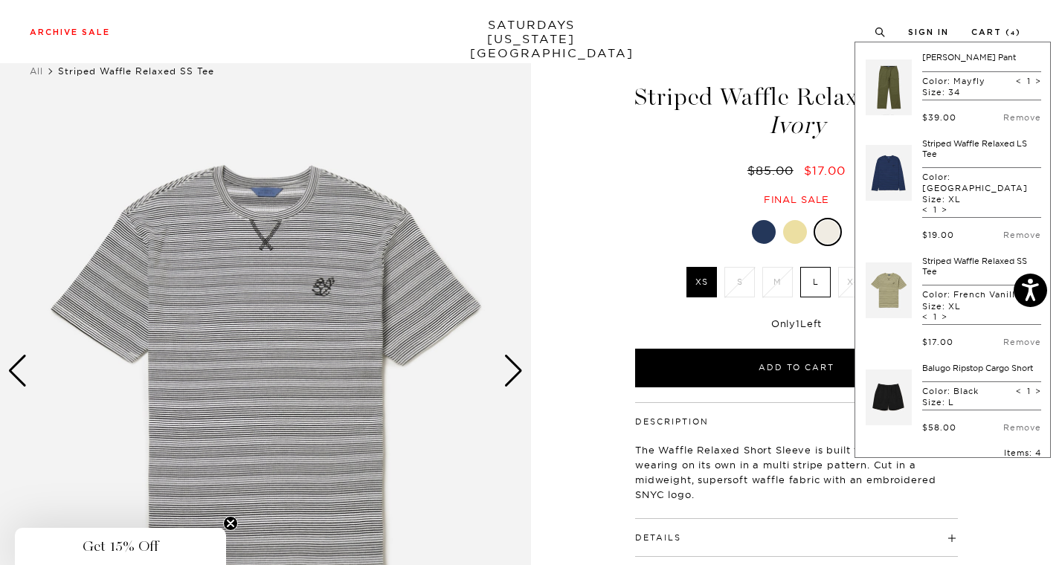
click at [880, 161] on link at bounding box center [888, 173] width 46 height 70
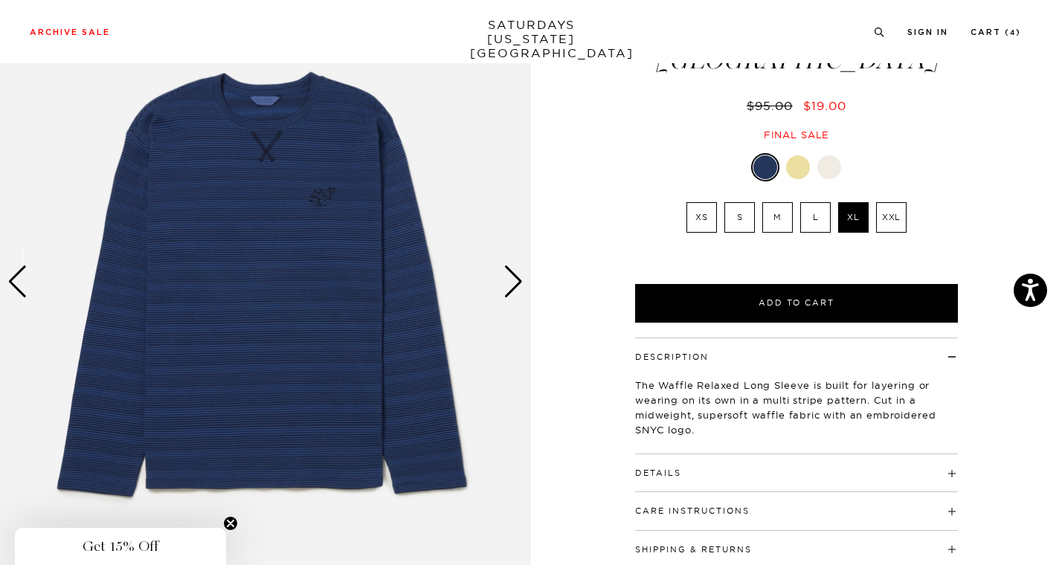
scroll to position [127, 0]
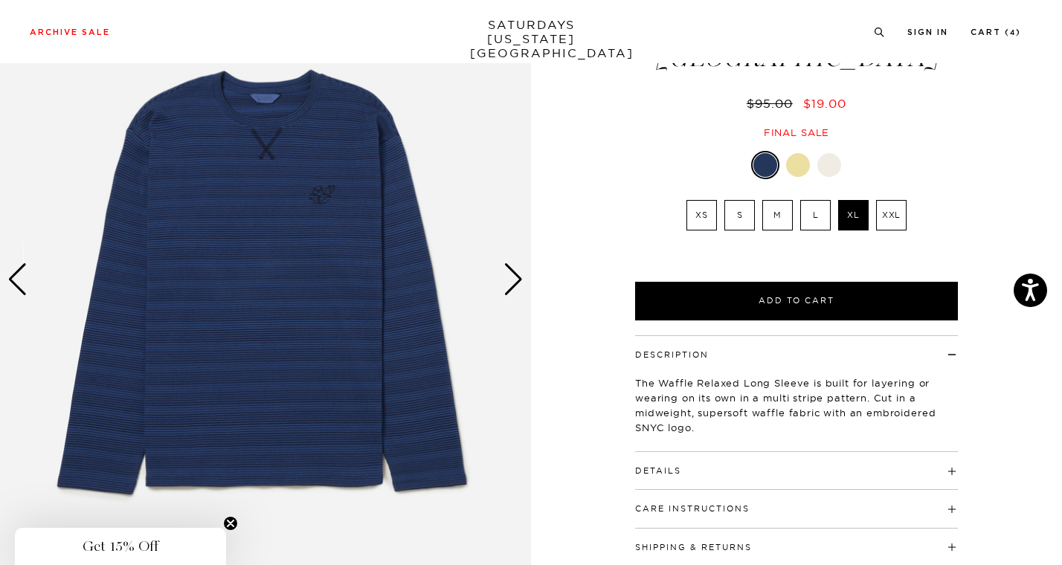
click at [673, 452] on h4 "Details" at bounding box center [796, 464] width 323 height 25
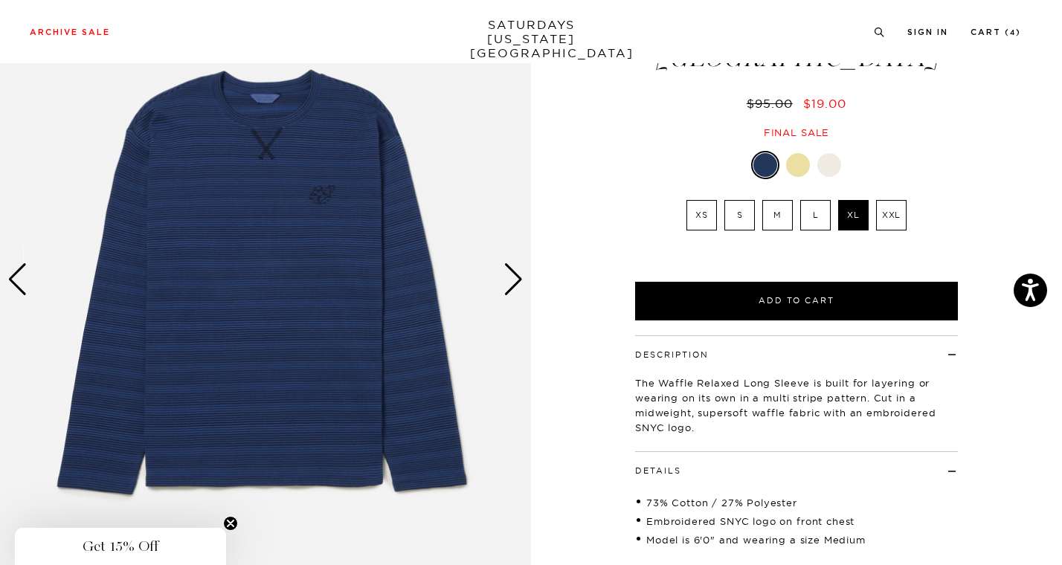
click at [673, 452] on h4 "Details" at bounding box center [796, 464] width 323 height 25
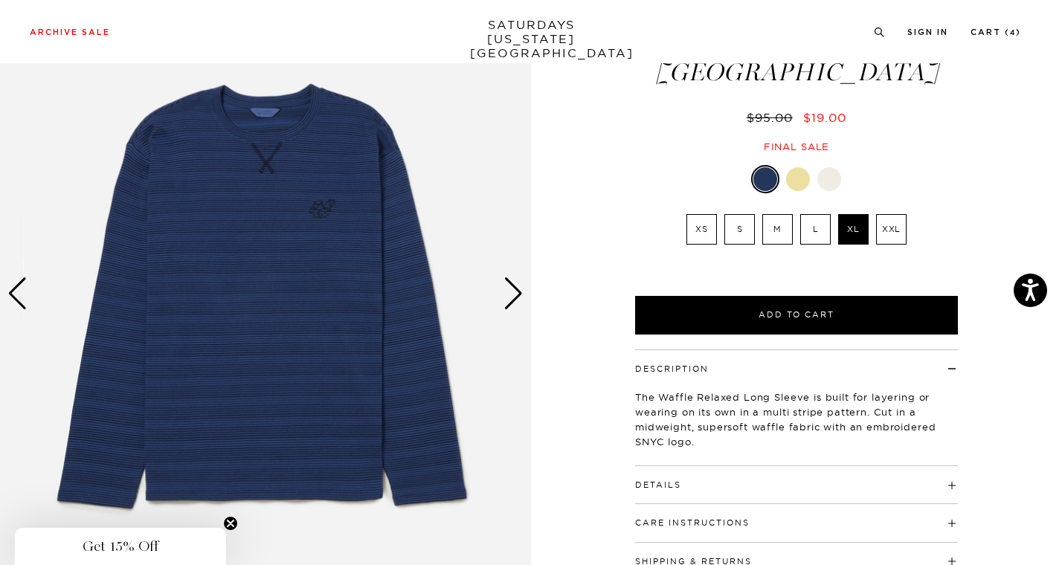
scroll to position [112, 0]
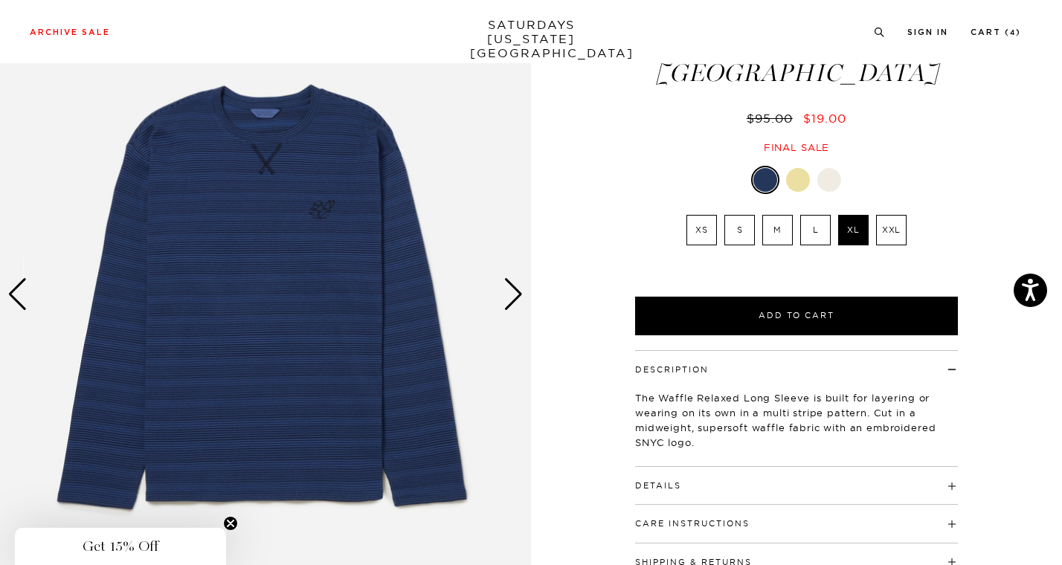
click at [510, 285] on div "Next slide" at bounding box center [513, 294] width 20 height 33
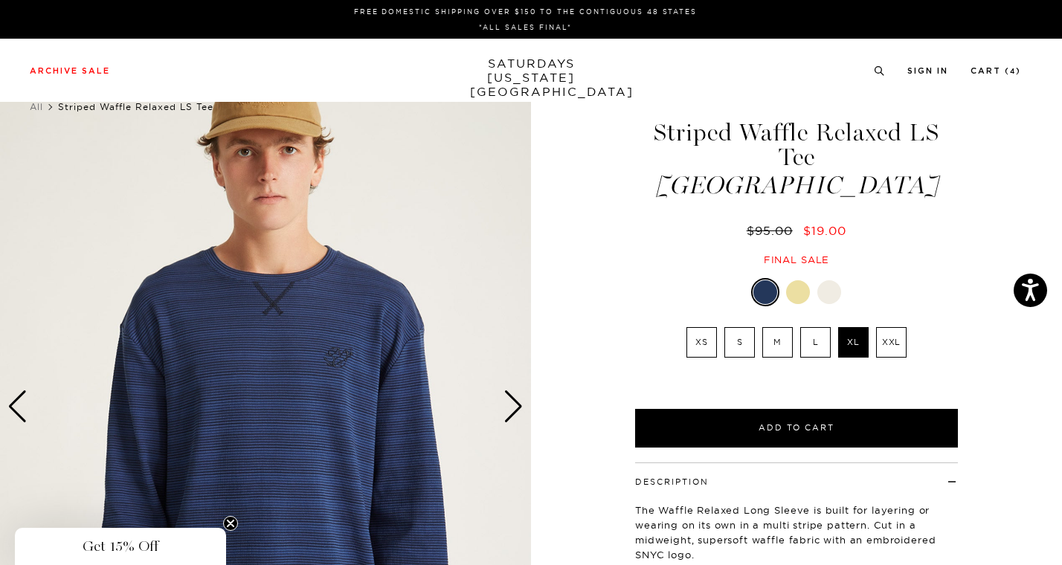
scroll to position [0, 0]
click at [510, 410] on div "Next slide" at bounding box center [513, 406] width 20 height 33
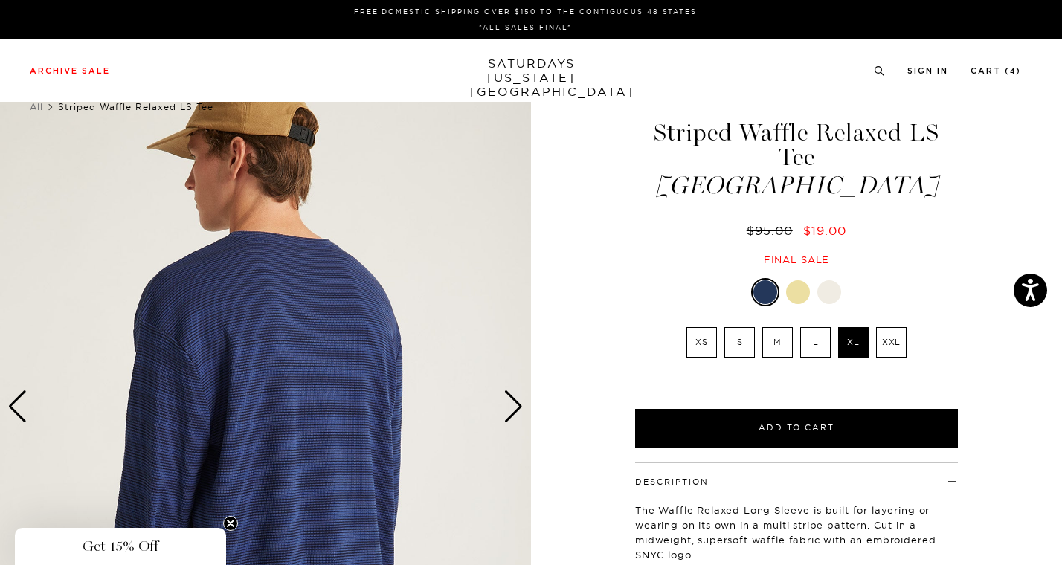
click at [510, 410] on div "Next slide" at bounding box center [513, 406] width 20 height 33
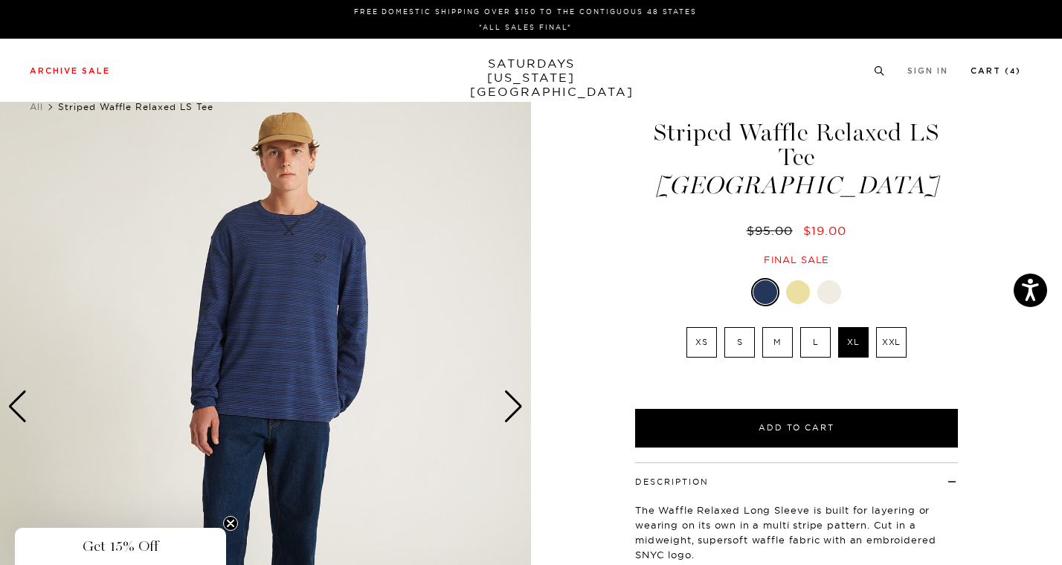
click at [984, 71] on link "Cart ( 4 )" at bounding box center [995, 71] width 51 height 8
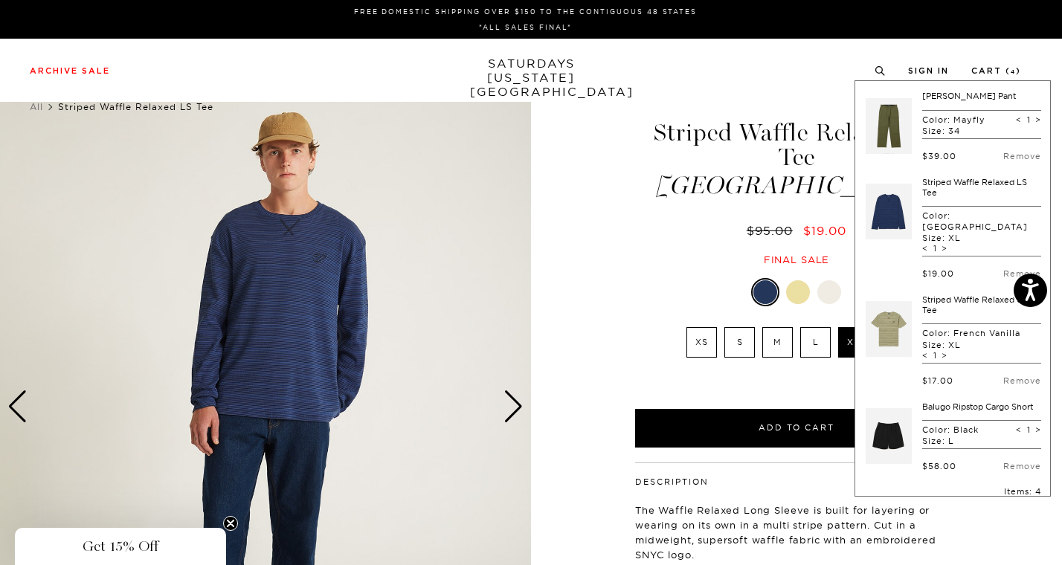
click at [891, 306] on link at bounding box center [888, 329] width 46 height 70
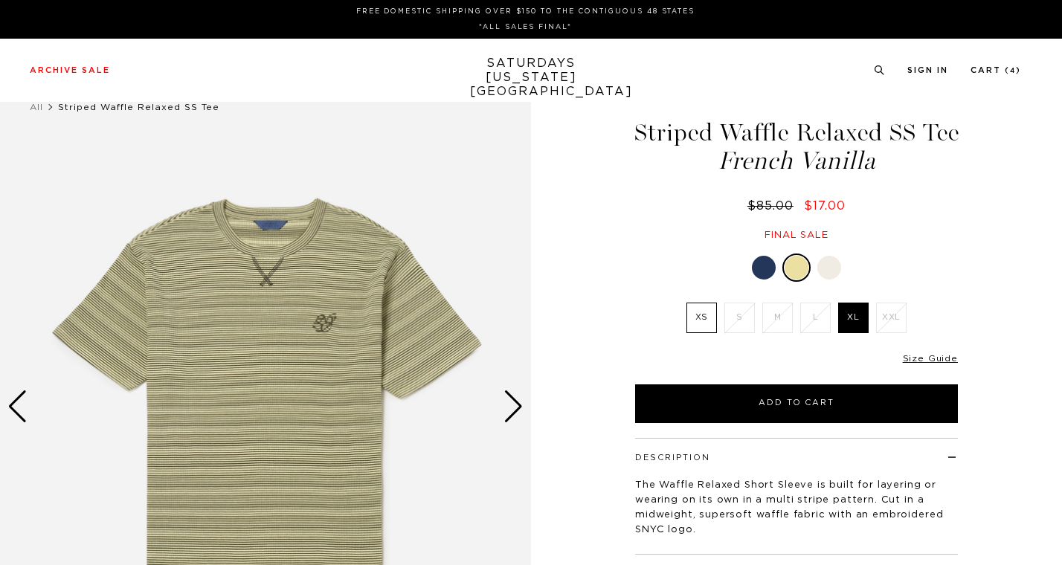
click at [503, 404] on img at bounding box center [265, 407] width 531 height 664
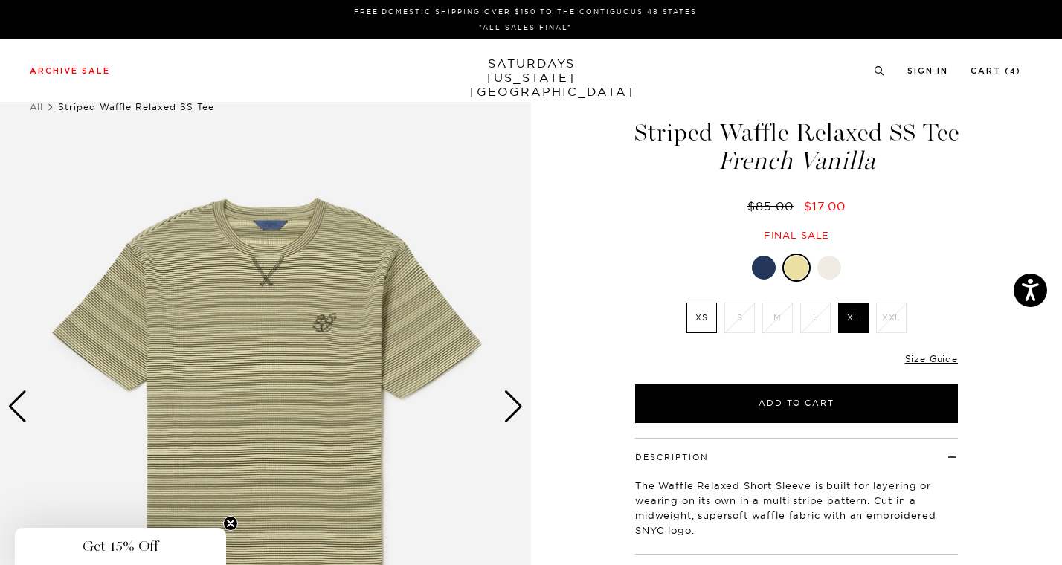
click at [514, 398] on div "Next slide" at bounding box center [513, 406] width 20 height 33
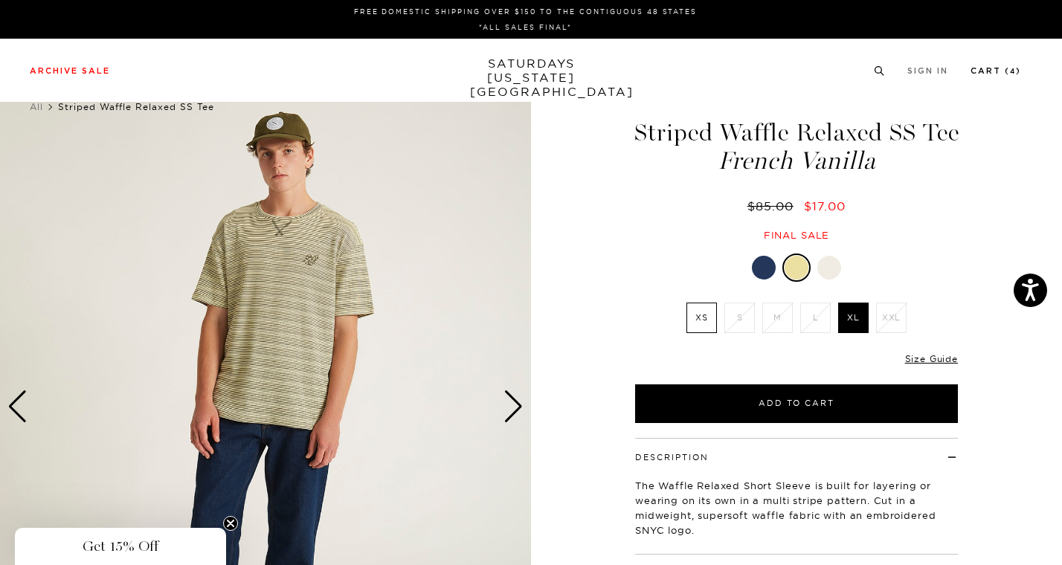
click at [1008, 75] on link "Cart ( 4 )" at bounding box center [995, 71] width 51 height 8
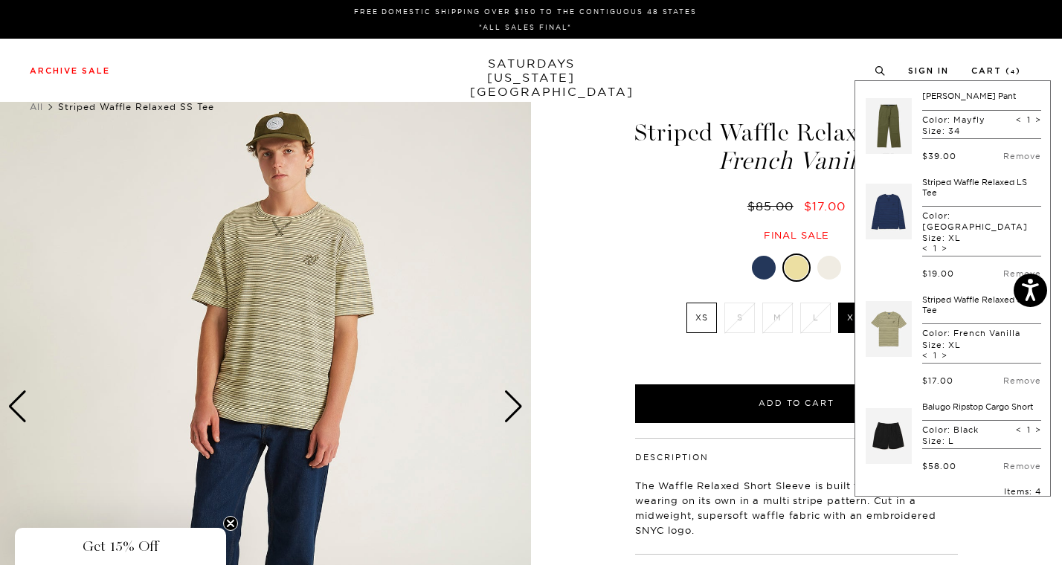
click at [889, 121] on link at bounding box center [888, 126] width 46 height 70
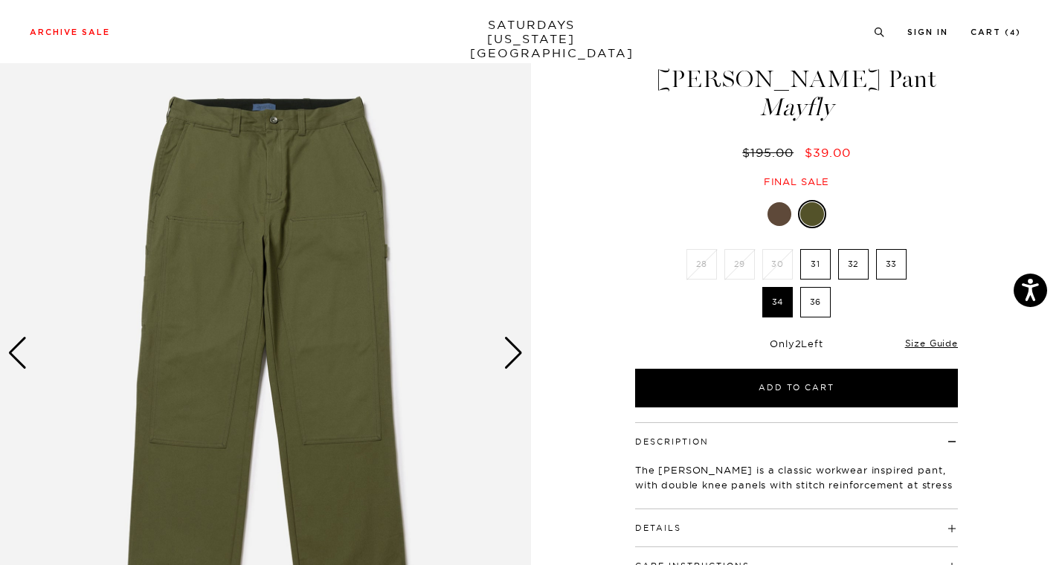
scroll to position [38, 0]
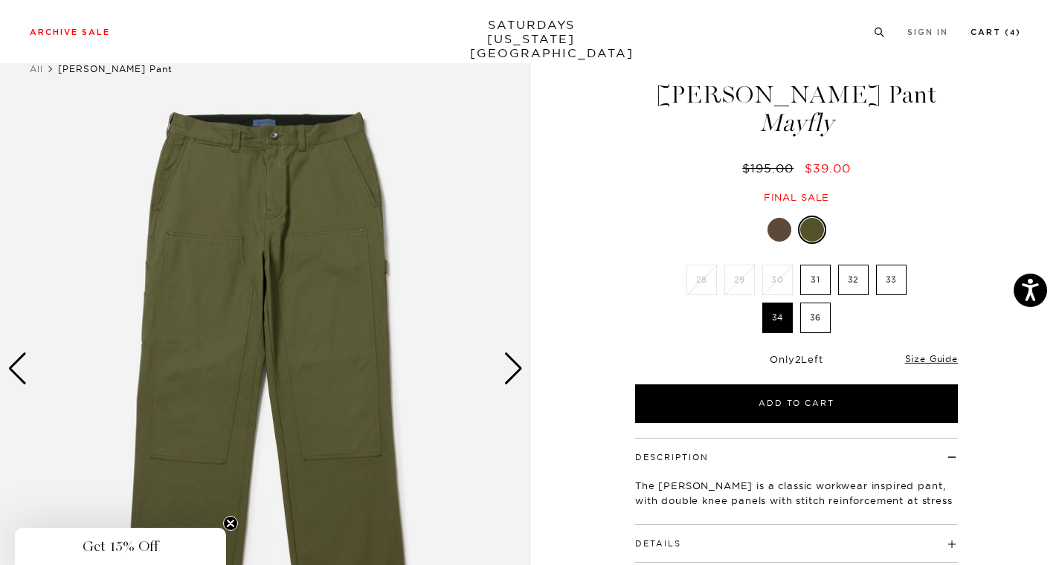
click at [985, 28] on li "Cart ( 4 )" at bounding box center [995, 31] width 51 height 13
click at [983, 30] on link "Cart ( 4 )" at bounding box center [995, 32] width 51 height 8
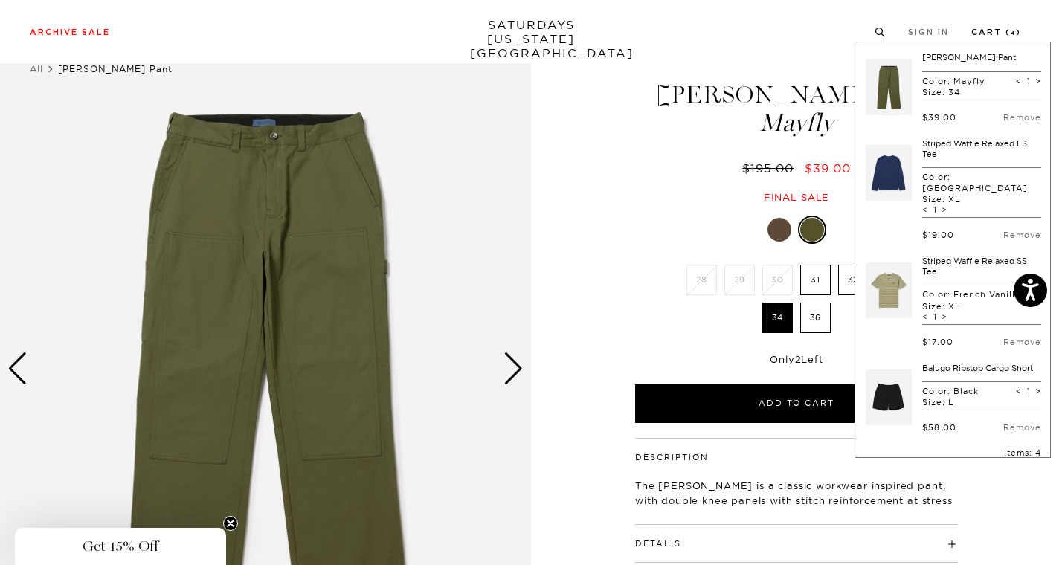
click at [999, 28] on link "Cart ( 4 )" at bounding box center [996, 32] width 50 height 8
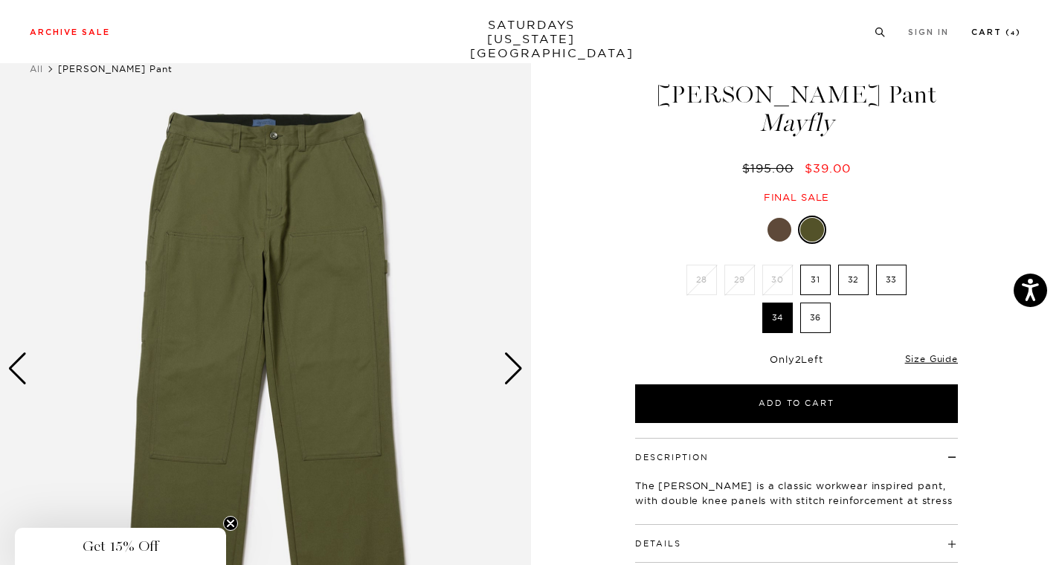
click at [999, 28] on link "Cart ( 4 )" at bounding box center [996, 32] width 50 height 8
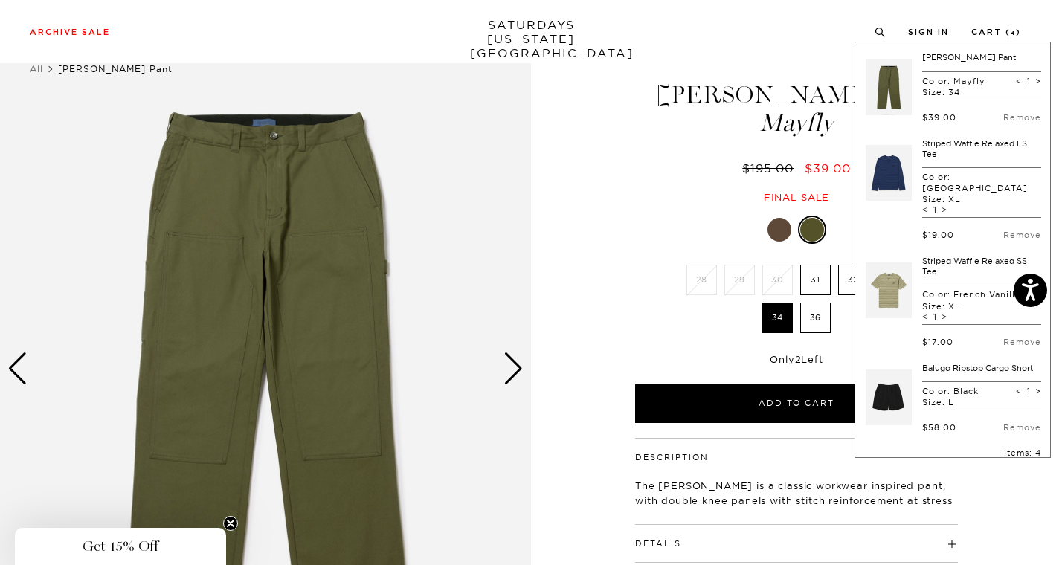
click at [884, 177] on link at bounding box center [888, 173] width 46 height 70
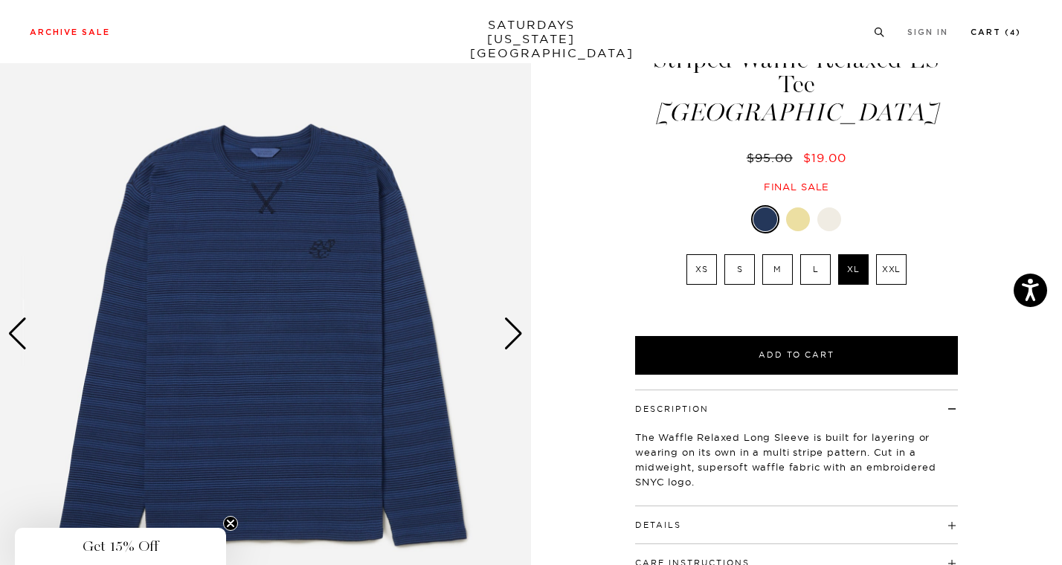
click at [998, 29] on link "Cart ( 4 )" at bounding box center [995, 32] width 51 height 8
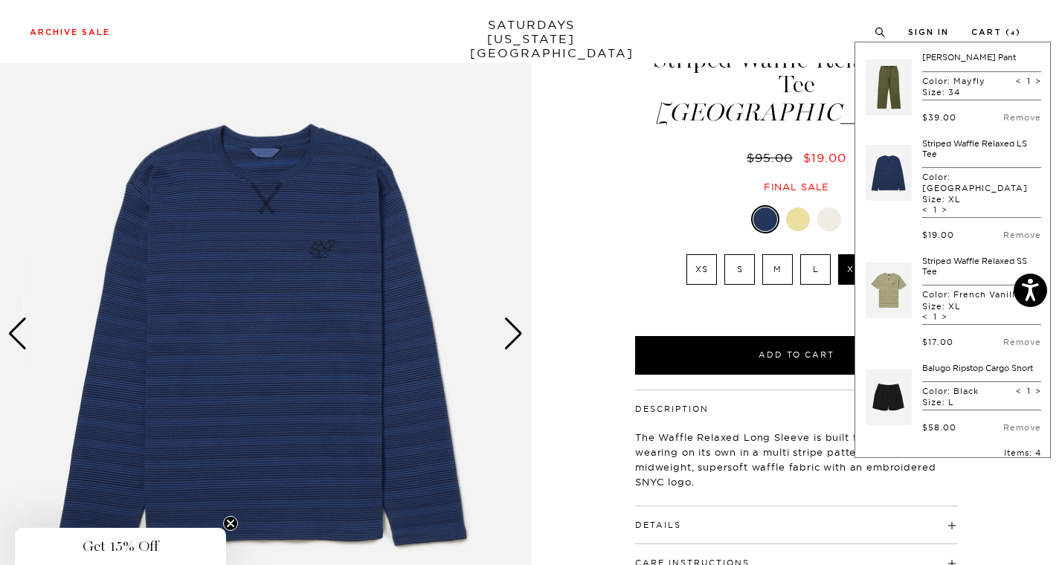
click at [890, 274] on link at bounding box center [888, 291] width 46 height 70
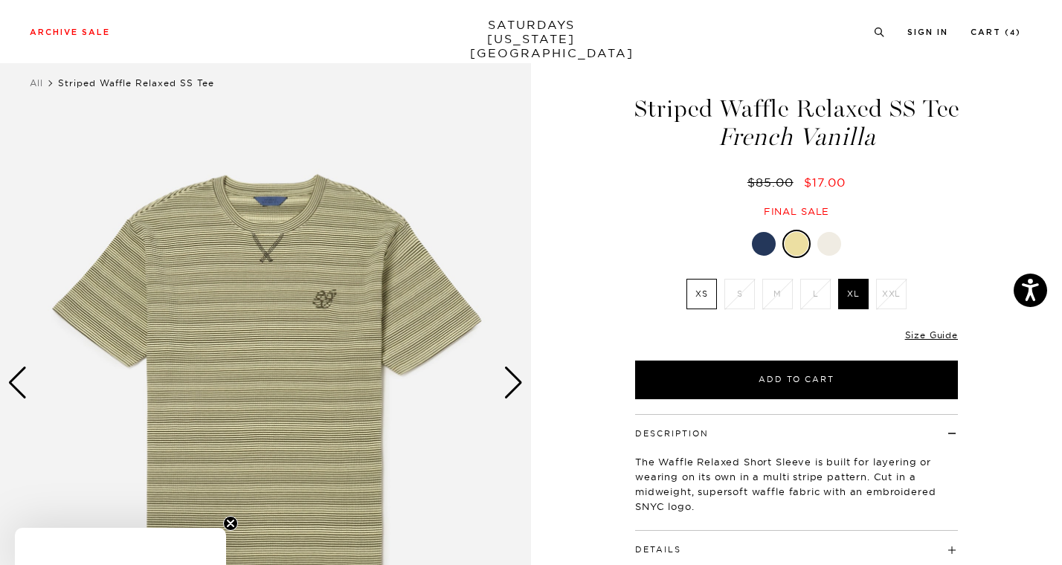
scroll to position [44, 0]
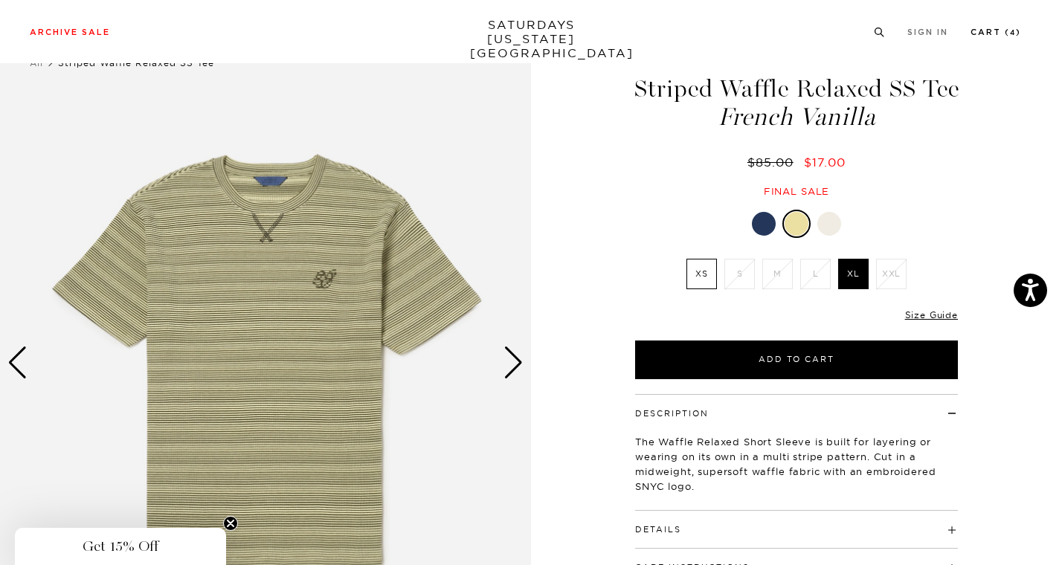
click at [986, 28] on li "Cart ( 4 )" at bounding box center [995, 31] width 51 height 13
click at [1003, 32] on link "Cart ( 4 )" at bounding box center [995, 32] width 51 height 8
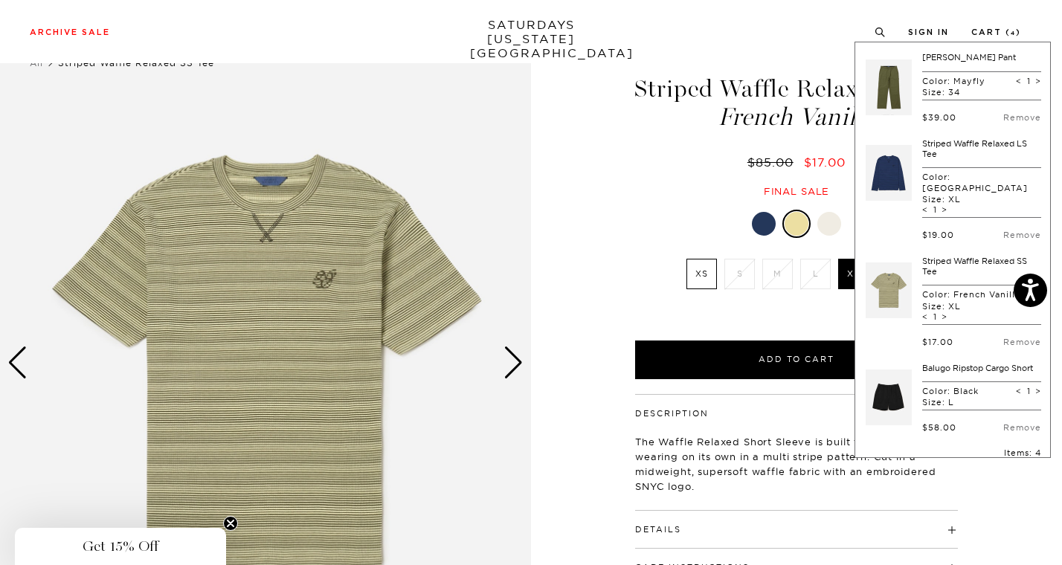
click at [900, 372] on link at bounding box center [888, 398] width 46 height 70
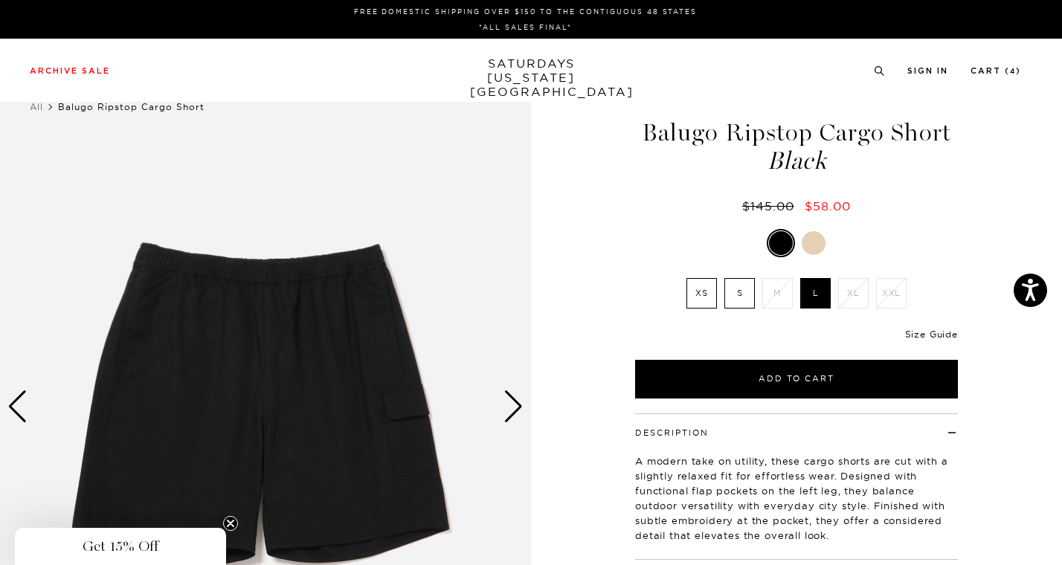
click at [915, 333] on link "Size Guide" at bounding box center [931, 334] width 53 height 11
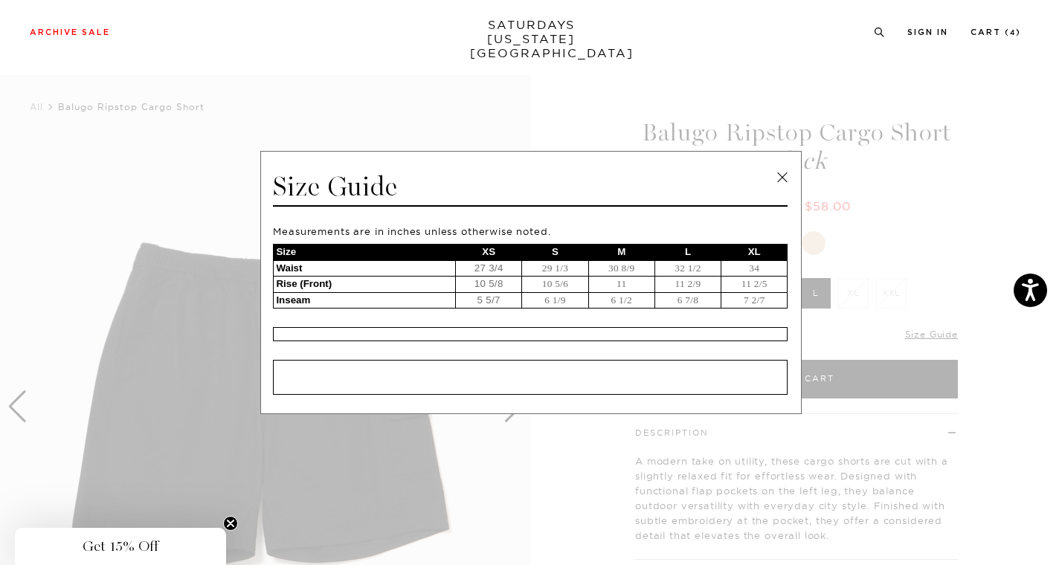
scroll to position [1, 0]
click at [783, 177] on link at bounding box center [782, 178] width 22 height 22
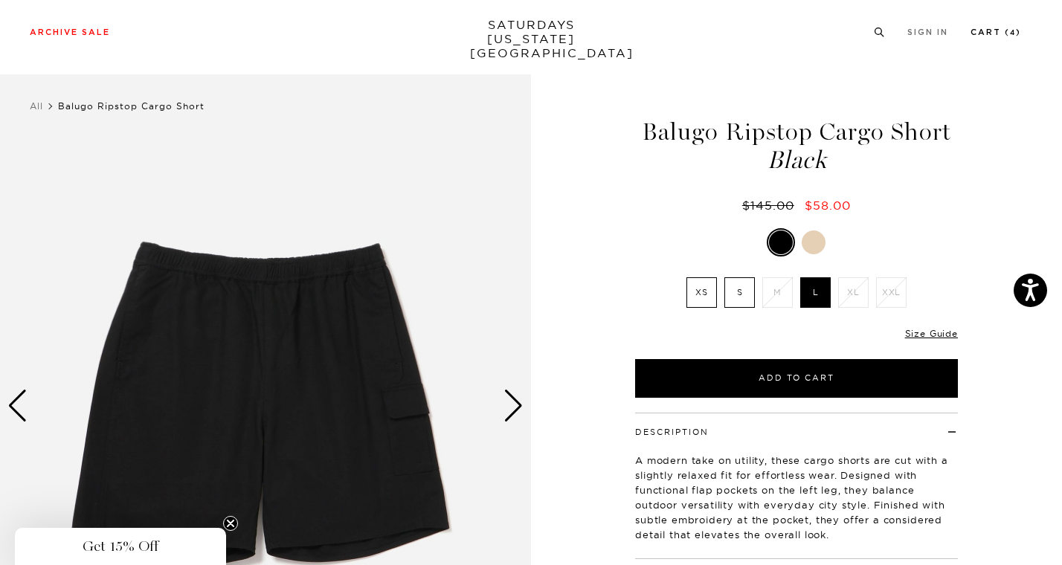
click at [994, 31] on link "Cart ( 4 )" at bounding box center [995, 32] width 51 height 8
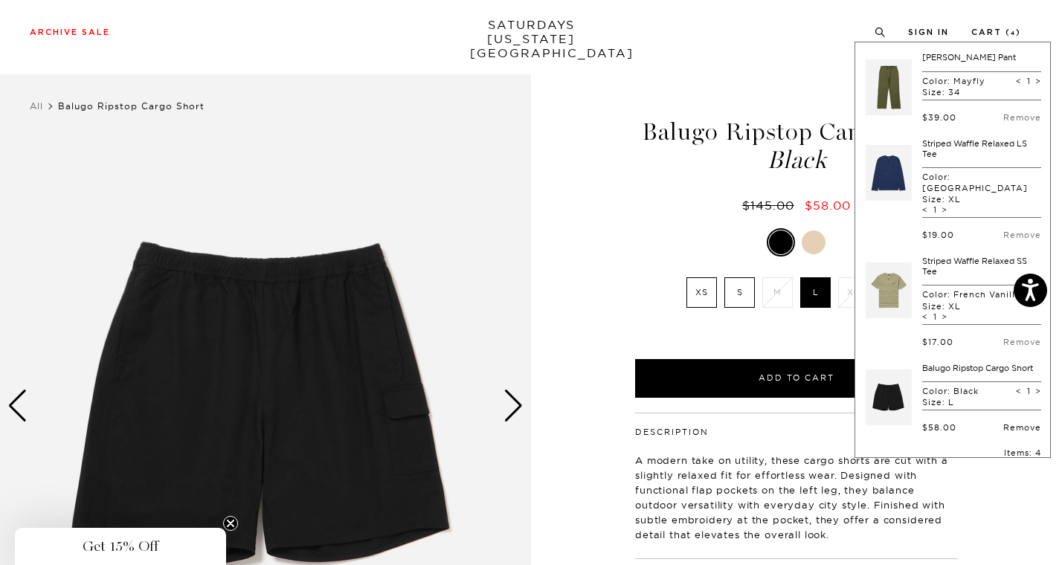
click at [1007, 422] on link "Remove" at bounding box center [1022, 427] width 38 height 10
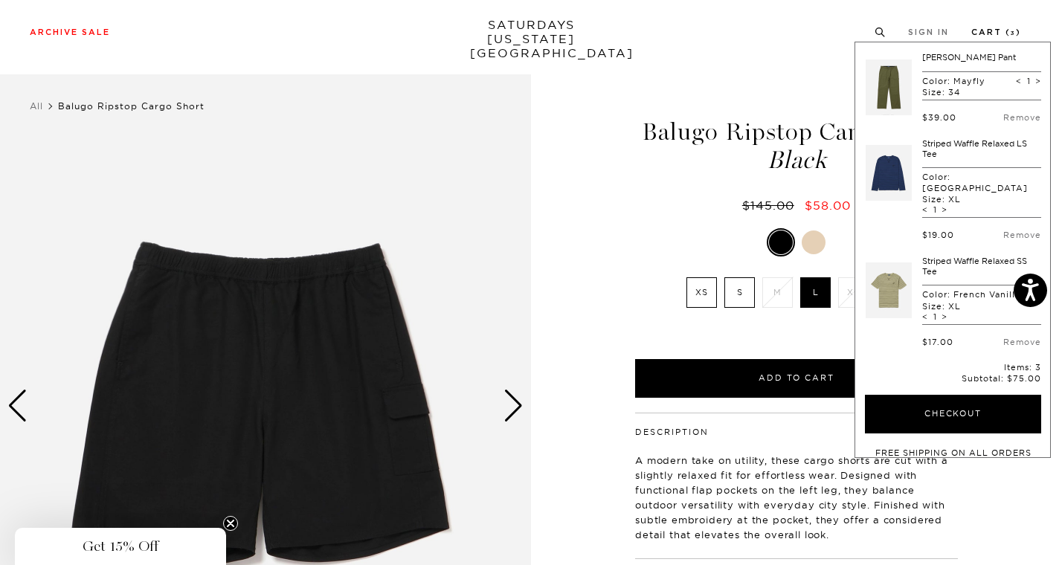
click at [988, 28] on link "Cart ( 3 )" at bounding box center [996, 32] width 50 height 8
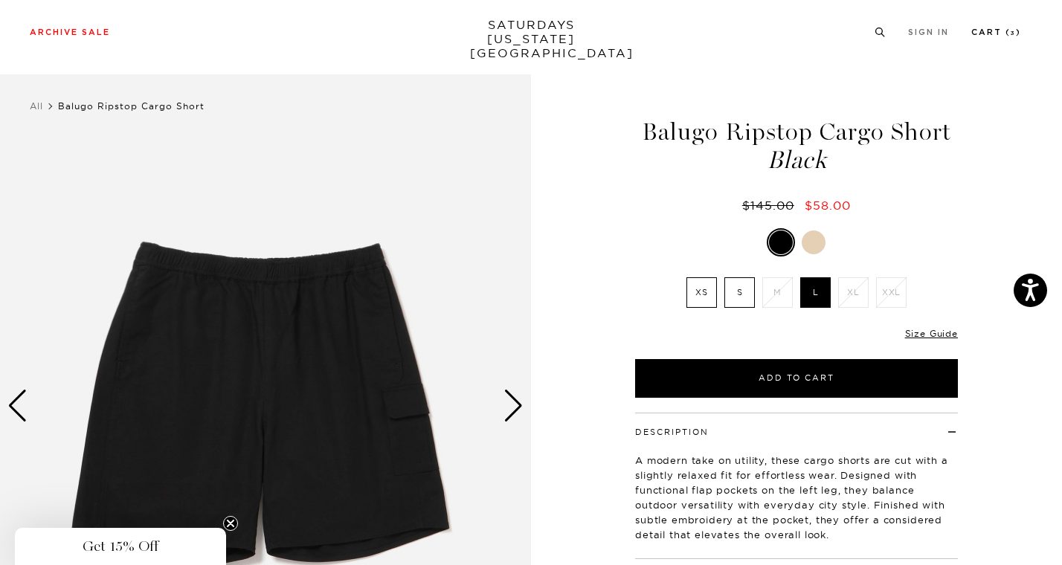
click at [988, 36] on link "Cart ( 3 )" at bounding box center [996, 32] width 50 height 8
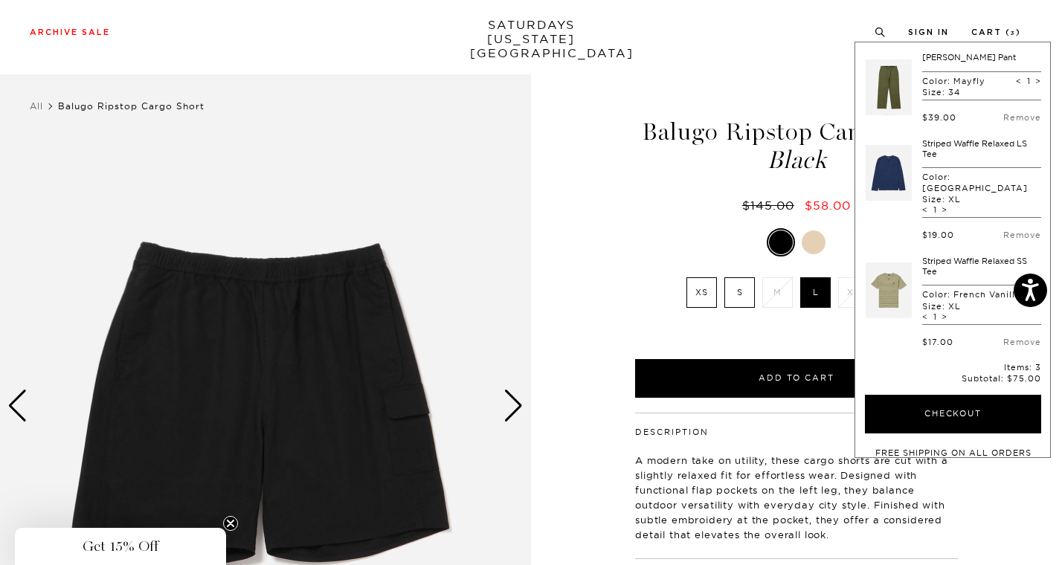
scroll to position [0, 0]
click at [880, 86] on link at bounding box center [888, 87] width 46 height 70
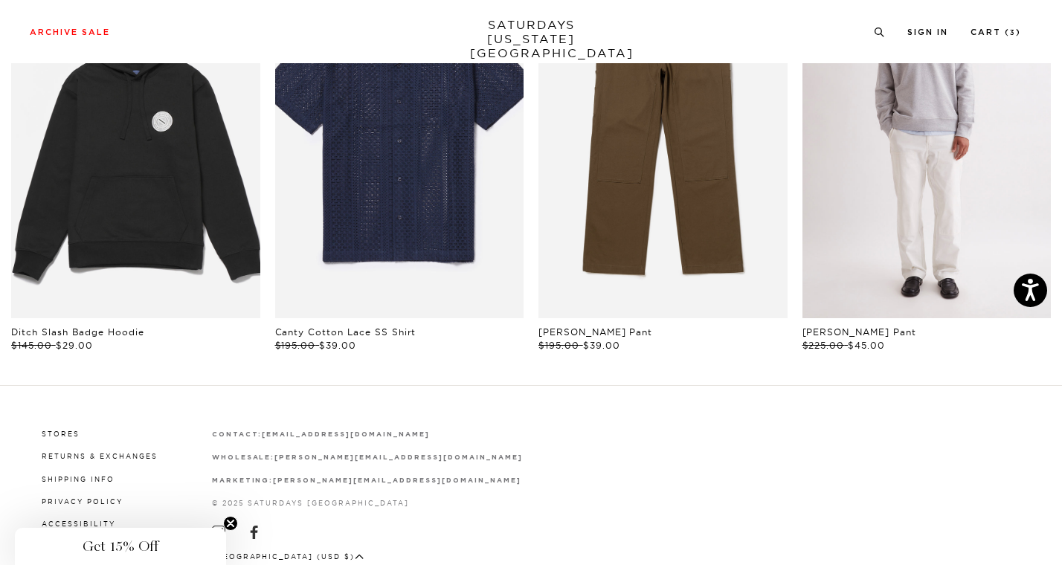
scroll to position [761, 0]
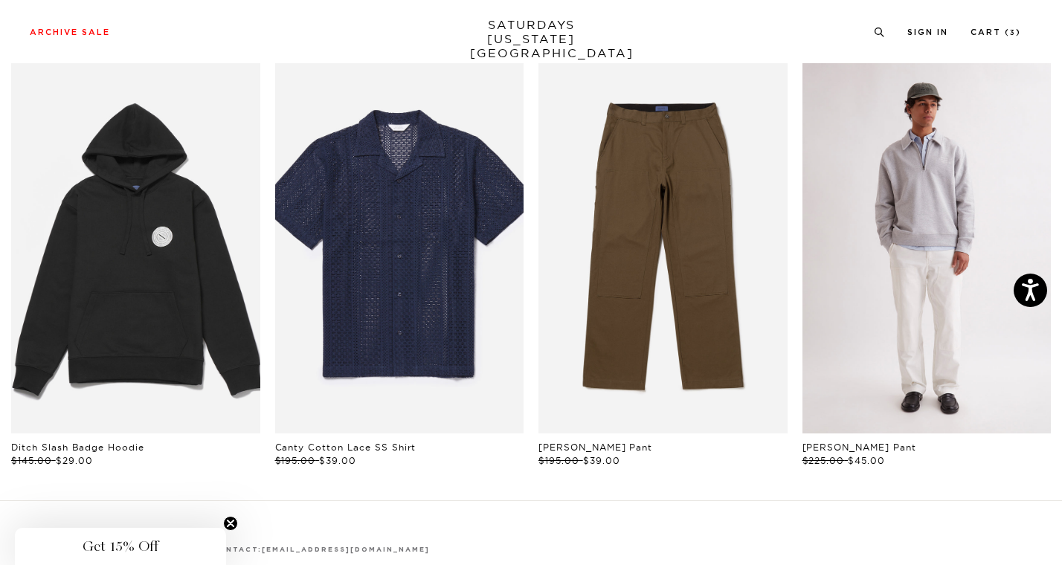
click at [926, 212] on link "files/M00018TR01-IVORY_04.jpg" at bounding box center [926, 246] width 249 height 373
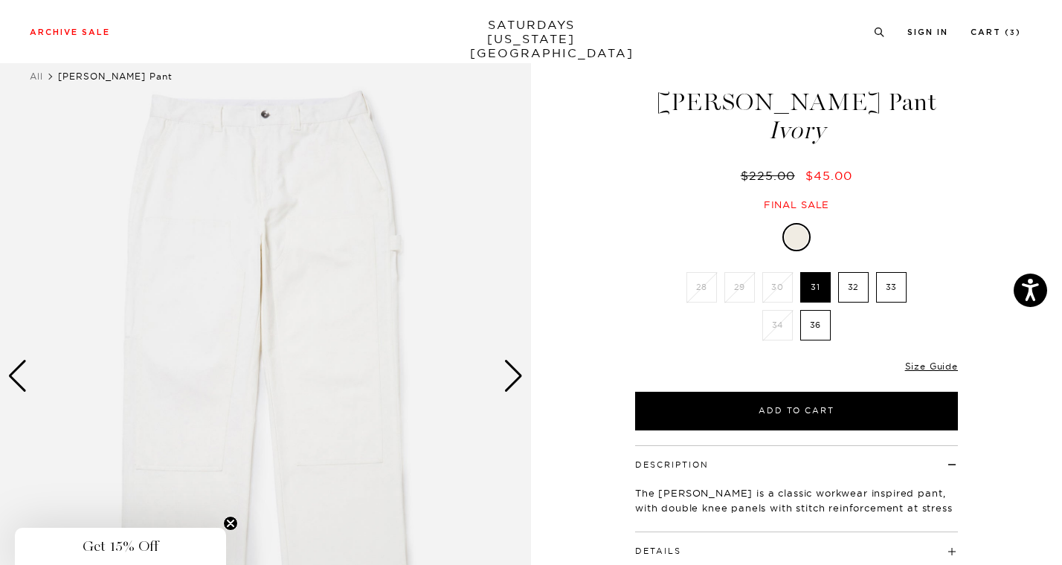
scroll to position [53, 0]
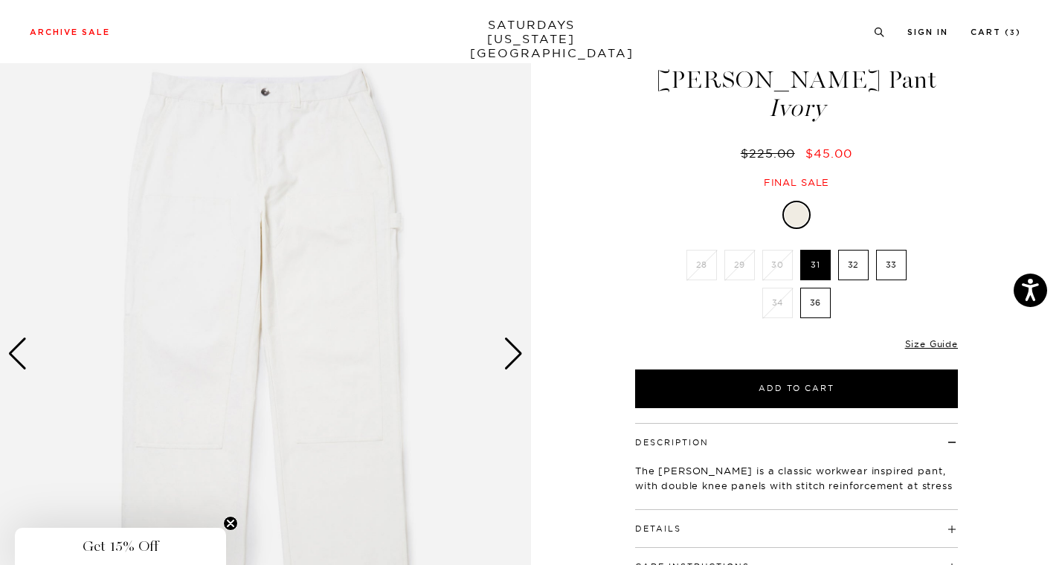
click at [514, 341] on div "Next slide" at bounding box center [513, 354] width 20 height 33
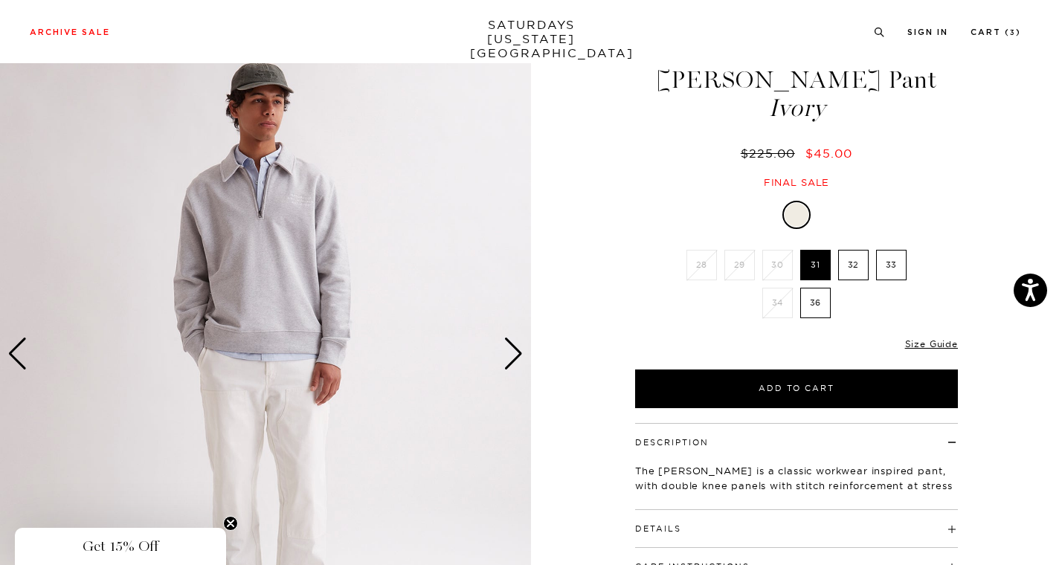
click at [514, 341] on div "Next slide" at bounding box center [513, 354] width 20 height 33
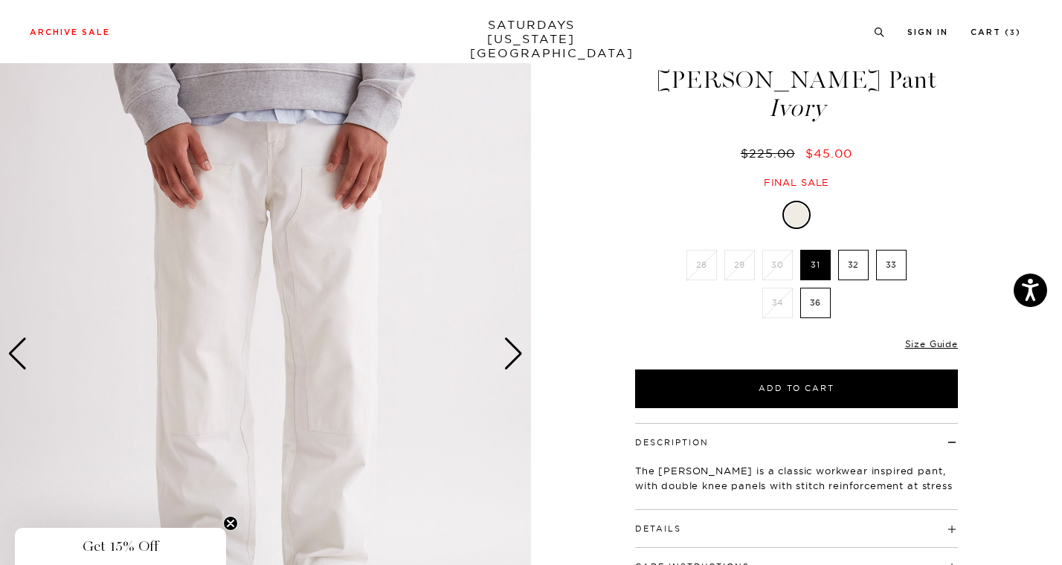
click at [514, 341] on div "Next slide" at bounding box center [513, 354] width 20 height 33
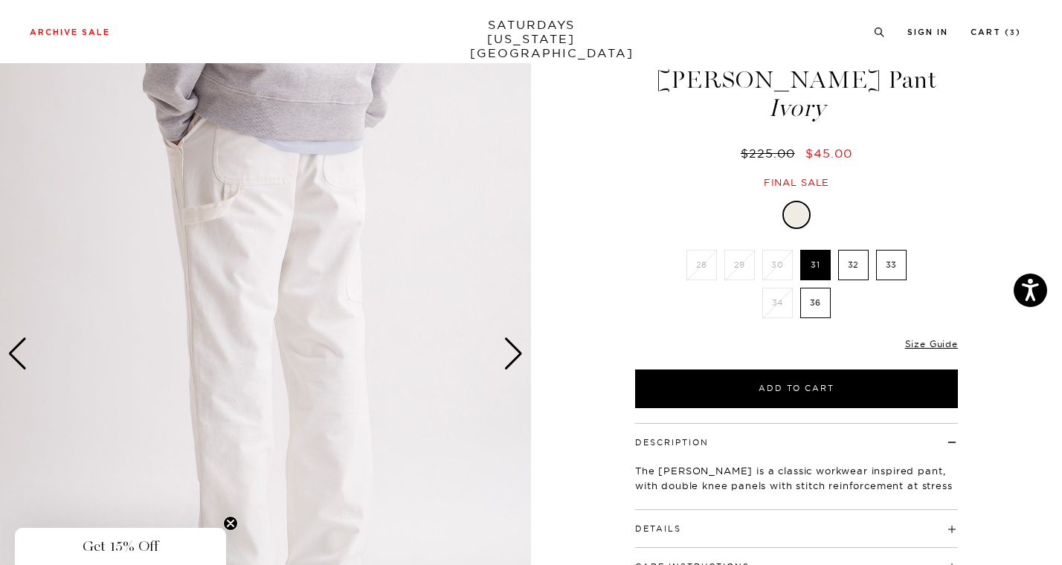
click at [514, 341] on div "Next slide" at bounding box center [513, 354] width 20 height 33
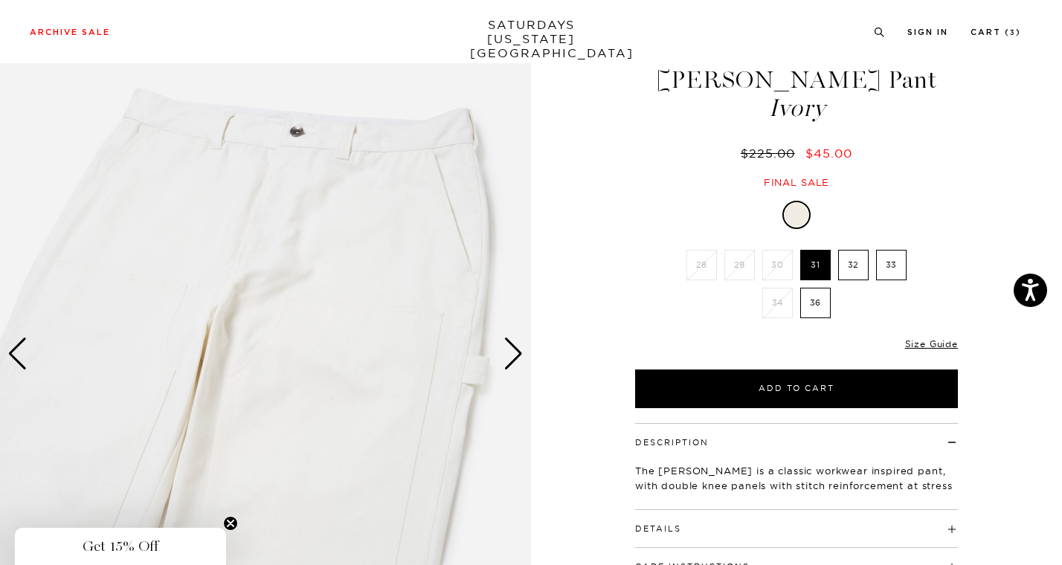
click at [514, 341] on div "Next slide" at bounding box center [513, 354] width 20 height 33
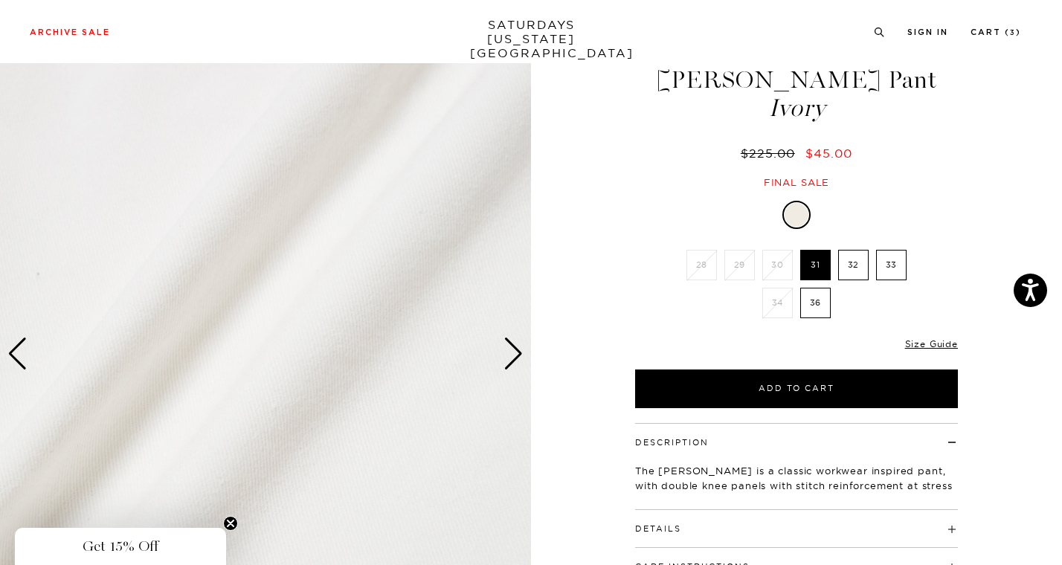
click at [514, 341] on div "Next slide" at bounding box center [513, 354] width 20 height 33
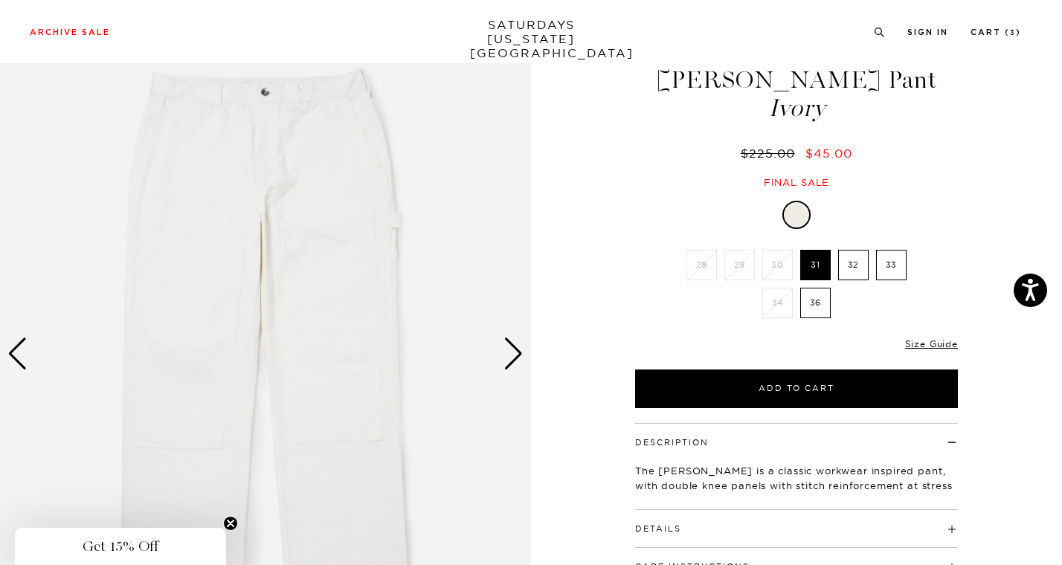
click at [514, 341] on div "Next slide" at bounding box center [513, 354] width 20 height 33
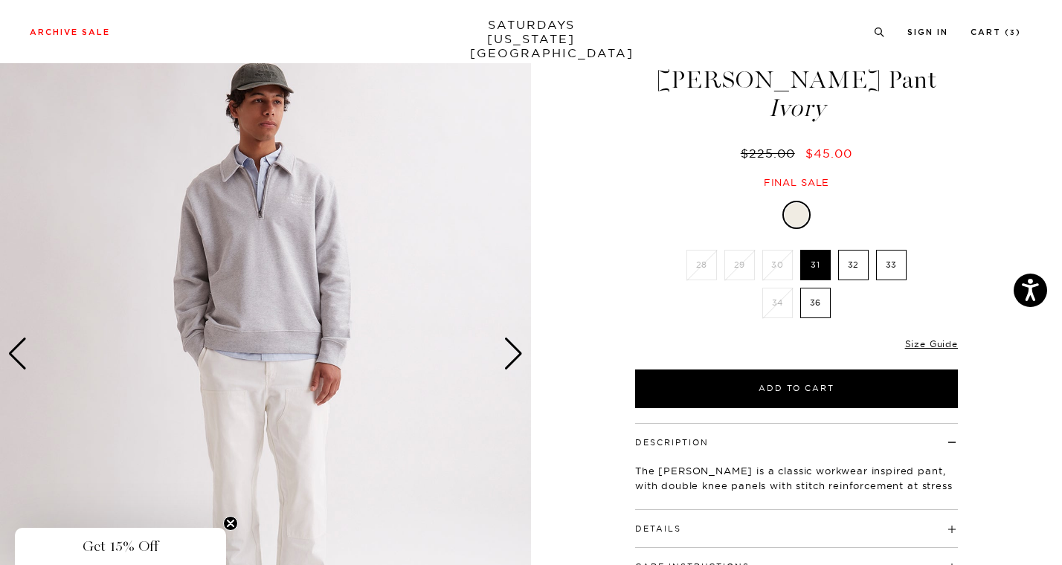
click at [514, 341] on div "Next slide" at bounding box center [513, 354] width 20 height 33
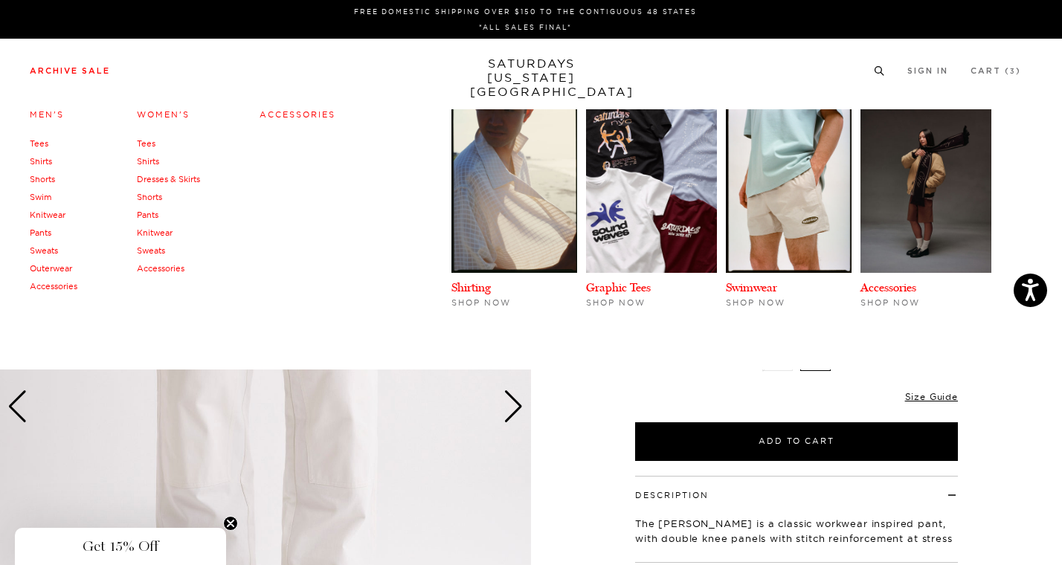
scroll to position [0, 1]
click at [43, 232] on link "Pants" at bounding box center [41, 232] width 22 height 10
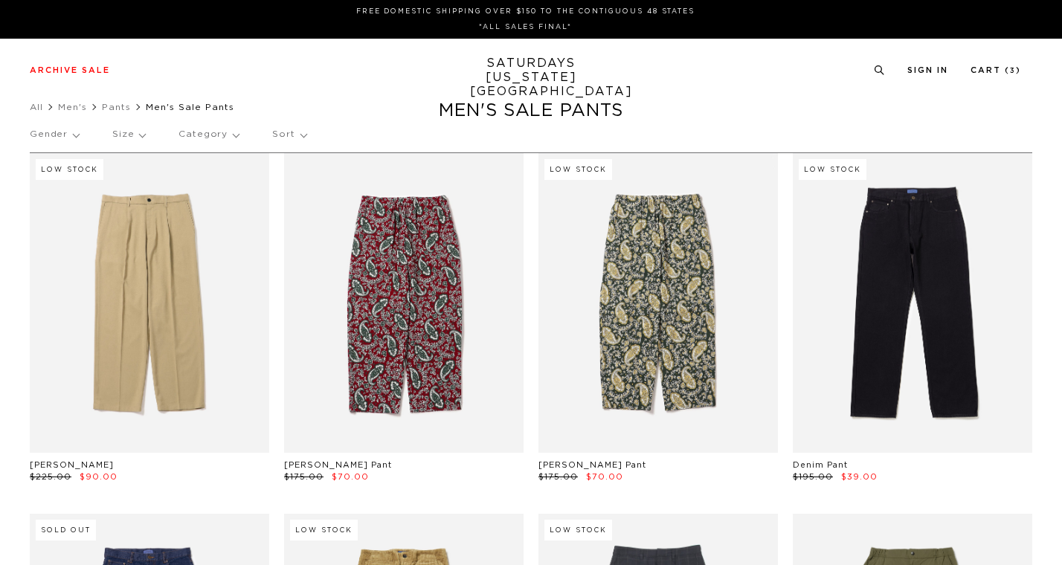
click at [131, 133] on p "Size" at bounding box center [128, 134] width 33 height 34
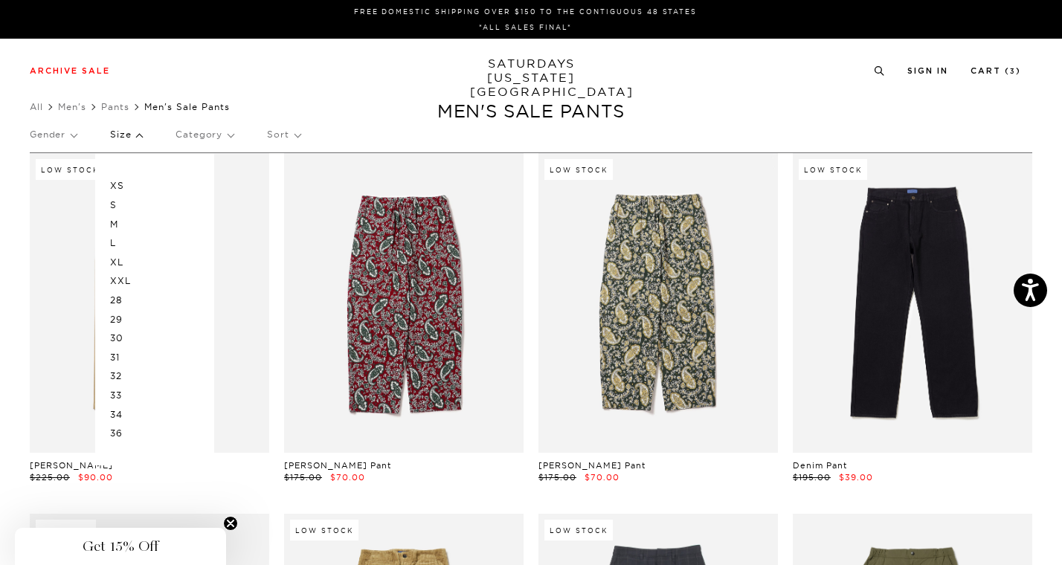
click at [114, 409] on p "34" at bounding box center [154, 414] width 89 height 19
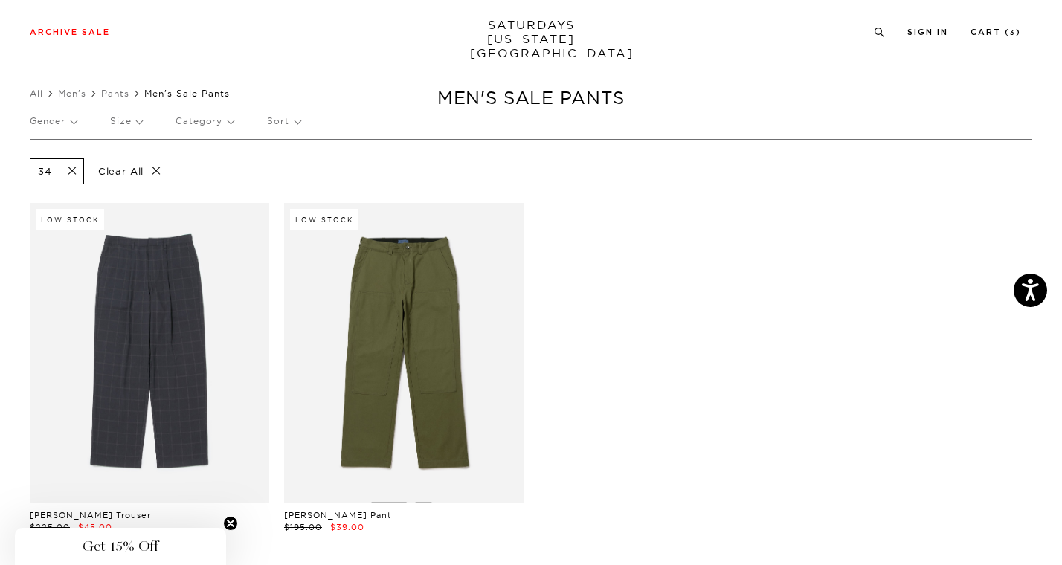
scroll to position [13, 0]
click at [129, 125] on p "Size" at bounding box center [126, 122] width 32 height 34
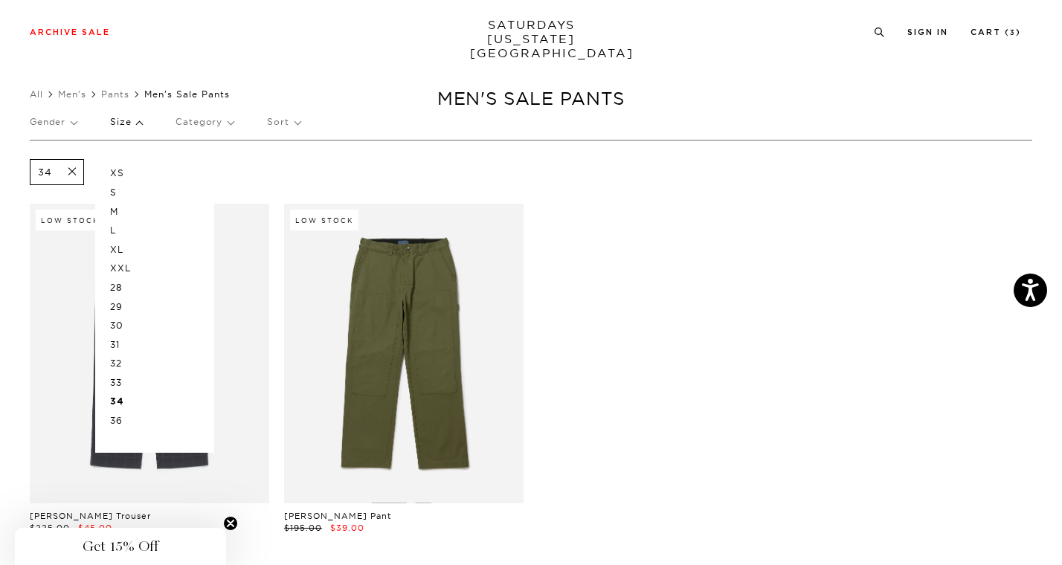
click at [121, 415] on p "36" at bounding box center [154, 420] width 89 height 19
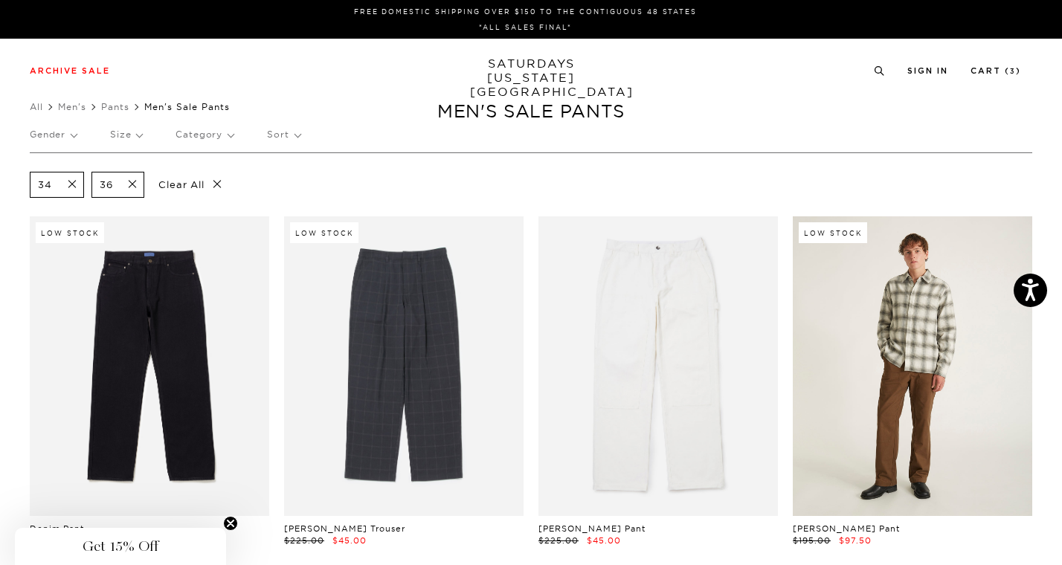
scroll to position [0, 2]
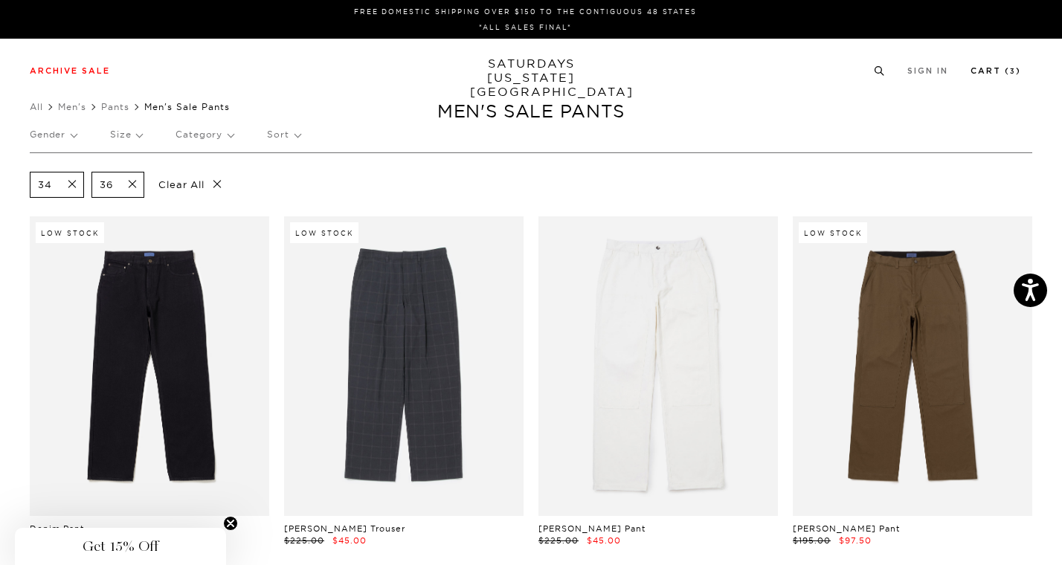
click at [981, 65] on li "Cart ( 3 )" at bounding box center [995, 69] width 51 height 13
click at [989, 70] on link "Cart ( 3 )" at bounding box center [995, 71] width 51 height 8
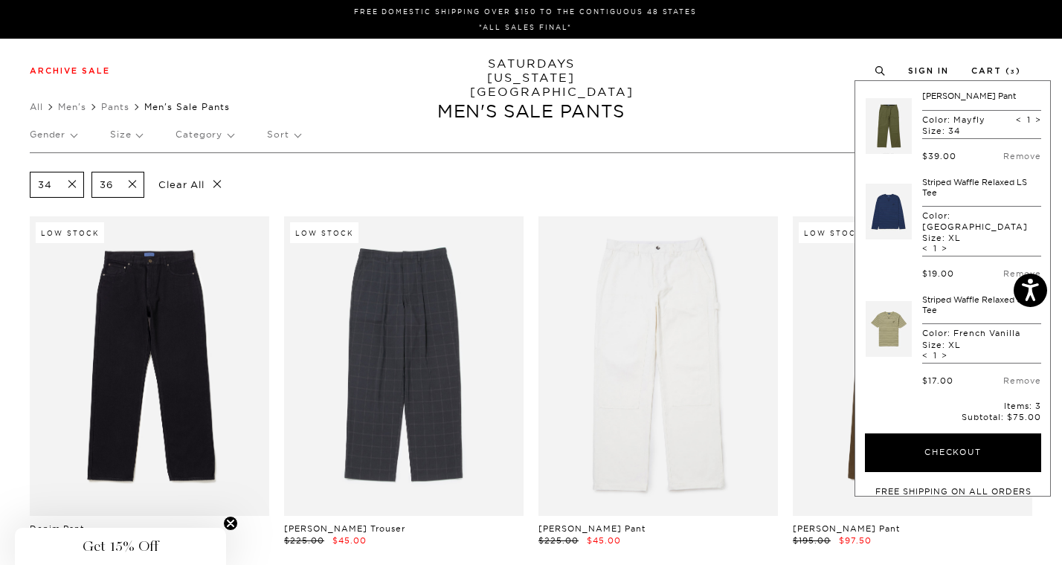
click at [887, 122] on link at bounding box center [888, 126] width 46 height 70
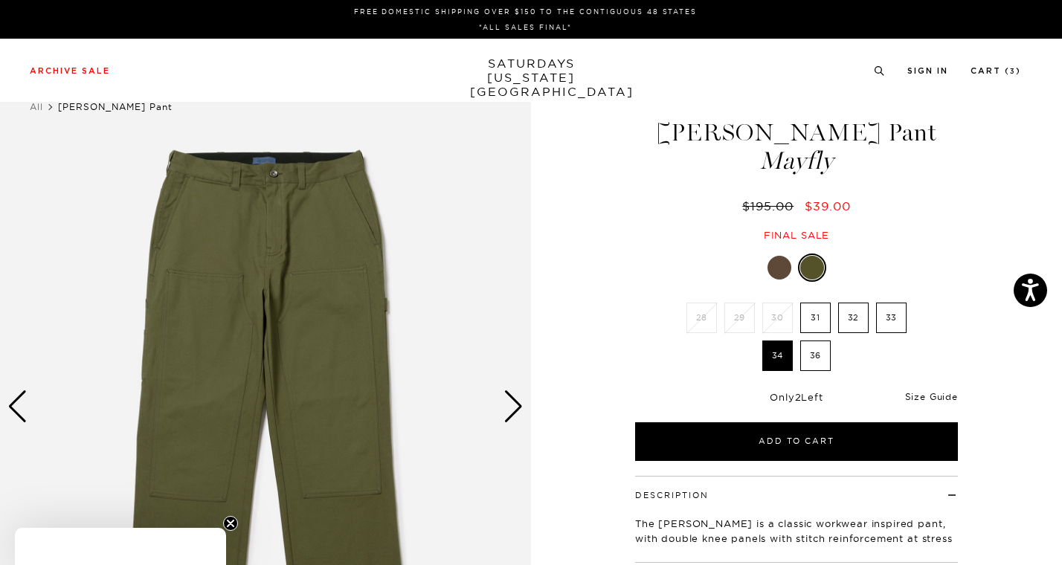
click at [952, 393] on link "Size Guide" at bounding box center [931, 396] width 53 height 11
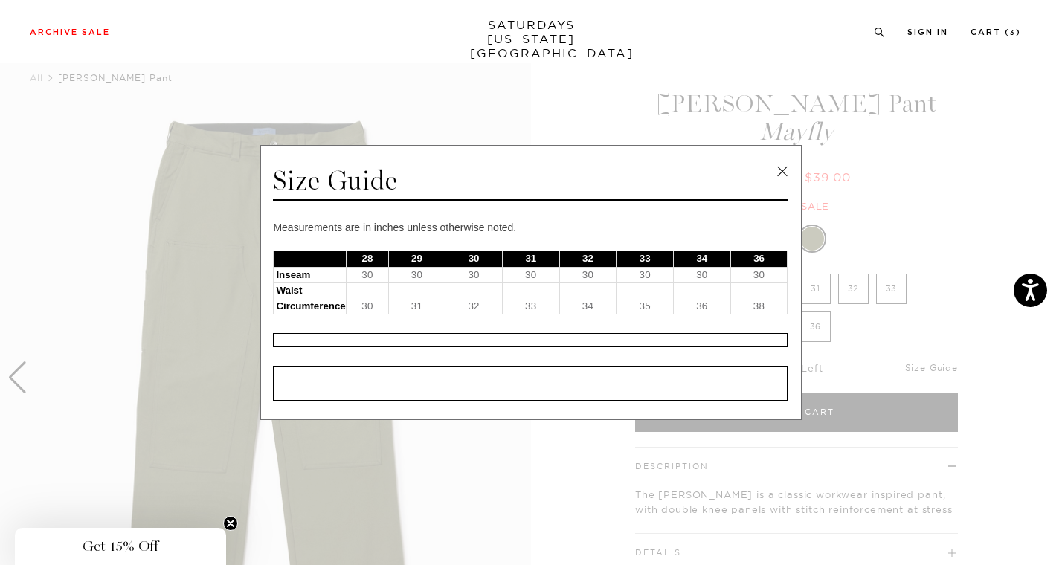
scroll to position [28, 0]
click at [784, 164] on link at bounding box center [782, 172] width 22 height 22
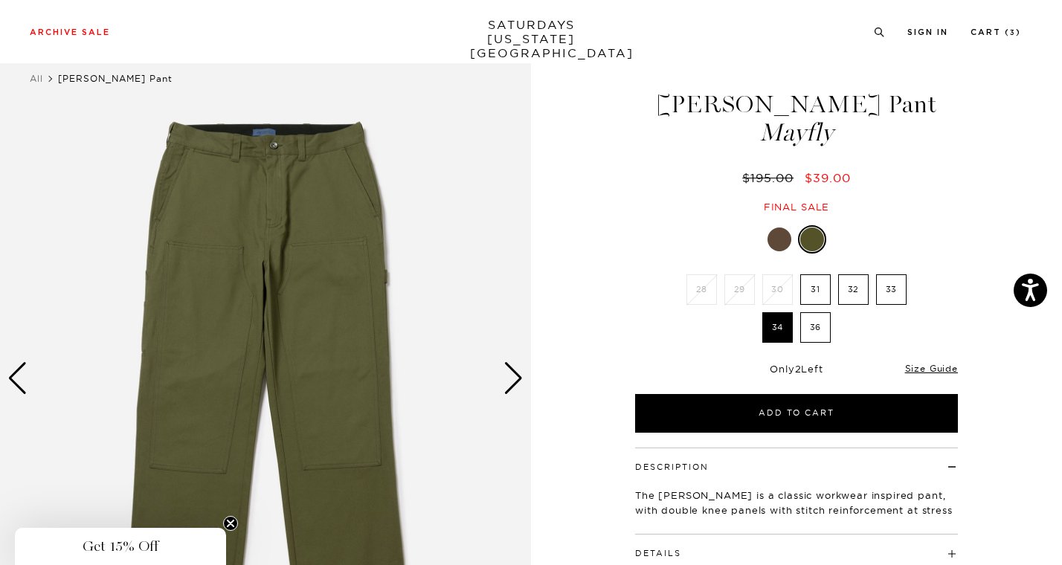
click at [511, 372] on div "Next slide" at bounding box center [513, 378] width 20 height 33
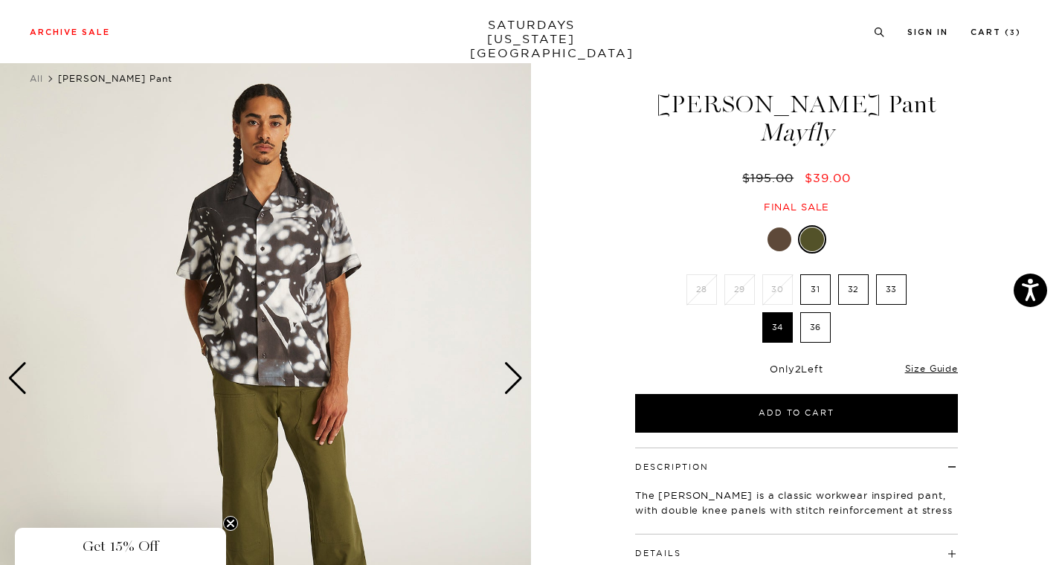
click at [511, 372] on div "Next slide" at bounding box center [513, 378] width 20 height 33
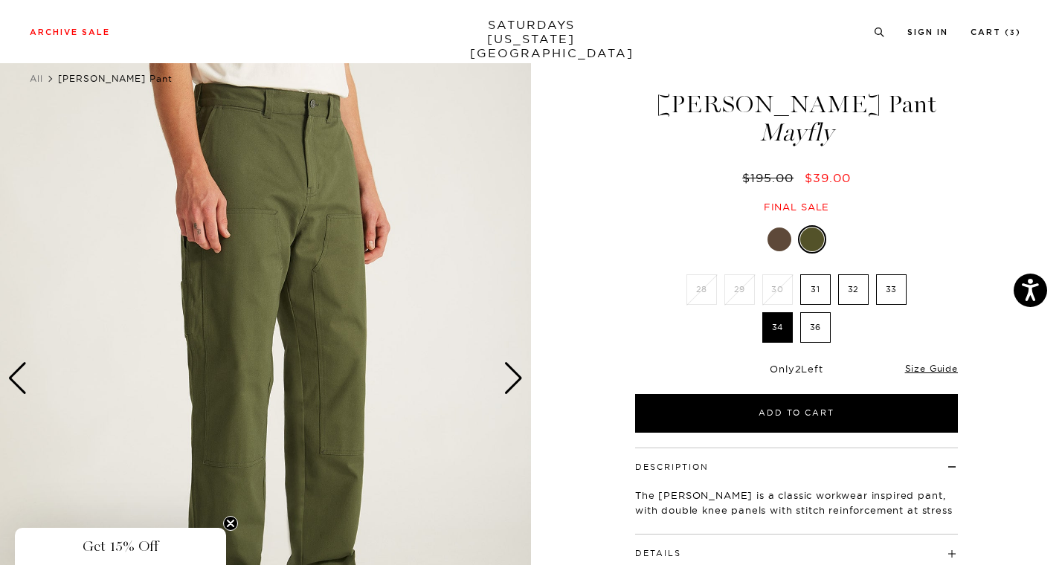
click at [511, 372] on div "Next slide" at bounding box center [513, 378] width 20 height 33
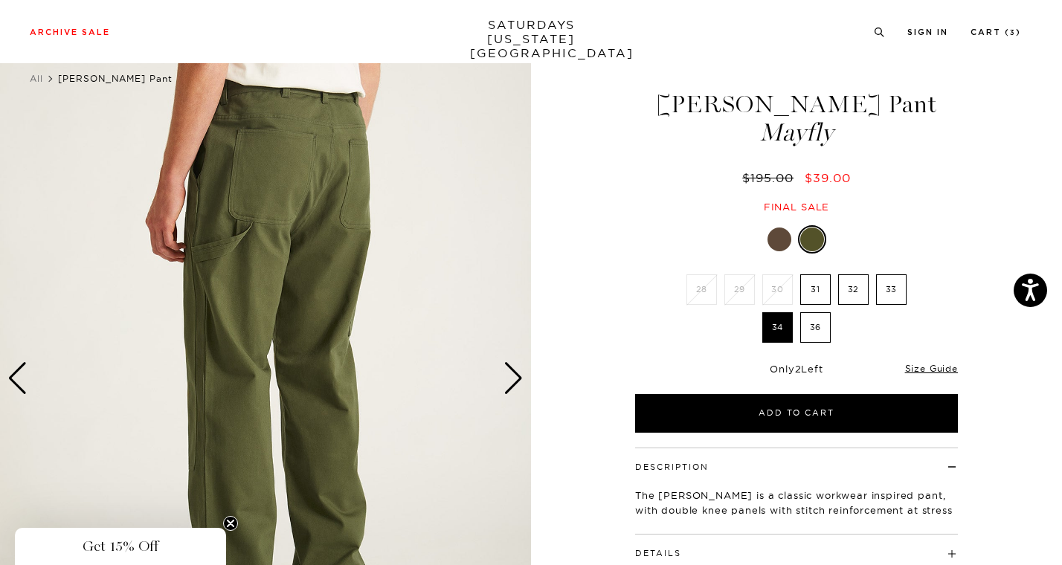
click at [511, 372] on div "Next slide" at bounding box center [513, 378] width 20 height 33
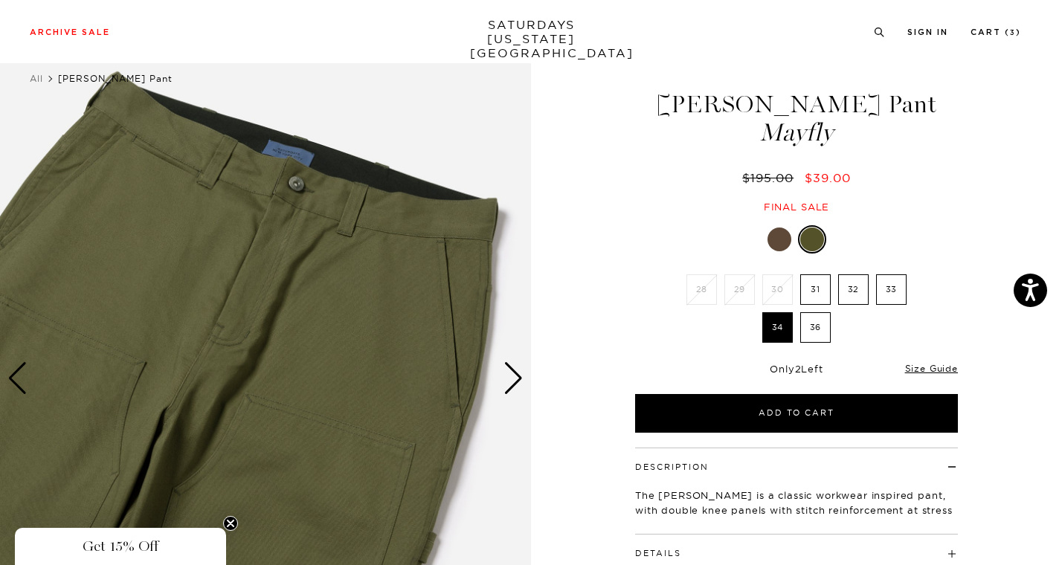
click at [511, 372] on div "Next slide" at bounding box center [513, 378] width 20 height 33
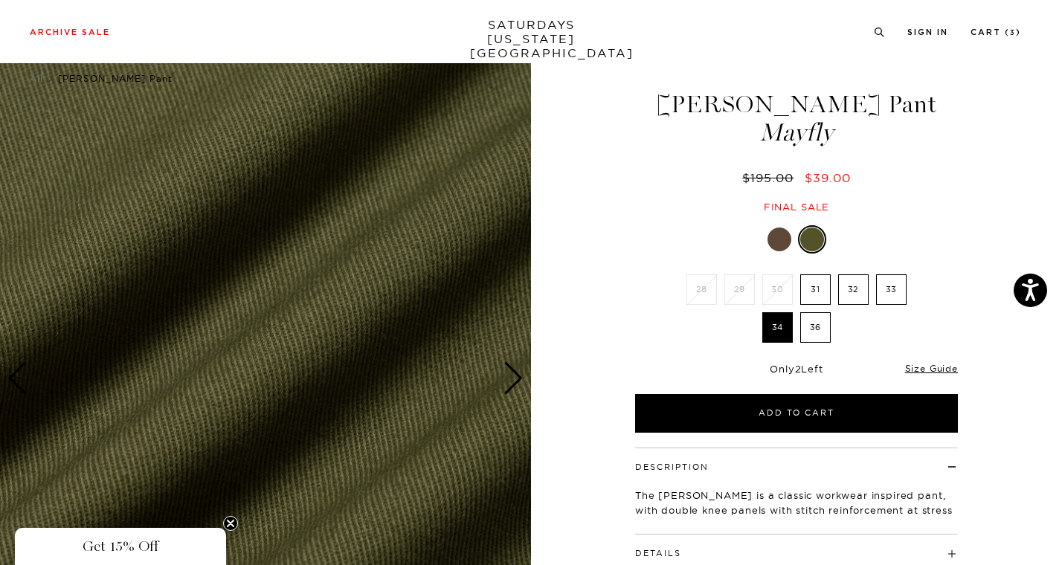
click at [511, 372] on div "Next slide" at bounding box center [513, 378] width 20 height 33
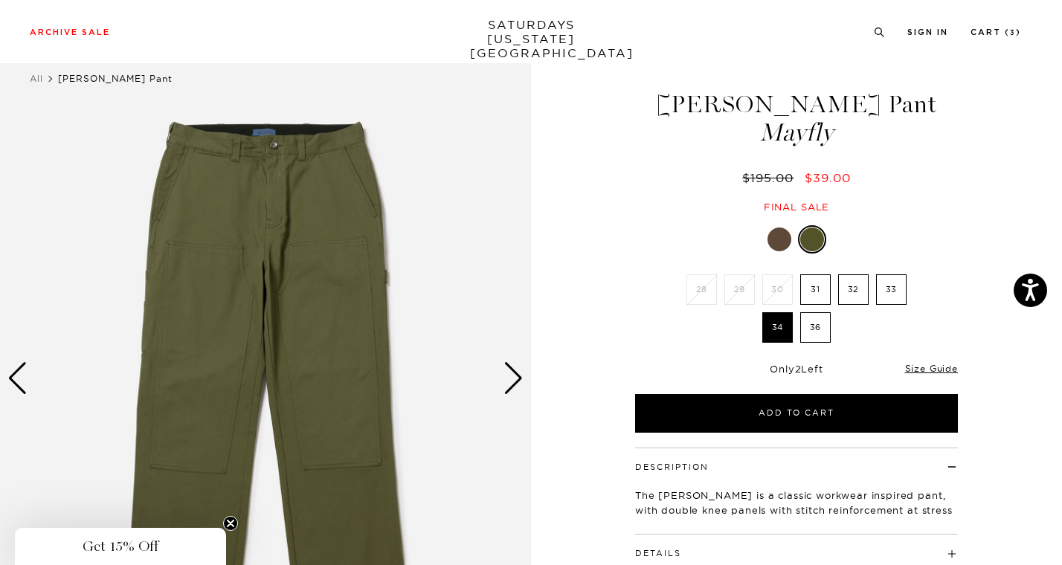
click at [511, 372] on div "Next slide" at bounding box center [513, 378] width 20 height 33
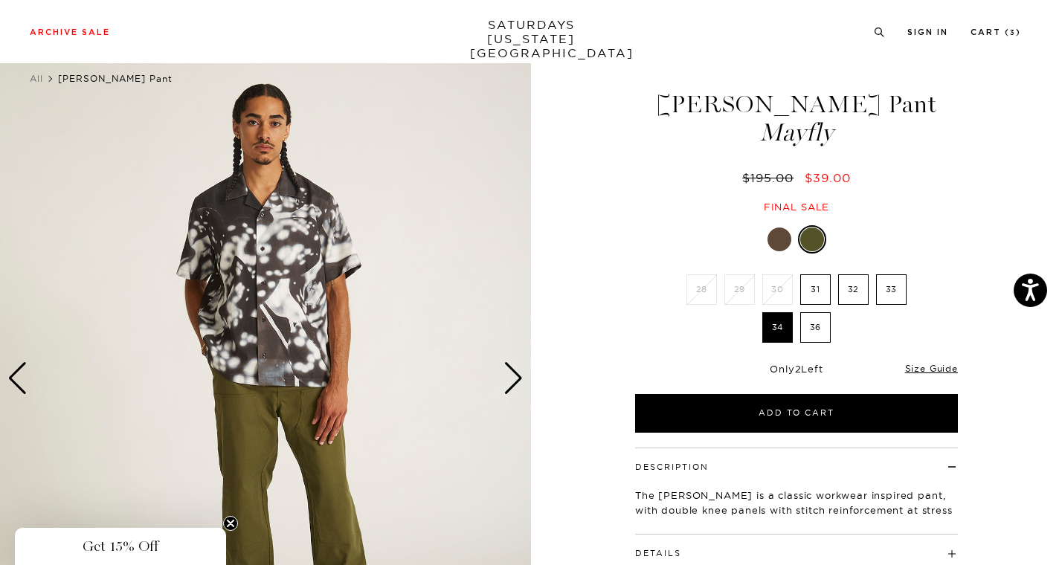
click at [511, 372] on div "Next slide" at bounding box center [513, 378] width 20 height 33
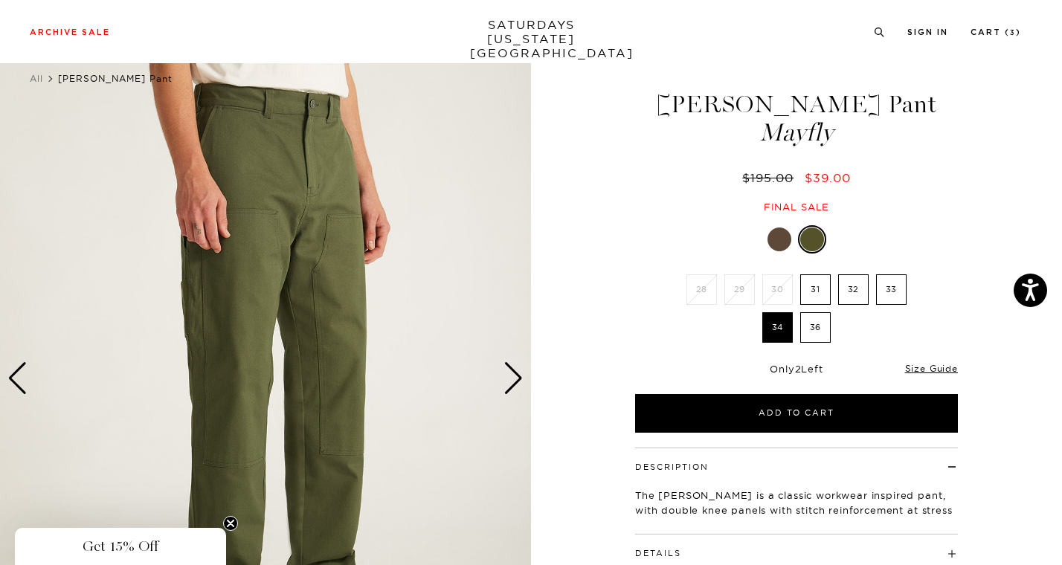
click at [514, 379] on div "Next slide" at bounding box center [513, 378] width 20 height 33
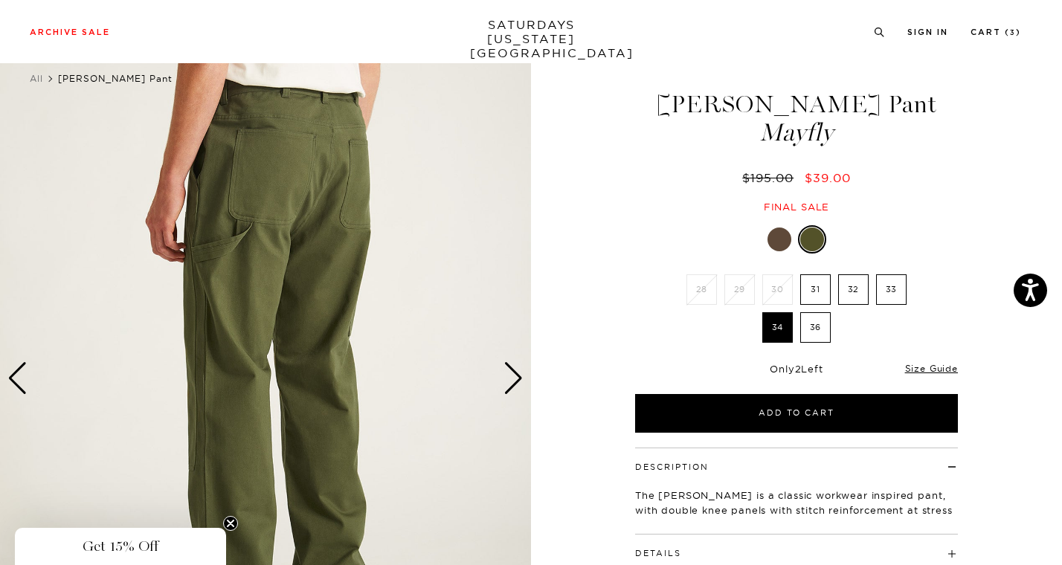
click at [514, 379] on div "Next slide" at bounding box center [513, 378] width 20 height 33
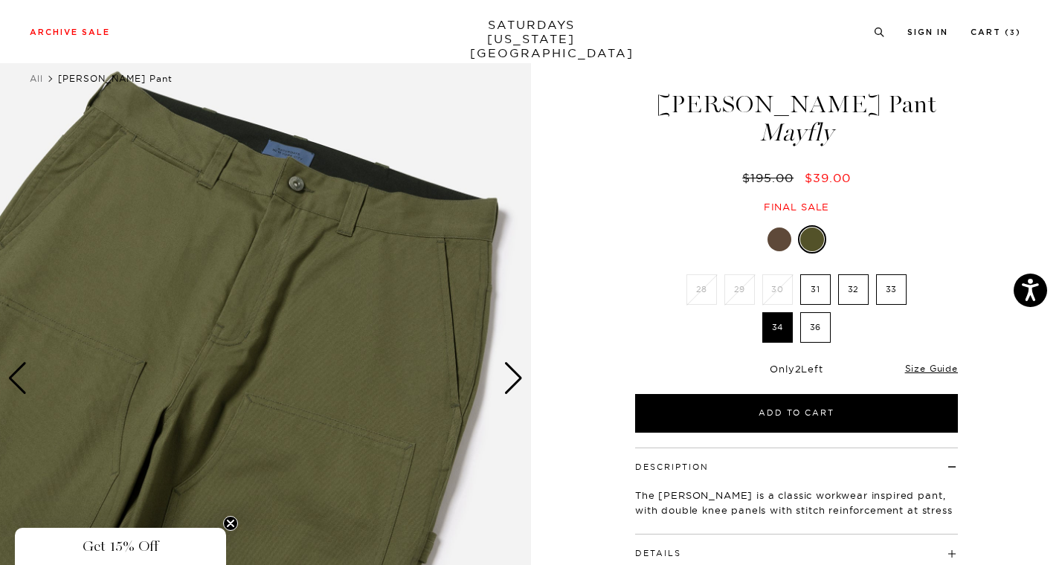
click at [514, 379] on div "Next slide" at bounding box center [513, 378] width 20 height 33
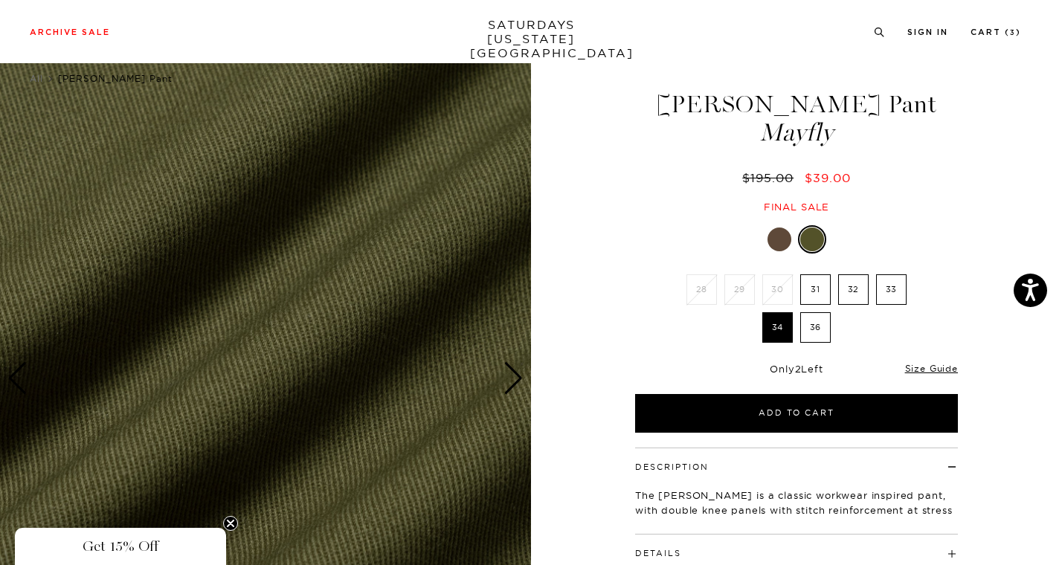
click at [514, 379] on div "Next slide" at bounding box center [513, 378] width 20 height 33
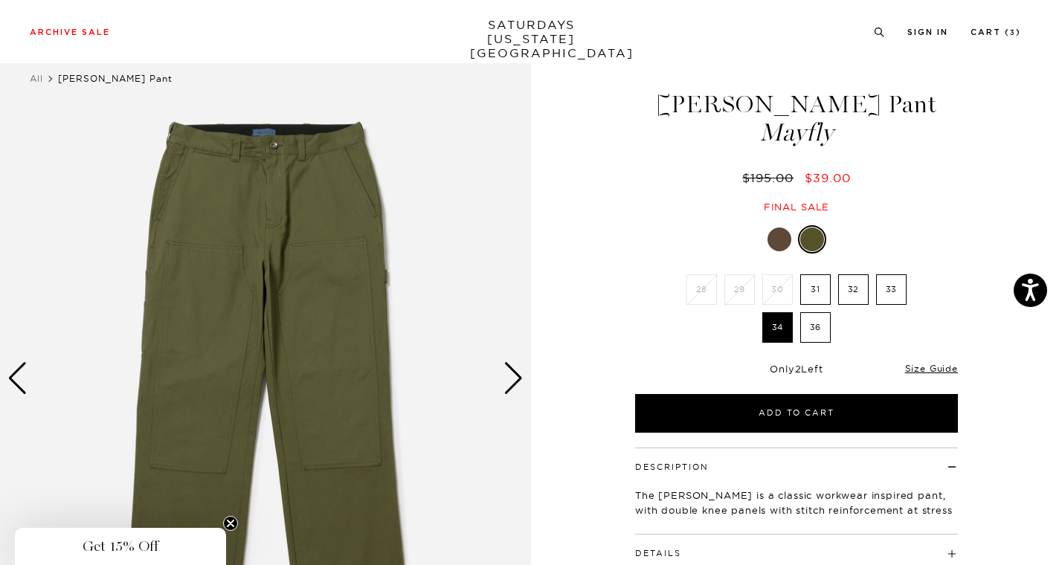
click at [514, 379] on div "Next slide" at bounding box center [513, 378] width 20 height 33
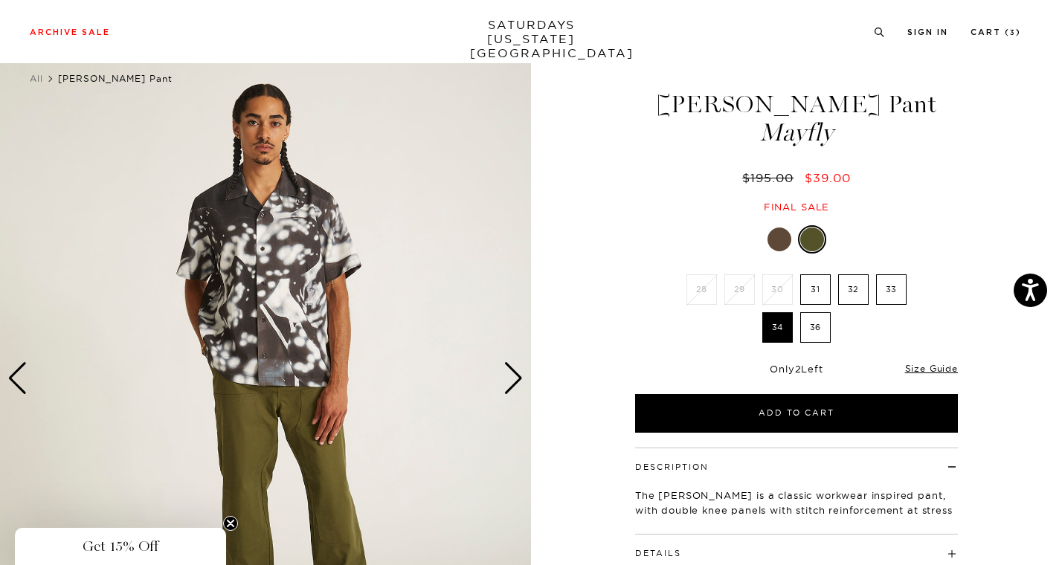
click at [514, 379] on div "Next slide" at bounding box center [513, 378] width 20 height 33
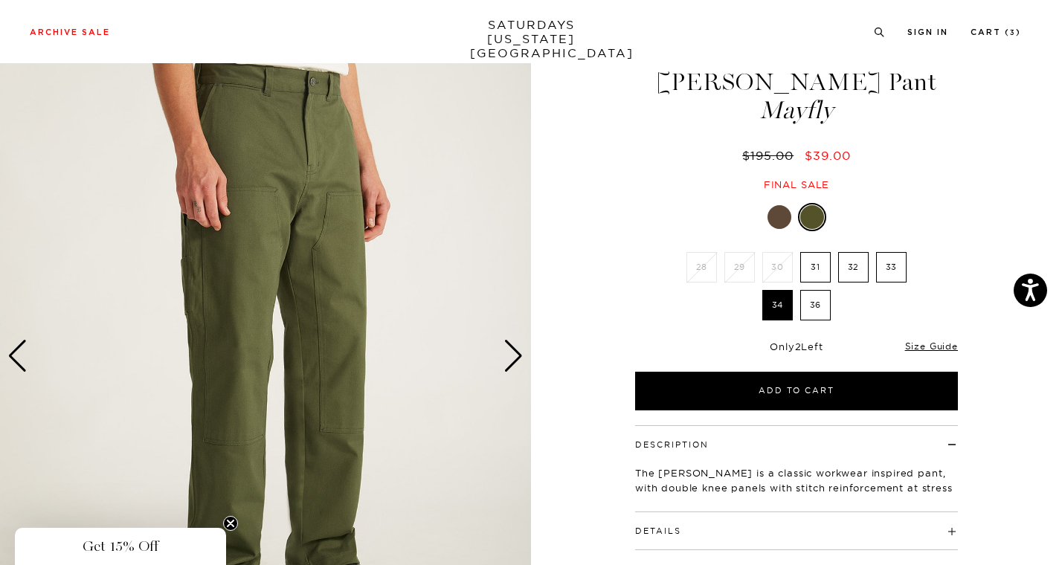
scroll to position [51, 0]
click at [513, 350] on div "Next slide" at bounding box center [513, 355] width 20 height 33
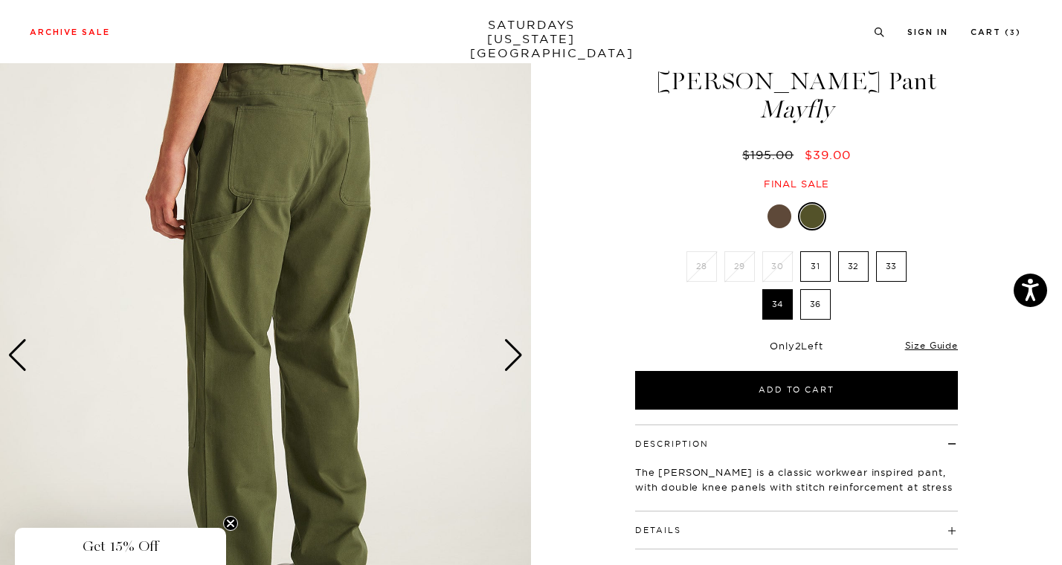
click at [513, 350] on div "Next slide" at bounding box center [513, 355] width 20 height 33
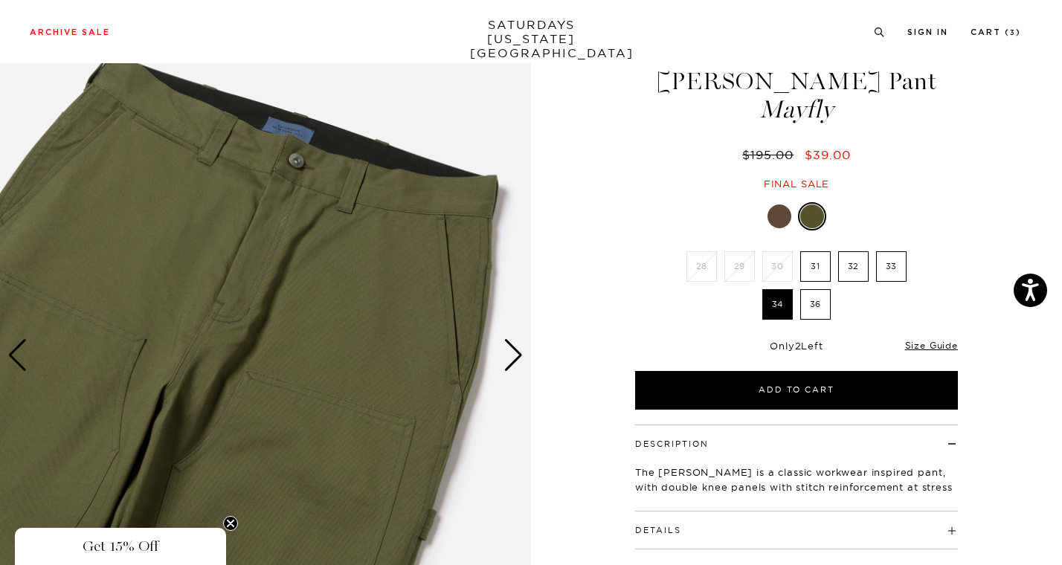
click at [513, 350] on div "Next slide" at bounding box center [513, 355] width 20 height 33
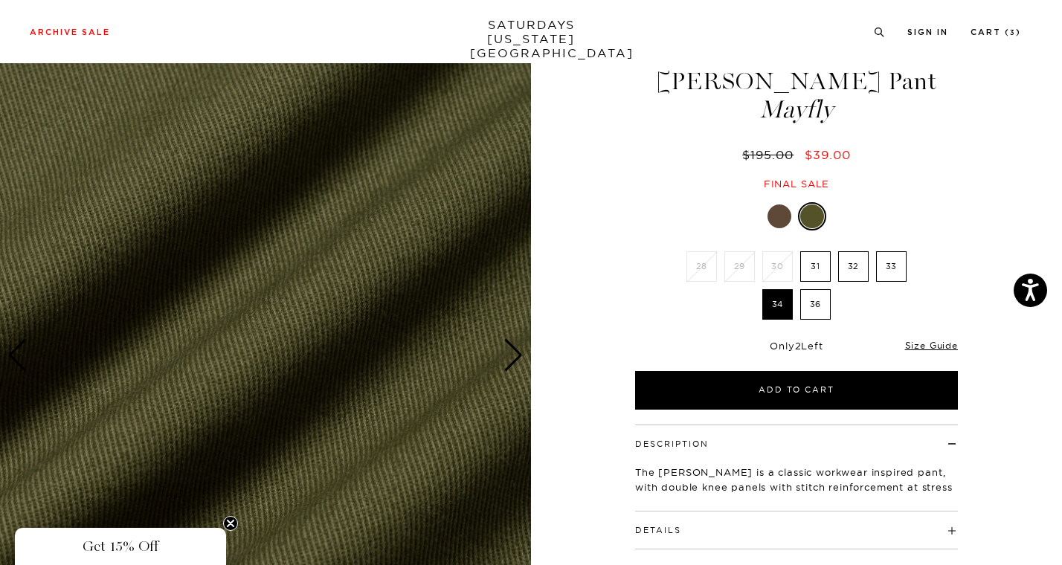
click at [513, 350] on div "Next slide" at bounding box center [513, 355] width 20 height 33
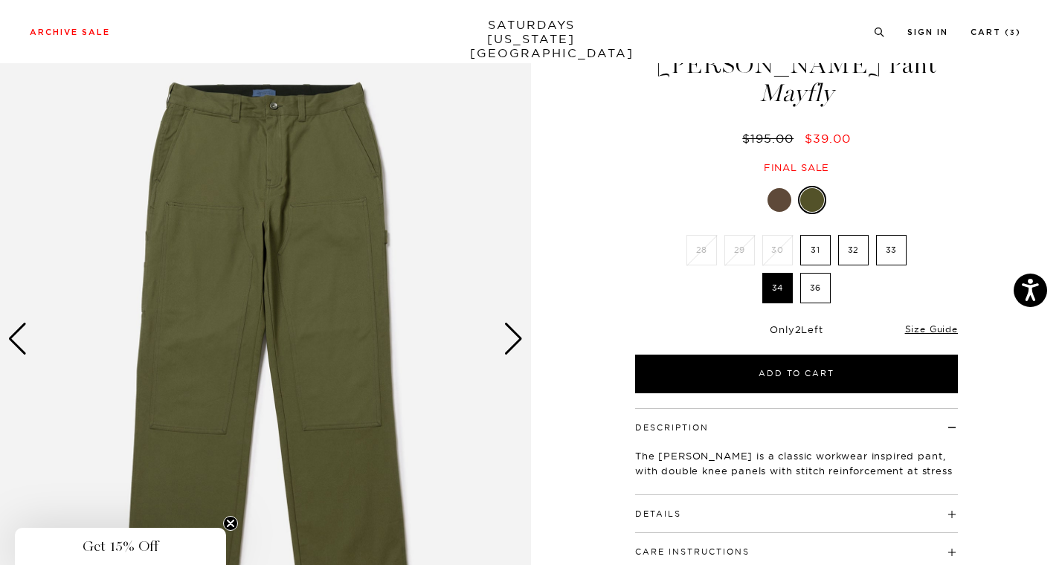
scroll to position [70, 0]
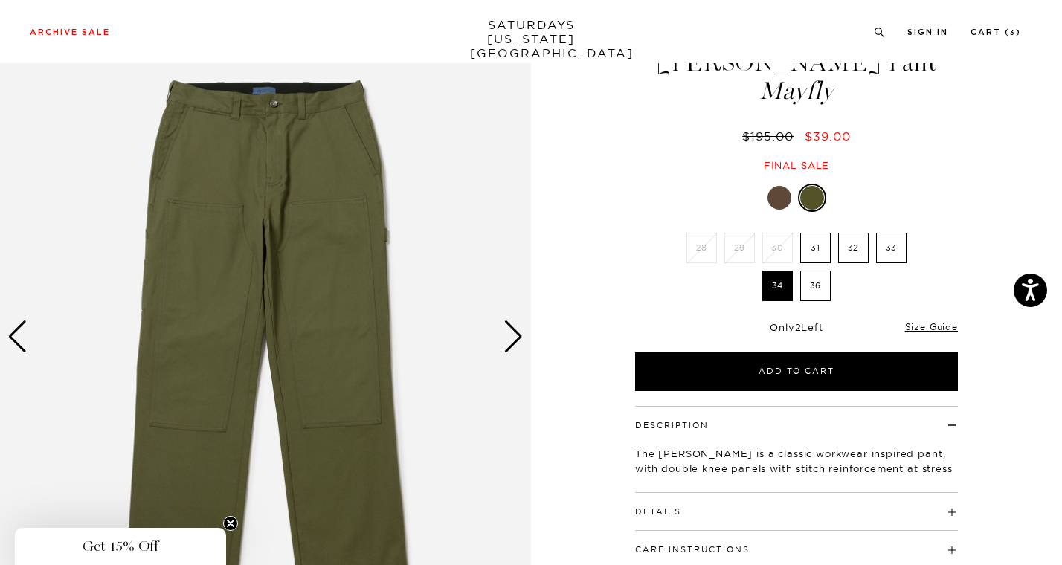
click at [513, 330] on div "Next slide" at bounding box center [513, 336] width 20 height 33
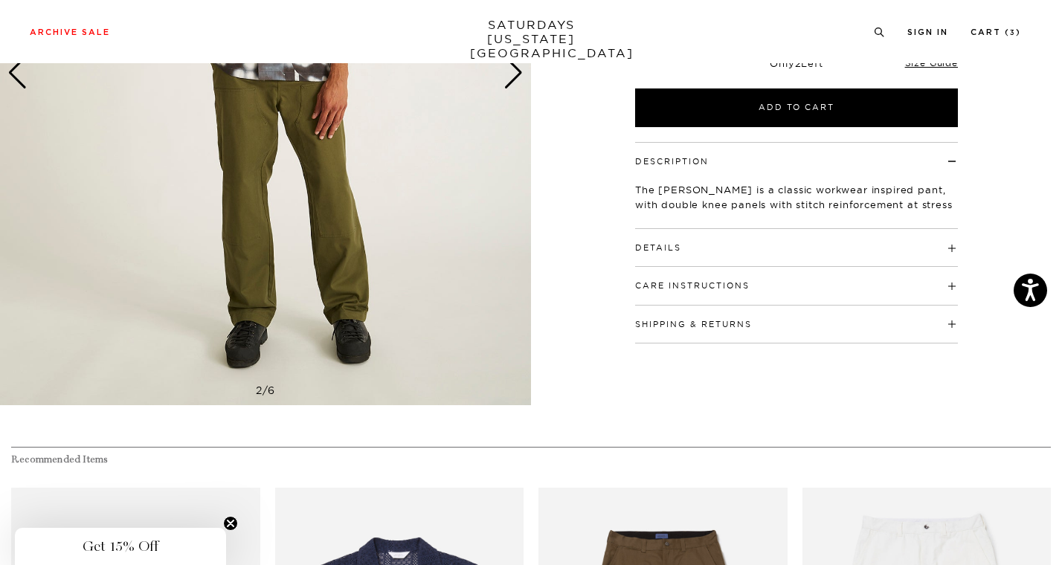
scroll to position [335, 0]
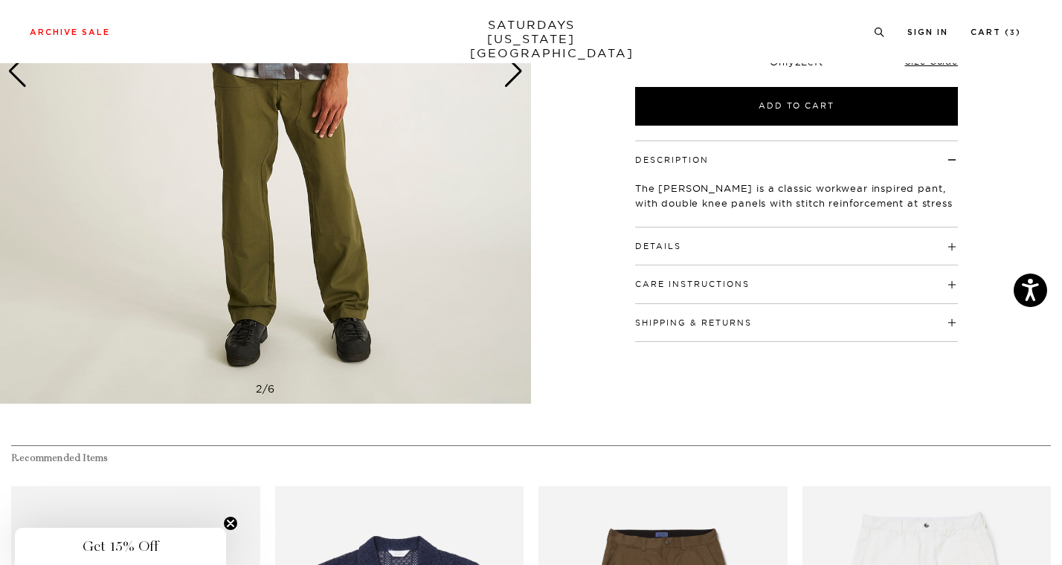
click at [651, 237] on h4 "Details" at bounding box center [796, 239] width 323 height 25
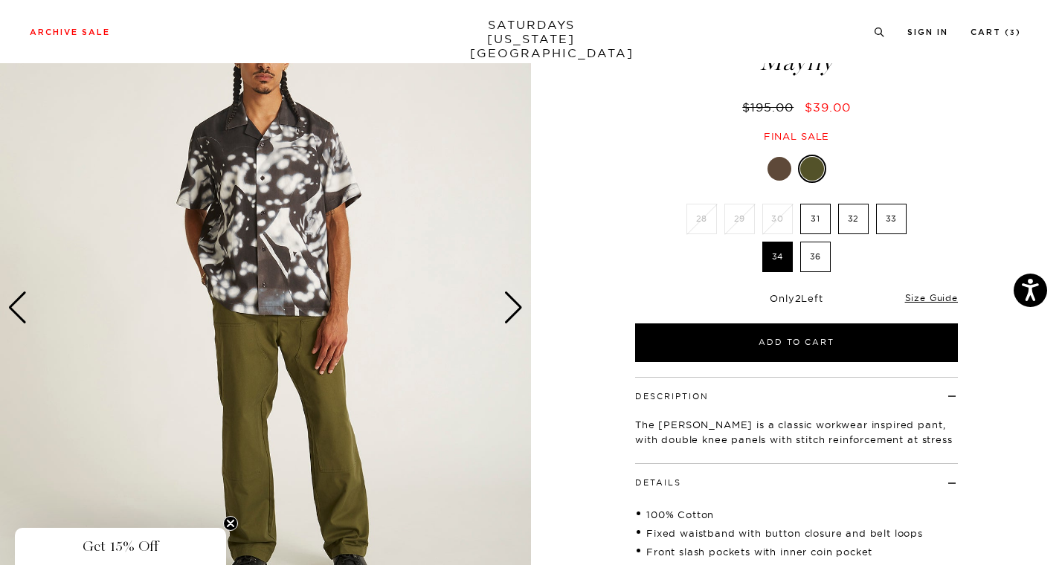
scroll to position [97, 0]
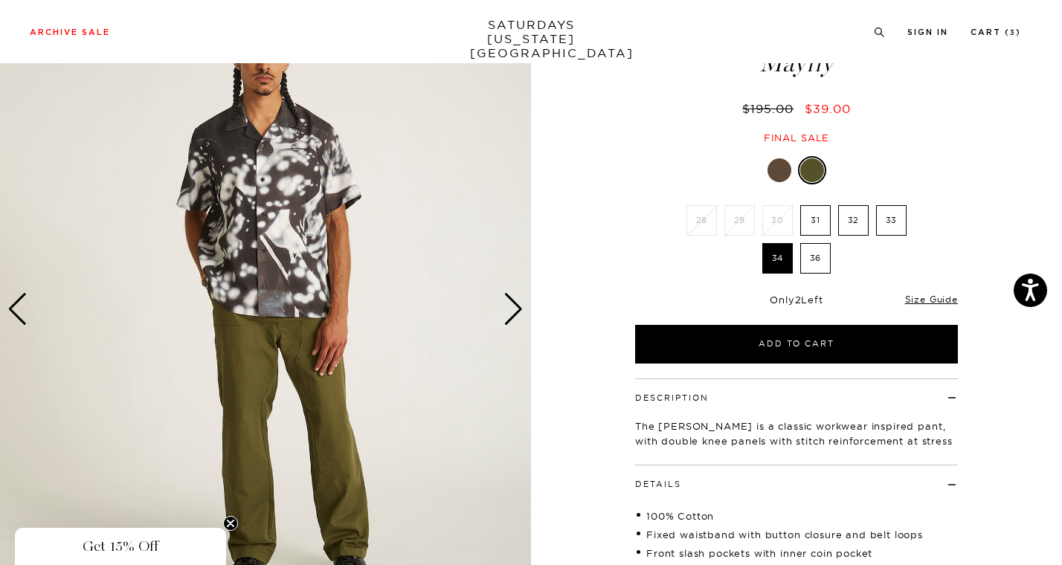
click at [514, 299] on div "Next slide" at bounding box center [513, 309] width 20 height 33
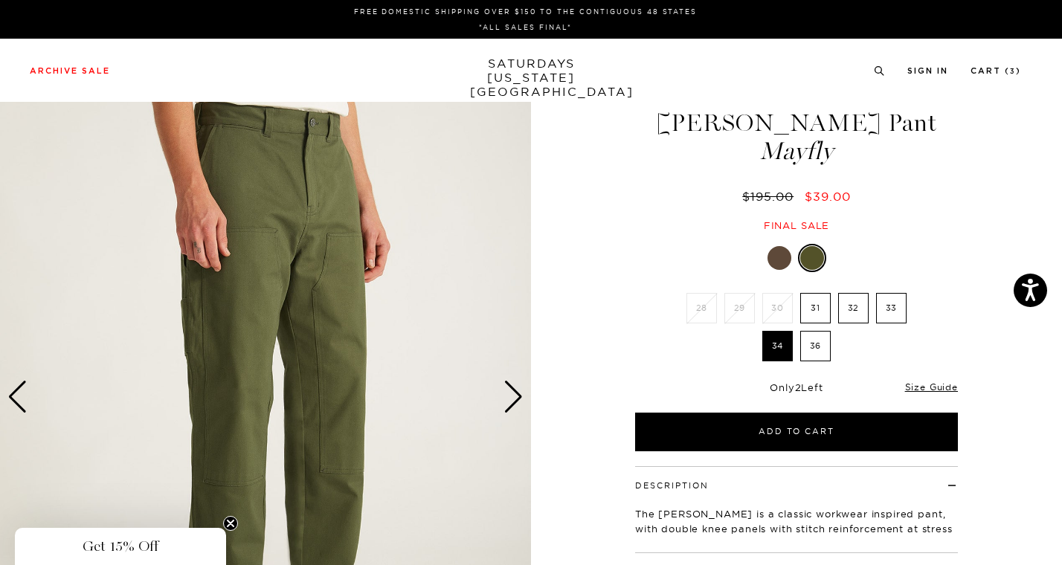
scroll to position [1, 0]
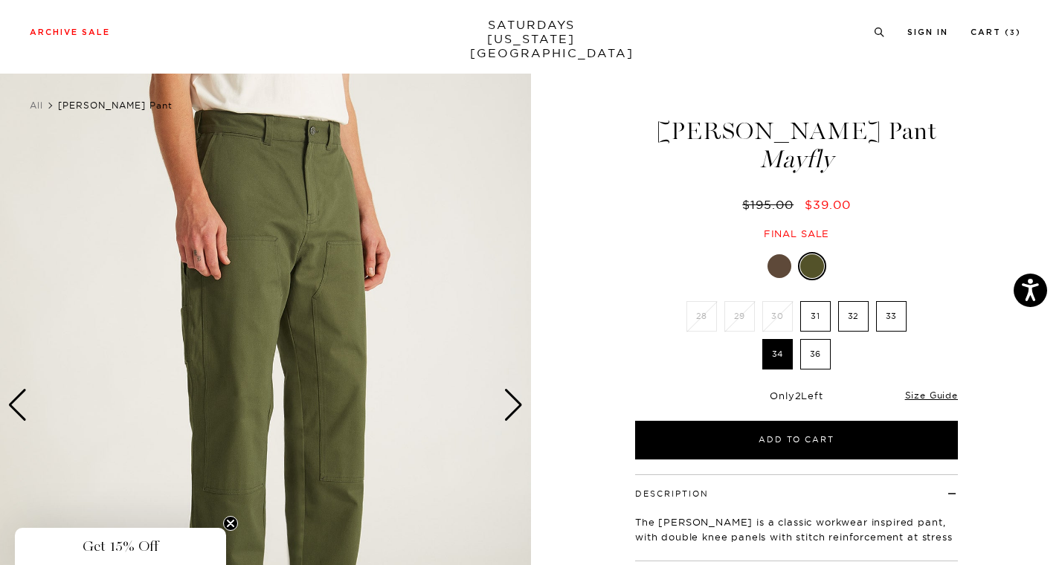
click at [509, 396] on div "Next slide" at bounding box center [513, 405] width 20 height 33
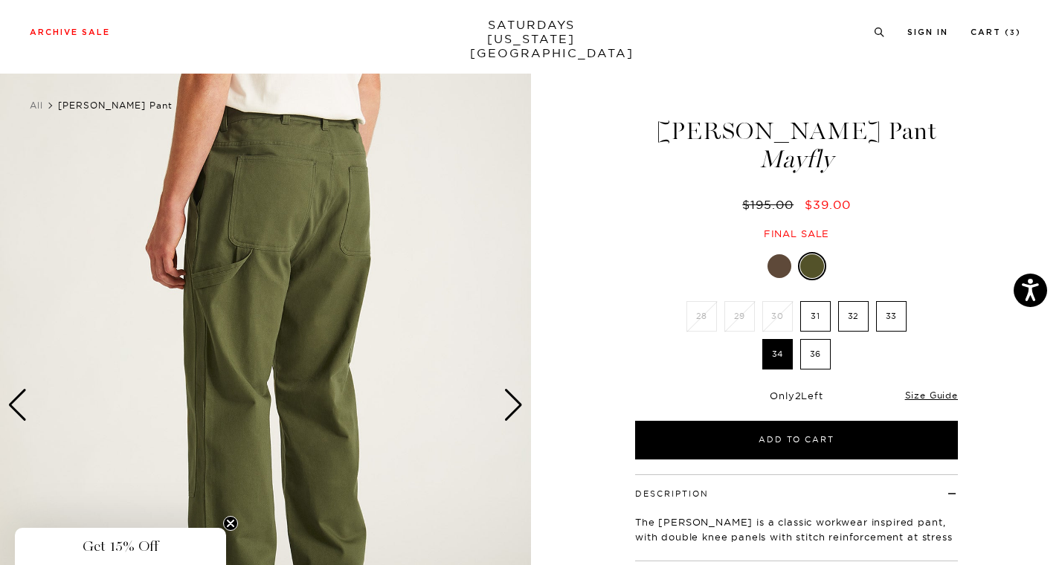
click at [509, 396] on div "Next slide" at bounding box center [513, 405] width 20 height 33
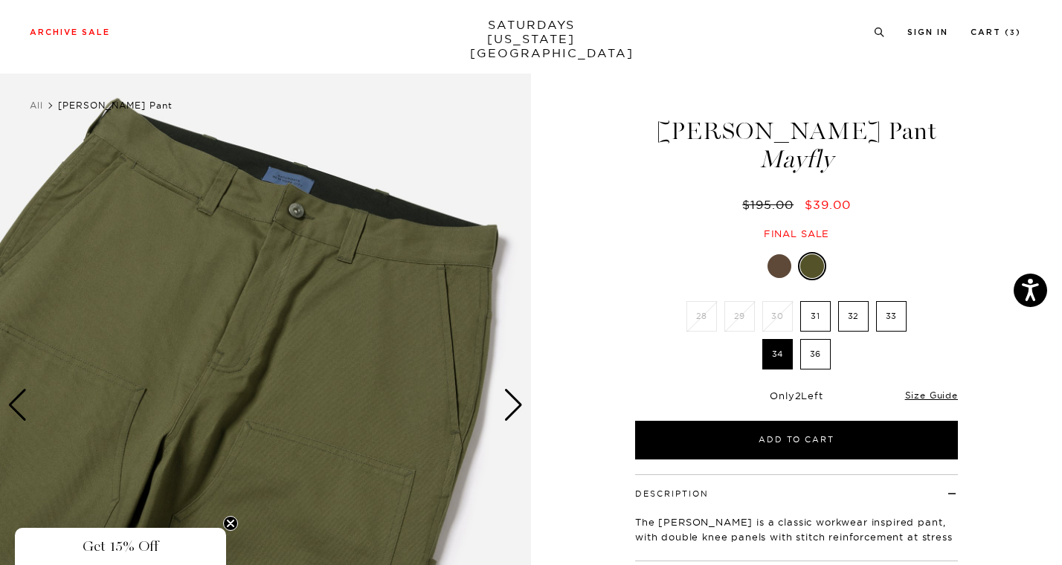
click at [509, 396] on div "Next slide" at bounding box center [513, 405] width 20 height 33
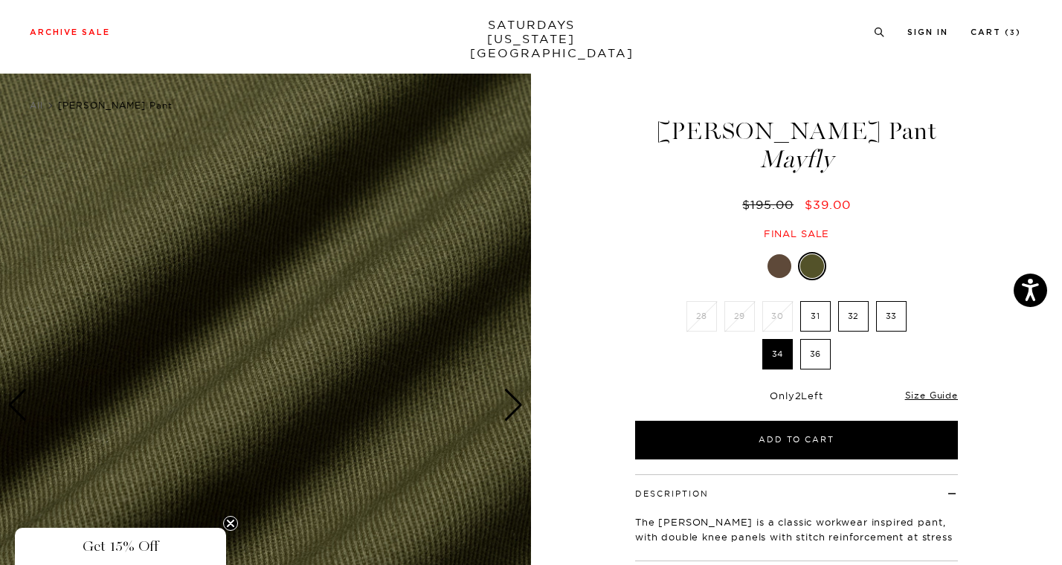
click at [509, 396] on div "Next slide" at bounding box center [513, 405] width 20 height 33
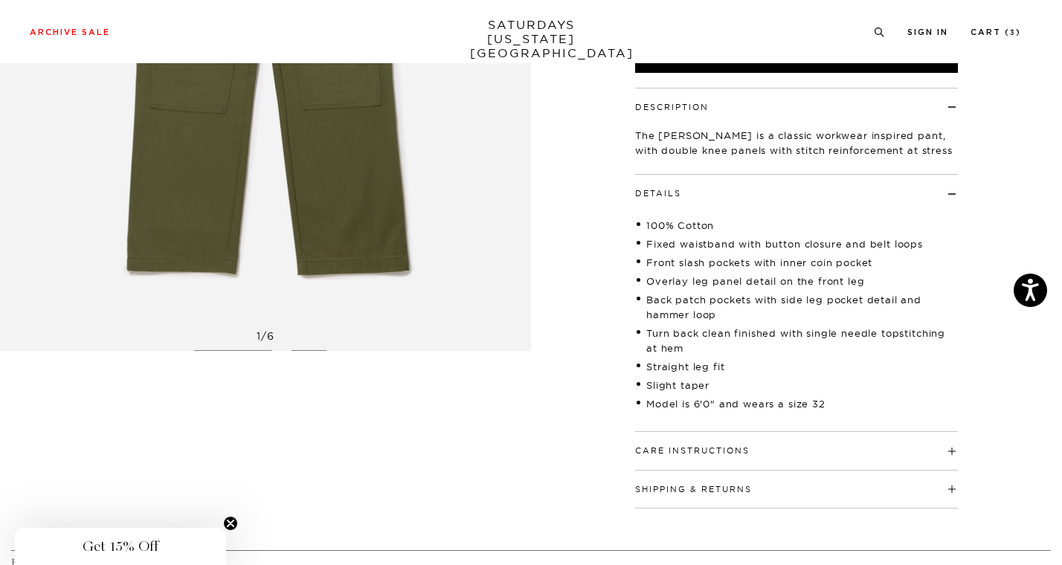
scroll to position [147, 0]
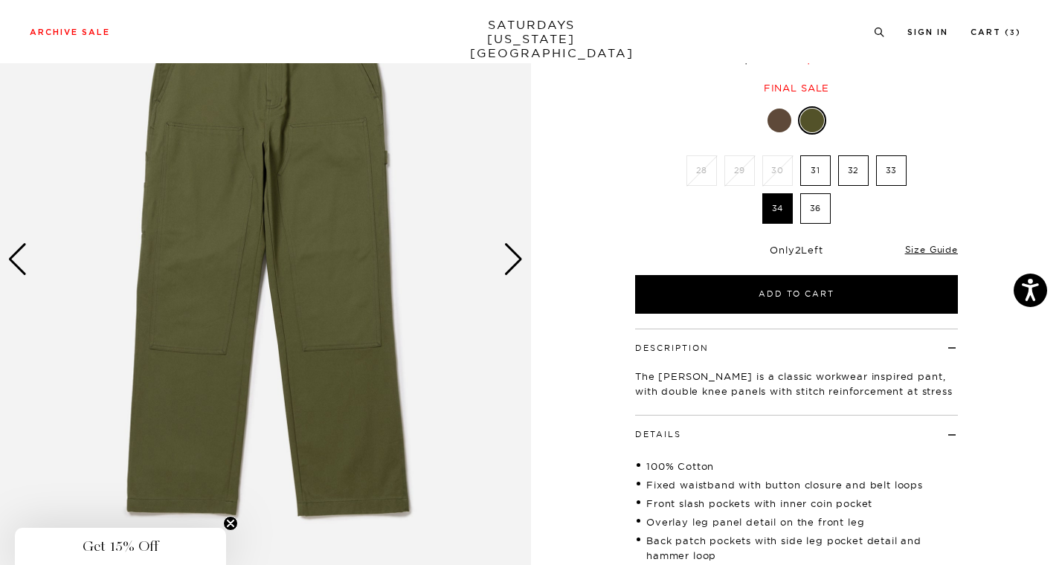
click at [527, 254] on img at bounding box center [265, 260] width 531 height 664
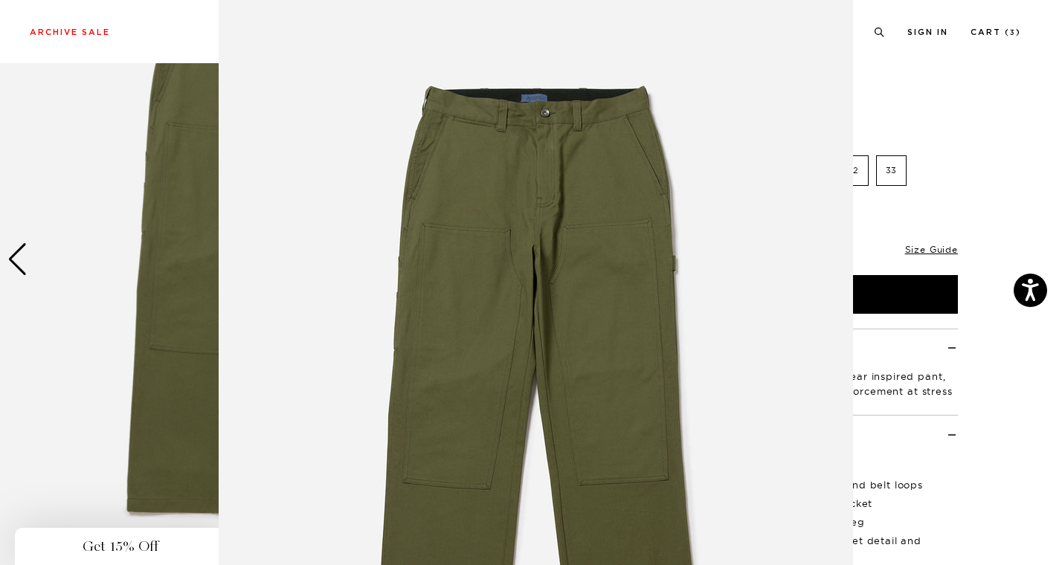
scroll to position [91, 0]
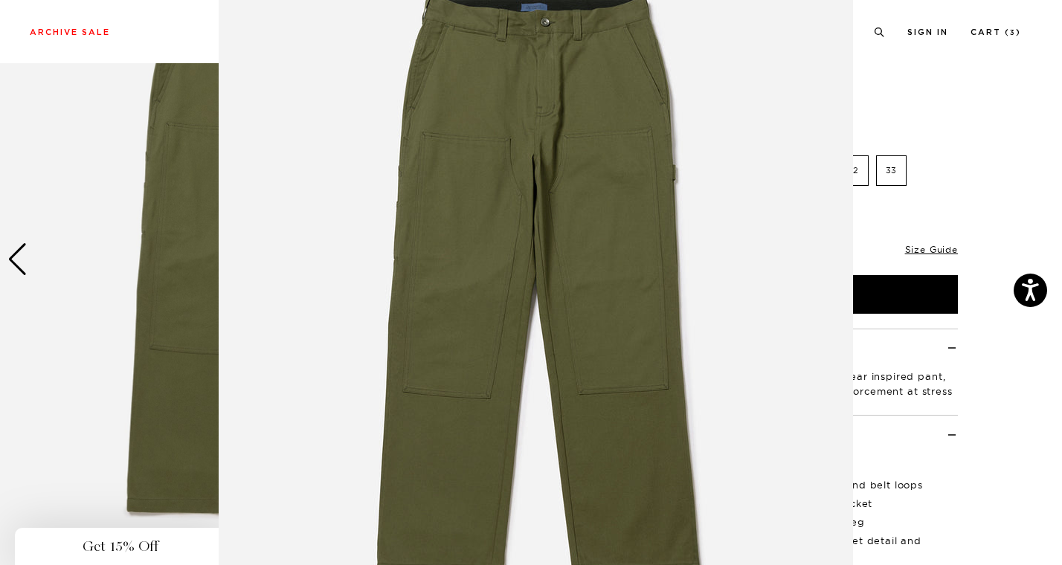
click at [503, 254] on img at bounding box center [536, 289] width 634 height 761
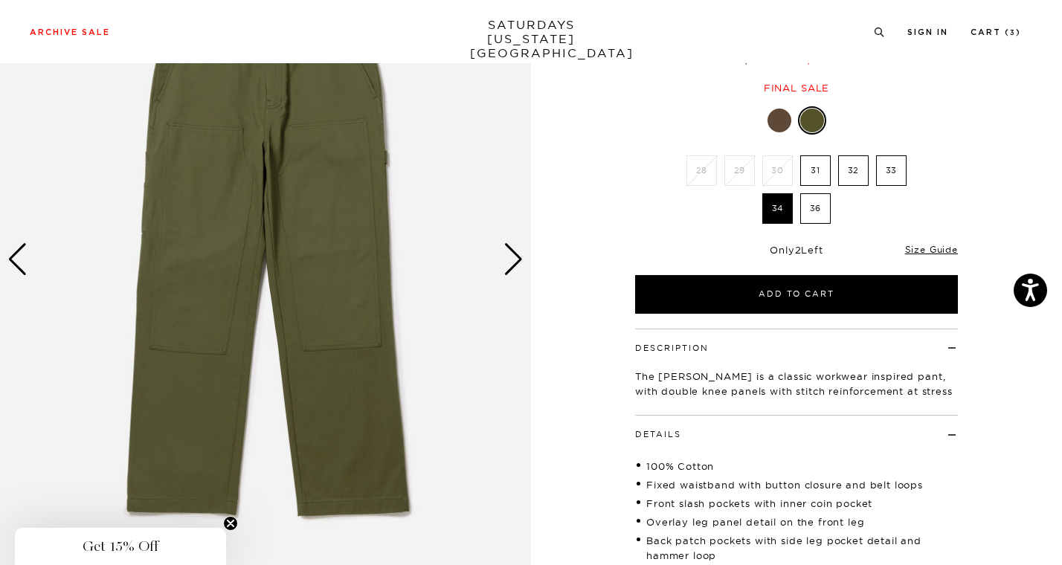
click at [520, 257] on div "Next slide" at bounding box center [513, 259] width 20 height 33
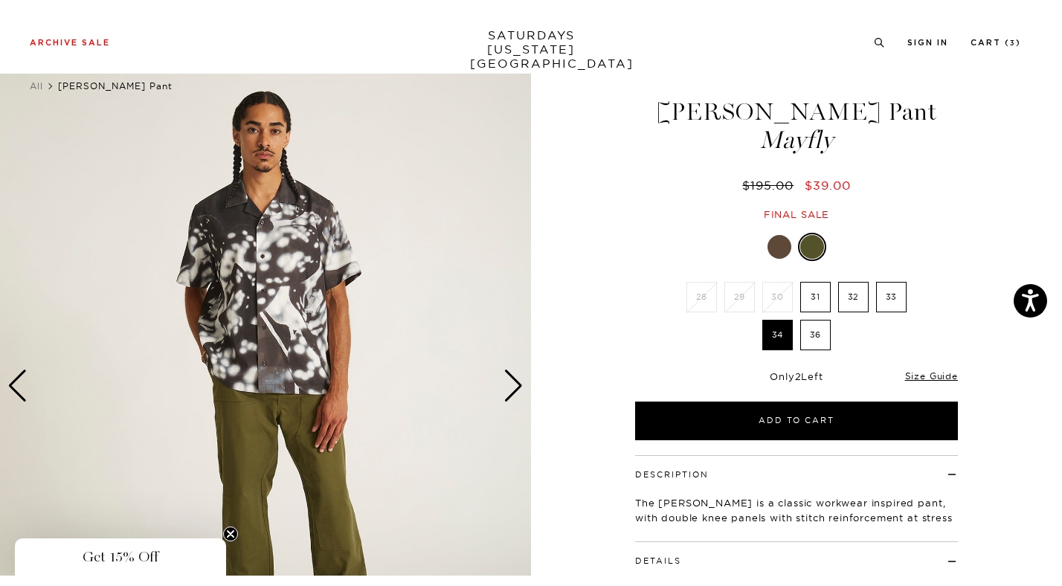
scroll to position [16, 0]
